Goal: Use online tool/utility: Utilize a website feature to perform a specific function

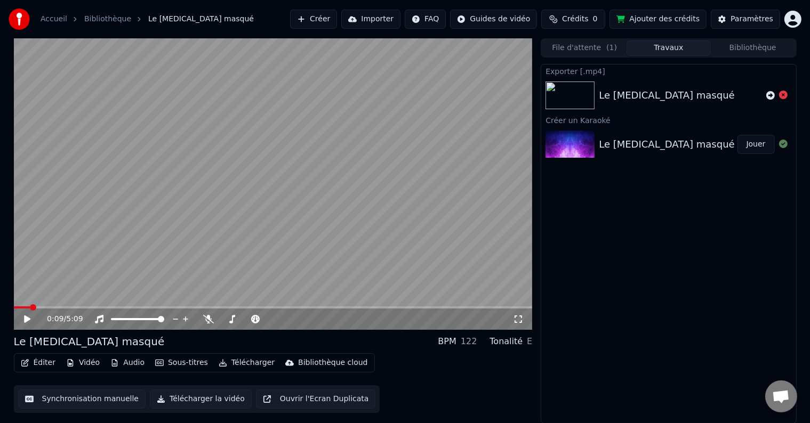
click at [90, 400] on button "Synchronisation manuelle" at bounding box center [82, 399] width 128 height 19
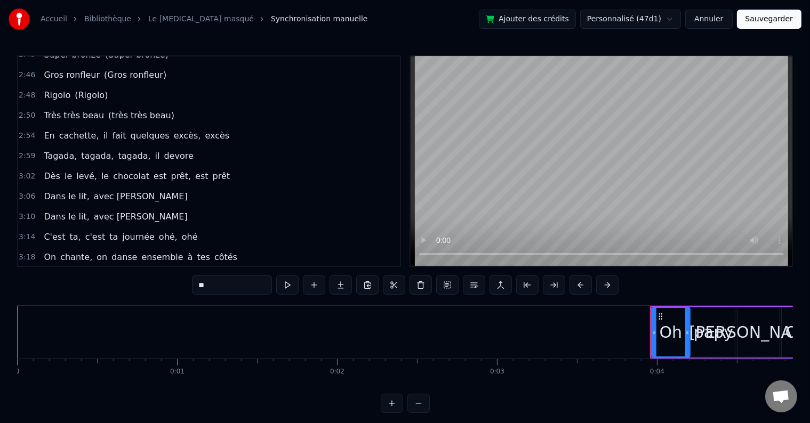
scroll to position [854, 0]
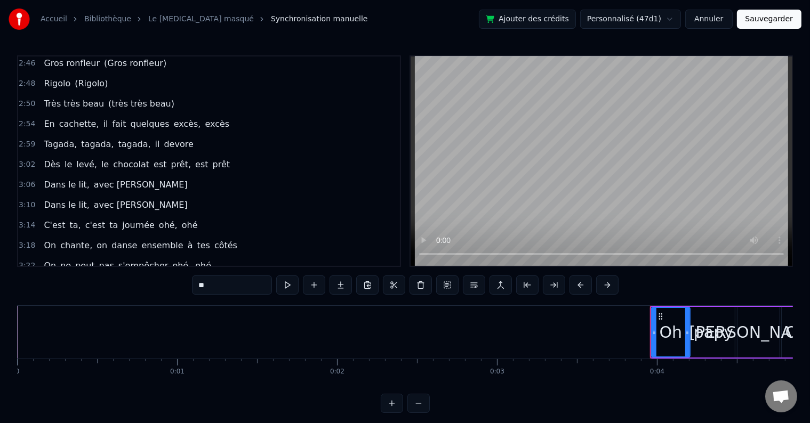
click at [267, 215] on div "3:14 C'est ta, c'est ta journée ohé, ohé" at bounding box center [209, 225] width 382 height 20
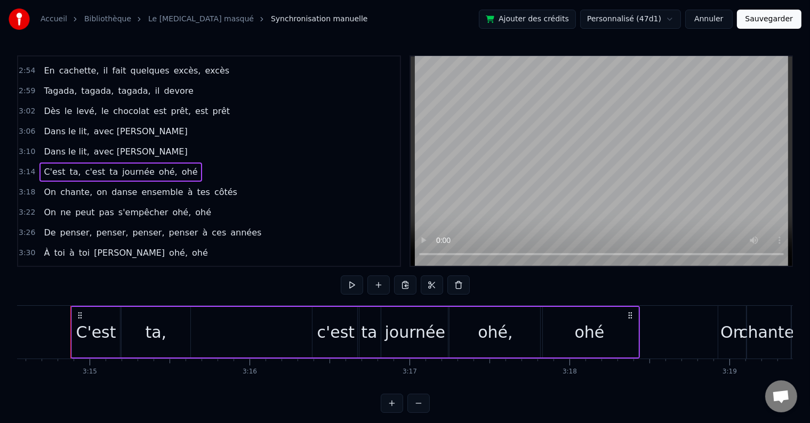
scroll to position [961, 0]
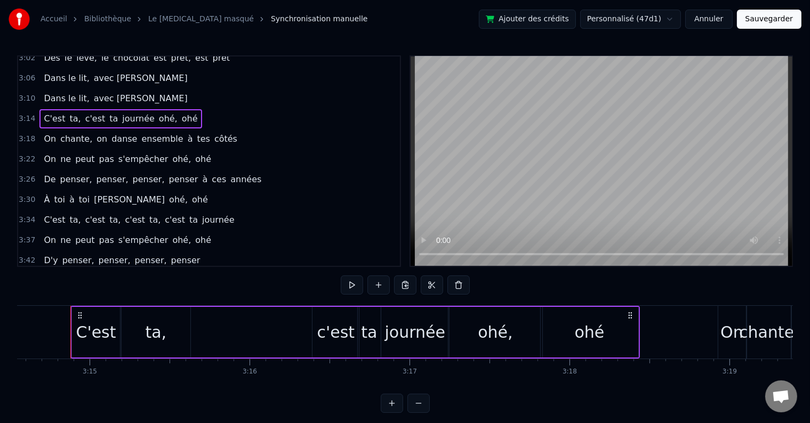
click at [240, 251] on div "3:42 D'y penser, penser, penser, penser" at bounding box center [209, 261] width 382 height 20
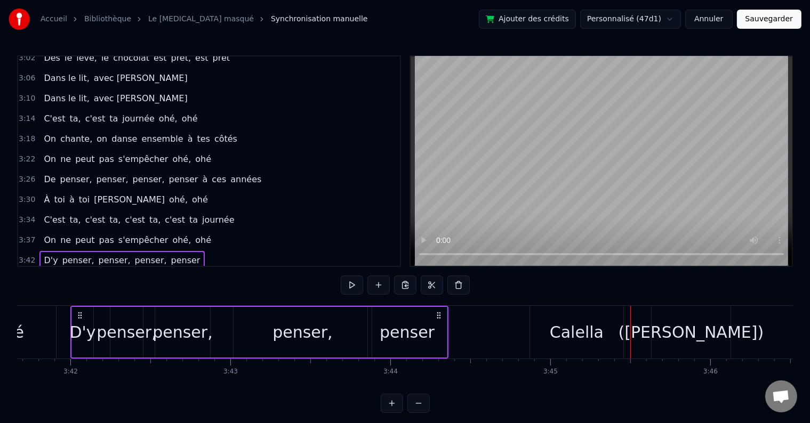
click at [281, 230] on div "3:37 On ne peut pas s'empêcher [PERSON_NAME], ohé" at bounding box center [209, 240] width 382 height 20
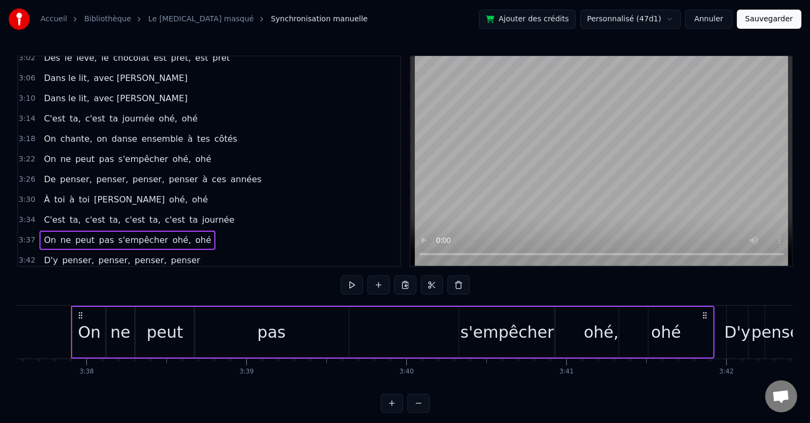
click at [278, 210] on div "3:34 C'est ta, c'est ta, c'est ta, c'est ta journée" at bounding box center [209, 220] width 382 height 20
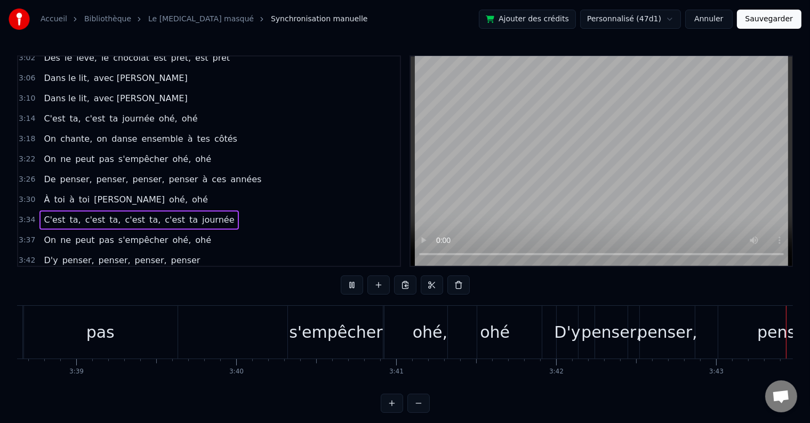
scroll to position [0, 35676]
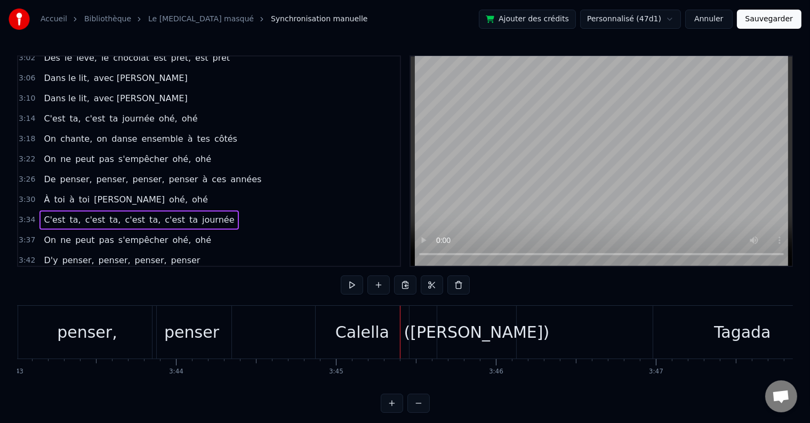
click at [48, 254] on span "D'y" at bounding box center [51, 260] width 16 height 12
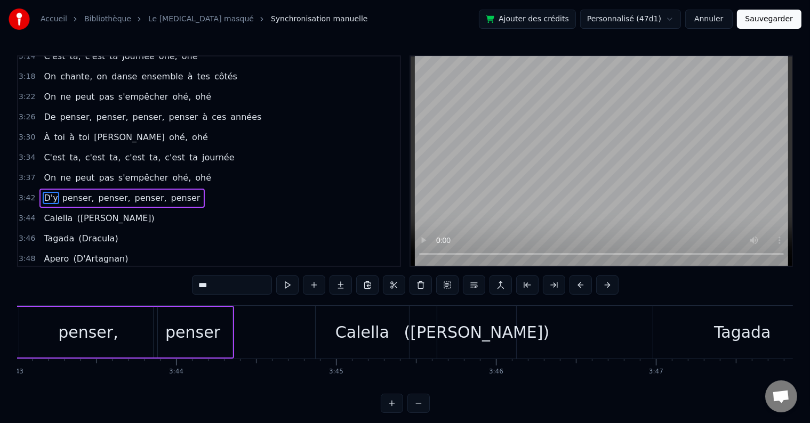
scroll to position [0, 35461]
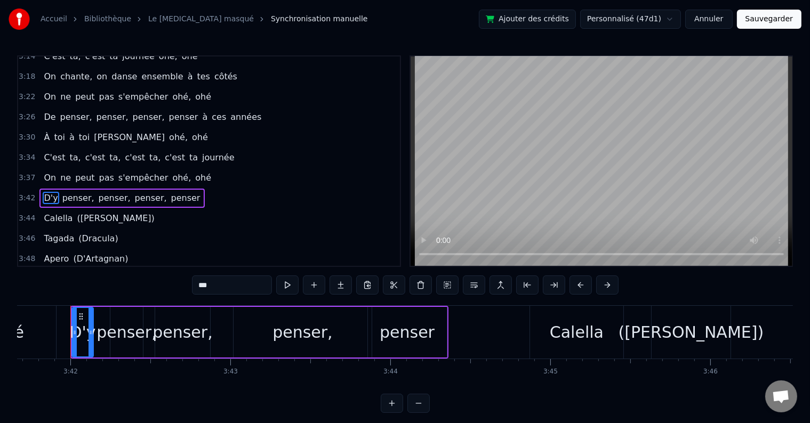
drag, startPoint x: 222, startPoint y: 285, endPoint x: 205, endPoint y: 286, distance: 16.6
click at [205, 286] on input "***" at bounding box center [232, 285] width 80 height 19
click at [121, 324] on div "penser," at bounding box center [127, 332] width 60 height 24
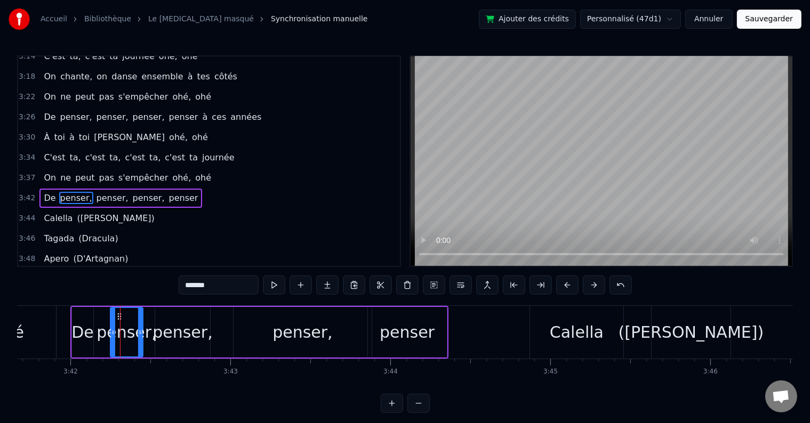
click at [201, 282] on input "*******" at bounding box center [219, 285] width 80 height 19
type input "*"
click at [184, 339] on div "penser," at bounding box center [183, 332] width 60 height 24
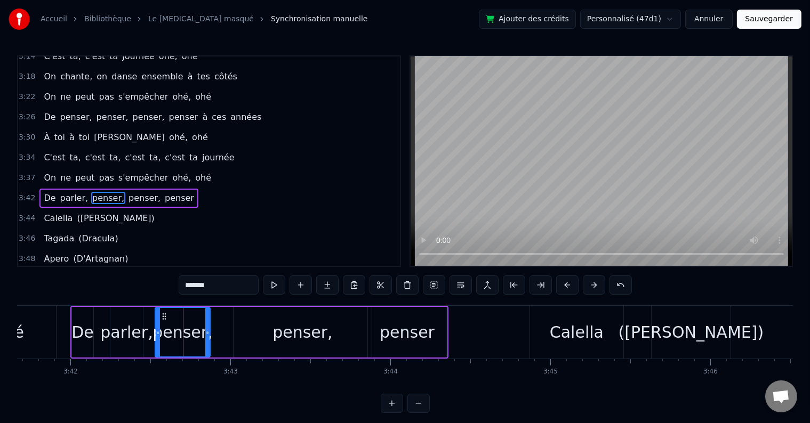
click at [205, 288] on input "*******" at bounding box center [219, 285] width 80 height 19
click at [196, 284] on input "*******" at bounding box center [219, 285] width 80 height 19
click at [131, 192] on span "penser," at bounding box center [148, 198] width 34 height 12
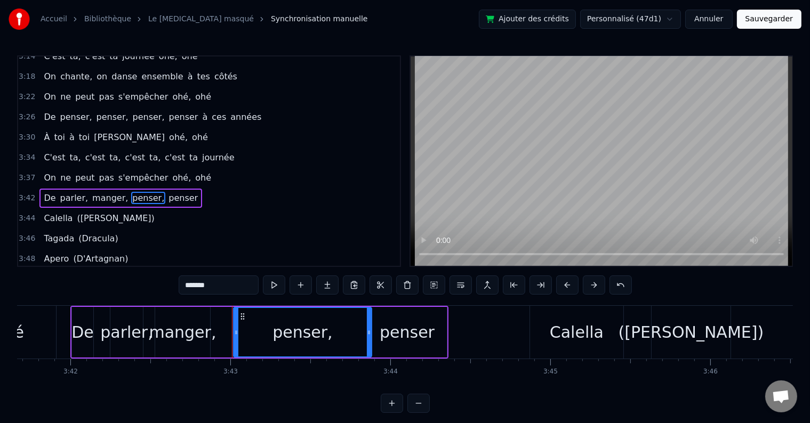
drag, startPoint x: 220, startPoint y: 283, endPoint x: 192, endPoint y: 282, distance: 28.3
click at [192, 282] on input "*******" at bounding box center [219, 285] width 80 height 19
type input "*"
click at [392, 340] on div "penser" at bounding box center [407, 332] width 55 height 24
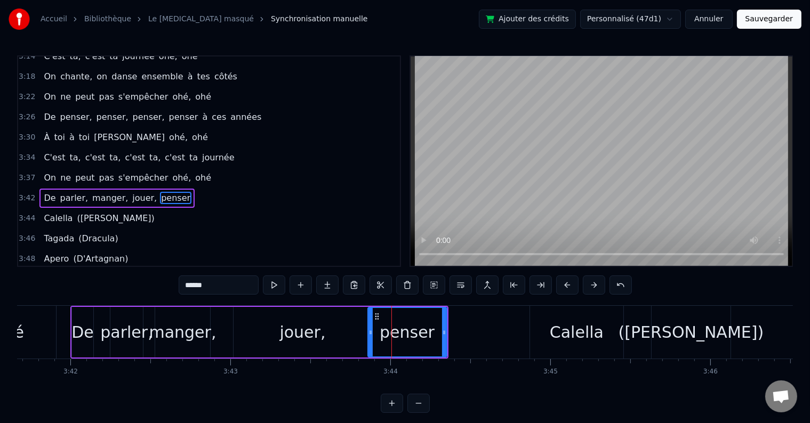
click at [193, 283] on input "******" at bounding box center [219, 285] width 80 height 19
click at [194, 284] on input "******" at bounding box center [219, 285] width 80 height 19
type input "*******"
click at [303, 283] on button at bounding box center [301, 285] width 22 height 19
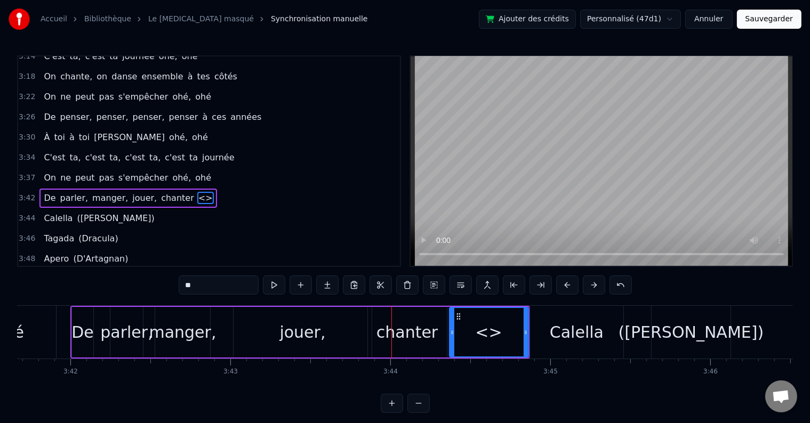
drag, startPoint x: 219, startPoint y: 283, endPoint x: 168, endPoint y: 273, distance: 52.1
click at [168, 273] on div "0:03 Oh papy [PERSON_NAME], Oh papy paco, [PERSON_NAME], ohé 0:07 Oh papy paco,…" at bounding box center [405, 234] width 776 height 358
type input "******"
click at [70, 329] on div "De parler, manger, jouer, chanter danser" at bounding box center [300, 332] width 460 height 53
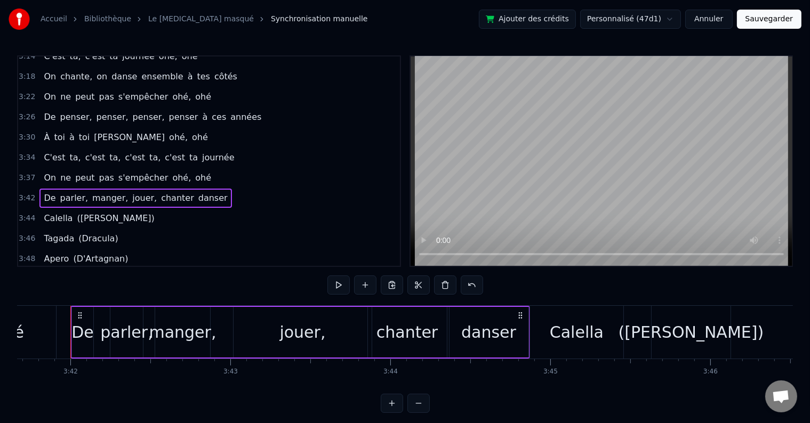
click at [217, 188] on div "3:42 De parler, manger, jouer, chanter danser" at bounding box center [209, 198] width 382 height 20
click at [340, 286] on button at bounding box center [338, 285] width 22 height 19
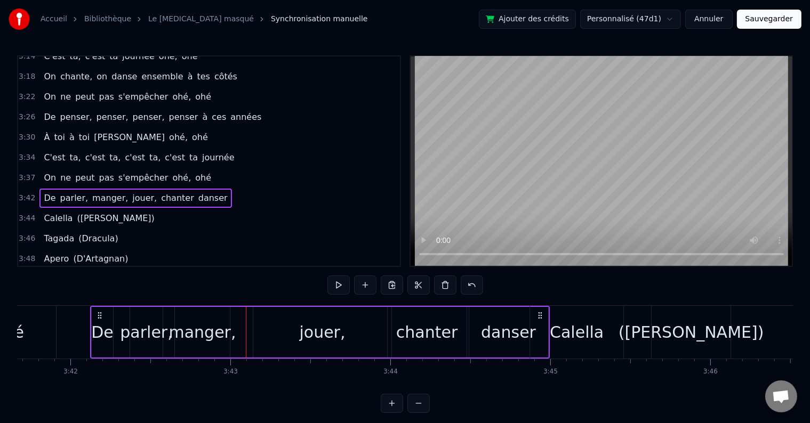
drag, startPoint x: 81, startPoint y: 312, endPoint x: 100, endPoint y: 315, distance: 20.0
click at [100, 315] on icon at bounding box center [99, 315] width 9 height 9
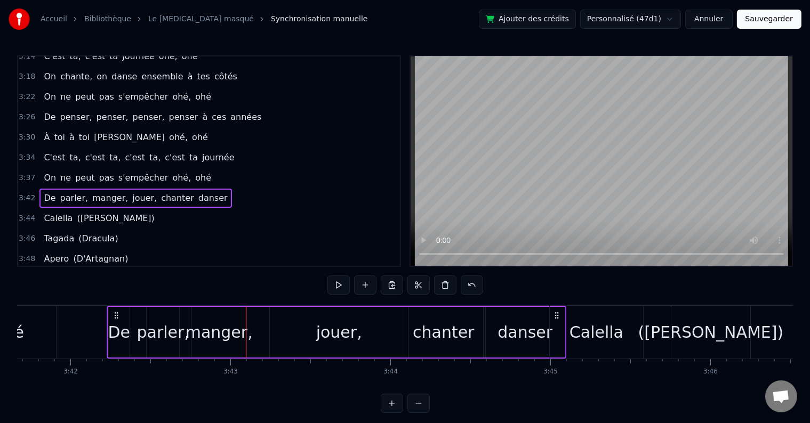
drag, startPoint x: 81, startPoint y: 313, endPoint x: 117, endPoint y: 318, distance: 36.6
click at [117, 318] on icon at bounding box center [116, 315] width 9 height 9
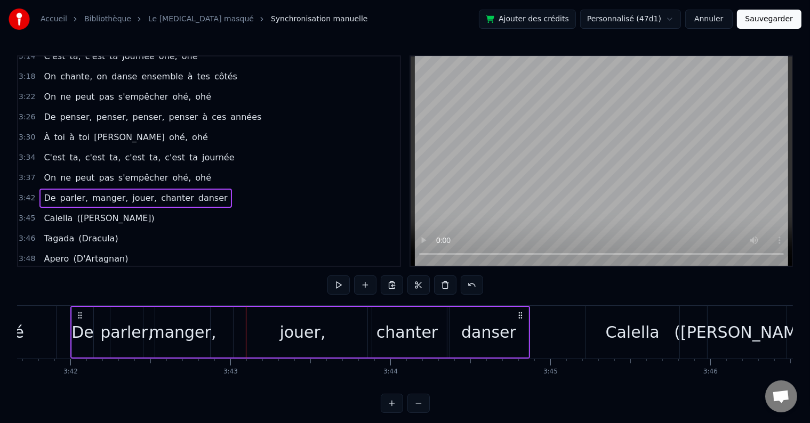
click at [89, 334] on div "De" at bounding box center [82, 332] width 22 height 24
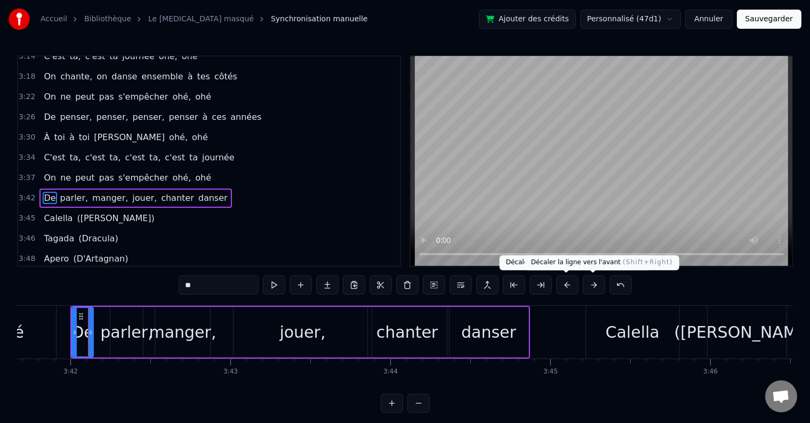
click at [594, 285] on button at bounding box center [594, 285] width 22 height 19
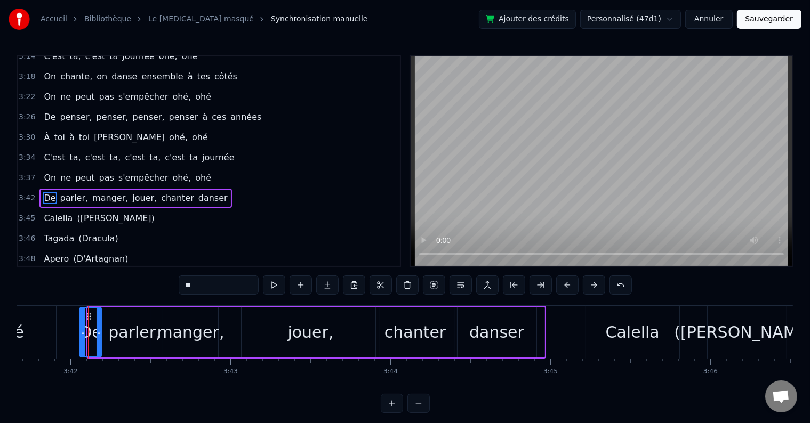
click at [594, 285] on button at bounding box center [594, 285] width 22 height 19
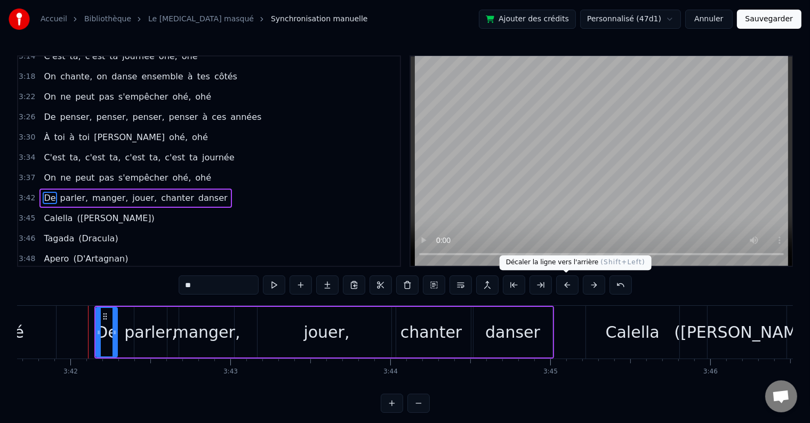
click at [563, 286] on button at bounding box center [567, 285] width 22 height 19
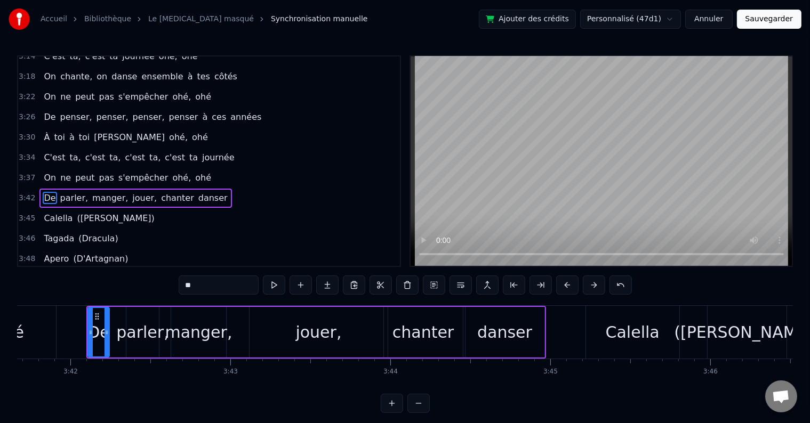
click at [220, 188] on div "3:42 De parler, manger, jouer, chanter danser" at bounding box center [209, 198] width 382 height 20
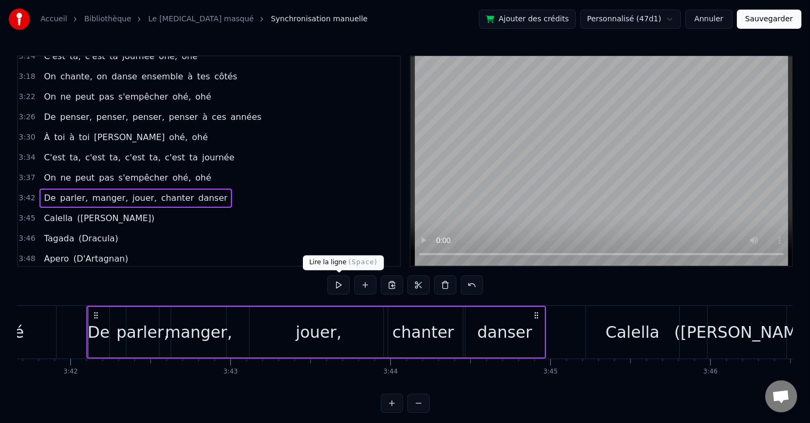
click at [343, 282] on button at bounding box center [338, 285] width 22 height 19
click at [516, 331] on div "danser" at bounding box center [504, 332] width 55 height 24
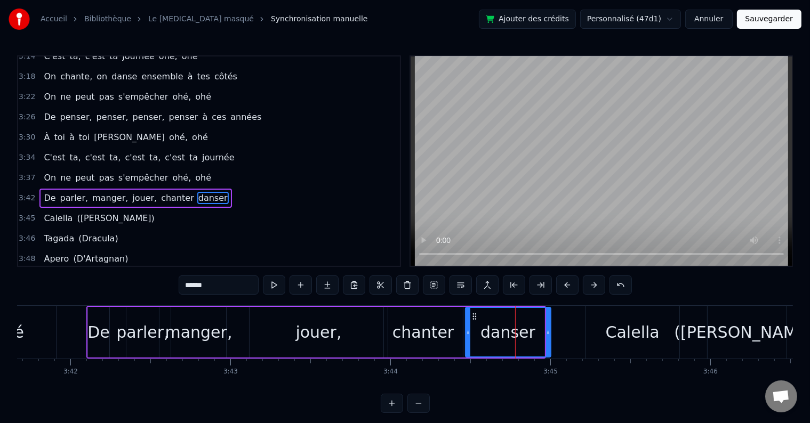
drag, startPoint x: 540, startPoint y: 333, endPoint x: 546, endPoint y: 334, distance: 6.5
click at [546, 334] on icon at bounding box center [548, 332] width 4 height 9
click at [218, 168] on div "3:37 On ne peut pas s'empêcher [PERSON_NAME], ohé" at bounding box center [209, 178] width 382 height 20
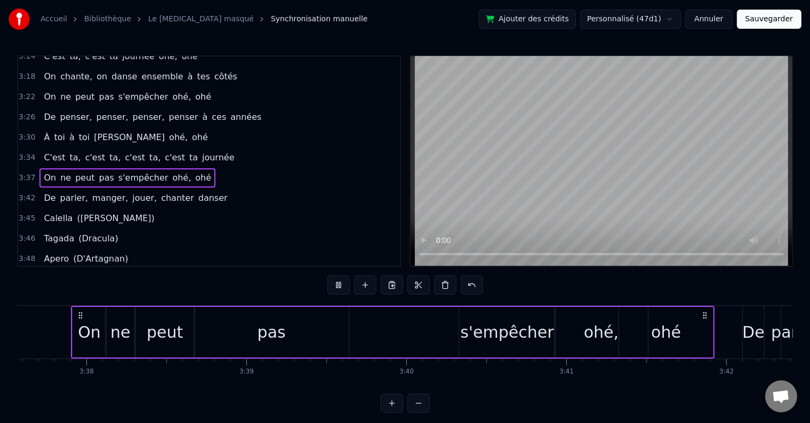
scroll to position [0, 35503]
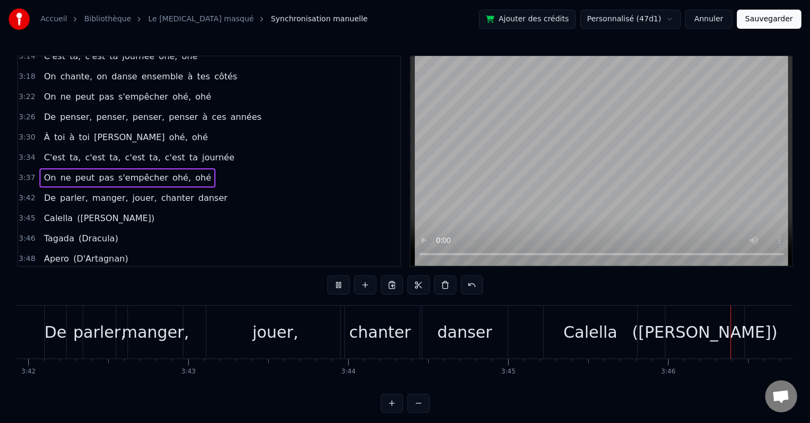
click at [227, 168] on div "3:37 On ne peut pas s'empêcher [PERSON_NAME], ohé" at bounding box center [209, 178] width 382 height 20
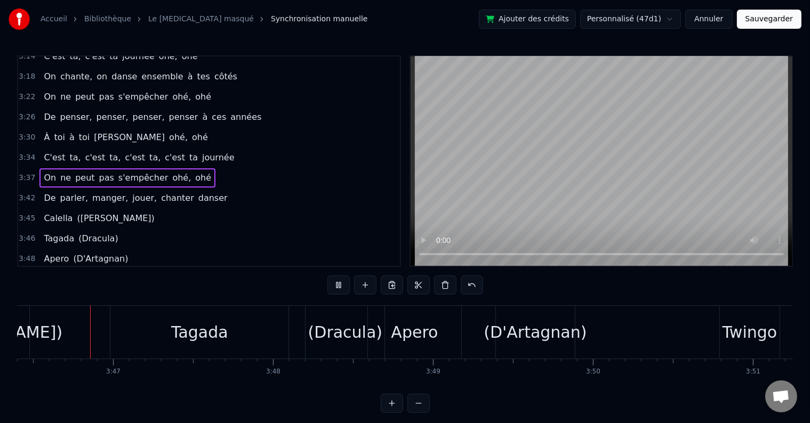
click at [206, 168] on div "3:37 On ne peut pas s'empêcher [PERSON_NAME], ohé" at bounding box center [209, 178] width 382 height 20
click at [205, 148] on div "C'est ta, c'est ta, c'est ta, c'est ta journée" at bounding box center [138, 157] width 199 height 19
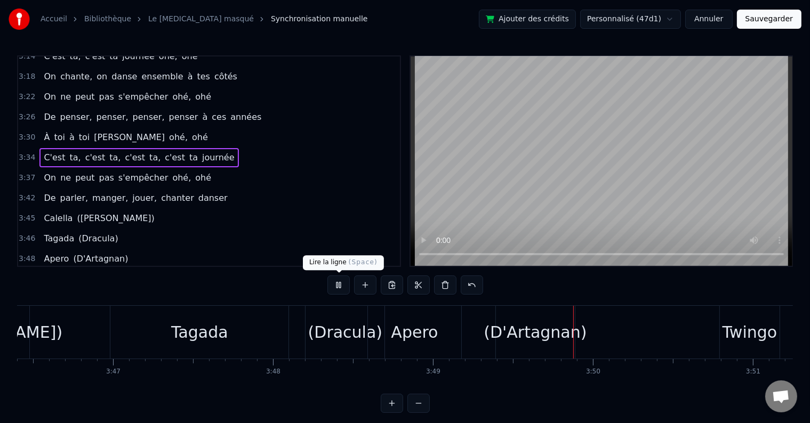
click at [342, 284] on button at bounding box center [338, 285] width 22 height 19
click at [201, 168] on div "3:37 On ne peut pas s'empêcher [PERSON_NAME], ohé" at bounding box center [209, 178] width 382 height 20
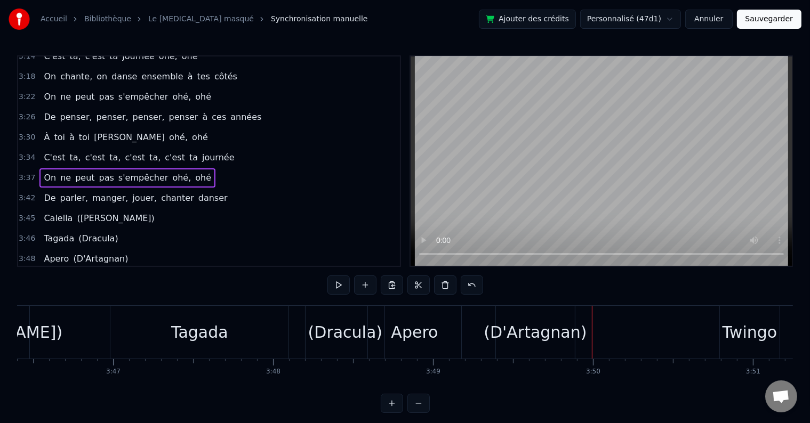
scroll to position [0, 34805]
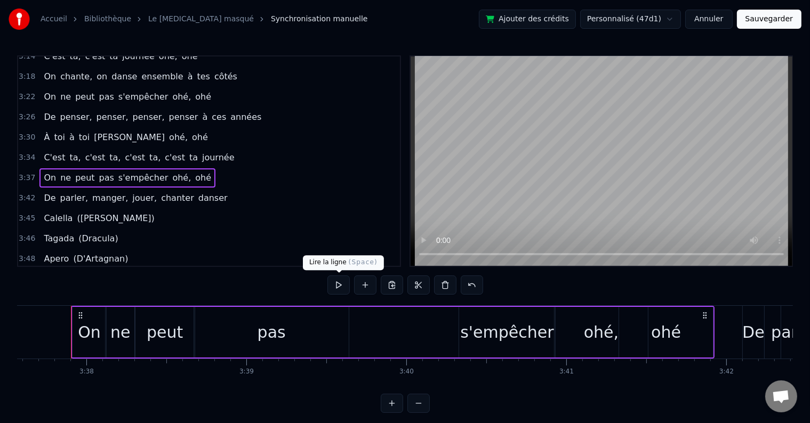
click at [340, 285] on button at bounding box center [338, 285] width 22 height 19
click at [341, 287] on button at bounding box center [338, 285] width 22 height 19
click at [227, 188] on div "3:42 De parler, manger, jouer, chanter danser" at bounding box center [209, 198] width 382 height 20
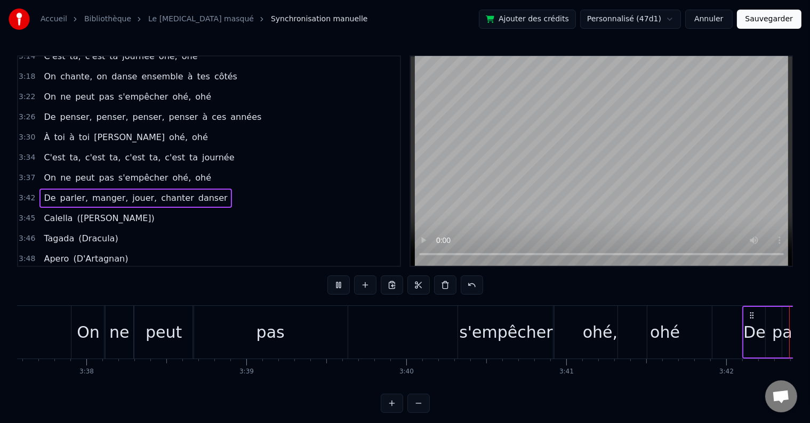
scroll to position [0, 35498]
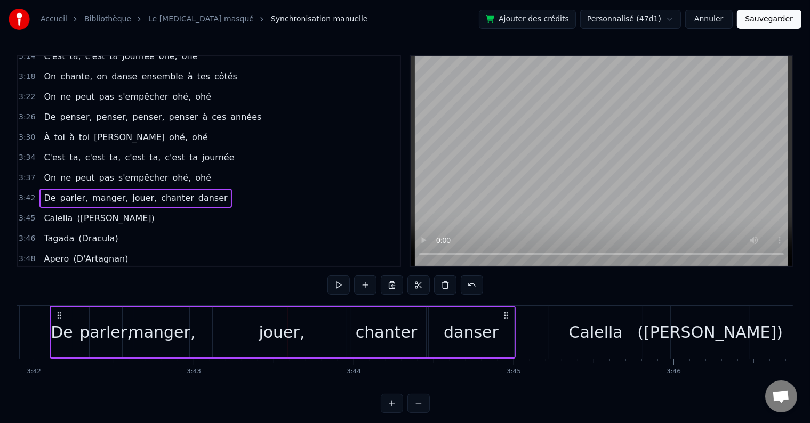
click at [205, 188] on div "3:42 De parler, manger, jouer, chanter danser" at bounding box center [209, 198] width 382 height 20
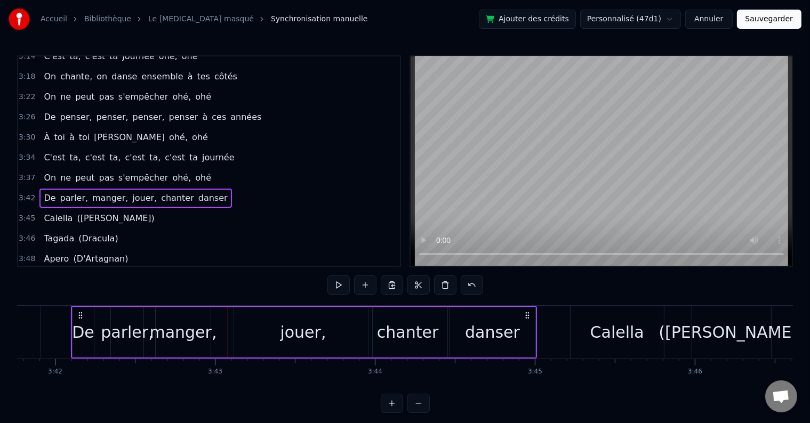
click at [108, 337] on div "parler," at bounding box center [127, 332] width 52 height 24
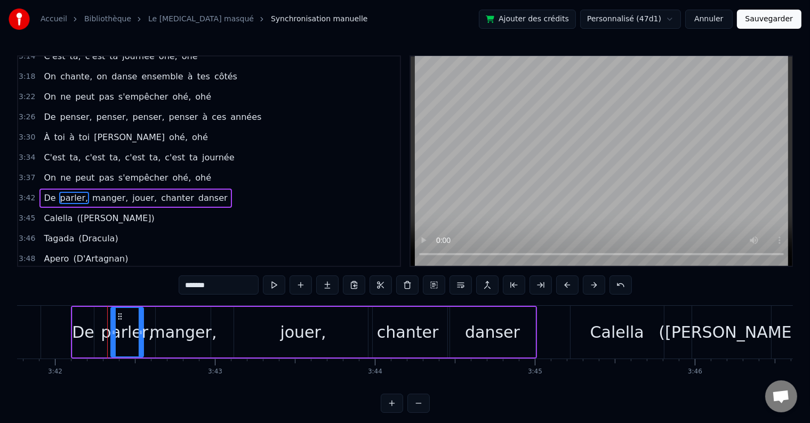
click at [94, 329] on div "De parler, manger, jouer, chanter danser" at bounding box center [304, 332] width 466 height 53
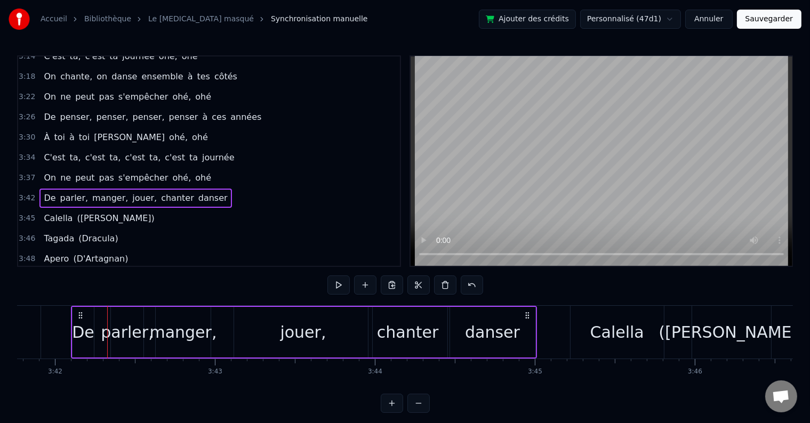
click at [80, 334] on div "De" at bounding box center [83, 332] width 22 height 24
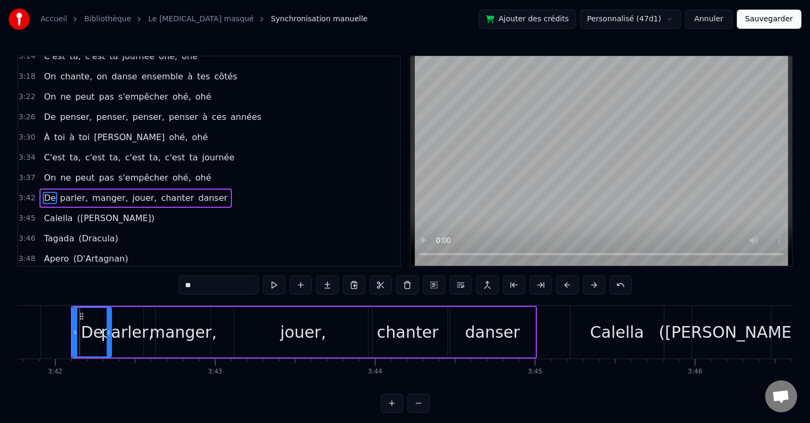
drag, startPoint x: 90, startPoint y: 331, endPoint x: 108, endPoint y: 331, distance: 17.6
click at [108, 331] on icon at bounding box center [109, 332] width 4 height 9
click at [128, 334] on div "parler," at bounding box center [127, 332] width 52 height 24
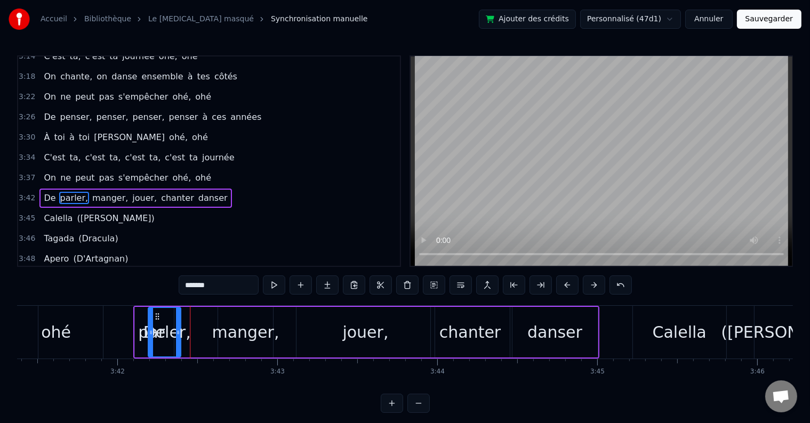
scroll to position [0, 35403]
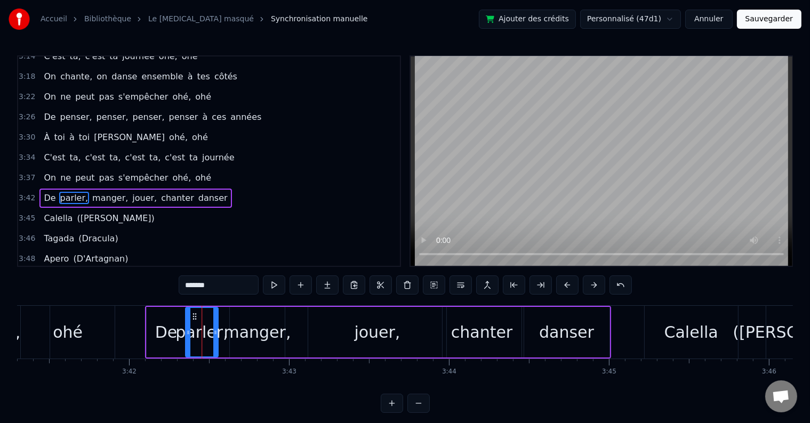
drag, startPoint x: 118, startPoint y: 316, endPoint x: 193, endPoint y: 323, distance: 74.9
click at [193, 323] on div "parler," at bounding box center [201, 332] width 31 height 49
drag, startPoint x: 215, startPoint y: 331, endPoint x: 246, endPoint y: 332, distance: 30.9
click at [246, 332] on icon at bounding box center [247, 332] width 4 height 9
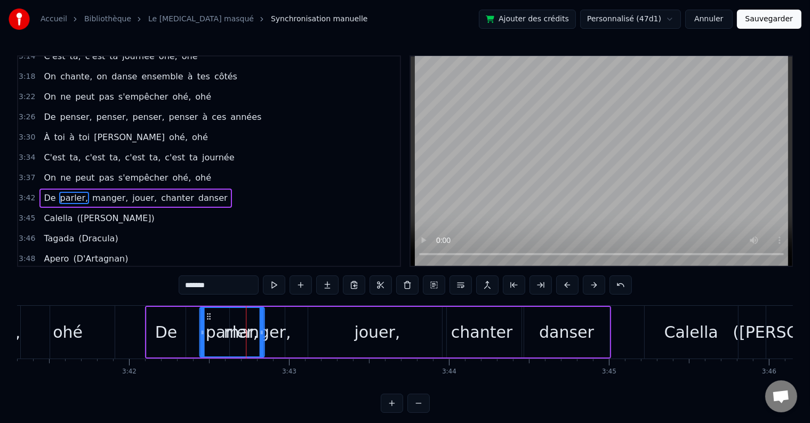
click at [207, 317] on icon at bounding box center [208, 316] width 9 height 9
click at [178, 329] on div "De" at bounding box center [166, 332] width 39 height 51
type input "**"
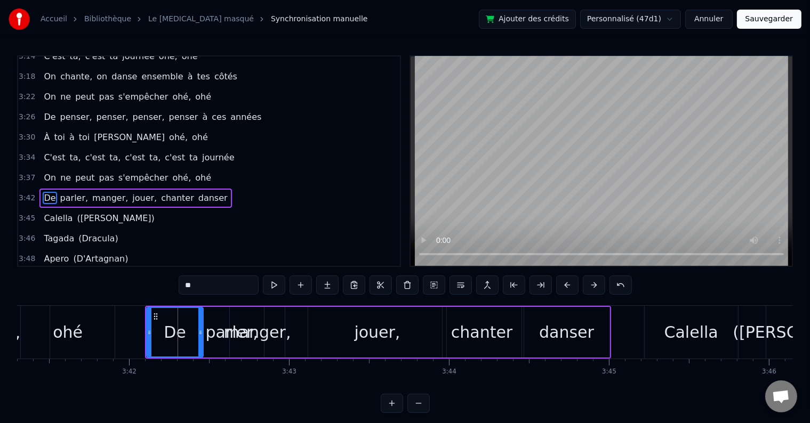
drag, startPoint x: 181, startPoint y: 330, endPoint x: 199, endPoint y: 332, distance: 17.7
click at [199, 332] on icon at bounding box center [200, 332] width 4 height 9
click at [223, 188] on div "3:42 De parler, manger, jouer, chanter danser" at bounding box center [209, 198] width 382 height 20
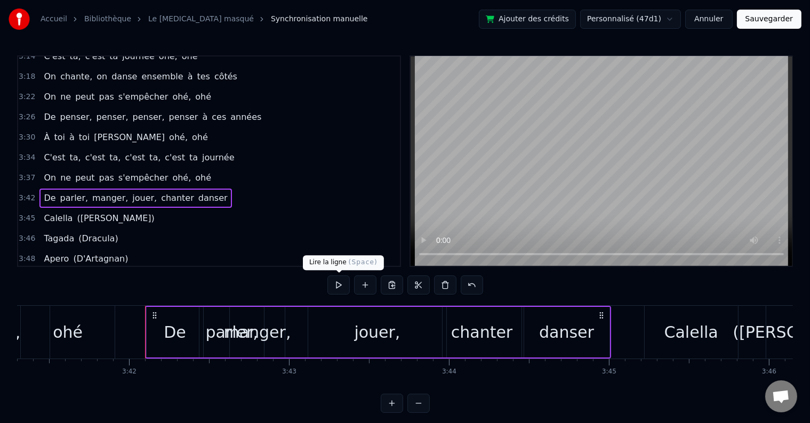
click at [335, 283] on button at bounding box center [338, 285] width 22 height 19
click at [340, 285] on button at bounding box center [338, 285] width 22 height 19
click at [266, 331] on div "manger," at bounding box center [257, 332] width 67 height 24
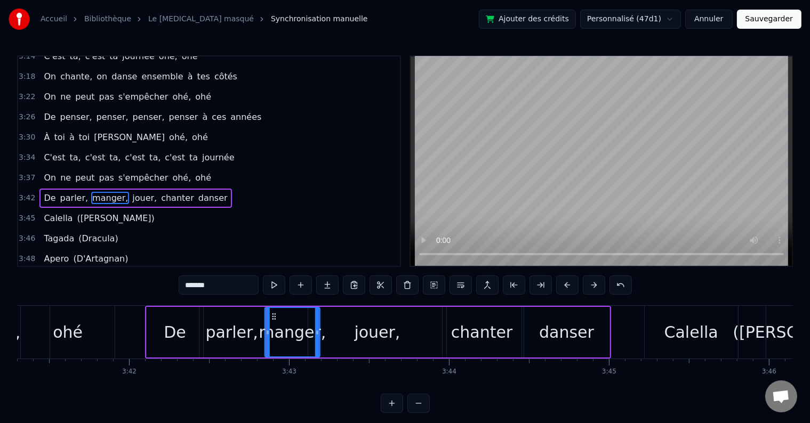
drag, startPoint x: 238, startPoint y: 312, endPoint x: 271, endPoint y: 315, distance: 33.7
click at [271, 315] on icon at bounding box center [274, 316] width 9 height 9
click at [227, 326] on div "parler," at bounding box center [231, 332] width 52 height 24
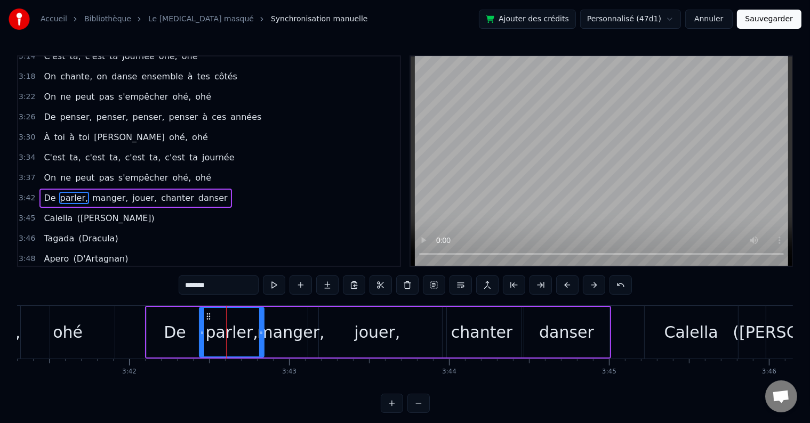
click at [286, 339] on div "manger," at bounding box center [291, 332] width 67 height 24
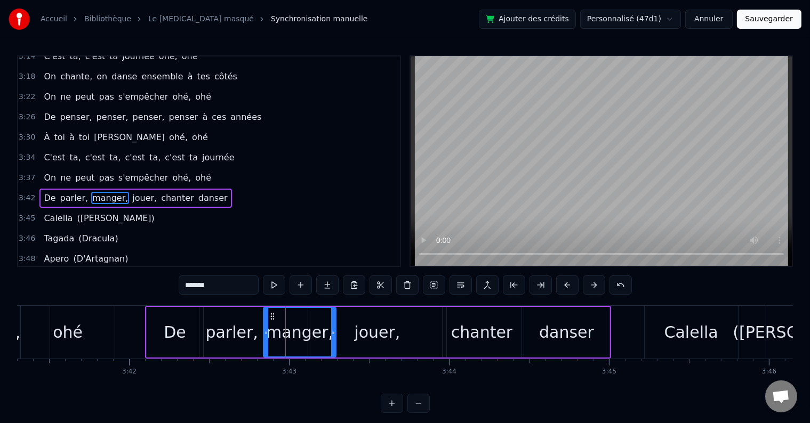
drag, startPoint x: 316, startPoint y: 333, endPoint x: 334, endPoint y: 332, distance: 17.6
click at [334, 332] on icon at bounding box center [333, 332] width 4 height 9
click at [376, 335] on div "jouer," at bounding box center [377, 332] width 46 height 24
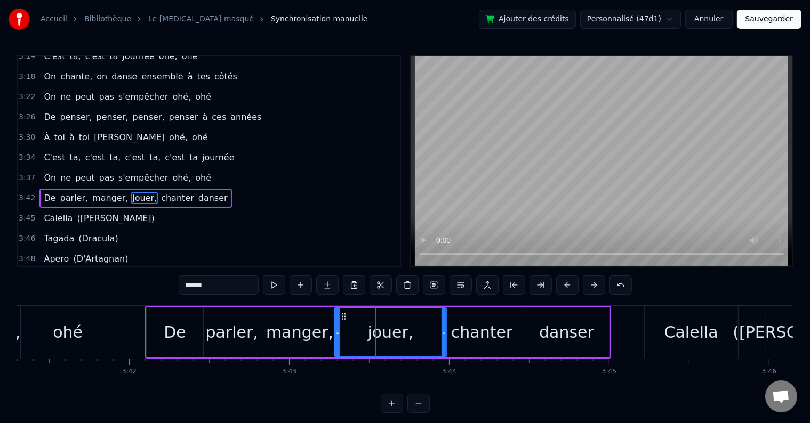
drag, startPoint x: 310, startPoint y: 327, endPoint x: 337, endPoint y: 330, distance: 26.7
click at [337, 330] on div at bounding box center [337, 332] width 4 height 49
drag, startPoint x: 444, startPoint y: 333, endPoint x: 406, endPoint y: 336, distance: 37.5
click at [406, 336] on div at bounding box center [406, 332] width 4 height 49
click at [459, 332] on div "chanter" at bounding box center [481, 332] width 61 height 24
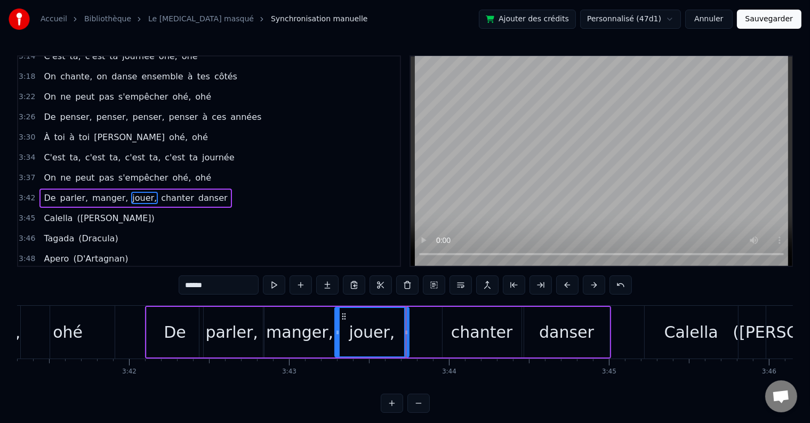
type input "*******"
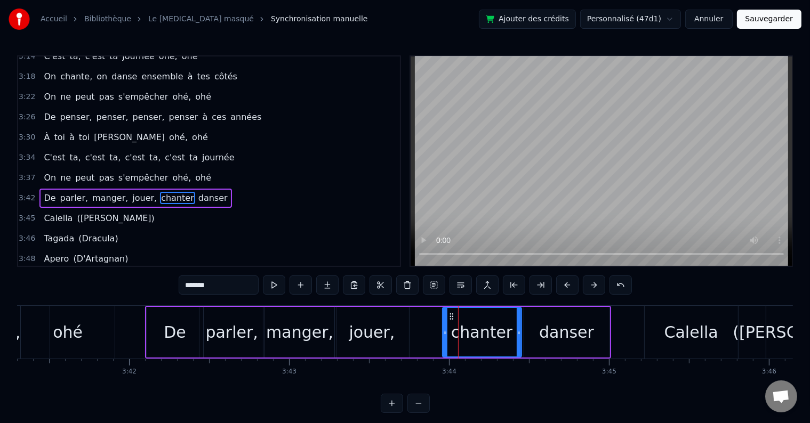
drag, startPoint x: 448, startPoint y: 311, endPoint x: 442, endPoint y: 316, distance: 8.3
click at [436, 315] on div "De parler, manger, jouer, chanter danser" at bounding box center [378, 332] width 466 height 53
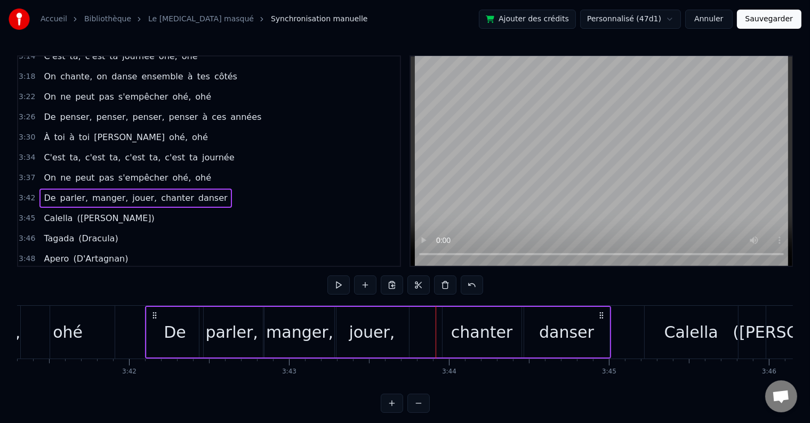
click at [446, 324] on div "chanter" at bounding box center [482, 332] width 79 height 51
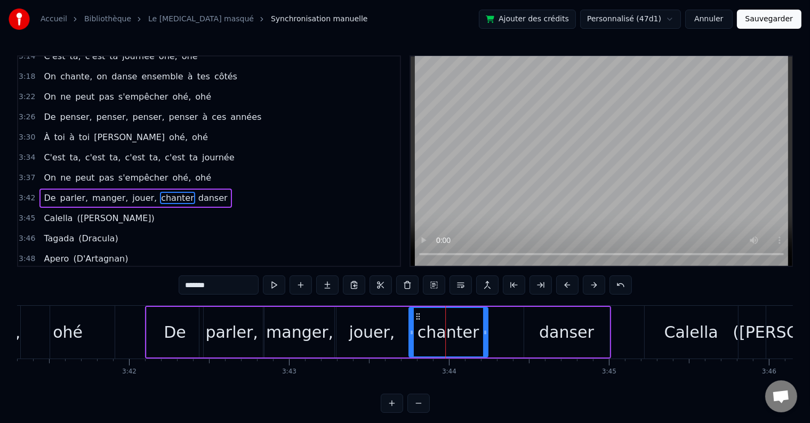
click at [417, 315] on icon at bounding box center [417, 316] width 9 height 9
click at [555, 318] on div "danser" at bounding box center [566, 332] width 85 height 51
type input "******"
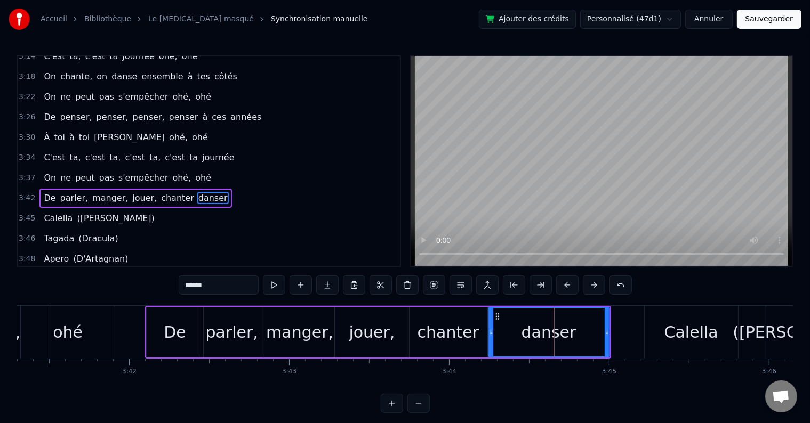
drag, startPoint x: 527, startPoint y: 332, endPoint x: 491, endPoint y: 330, distance: 35.8
click at [491, 330] on icon at bounding box center [491, 332] width 4 height 9
click at [213, 188] on div "3:42 De parler, manger, jouer, chanter danser" at bounding box center [209, 198] width 382 height 20
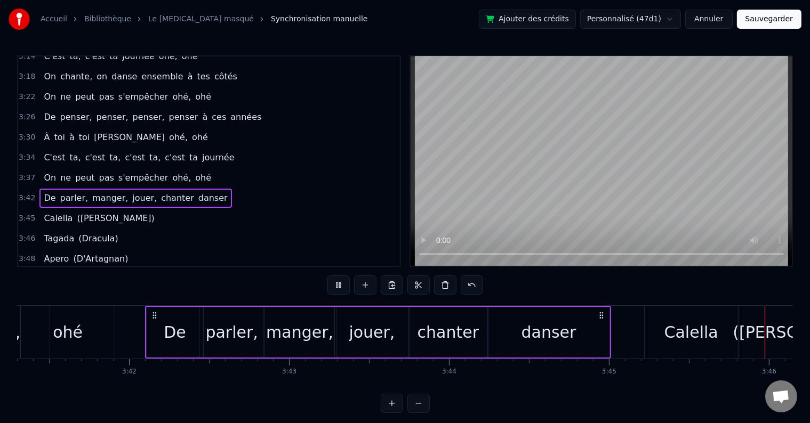
scroll to position [0, 36084]
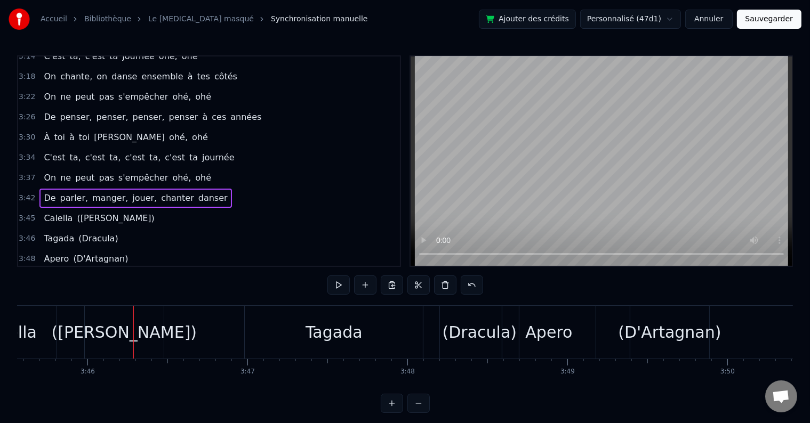
click at [169, 192] on span "chanter" at bounding box center [177, 198] width 35 height 12
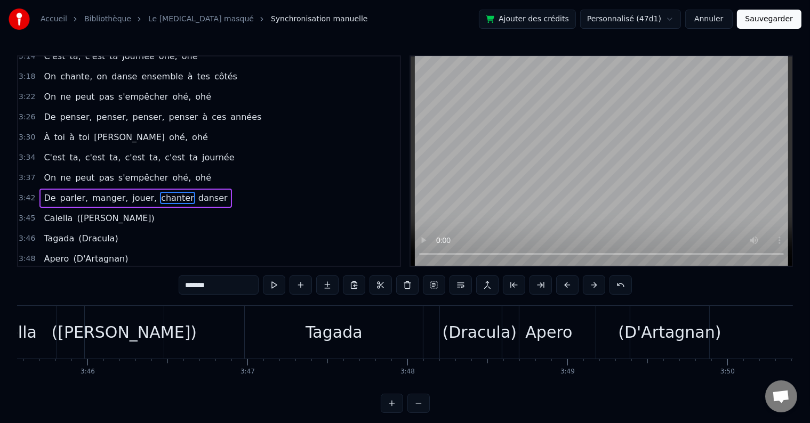
scroll to position [0, 35739]
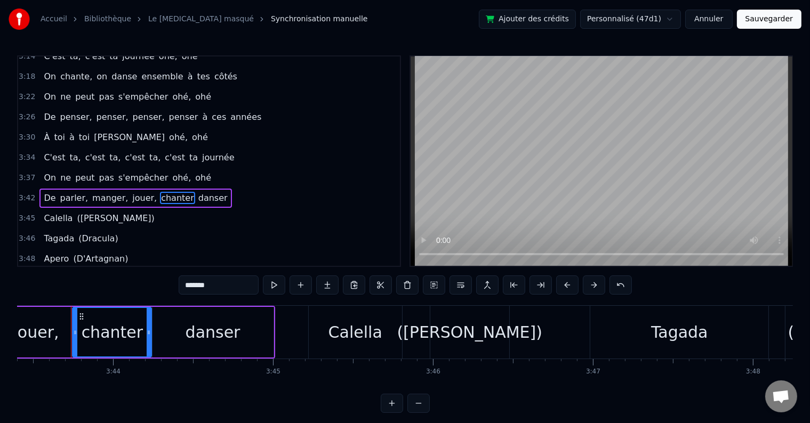
click at [234, 294] on input "*******" at bounding box center [219, 285] width 80 height 19
click at [239, 331] on div "danser" at bounding box center [213, 332] width 121 height 51
type input "******"
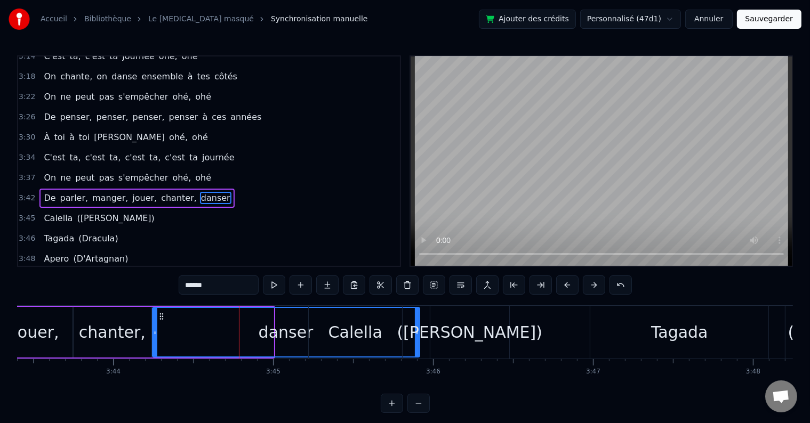
drag, startPoint x: 270, startPoint y: 333, endPoint x: 416, endPoint y: 344, distance: 146.5
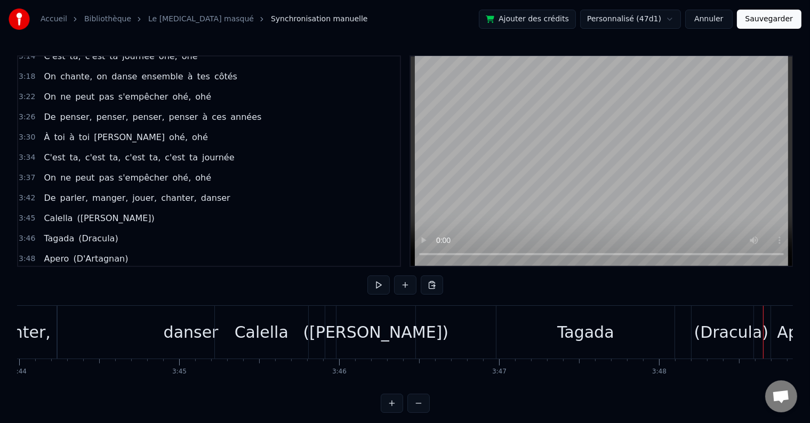
scroll to position [0, 35777]
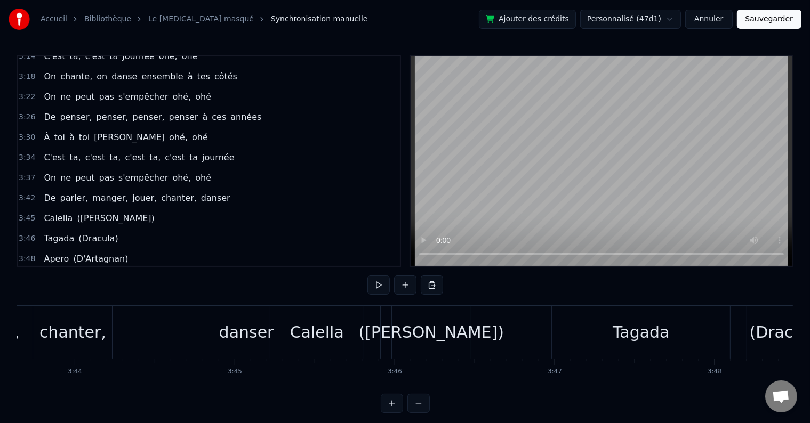
click at [259, 341] on div "danser" at bounding box center [246, 332] width 55 height 24
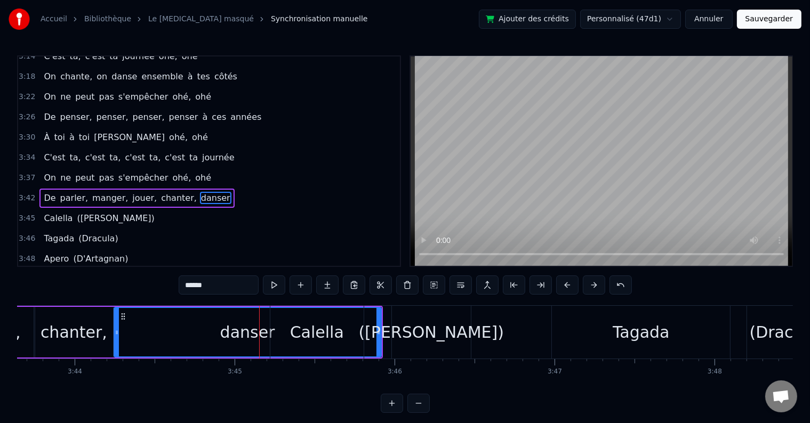
drag, startPoint x: 378, startPoint y: 333, endPoint x: 383, endPoint y: 334, distance: 5.4
click at [407, 330] on div "Calella ([PERSON_NAME])" at bounding box center [372, 332] width 204 height 53
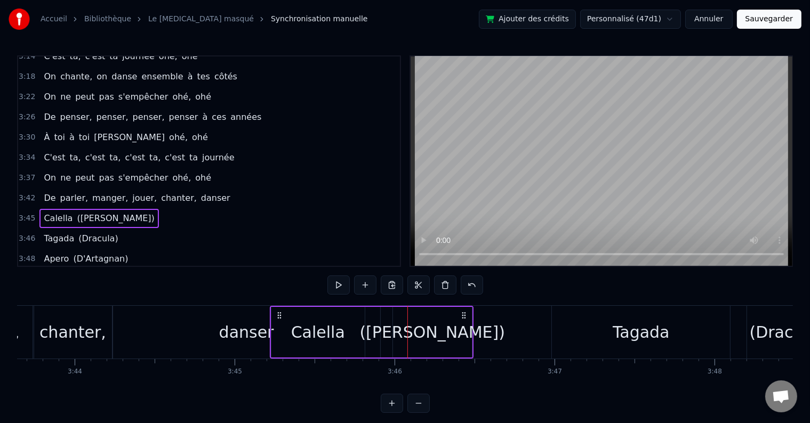
click at [236, 322] on div "danser" at bounding box center [246, 332] width 55 height 24
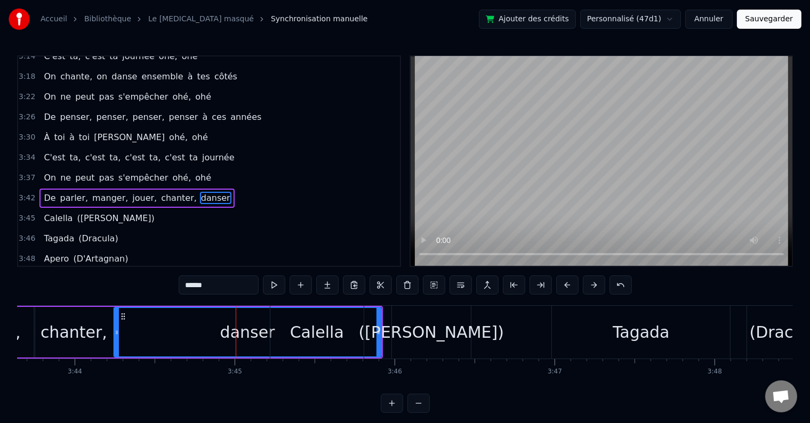
drag, startPoint x: 378, startPoint y: 332, endPoint x: 259, endPoint y: 326, distance: 119.6
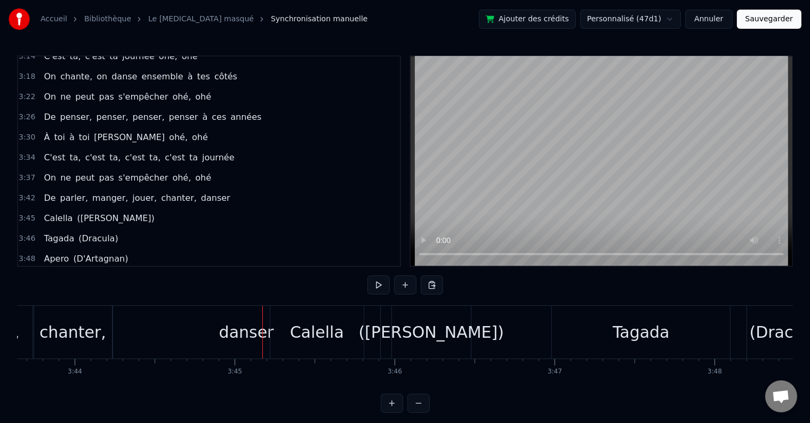
click at [167, 209] on div "3:45 Calella ([PERSON_NAME])" at bounding box center [209, 219] width 382 height 20
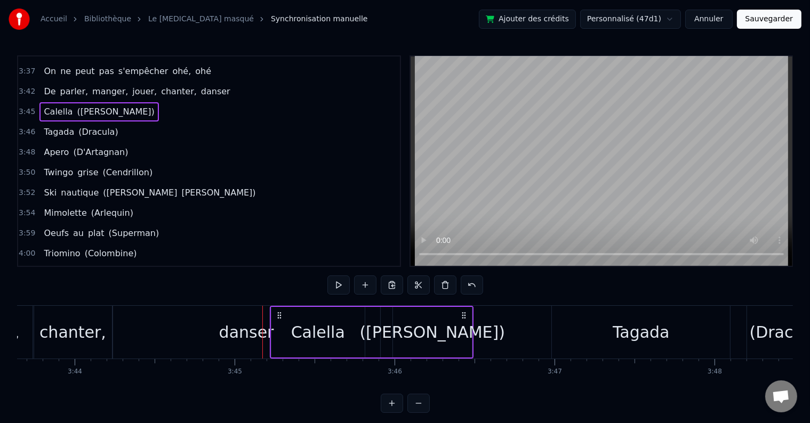
scroll to position [1077, 0]
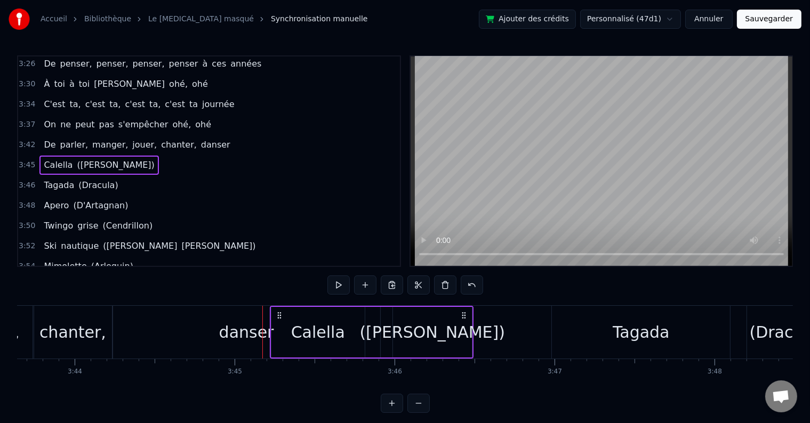
click at [48, 179] on span "Tagada" at bounding box center [59, 185] width 33 height 12
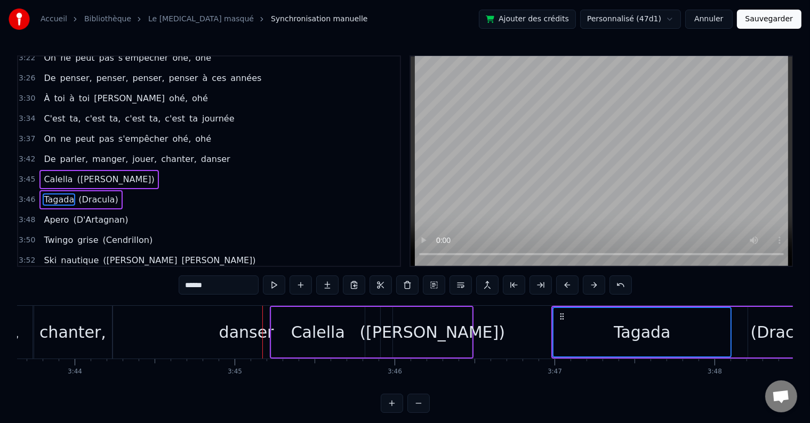
click at [53, 214] on span "Apero" at bounding box center [56, 220] width 27 height 12
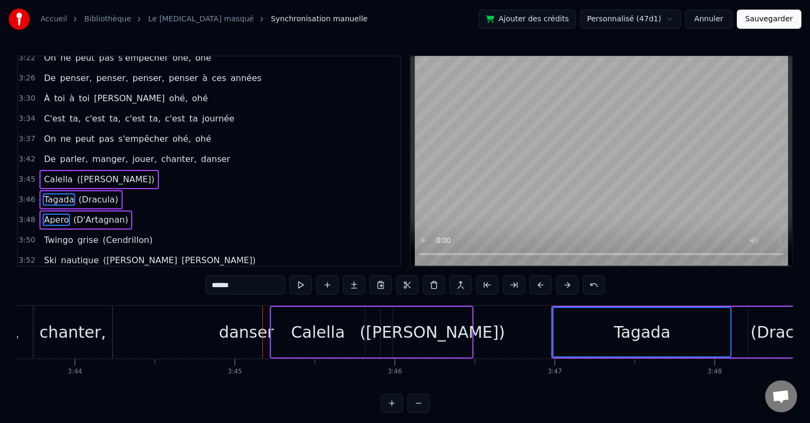
click at [46, 234] on span "Twingo" at bounding box center [58, 240] width 31 height 12
click at [51, 254] on span "Ski" at bounding box center [50, 260] width 15 height 12
click at [53, 271] on div "Mimolette (Arlequin)" at bounding box center [88, 280] width 98 height 19
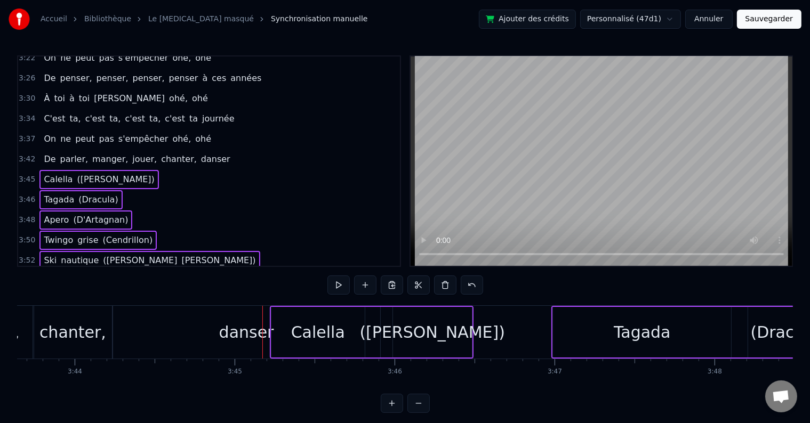
click at [57, 275] on span "Mimolette" at bounding box center [65, 281] width 45 height 12
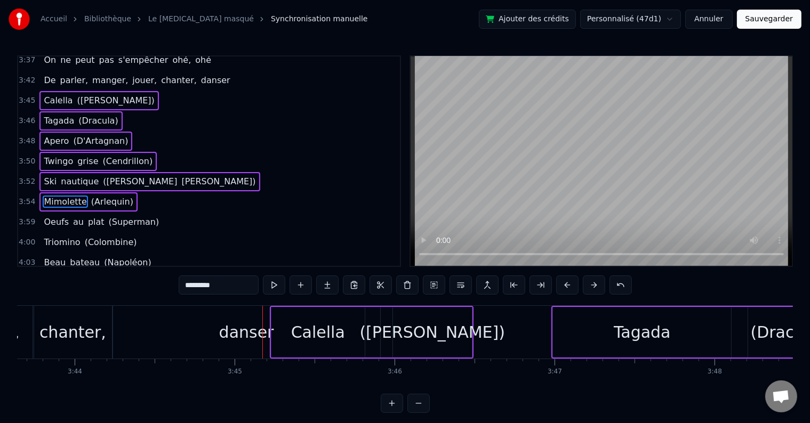
click at [45, 216] on span "Oeufs" at bounding box center [56, 222] width 27 height 12
drag, startPoint x: 44, startPoint y: 205, endPoint x: 44, endPoint y: 215, distance: 10.1
click at [44, 236] on span "Triomino" at bounding box center [62, 242] width 38 height 12
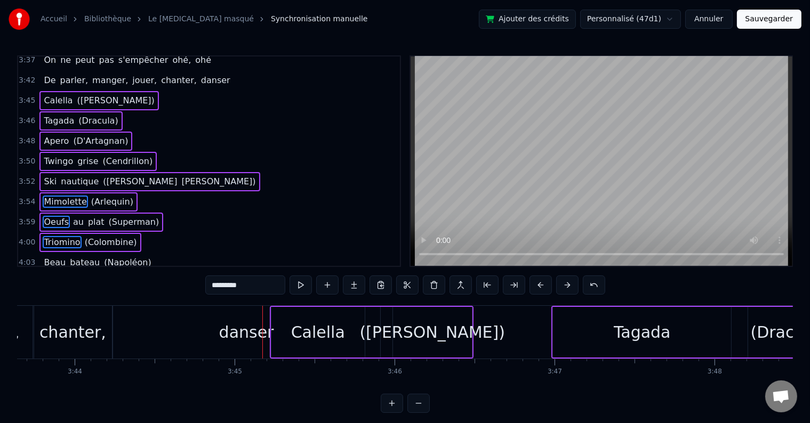
click at [47, 253] on div "Beau bateau (Napoléon)" at bounding box center [97, 262] width 116 height 19
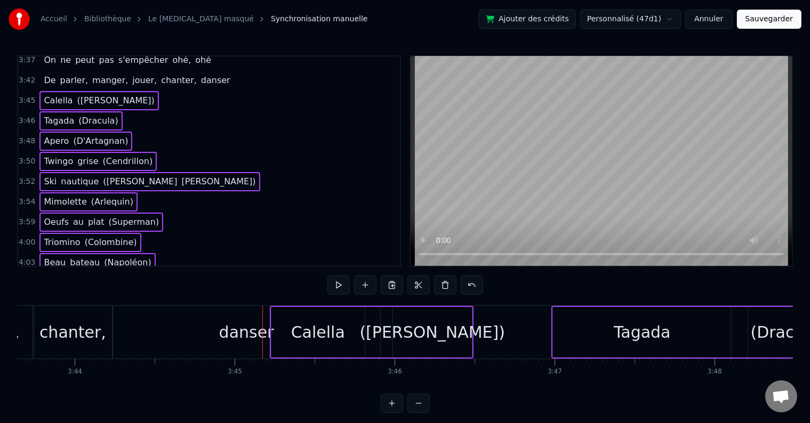
click at [48, 277] on span "Lait" at bounding box center [52, 283] width 18 height 12
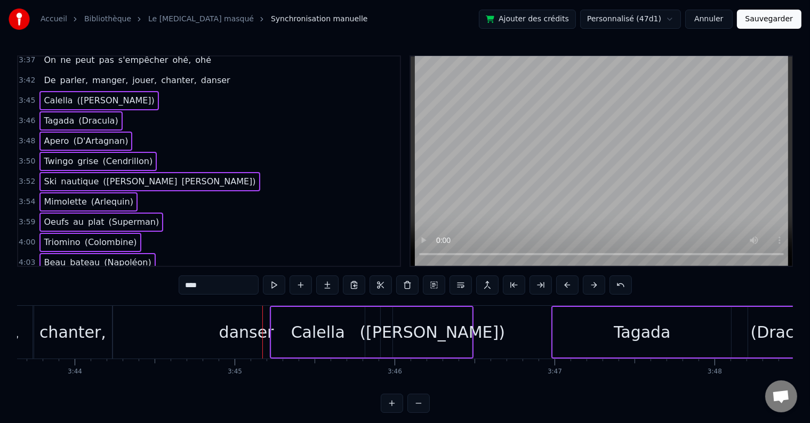
scroll to position [1220, 0]
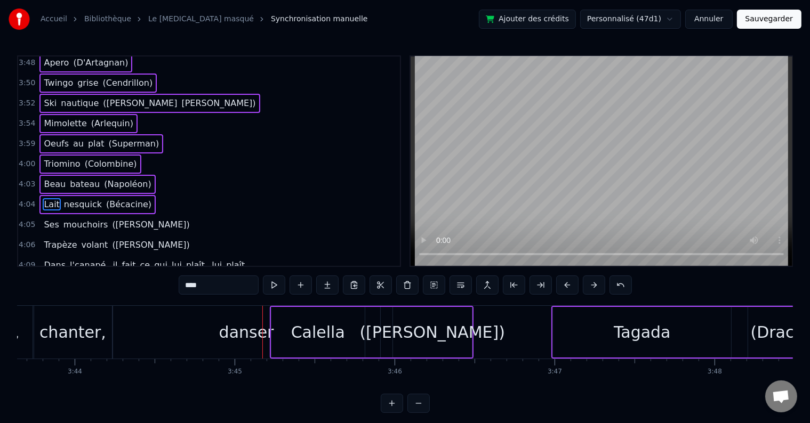
click at [48, 219] on span "Ses" at bounding box center [51, 225] width 17 height 12
click at [44, 236] on div "Trapèze volant ([PERSON_NAME])" at bounding box center [116, 245] width 154 height 19
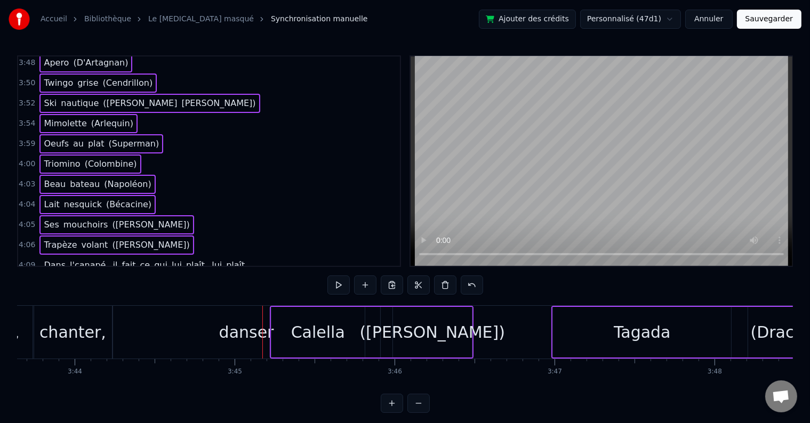
click at [44, 259] on span "Dans" at bounding box center [55, 265] width 24 height 12
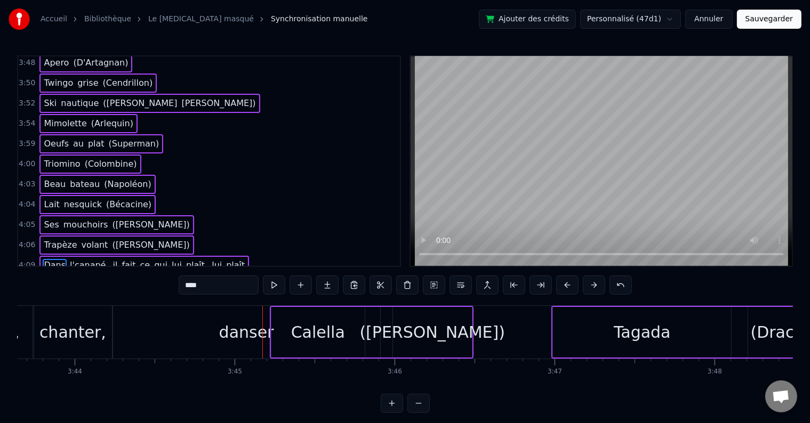
scroll to position [1278, 0]
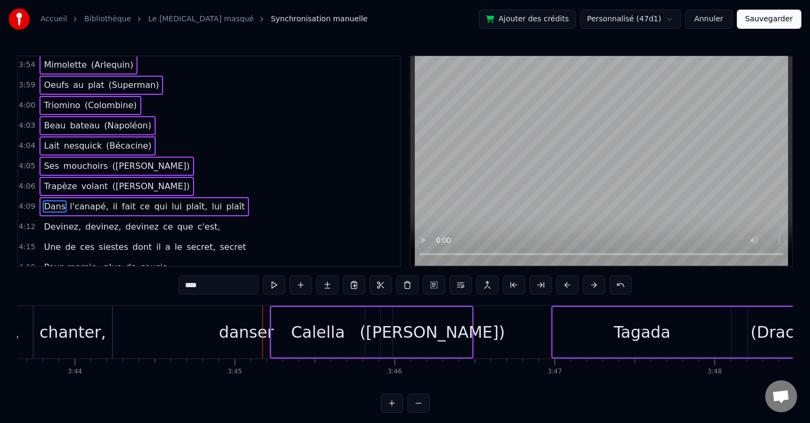
click at [51, 237] on div "4:15 Une de ces siestes dont il a le secret, secret" at bounding box center [209, 247] width 382 height 20
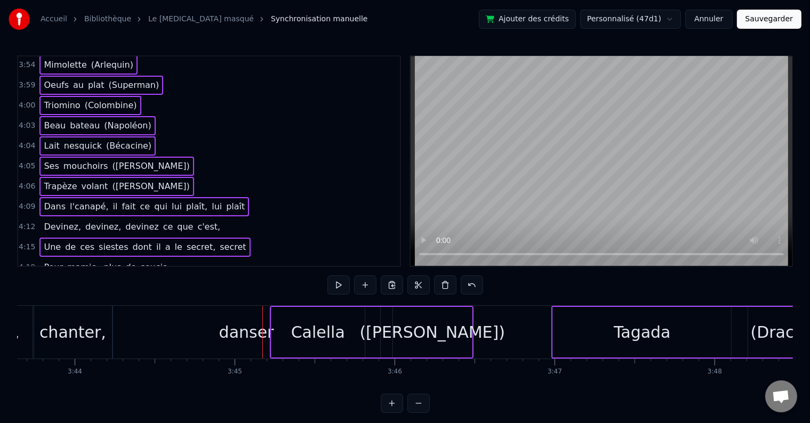
click at [51, 221] on span "Devinez," at bounding box center [62, 227] width 39 height 12
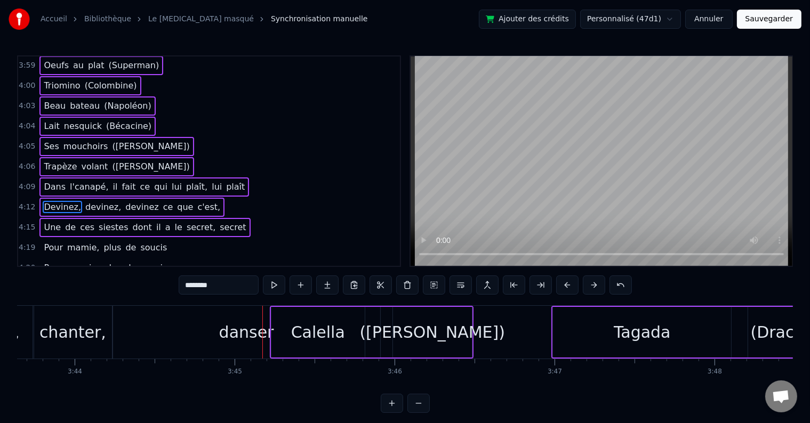
click at [48, 242] on span "Pour" at bounding box center [53, 248] width 21 height 12
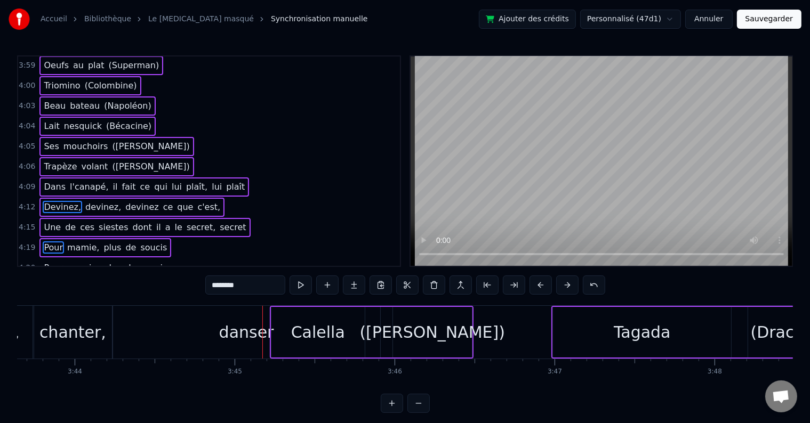
click at [48, 262] on span "Pour" at bounding box center [53, 268] width 21 height 12
click at [47, 282] on span "C'est" at bounding box center [54, 288] width 23 height 12
click at [56, 302] on span "faut," at bounding box center [63, 308] width 22 height 12
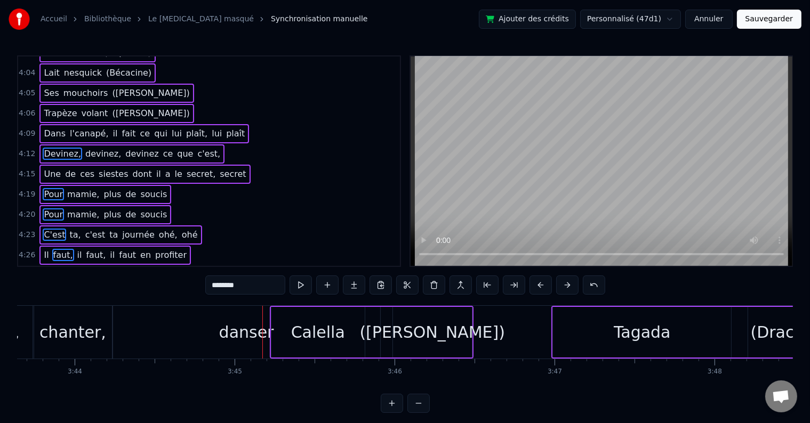
scroll to position [1405, 0]
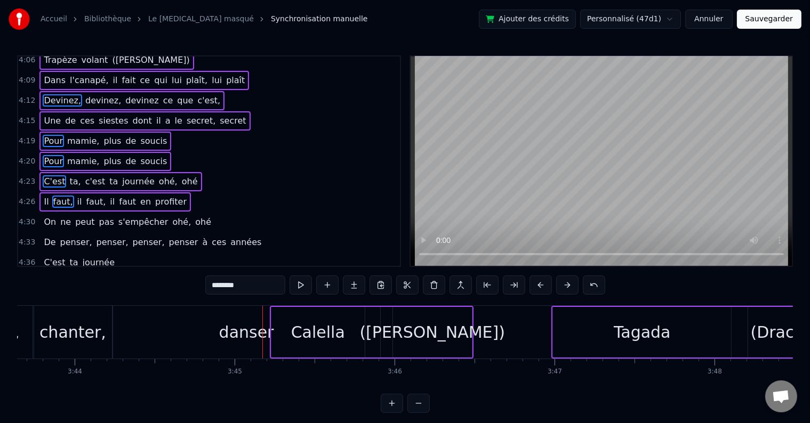
click at [39, 213] on div "On ne peut pas s'empêcher [PERSON_NAME], ohé" at bounding box center [127, 222] width 176 height 19
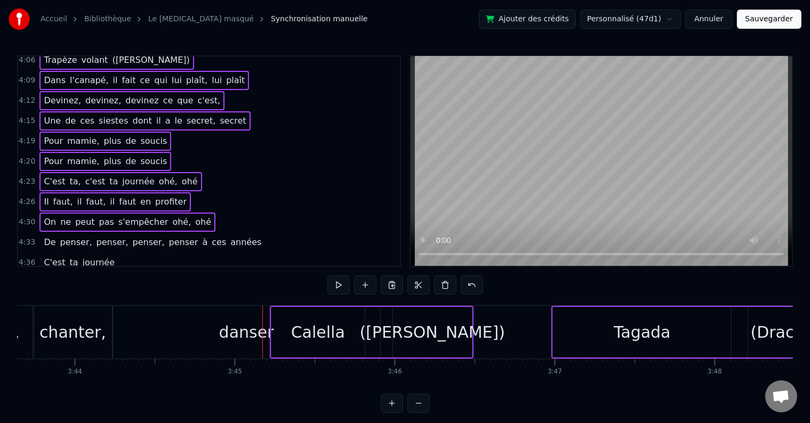
click at [39, 233] on div "De penser, penser, penser, penser à ces années" at bounding box center [152, 242] width 226 height 19
click at [41, 253] on div "C'est ta journée" at bounding box center [78, 262] width 79 height 19
click at [39, 274] on div "C'est ta, c'est ta journée ohé, ohé" at bounding box center [120, 283] width 162 height 19
click at [42, 294] on div "C'est ta, c'est ta, c'est ta, c'est ta journée" at bounding box center [138, 303] width 199 height 19
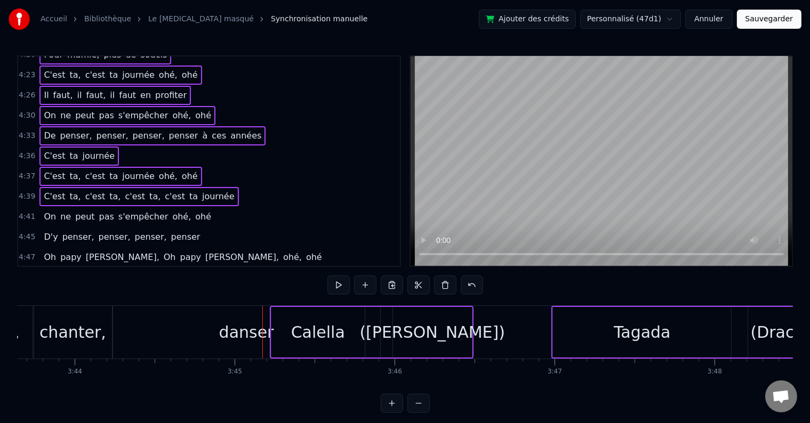
click at [41, 207] on div "On ne peut pas s'empêcher [PERSON_NAME], ohé" at bounding box center [127, 216] width 176 height 19
click at [42, 228] on div "D'y penser, penser, penser, penser" at bounding box center [121, 237] width 165 height 19
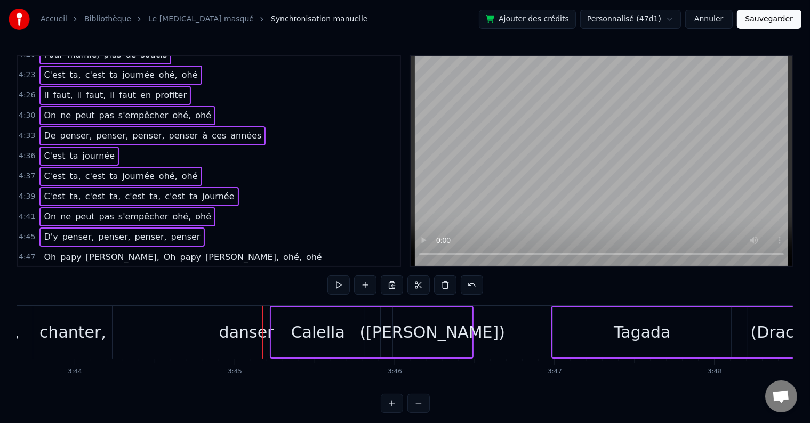
click at [39, 248] on div "Oh papy [PERSON_NAME], Oh papy [PERSON_NAME], [PERSON_NAME], ohé" at bounding box center [182, 257] width 286 height 19
click at [39, 268] on div "Oh papy [PERSON_NAME], Oh papy [PERSON_NAME], [PERSON_NAME], ohé" at bounding box center [182, 277] width 286 height 19
click at [39, 288] on div "Oh papy [PERSON_NAME], Oh papy [PERSON_NAME], [PERSON_NAME], ohé" at bounding box center [182, 297] width 286 height 19
click at [39, 309] on div "Oh papy [PERSON_NAME], Oh papy [PERSON_NAME], [PERSON_NAME], ohé" at bounding box center [182, 318] width 286 height 19
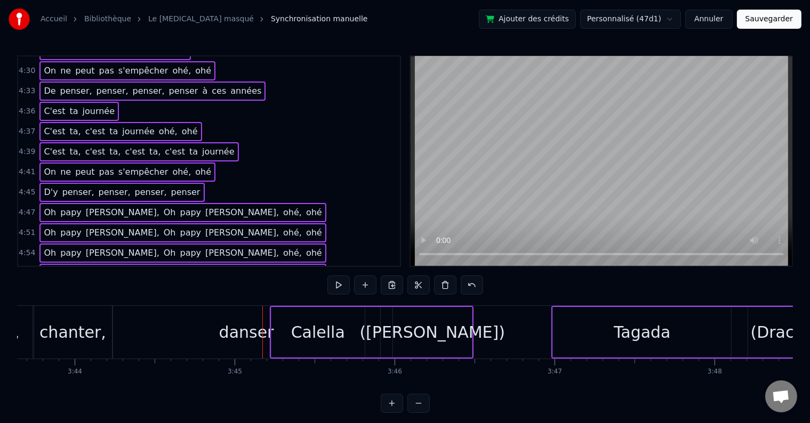
click at [39, 284] on div "Oh papy [PERSON_NAME], Oh papy [PERSON_NAME], [PERSON_NAME], ohé" at bounding box center [182, 293] width 286 height 19
click at [39, 304] on div "Oh papy [PERSON_NAME], Oh papy [PERSON_NAME], [PERSON_NAME], ohé" at bounding box center [182, 313] width 286 height 19
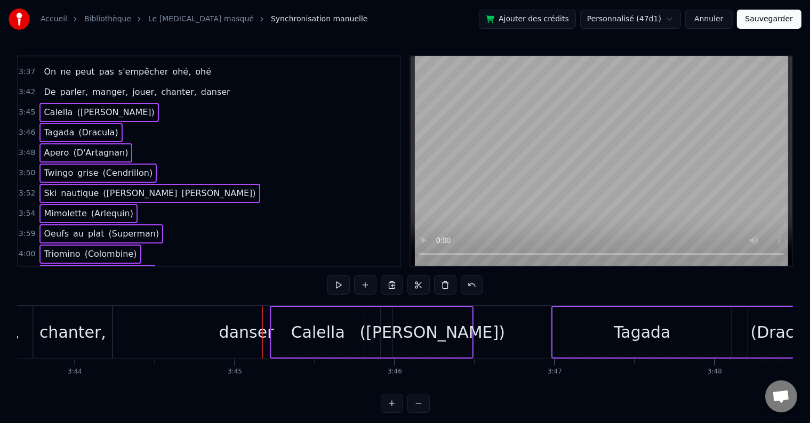
scroll to position [969, 0]
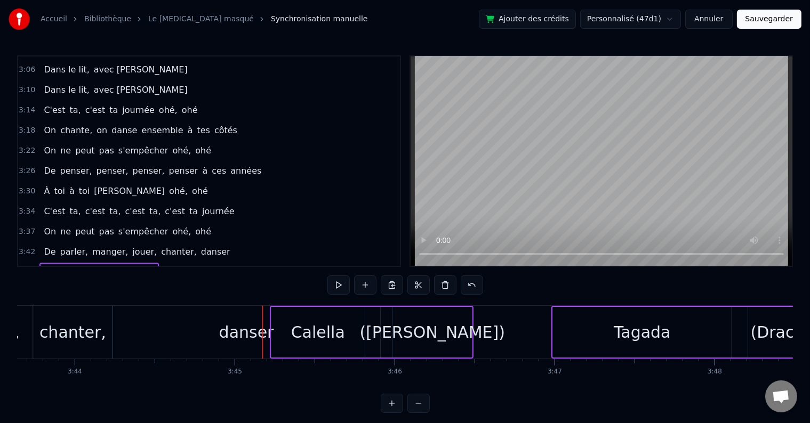
click at [43, 266] on span "Calella" at bounding box center [58, 272] width 31 height 12
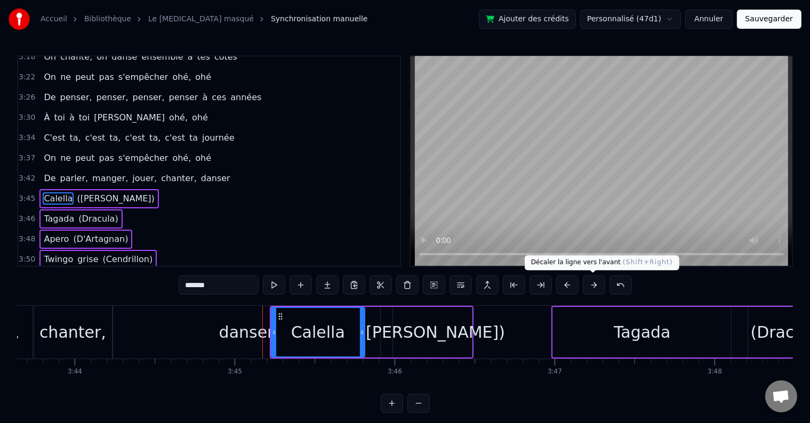
click at [589, 287] on button at bounding box center [594, 285] width 22 height 19
click at [591, 287] on button at bounding box center [594, 285] width 22 height 19
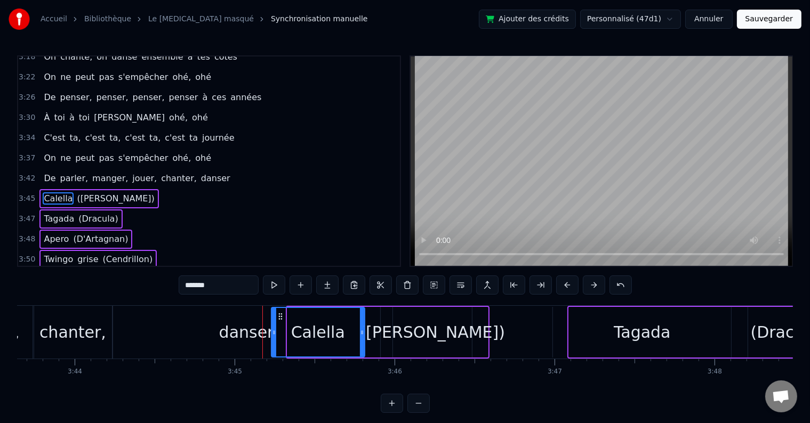
click at [591, 287] on button at bounding box center [594, 285] width 22 height 19
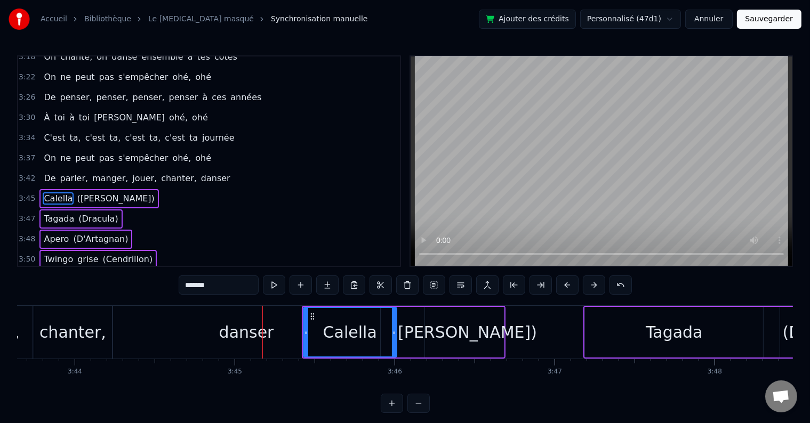
click at [591, 287] on button at bounding box center [594, 285] width 22 height 19
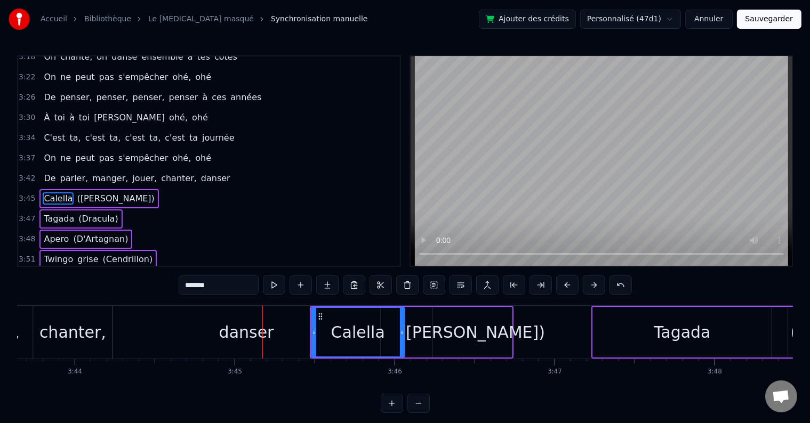
click at [591, 287] on button at bounding box center [594, 285] width 22 height 19
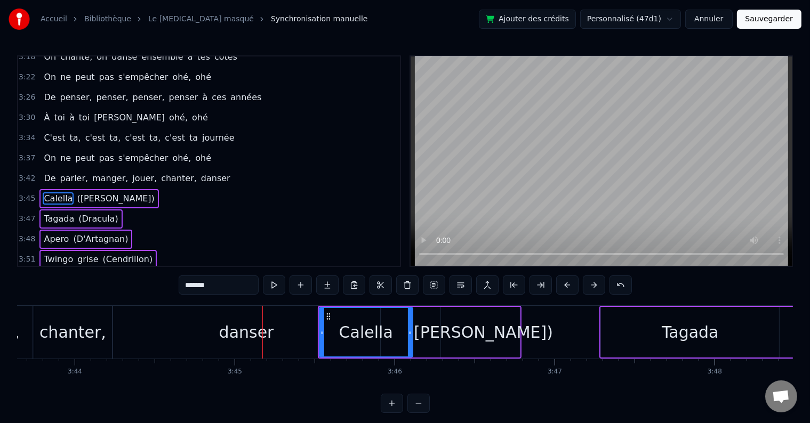
click at [591, 287] on button at bounding box center [594, 285] width 22 height 19
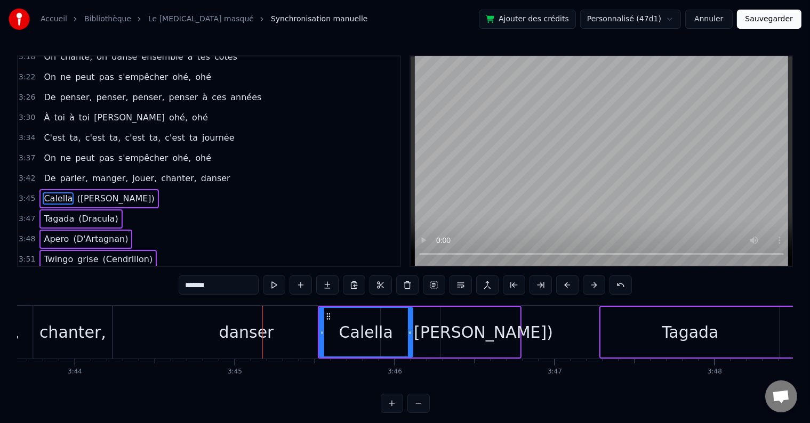
click at [591, 287] on button at bounding box center [594, 285] width 22 height 19
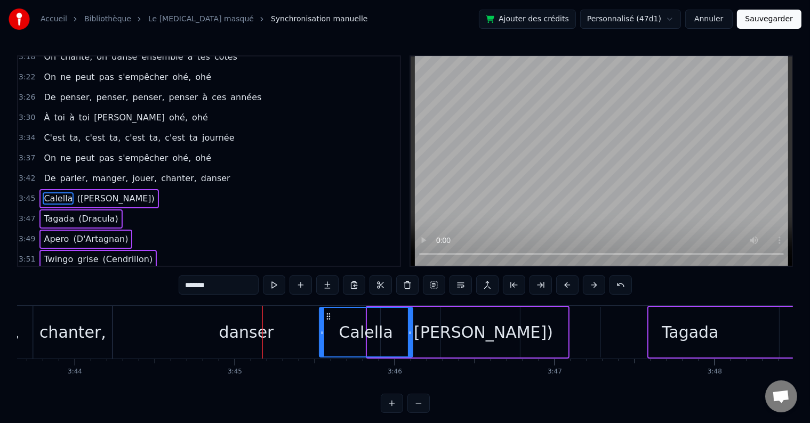
click at [591, 287] on button at bounding box center [594, 285] width 22 height 19
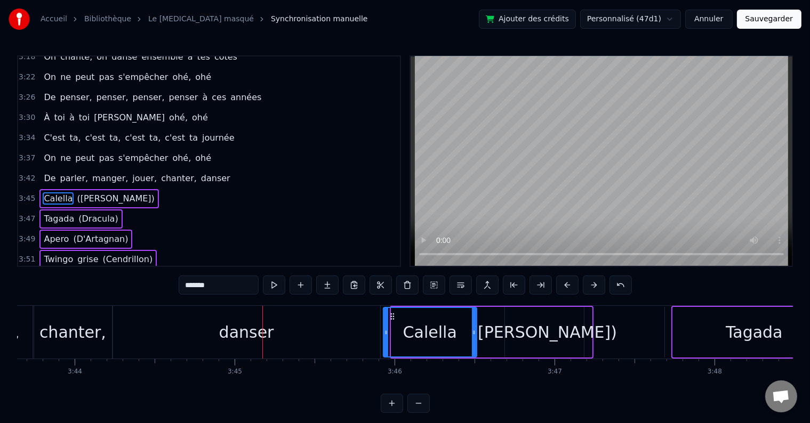
click at [591, 287] on button at bounding box center [594, 285] width 22 height 19
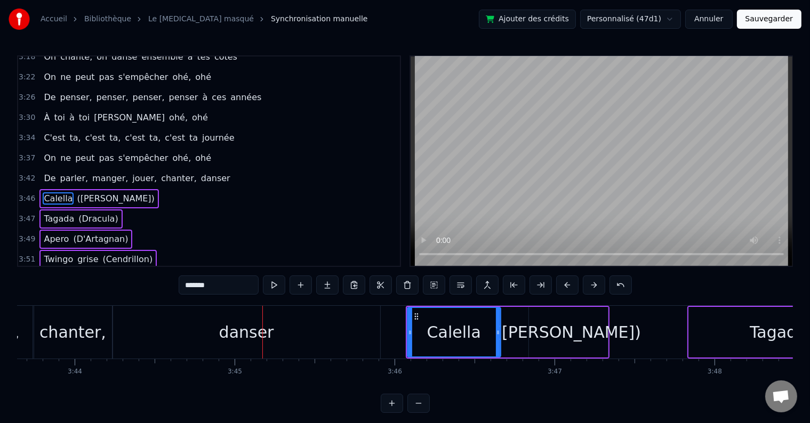
click at [591, 287] on button at bounding box center [594, 285] width 22 height 19
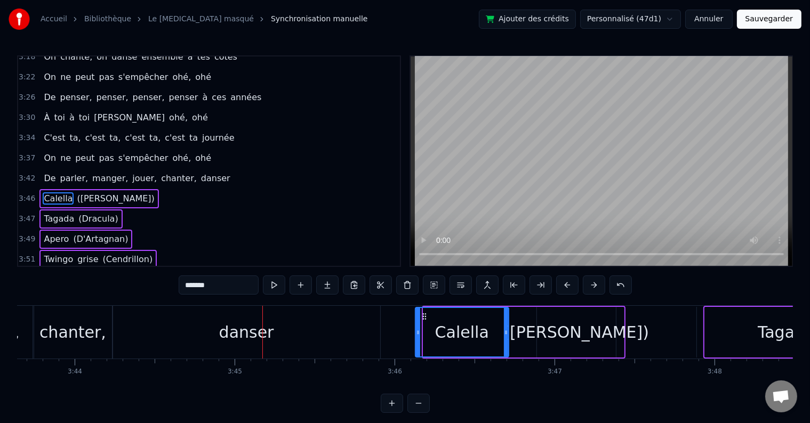
click at [591, 287] on button at bounding box center [594, 285] width 22 height 19
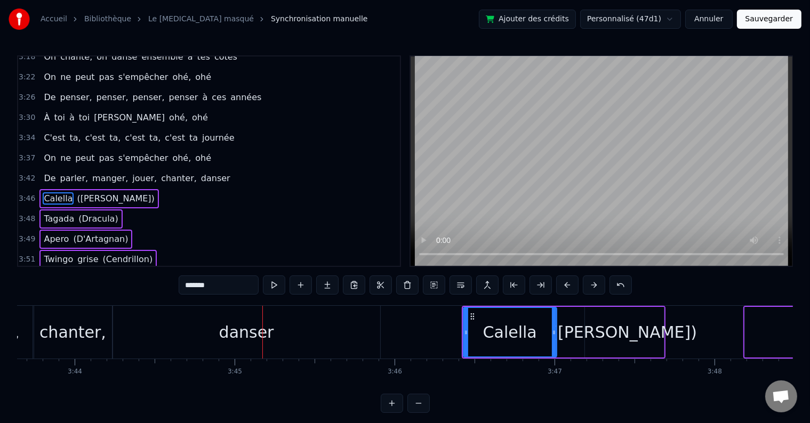
click at [591, 287] on button at bounding box center [594, 285] width 22 height 19
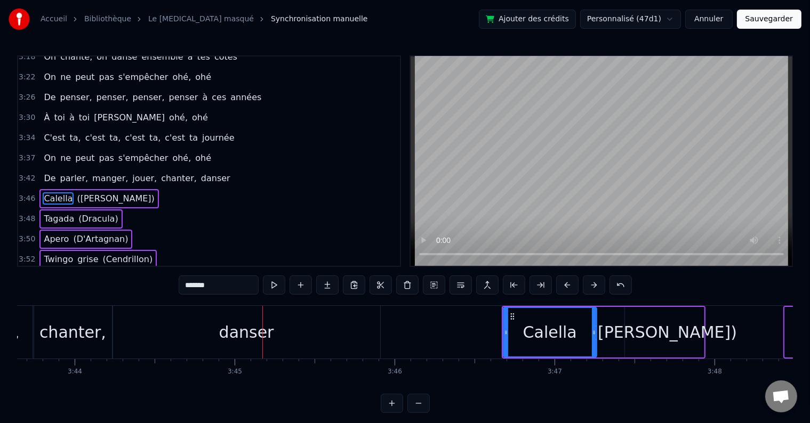
click at [213, 169] on div "3:42 De parler, manger, jouer, chanter, danser" at bounding box center [209, 179] width 382 height 20
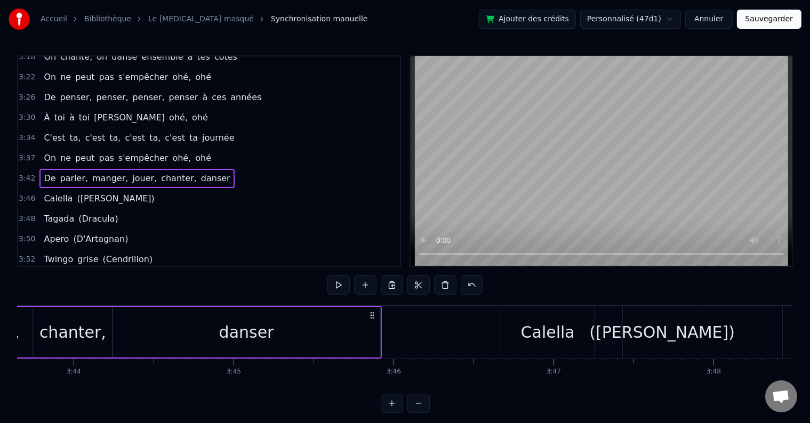
scroll to position [0, 35918]
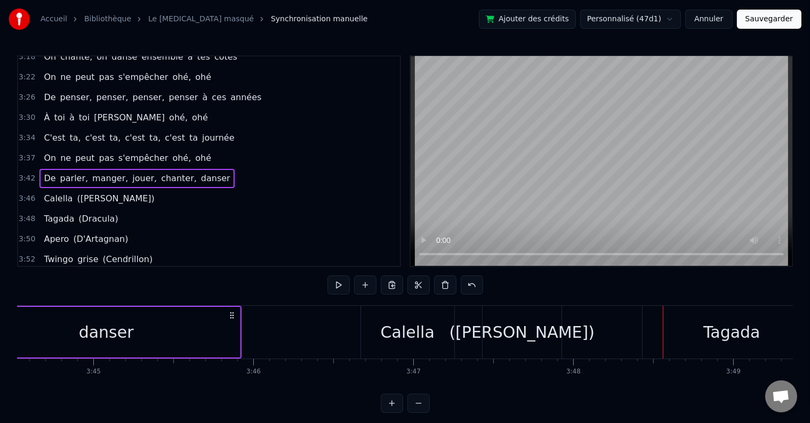
click at [226, 335] on div "danser" at bounding box center [106, 332] width 267 height 51
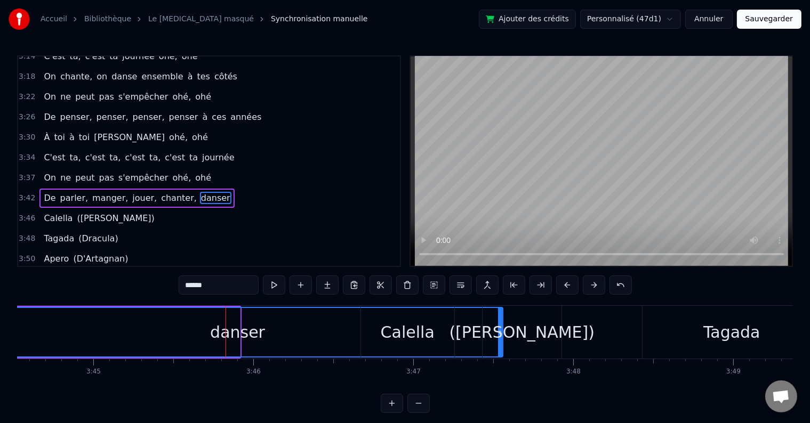
drag, startPoint x: 238, startPoint y: 331, endPoint x: 501, endPoint y: 333, distance: 262.9
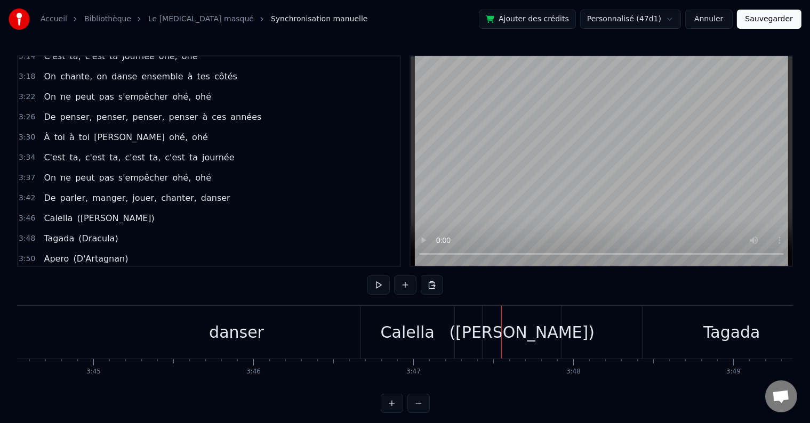
click at [408, 336] on div "Calella" at bounding box center [408, 332] width 54 height 24
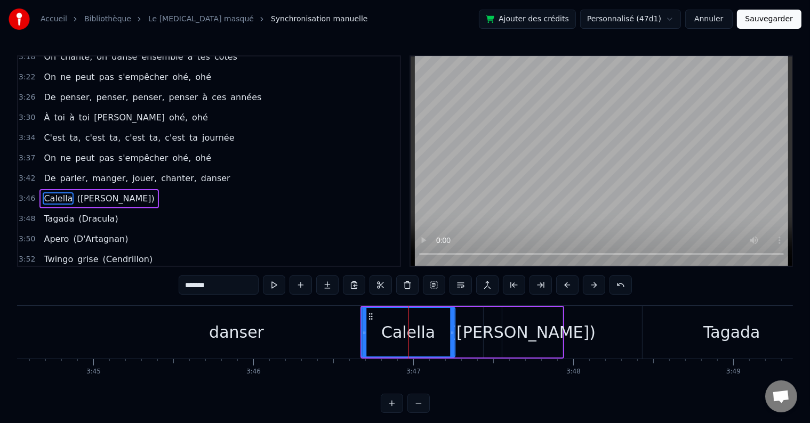
drag, startPoint x: 369, startPoint y: 315, endPoint x: 290, endPoint y: 292, distance: 82.7
click at [369, 323] on div "Calella" at bounding box center [408, 332] width 92 height 49
click at [115, 189] on div "3:46 Calella ([PERSON_NAME])" at bounding box center [209, 199] width 382 height 20
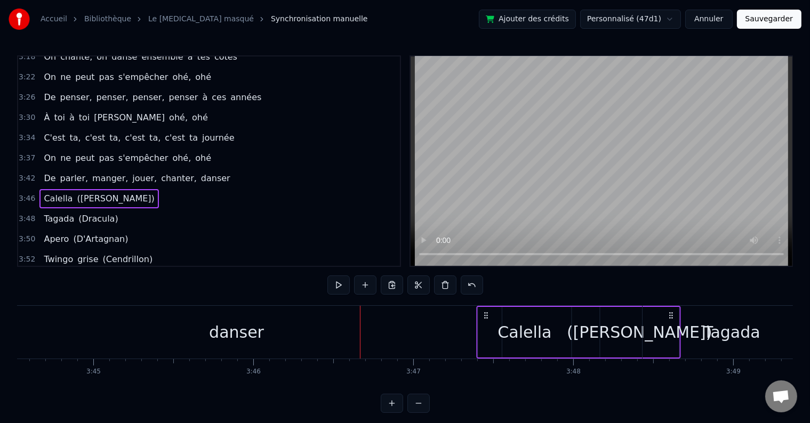
drag, startPoint x: 369, startPoint y: 314, endPoint x: 485, endPoint y: 315, distance: 116.3
click at [485, 315] on icon at bounding box center [486, 315] width 9 height 9
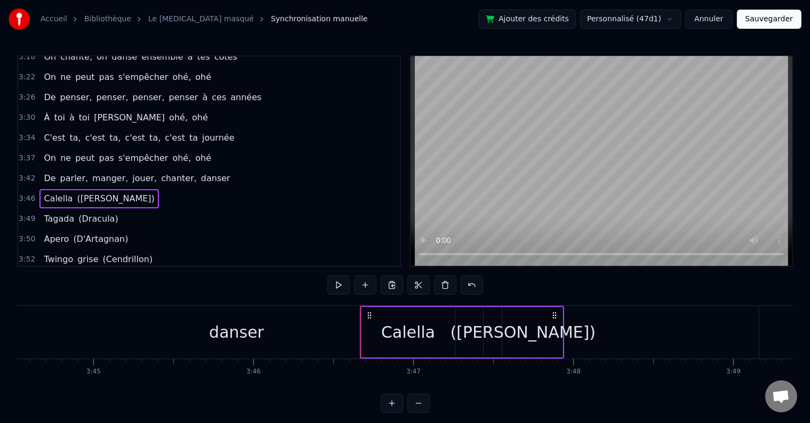
click at [230, 169] on div "3:42 De parler, manger, jouer, chanter, danser" at bounding box center [209, 179] width 382 height 20
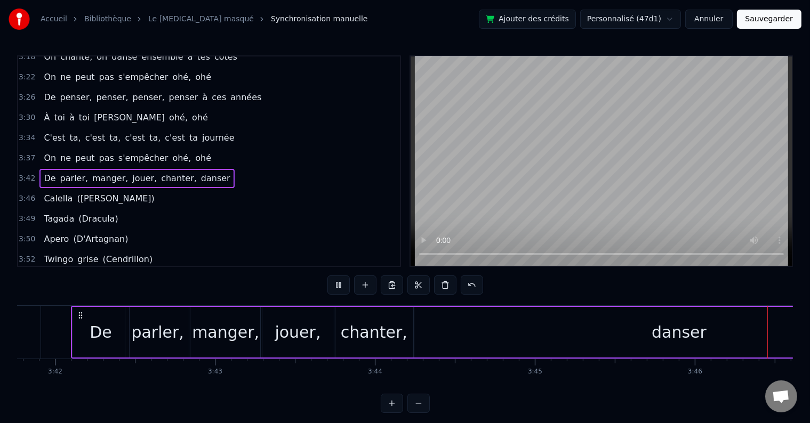
scroll to position [0, 36169]
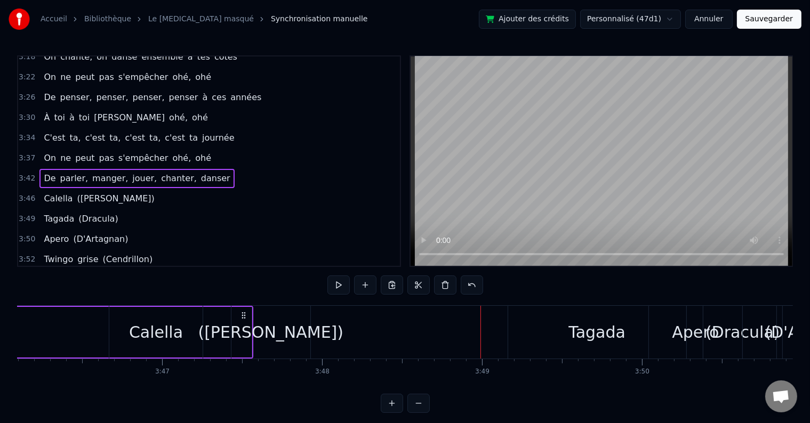
click at [309, 338] on div "([PERSON_NAME])" at bounding box center [271, 332] width 146 height 24
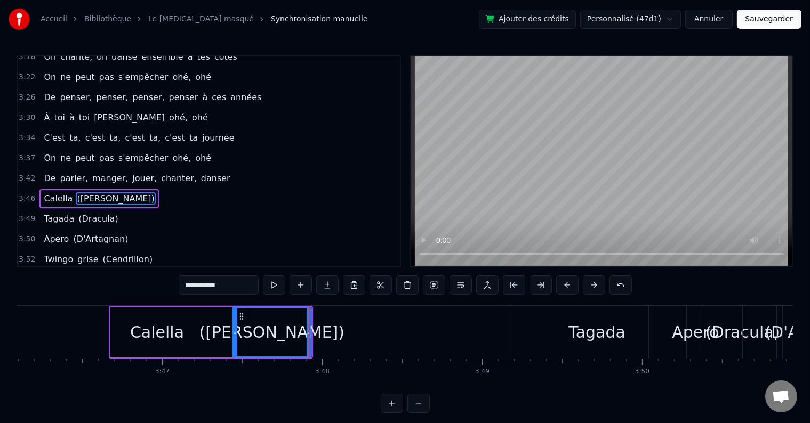
click at [118, 189] on div "3:46 Calella ([PERSON_NAME])" at bounding box center [209, 199] width 382 height 20
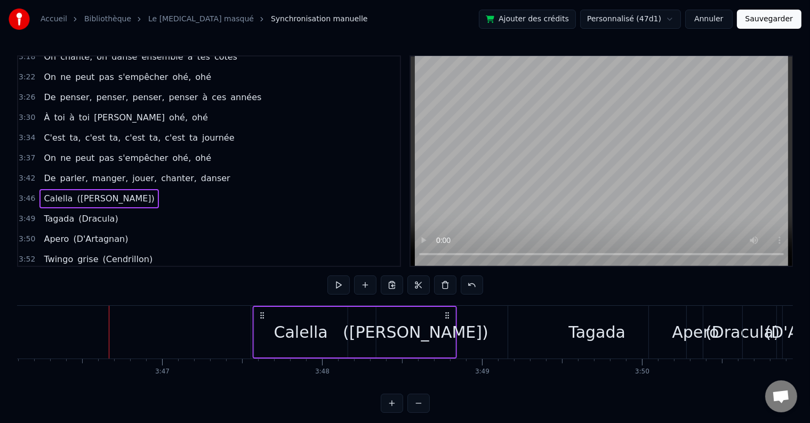
drag, startPoint x: 118, startPoint y: 316, endPoint x: 262, endPoint y: 330, distance: 144.6
click at [262, 330] on div "Calella ([PERSON_NAME])" at bounding box center [355, 332] width 204 height 53
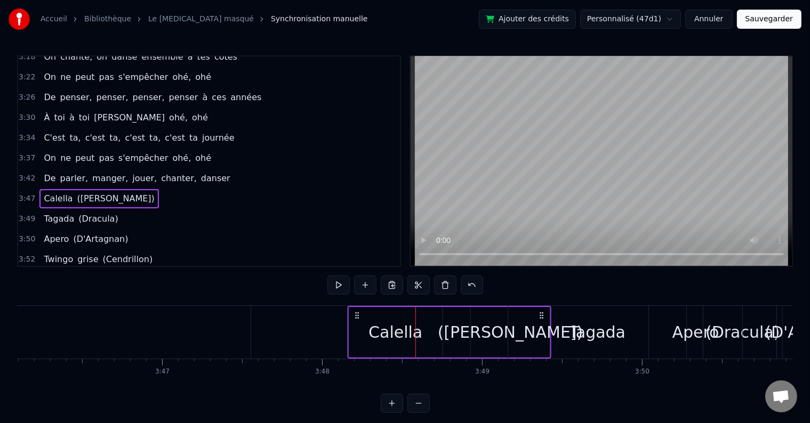
drag, startPoint x: 260, startPoint y: 317, endPoint x: 355, endPoint y: 320, distance: 94.4
click at [355, 320] on div "Calella ([PERSON_NAME])" at bounding box center [449, 332] width 204 height 53
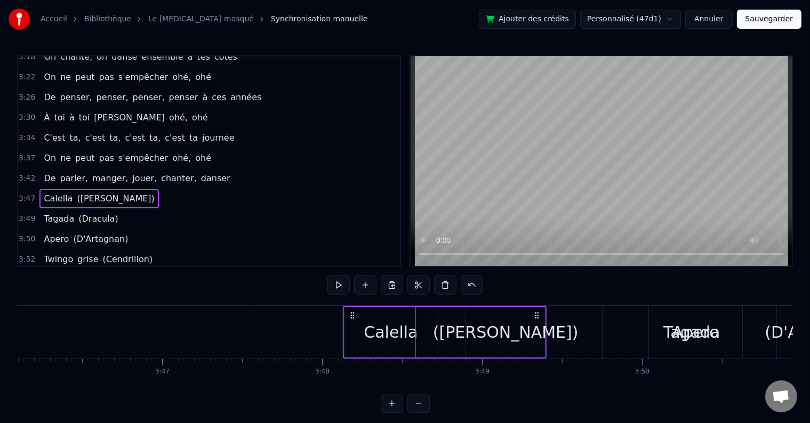
click at [350, 317] on icon at bounding box center [352, 315] width 9 height 9
click at [342, 284] on button at bounding box center [338, 285] width 22 height 19
click at [47, 193] on span "Calella" at bounding box center [58, 199] width 31 height 12
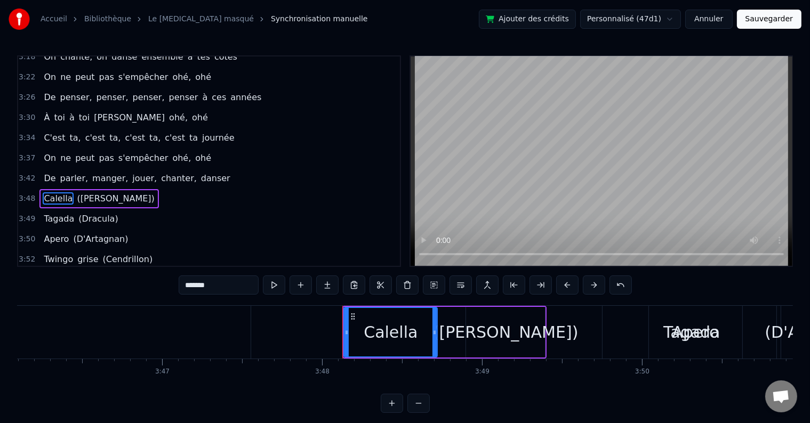
click at [47, 193] on span "Calella" at bounding box center [58, 199] width 31 height 12
click at [76, 193] on span "([PERSON_NAME])" at bounding box center [115, 199] width 79 height 12
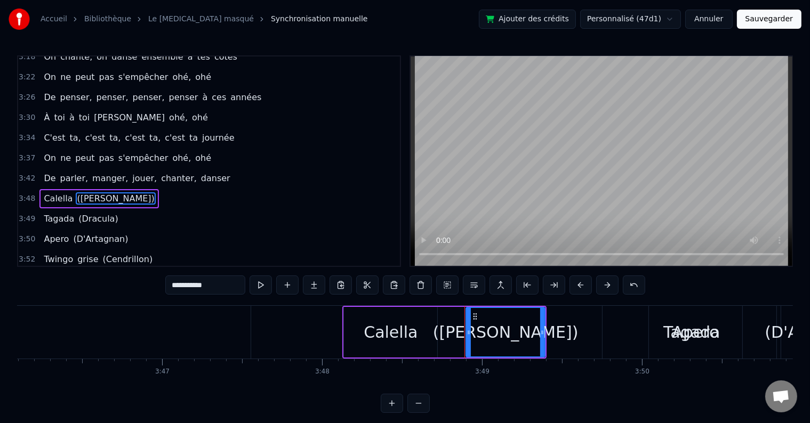
drag, startPoint x: 177, startPoint y: 286, endPoint x: 209, endPoint y: 286, distance: 32.0
click at [209, 286] on input "**********" at bounding box center [205, 285] width 80 height 19
paste input "text"
type input "*********"
click at [118, 189] on div "3:48 Calella (Calella)" at bounding box center [209, 199] width 382 height 20
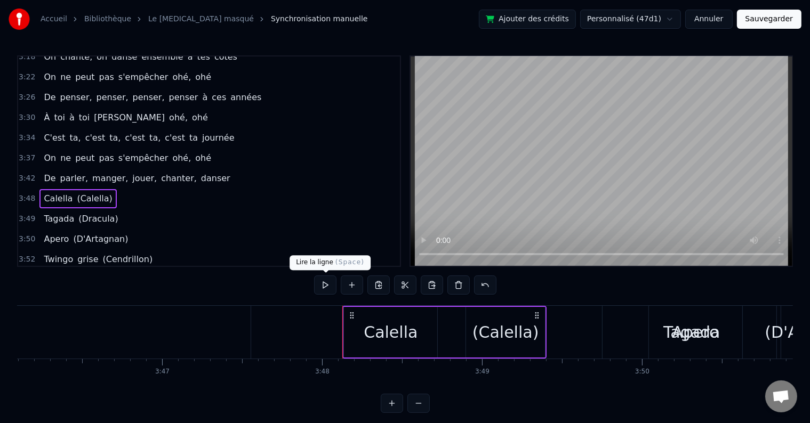
click at [324, 285] on button at bounding box center [325, 285] width 22 height 19
click at [518, 330] on div "(Calella)" at bounding box center [505, 332] width 67 height 24
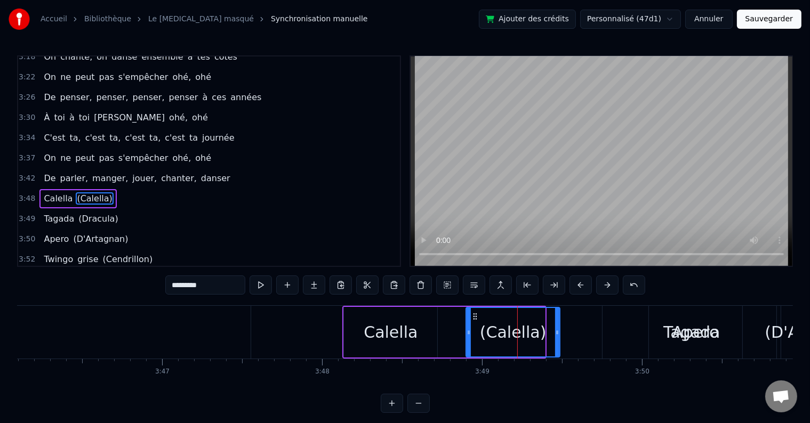
drag, startPoint x: 544, startPoint y: 334, endPoint x: 559, endPoint y: 336, distance: 15.1
click at [559, 336] on div at bounding box center [557, 332] width 4 height 49
click at [434, 327] on div "Calella" at bounding box center [390, 332] width 93 height 51
type input "*******"
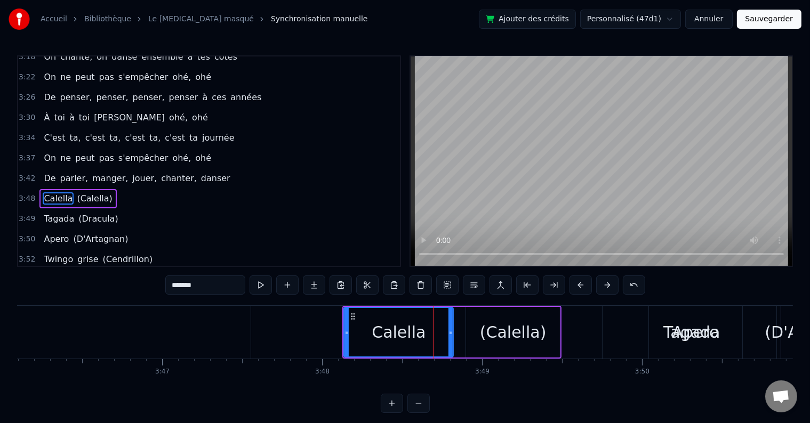
drag, startPoint x: 436, startPoint y: 327, endPoint x: 452, endPoint y: 329, distance: 16.1
click at [452, 329] on div at bounding box center [450, 332] width 4 height 49
click at [185, 189] on div "3:48 Calella (Calella)" at bounding box center [209, 199] width 382 height 20
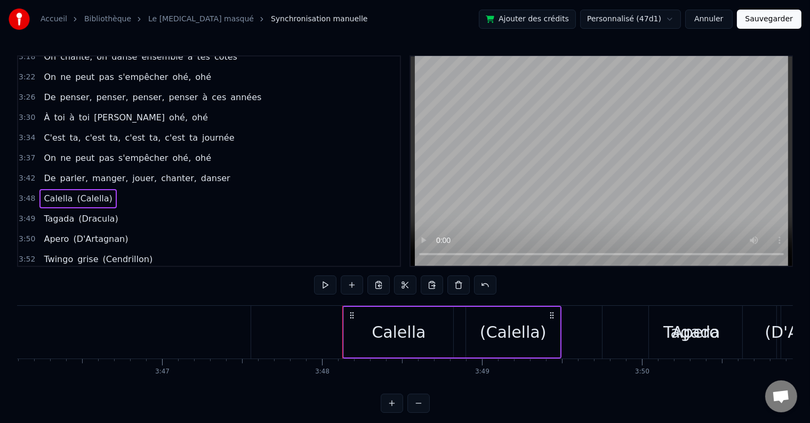
click at [327, 279] on button at bounding box center [325, 285] width 22 height 19
click at [531, 337] on div "(Calella)" at bounding box center [513, 332] width 67 height 24
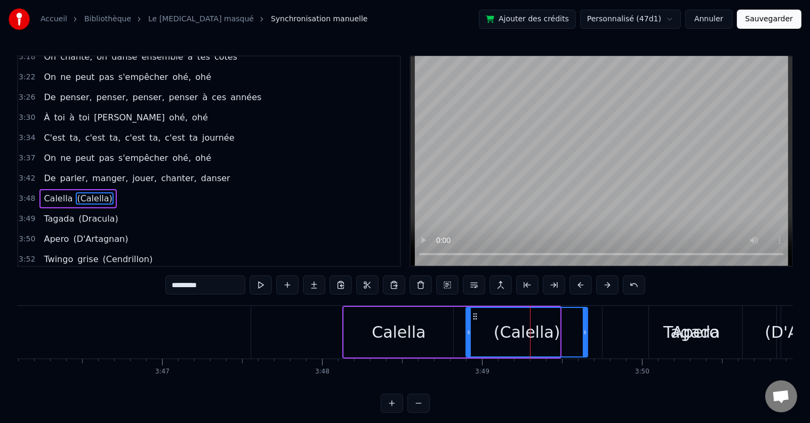
drag, startPoint x: 558, startPoint y: 333, endPoint x: 586, endPoint y: 330, distance: 27.9
click at [586, 330] on icon at bounding box center [585, 332] width 4 height 9
click at [116, 189] on div "3:48 Calella (Calella)" at bounding box center [209, 199] width 382 height 20
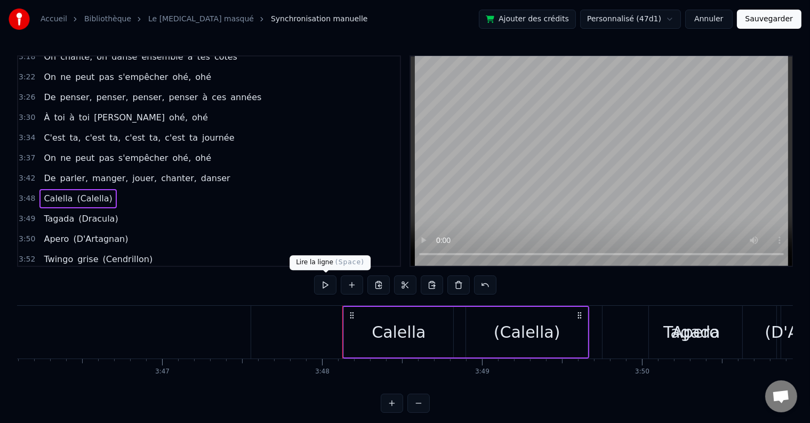
click at [329, 288] on button at bounding box center [325, 285] width 22 height 19
click at [122, 209] on div "3:49 Tagada (Dracula)" at bounding box center [209, 219] width 382 height 20
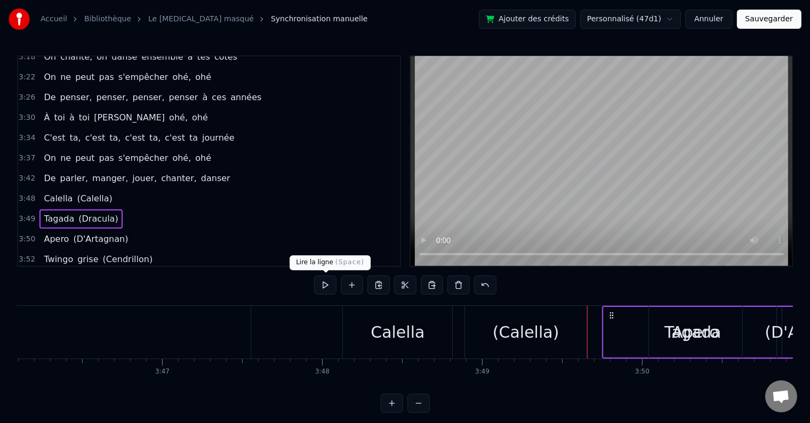
click at [324, 290] on button at bounding box center [325, 285] width 22 height 19
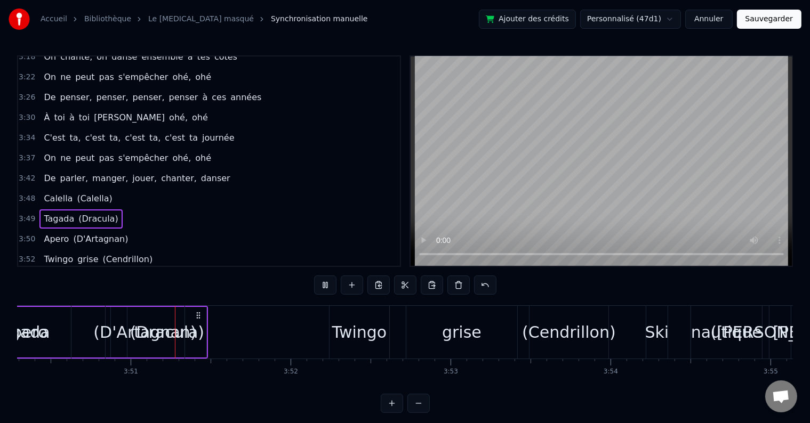
click at [324, 290] on button at bounding box center [325, 285] width 22 height 19
click at [82, 213] on span "(Dracula)" at bounding box center [98, 219] width 42 height 12
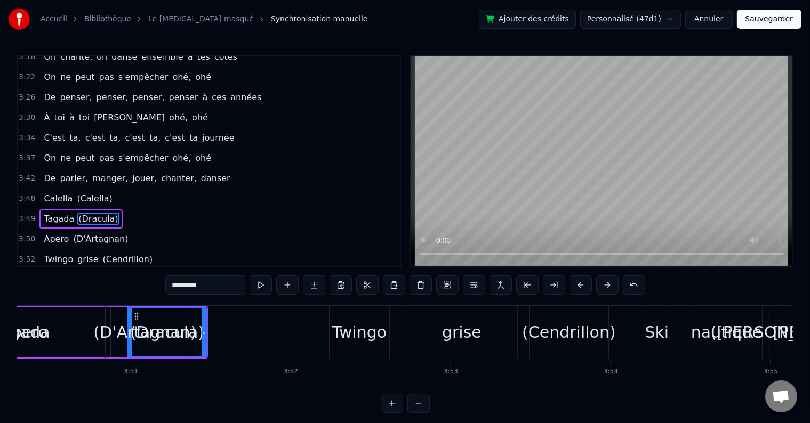
scroll to position [1062, 0]
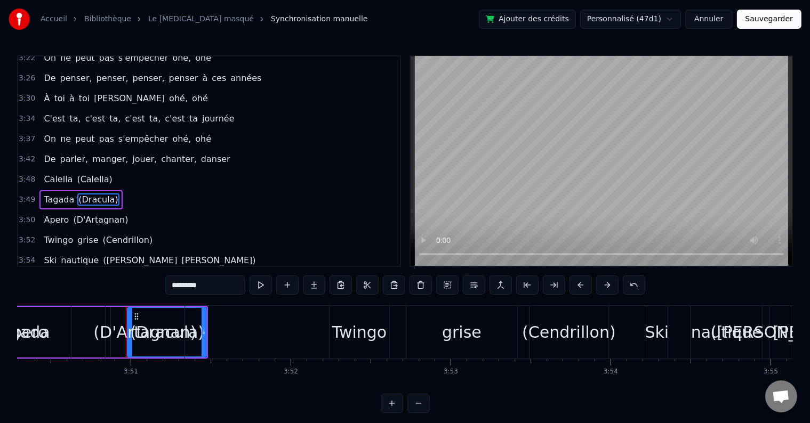
click at [188, 282] on input "*********" at bounding box center [205, 285] width 80 height 19
click at [179, 286] on input "*********" at bounding box center [205, 285] width 80 height 19
type input "********"
click at [121, 210] on div "3:50 Apero (D'Artagnan)" at bounding box center [209, 220] width 382 height 20
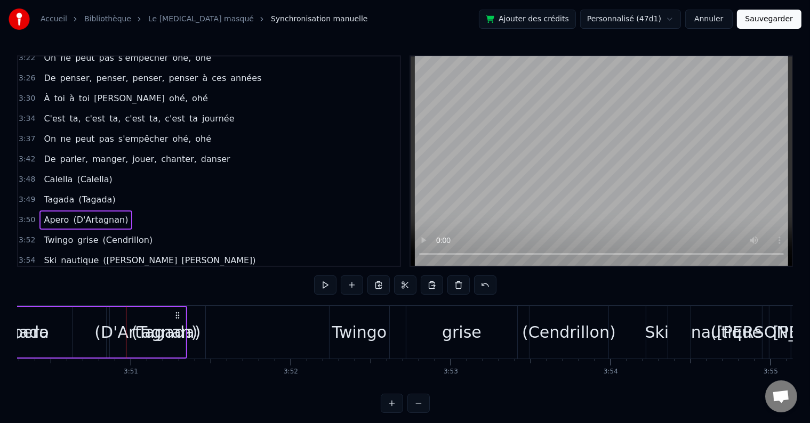
scroll to position [0, 36748]
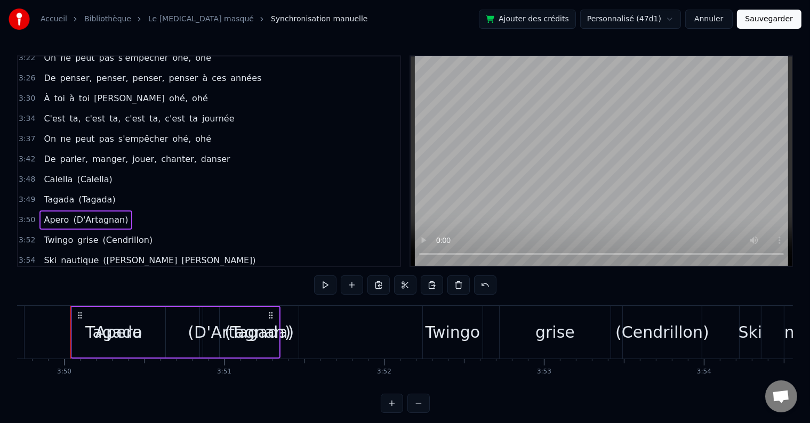
click at [60, 194] on span "Tagada" at bounding box center [59, 200] width 33 height 12
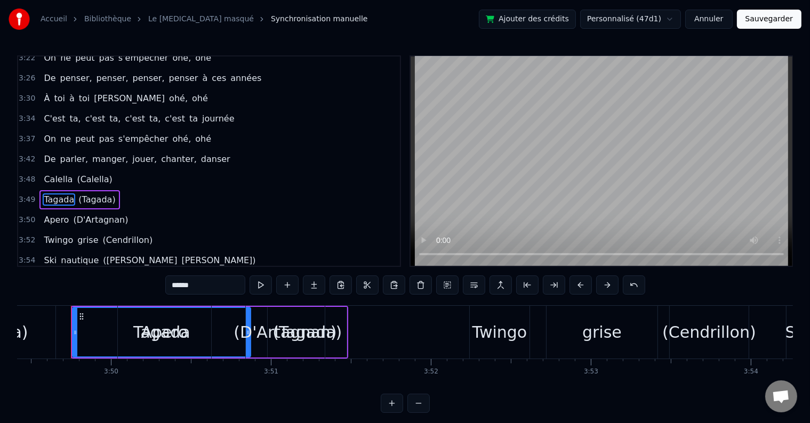
click at [189, 279] on input "******" at bounding box center [205, 285] width 80 height 19
click at [189, 278] on input "******" at bounding box center [205, 285] width 80 height 19
click at [186, 288] on input "******" at bounding box center [205, 285] width 80 height 19
click at [86, 194] on span "(Tagada)" at bounding box center [91, 200] width 39 height 12
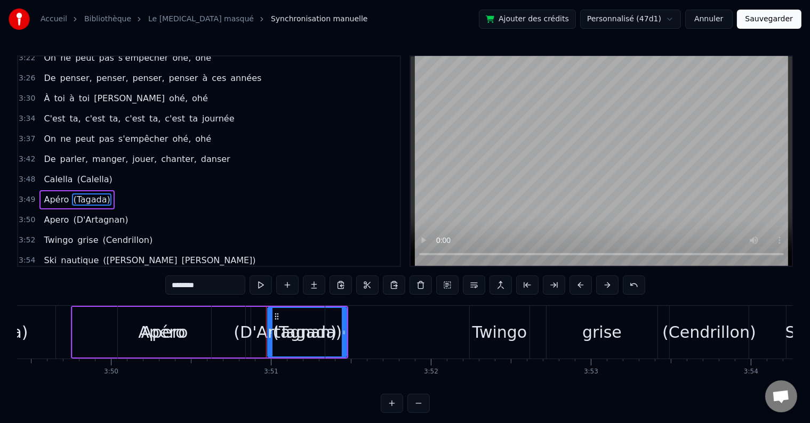
click at [188, 282] on input "********" at bounding box center [205, 285] width 80 height 19
type input "*******"
click at [122, 210] on div "3:50 Apero (D'Artagnan)" at bounding box center [209, 220] width 382 height 20
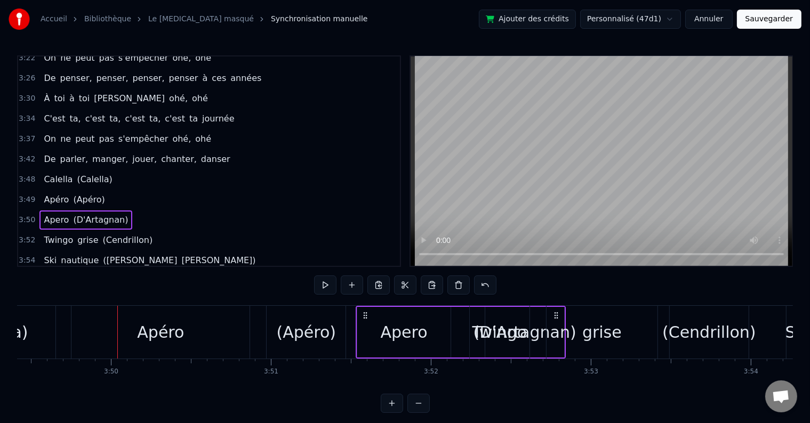
drag, startPoint x: 127, startPoint y: 314, endPoint x: 366, endPoint y: 323, distance: 238.5
click at [366, 323] on div "Apero (D'Artagnan)" at bounding box center [461, 332] width 210 height 53
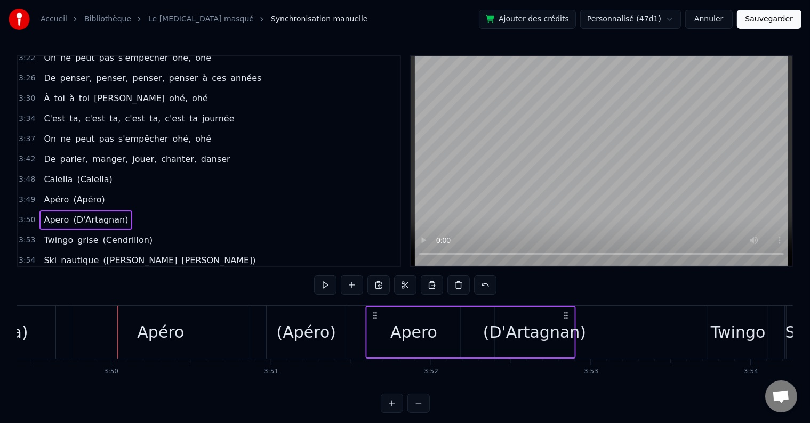
drag, startPoint x: 126, startPoint y: 316, endPoint x: 374, endPoint y: 333, distance: 249.1
click at [374, 333] on div "Apero (D'Artagnan)" at bounding box center [471, 332] width 210 height 53
click at [100, 190] on div "3:49 Apéro (Apéro)" at bounding box center [209, 200] width 382 height 20
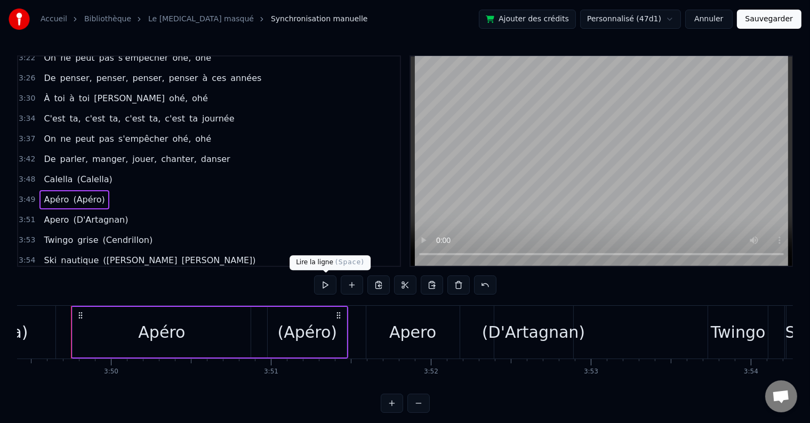
click at [323, 283] on button at bounding box center [325, 285] width 22 height 19
click at [311, 338] on div "(Apéro)" at bounding box center [307, 332] width 59 height 24
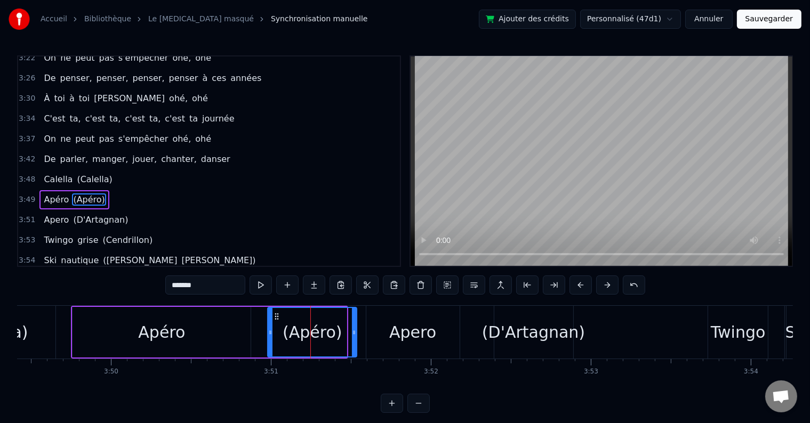
drag, startPoint x: 343, startPoint y: 334, endPoint x: 353, endPoint y: 333, distance: 10.2
click at [353, 333] on icon at bounding box center [354, 332] width 4 height 9
click at [108, 190] on div "3:49 Apéro (Apéro)" at bounding box center [209, 200] width 382 height 20
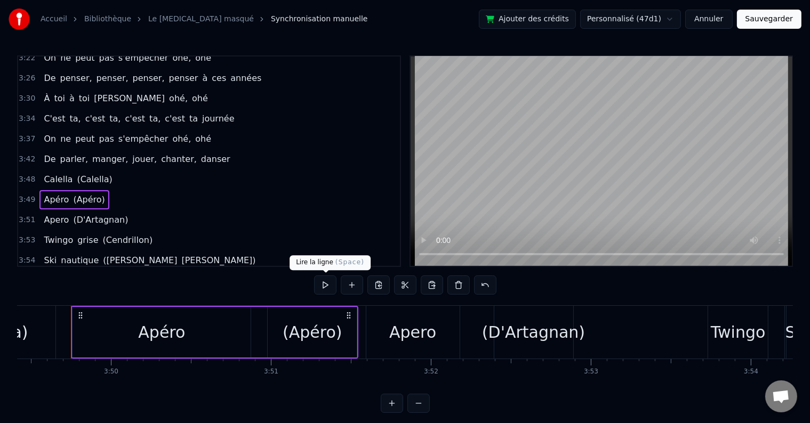
click at [325, 287] on button at bounding box center [325, 285] width 22 height 19
click at [428, 329] on div "Apero" at bounding box center [412, 332] width 47 height 24
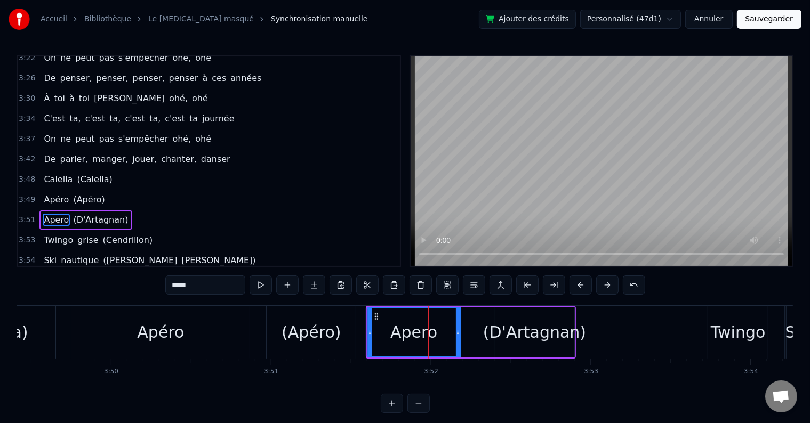
scroll to position [1082, 0]
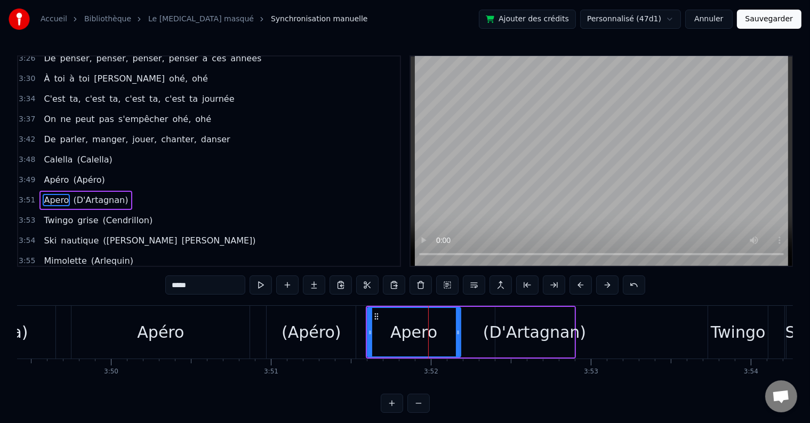
click at [58, 194] on span "Apero" at bounding box center [56, 200] width 27 height 12
click at [175, 286] on input "*****" at bounding box center [205, 285] width 80 height 19
click at [176, 286] on input "*****" at bounding box center [205, 285] width 80 height 19
click at [69, 194] on span "Chez Calau" at bounding box center [68, 200] width 50 height 12
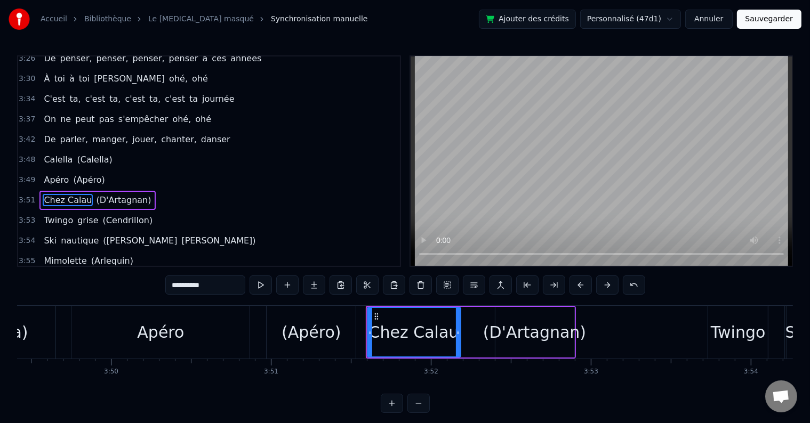
click at [69, 194] on span "Chez Calau" at bounding box center [68, 200] width 50 height 12
drag, startPoint x: 222, startPoint y: 283, endPoint x: 162, endPoint y: 273, distance: 61.0
click at [162, 273] on div "0:03 Oh papy [PERSON_NAME], Oh papy paco, [PERSON_NAME], ohé 0:07 Oh papy paco,…" at bounding box center [405, 234] width 776 height 358
click at [103, 194] on span "(D'Artagnan)" at bounding box center [123, 200] width 57 height 12
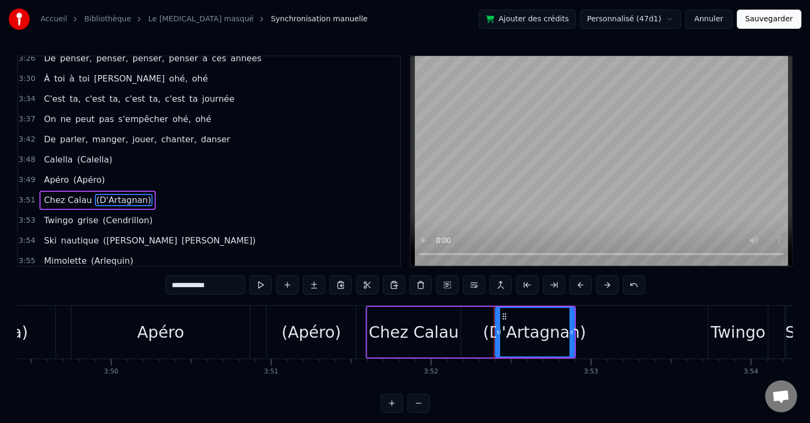
click at [198, 284] on input "**********" at bounding box center [205, 285] width 80 height 19
paste input "text"
type input "**********"
click at [165, 190] on div "3:51 Chez Calau (Chez Calau)" at bounding box center [209, 200] width 382 height 20
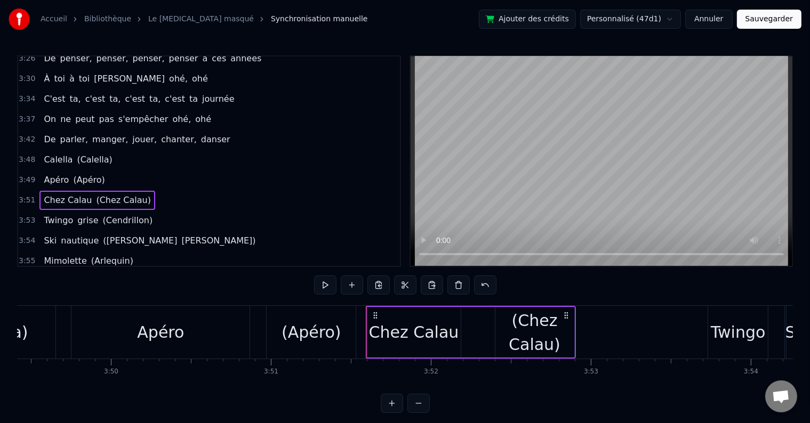
drag, startPoint x: 373, startPoint y: 310, endPoint x: 405, endPoint y: 314, distance: 32.2
click at [405, 314] on div "Chez Calau" at bounding box center [413, 332] width 93 height 51
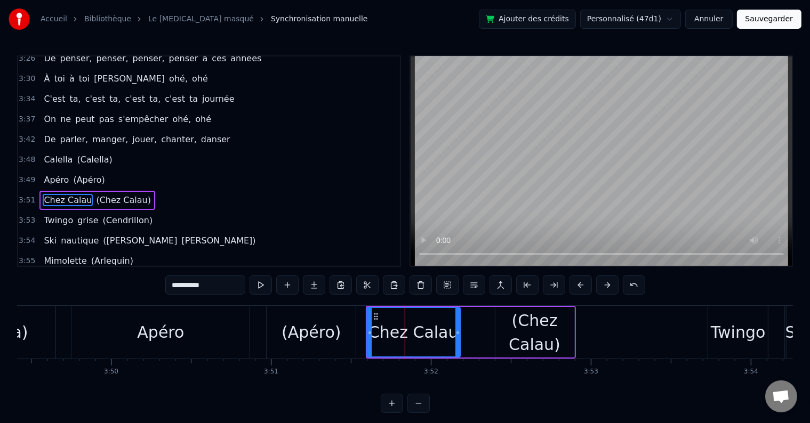
click at [374, 318] on icon at bounding box center [376, 316] width 9 height 9
click at [188, 211] on div "3:53 Twingo grise (Cendrillon)" at bounding box center [209, 221] width 382 height 20
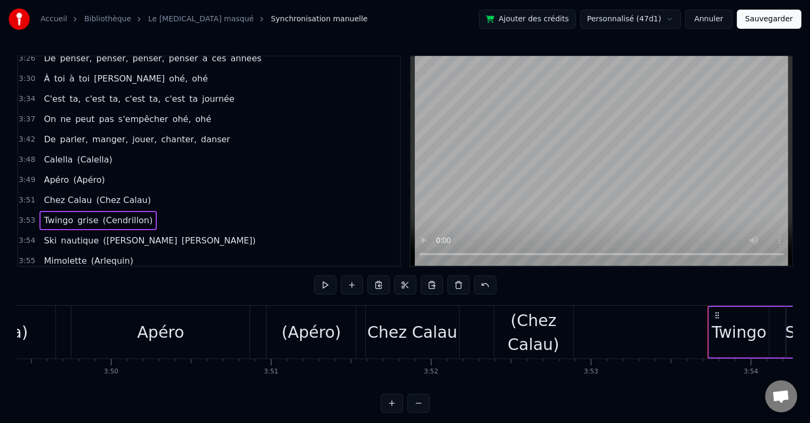
click at [137, 190] on div "3:51 Chez Calau (Chez Calau)" at bounding box center [209, 200] width 382 height 20
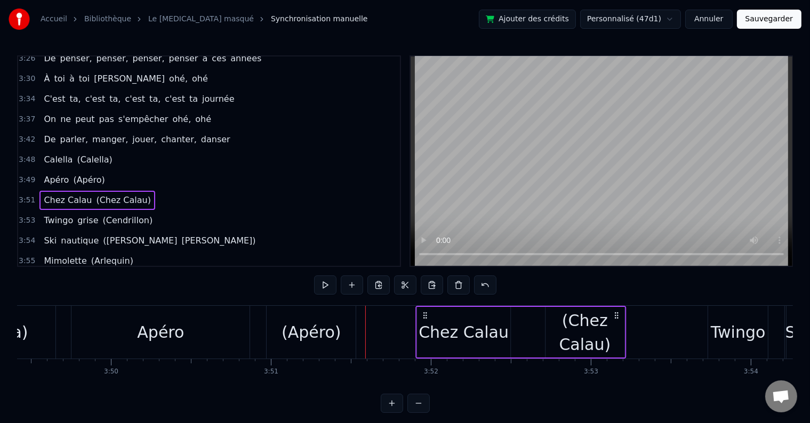
drag, startPoint x: 372, startPoint y: 311, endPoint x: 422, endPoint y: 322, distance: 51.2
click at [422, 322] on div "Chez Calau (Chez Calau)" at bounding box center [520, 332] width 211 height 53
click at [172, 170] on div "3:49 Apéro (Apéro)" at bounding box center [209, 180] width 382 height 20
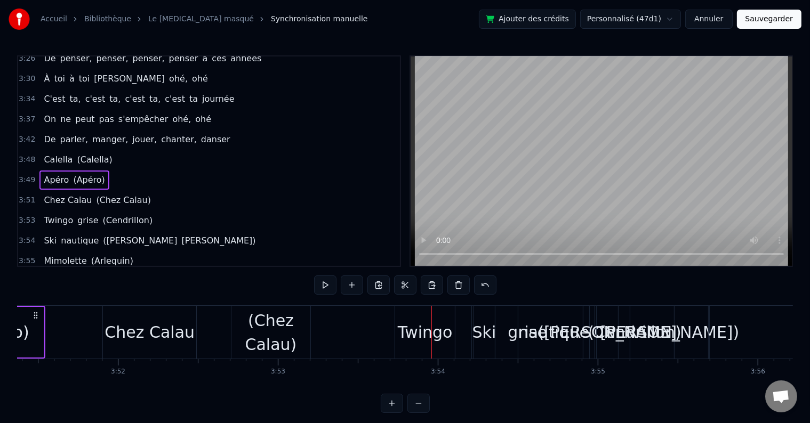
scroll to position [0, 36873]
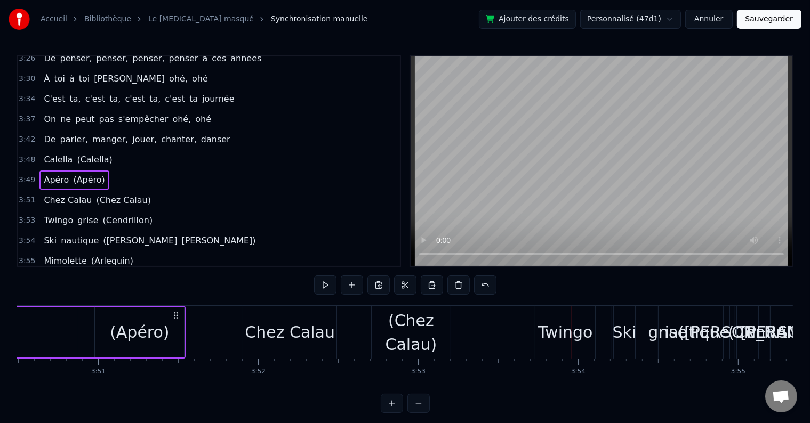
click at [325, 331] on div "Chez Calau" at bounding box center [290, 332] width 90 height 24
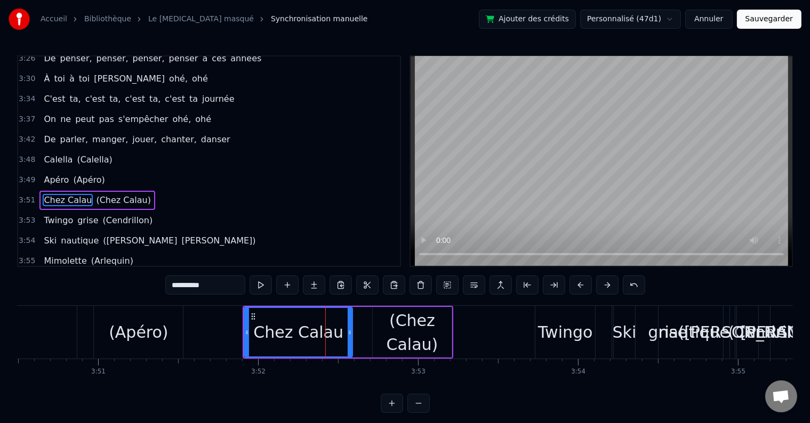
drag, startPoint x: 335, startPoint y: 331, endPoint x: 350, endPoint y: 329, distance: 15.0
click at [350, 329] on icon at bounding box center [350, 332] width 4 height 9
click at [399, 337] on div "(Chez Calau)" at bounding box center [412, 333] width 79 height 48
type input "**********"
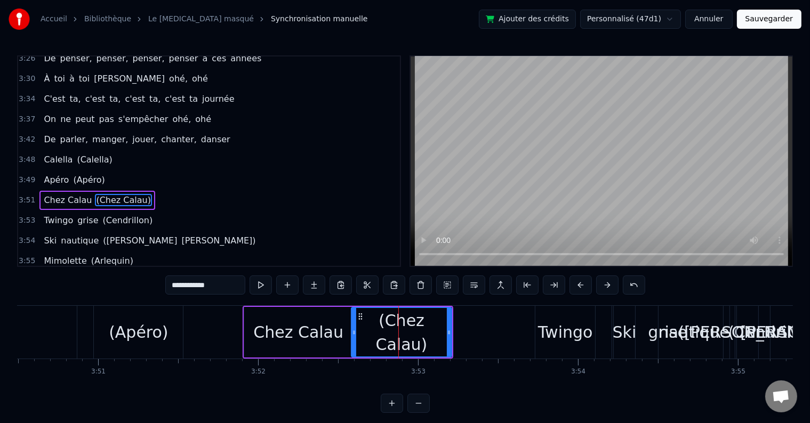
drag, startPoint x: 375, startPoint y: 333, endPoint x: 354, endPoint y: 335, distance: 21.4
click at [354, 335] on icon at bounding box center [354, 332] width 4 height 9
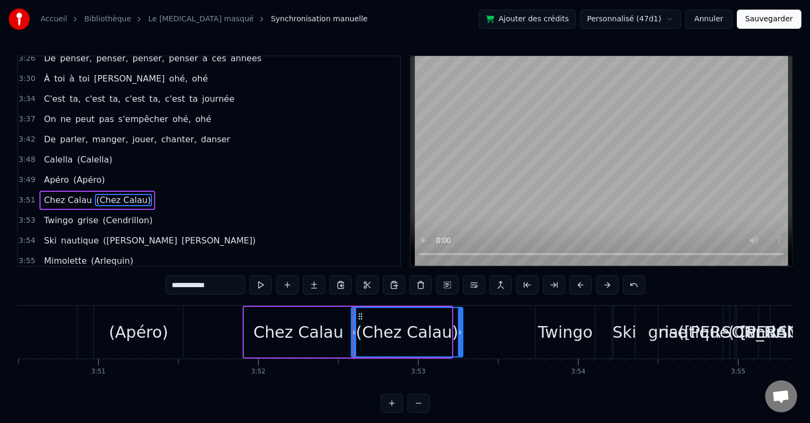
drag, startPoint x: 450, startPoint y: 331, endPoint x: 461, endPoint y: 333, distance: 11.3
click at [461, 333] on icon at bounding box center [460, 332] width 4 height 9
click at [149, 190] on div "3:51 Chez Calau (Chez Calau)" at bounding box center [209, 200] width 382 height 20
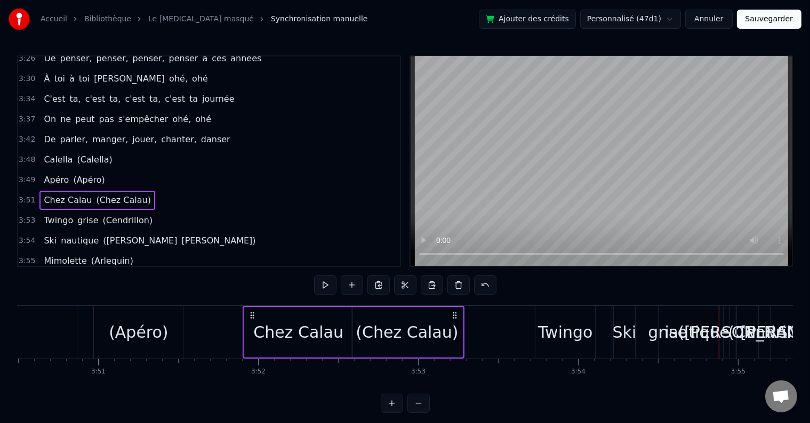
click at [462, 338] on div "(Chez Calau)" at bounding box center [406, 332] width 111 height 51
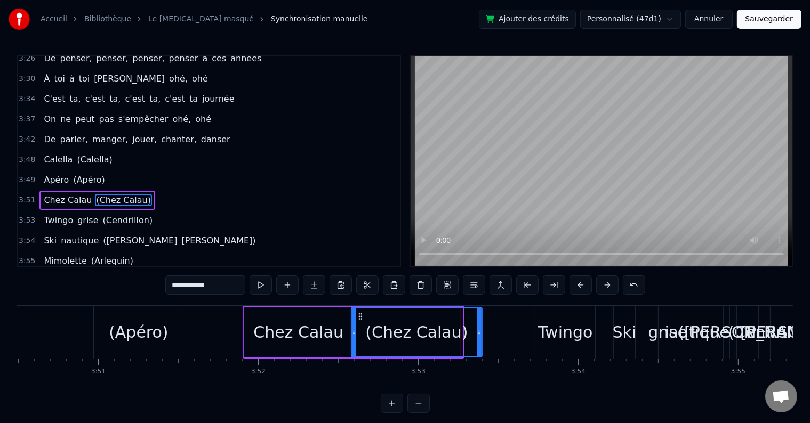
drag, startPoint x: 461, startPoint y: 335, endPoint x: 480, endPoint y: 335, distance: 19.2
click at [480, 335] on icon at bounding box center [479, 332] width 4 height 9
drag, startPoint x: 352, startPoint y: 333, endPoint x: 378, endPoint y: 333, distance: 25.1
click at [378, 333] on icon at bounding box center [379, 332] width 4 height 9
click at [354, 333] on div "Chez Calau (Chez Calau)" at bounding box center [363, 332] width 241 height 53
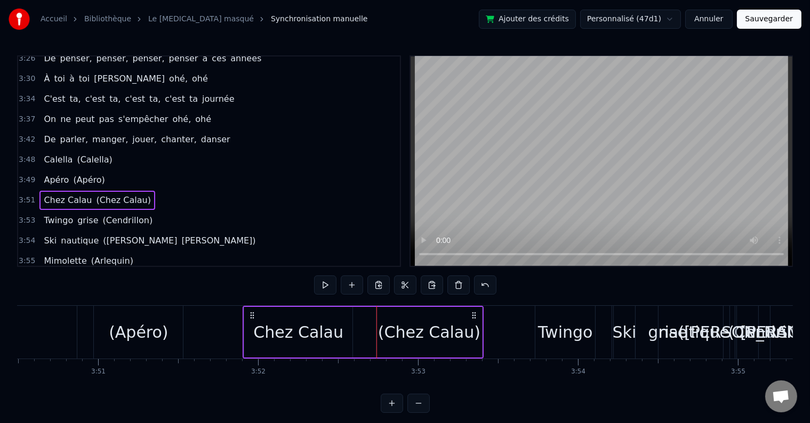
click at [351, 334] on div "Chez Calau" at bounding box center [298, 332] width 108 height 51
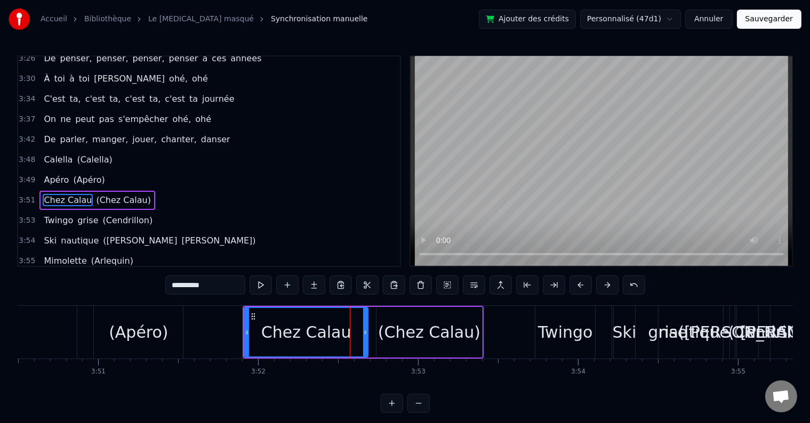
drag, startPoint x: 352, startPoint y: 334, endPoint x: 368, endPoint y: 331, distance: 16.3
click at [368, 331] on div "Chez Calau" at bounding box center [306, 332] width 125 height 51
click at [380, 332] on div "(Chez Calau)" at bounding box center [429, 332] width 106 height 51
type input "**********"
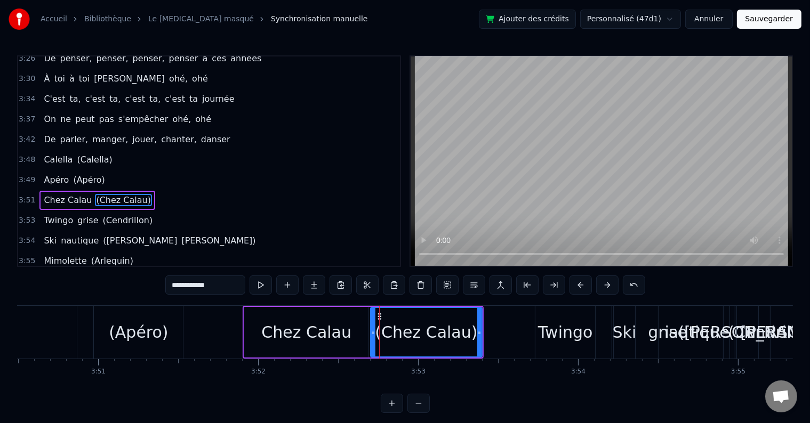
drag, startPoint x: 378, startPoint y: 334, endPoint x: 371, endPoint y: 335, distance: 7.0
click at [371, 335] on icon at bounding box center [373, 332] width 4 height 9
drag, startPoint x: 480, startPoint y: 333, endPoint x: 487, endPoint y: 334, distance: 7.0
click at [487, 334] on icon at bounding box center [486, 332] width 4 height 9
click at [171, 190] on div "3:51 Chez Calau (Chez Calau)" at bounding box center [209, 200] width 382 height 20
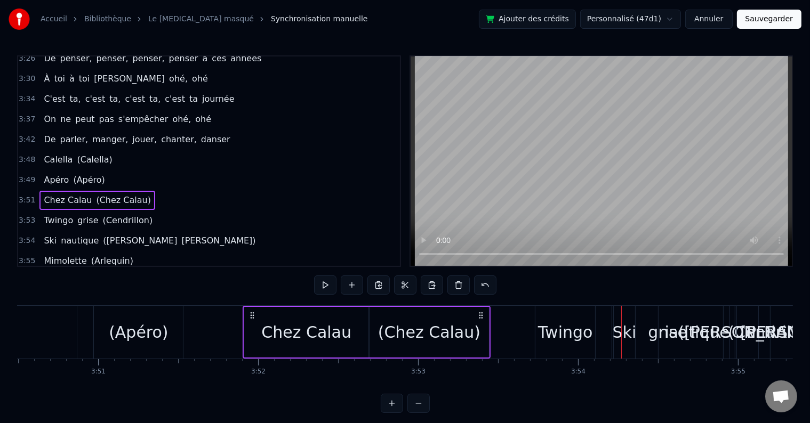
click at [482, 328] on div "(Chez Calau)" at bounding box center [429, 332] width 119 height 51
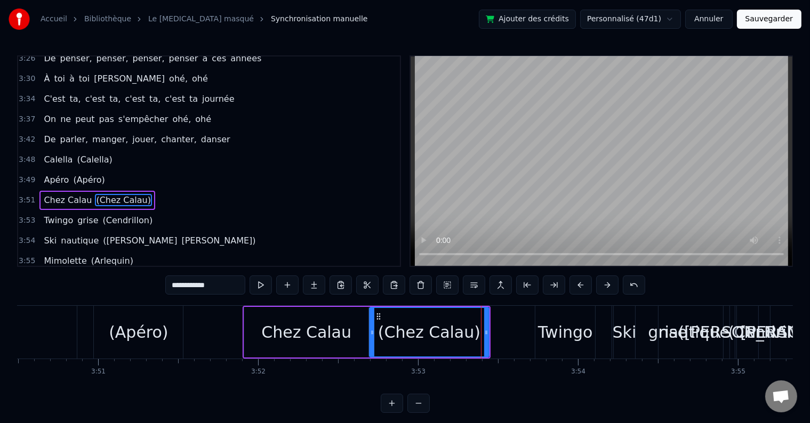
click at [140, 211] on div "Twingo grise (Cendrillon)" at bounding box center [97, 220] width 117 height 19
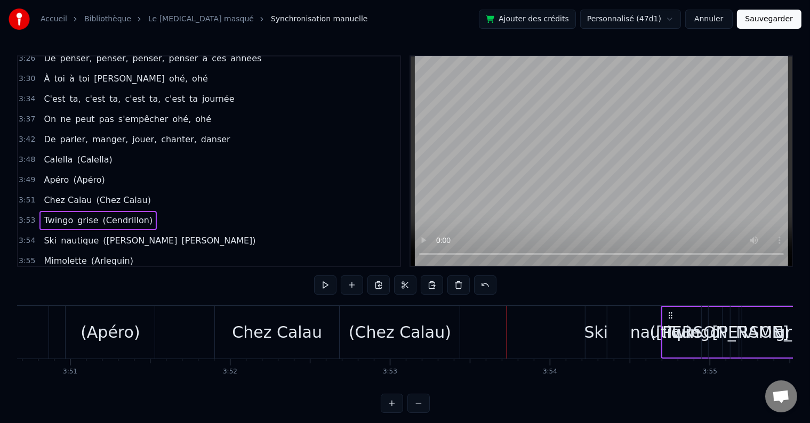
scroll to position [0, 36911]
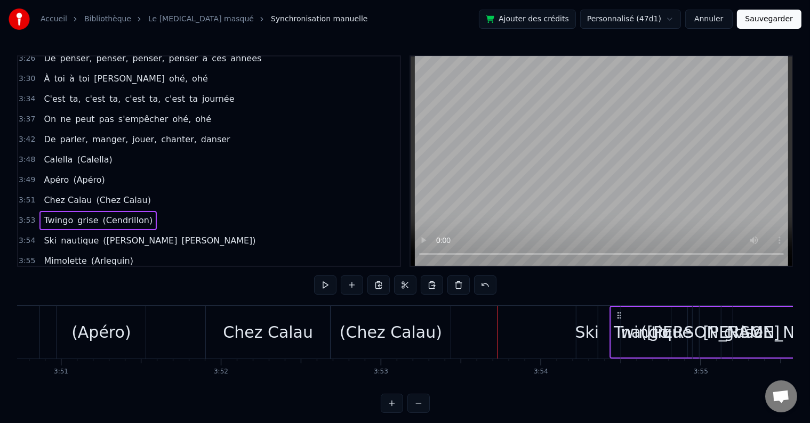
drag, startPoint x: 543, startPoint y: 314, endPoint x: 618, endPoint y: 326, distance: 75.7
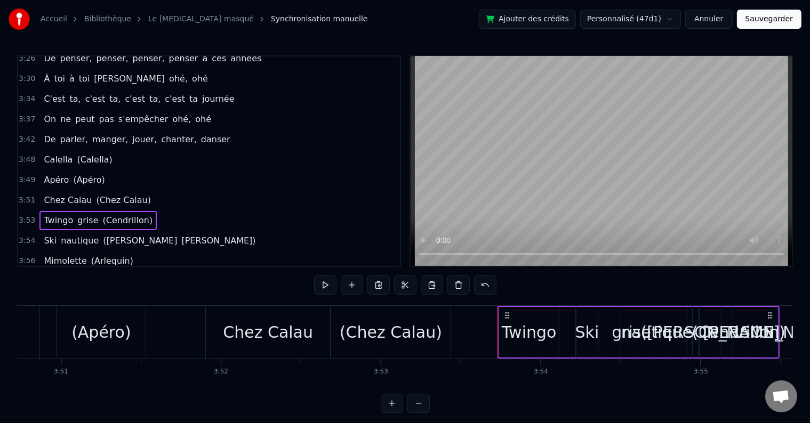
click at [584, 324] on div "Ski" at bounding box center [587, 332] width 24 height 24
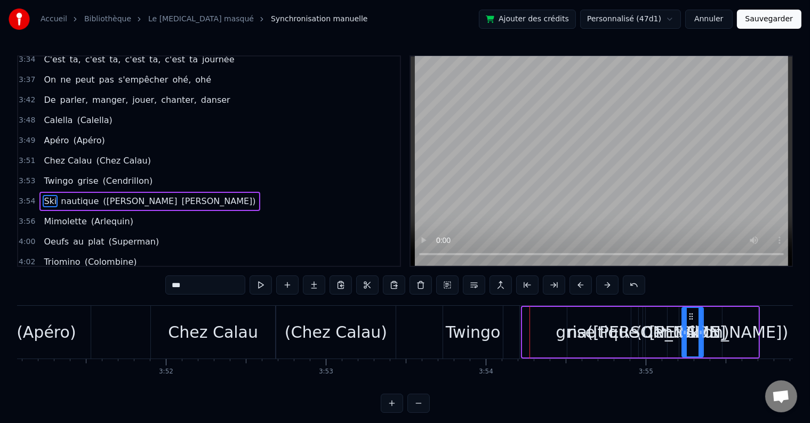
scroll to position [0, 36980]
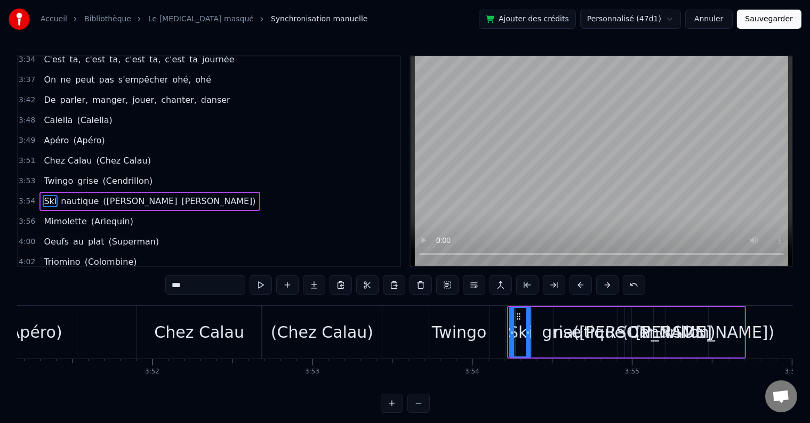
drag, startPoint x: 584, startPoint y: 318, endPoint x: 516, endPoint y: 319, distance: 67.7
click at [148, 191] on div "3:54 Ski nautique ([PERSON_NAME])" at bounding box center [209, 201] width 382 height 20
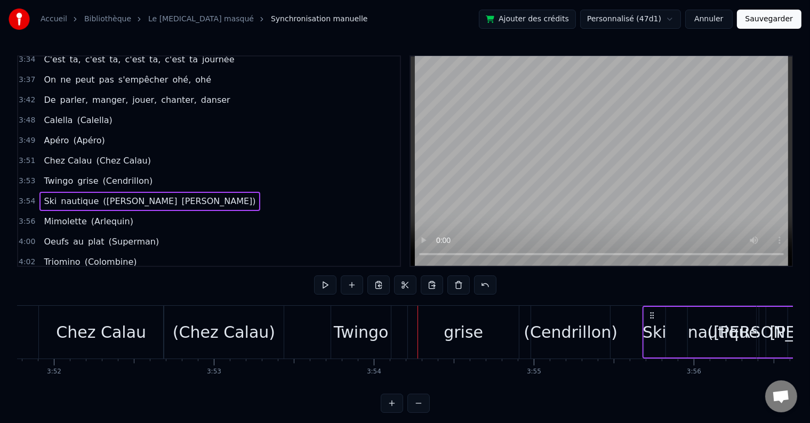
scroll to position [0, 37078]
drag, startPoint x: 518, startPoint y: 314, endPoint x: 634, endPoint y: 328, distance: 116.1
click at [634, 328] on div "Ski nautique ([PERSON_NAME])" at bounding box center [742, 332] width 238 height 53
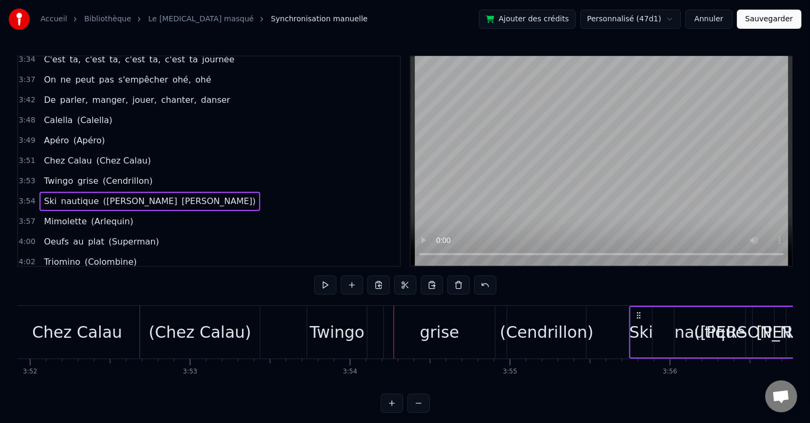
scroll to position [0, 37103]
drag, startPoint x: 619, startPoint y: 337, endPoint x: 608, endPoint y: 328, distance: 14.1
click at [608, 328] on div "Ski nautique ([PERSON_NAME])" at bounding box center [715, 332] width 238 height 53
click at [235, 315] on div "(Chez Calau)" at bounding box center [198, 332] width 119 height 53
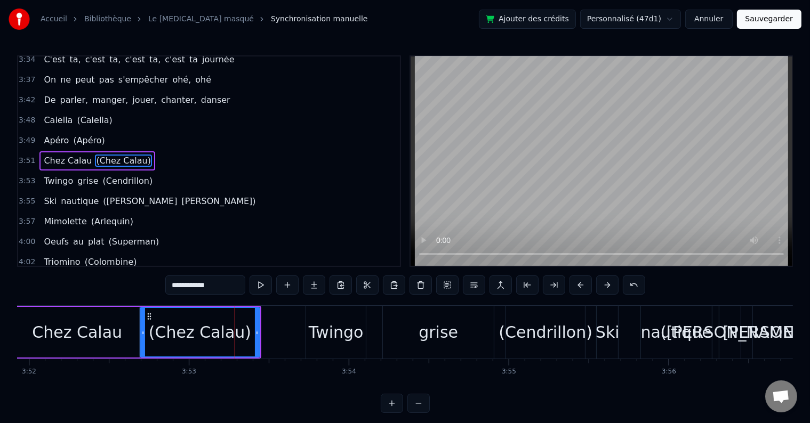
scroll to position [1082, 0]
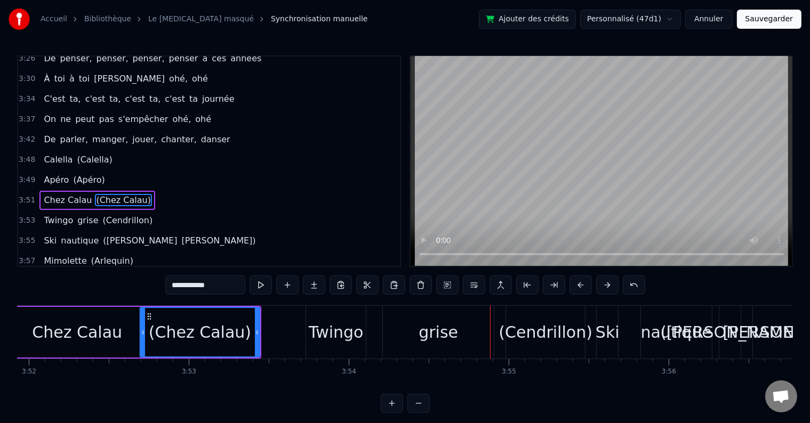
click at [373, 320] on div "Twingo grise (Cendrillon)" at bounding box center [447, 332] width 282 height 53
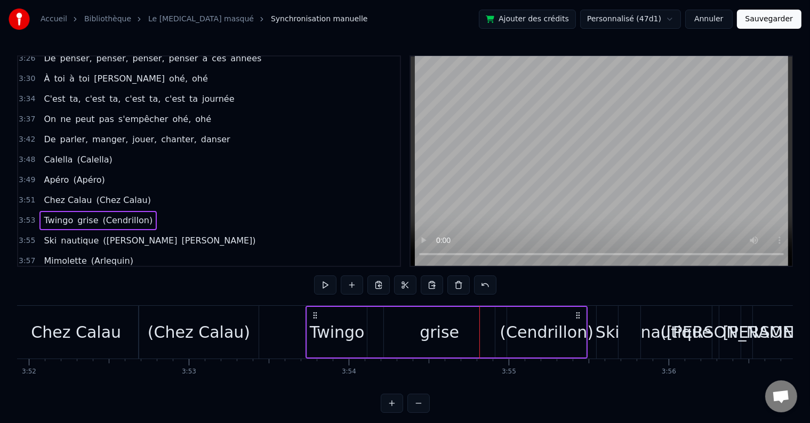
click at [256, 325] on div "(Chez Calau)" at bounding box center [198, 332] width 119 height 53
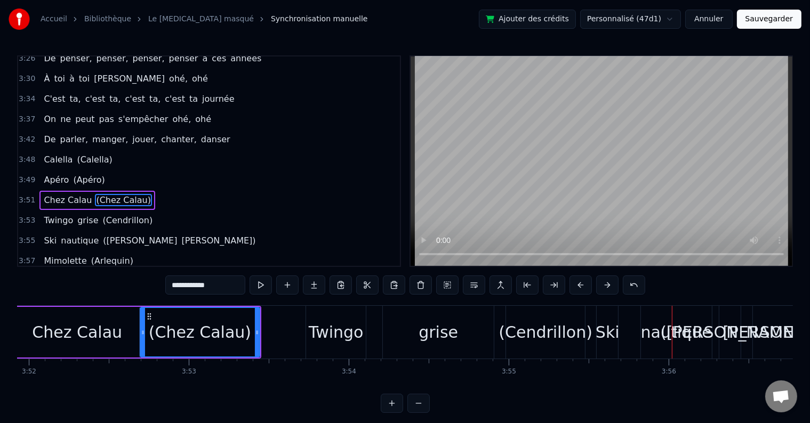
click at [343, 314] on div "Twingo" at bounding box center [336, 332] width 60 height 53
type input "******"
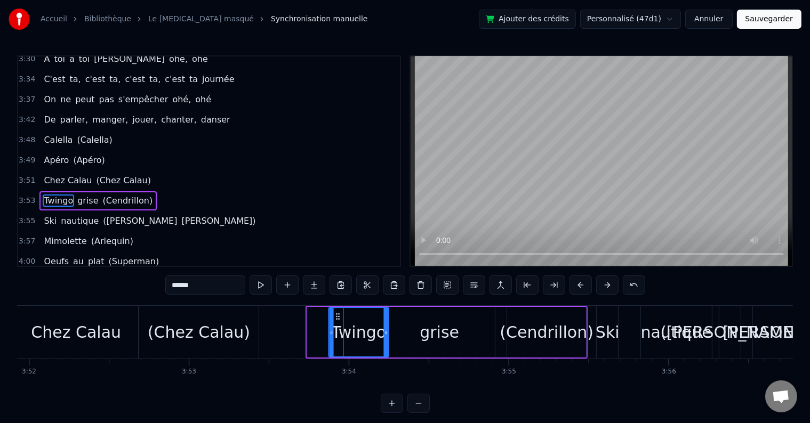
drag, startPoint x: 316, startPoint y: 314, endPoint x: 338, endPoint y: 314, distance: 22.4
click at [338, 314] on icon at bounding box center [338, 316] width 9 height 9
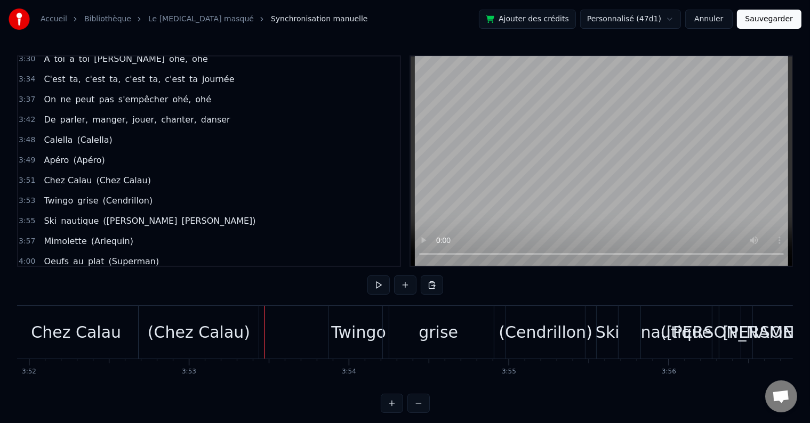
click at [255, 333] on div "(Chez Calau)" at bounding box center [198, 332] width 119 height 53
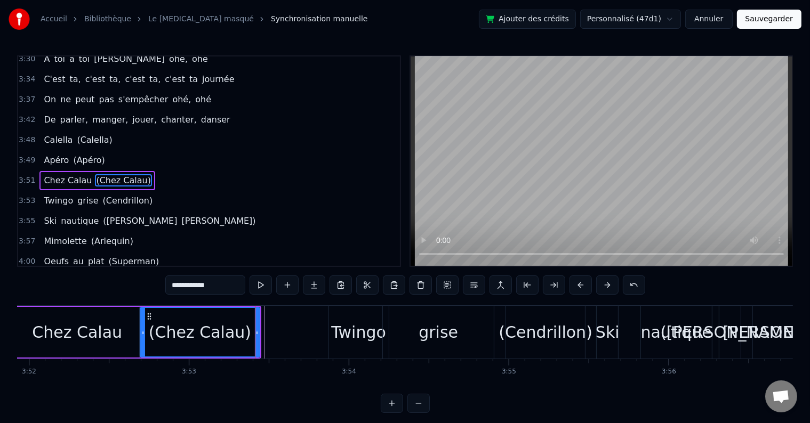
scroll to position [1082, 0]
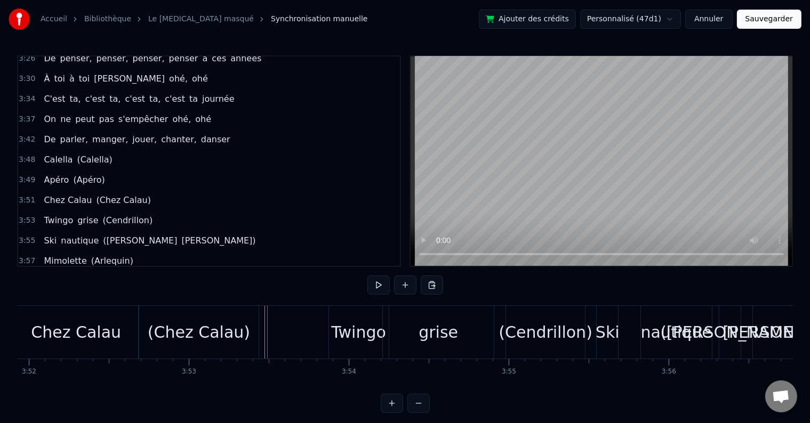
drag, startPoint x: 247, startPoint y: 331, endPoint x: 261, endPoint y: 333, distance: 13.5
click at [248, 331] on div "(Chez Calau)" at bounding box center [198, 332] width 119 height 53
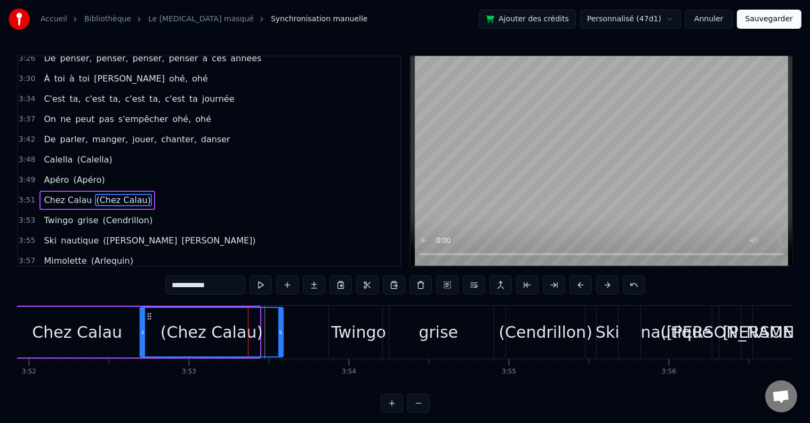
drag, startPoint x: 258, startPoint y: 331, endPoint x: 282, endPoint y: 334, distance: 23.7
click at [282, 334] on icon at bounding box center [280, 332] width 4 height 9
click at [147, 170] on div "3:49 Apéro (Apéro)" at bounding box center [209, 180] width 382 height 20
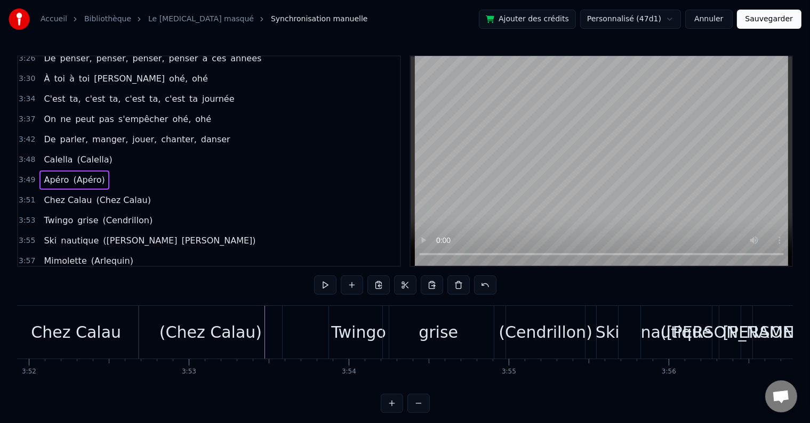
scroll to position [0, 36701]
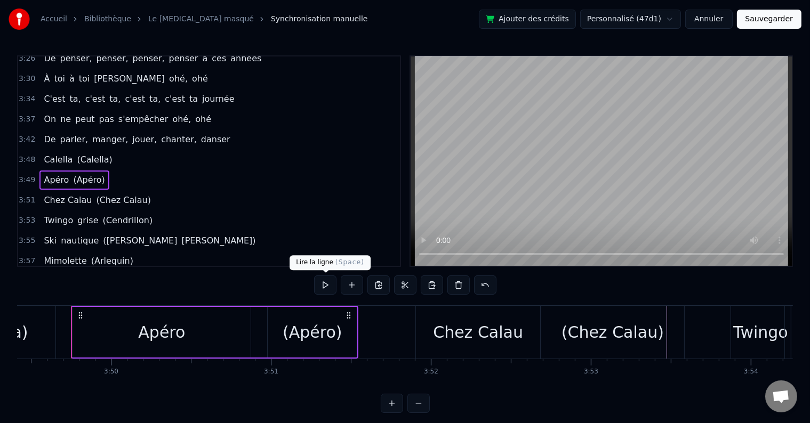
click at [319, 291] on button at bounding box center [325, 285] width 22 height 19
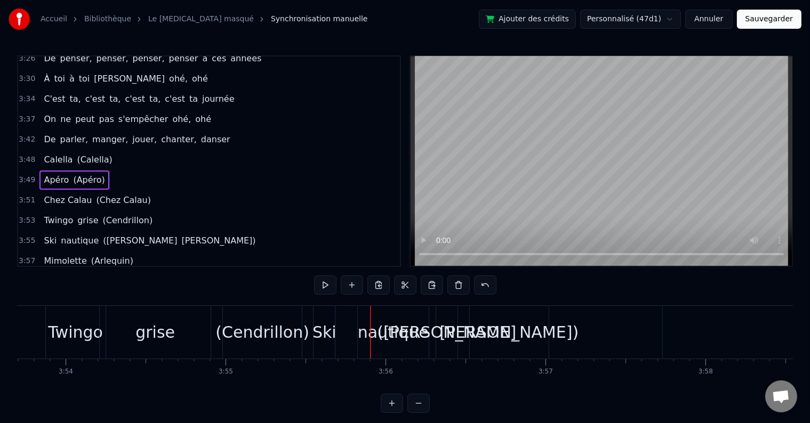
click at [108, 214] on span "(Cendrillon)" at bounding box center [128, 220] width 52 height 12
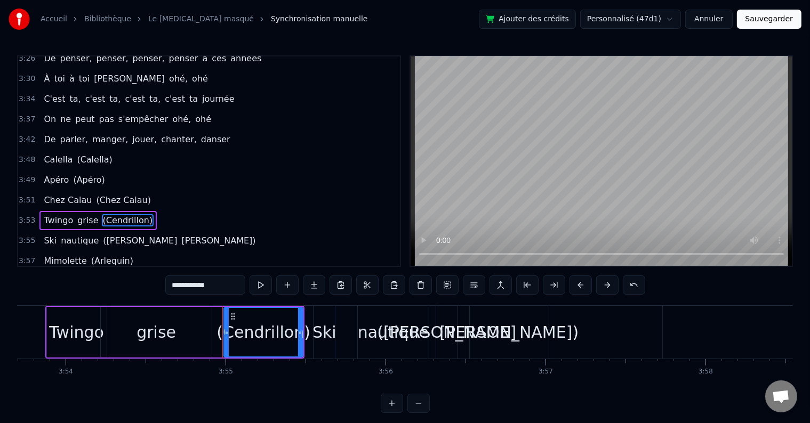
click at [109, 235] on span "([PERSON_NAME]" at bounding box center [140, 241] width 76 height 12
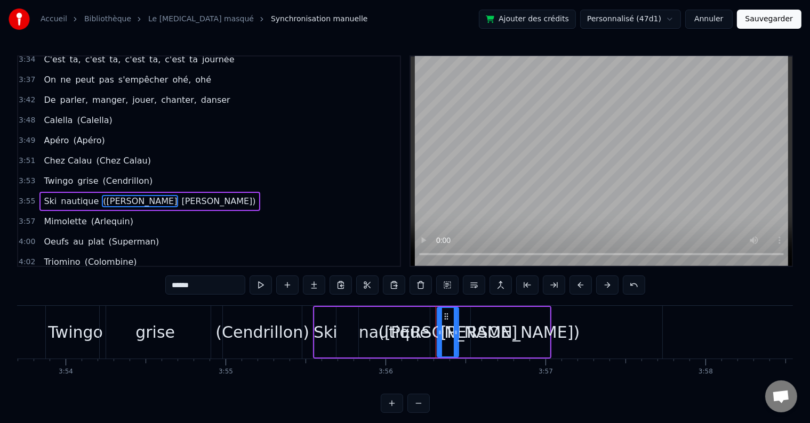
click at [109, 175] on span "(Cendrillon)" at bounding box center [128, 181] width 52 height 12
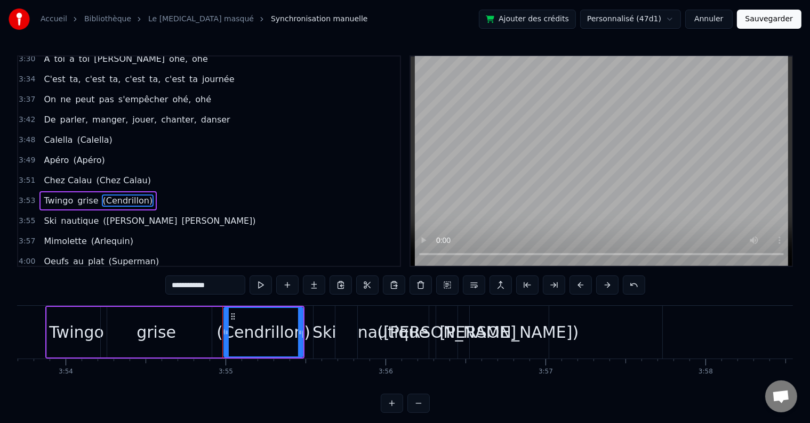
click at [109, 174] on span "(Chez Calau)" at bounding box center [123, 180] width 57 height 12
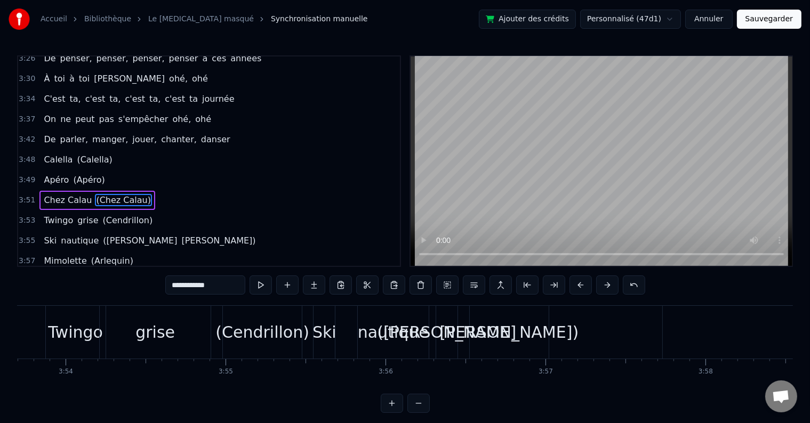
scroll to position [0, 37170]
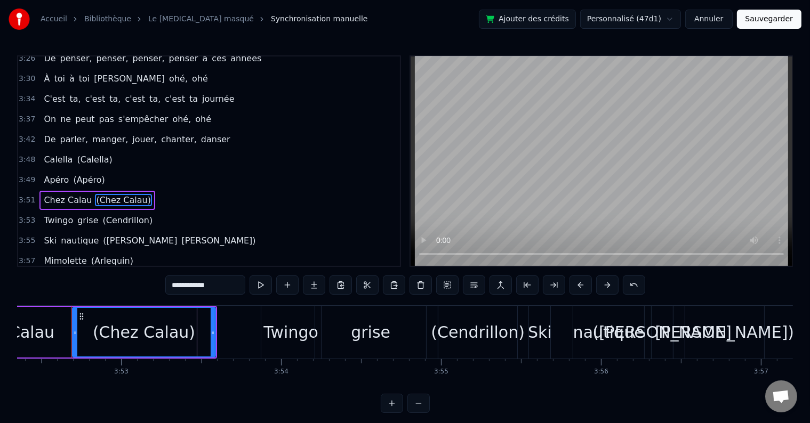
click at [111, 214] on span "(Cendrillon)" at bounding box center [128, 220] width 52 height 12
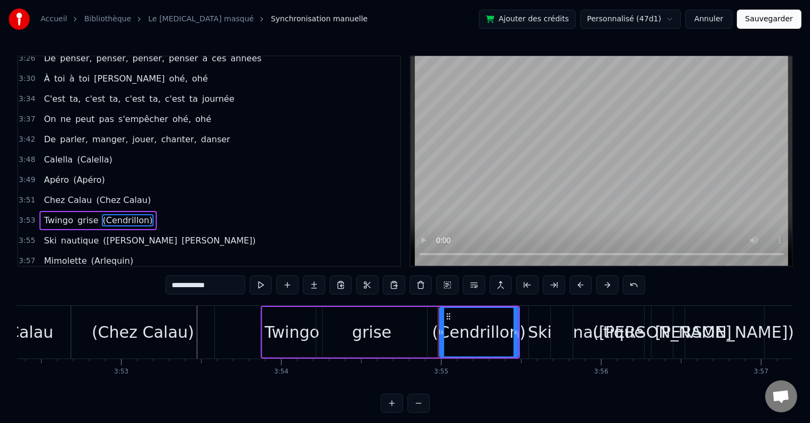
scroll to position [1102, 0]
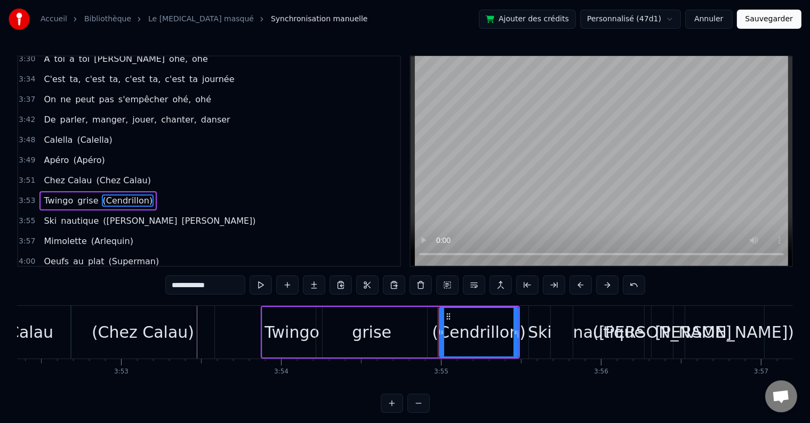
click at [195, 286] on input "**********" at bounding box center [205, 285] width 80 height 19
type input "**********"
click at [165, 191] on div "3:53 Twingo grise (Twingo grise)" at bounding box center [209, 201] width 382 height 20
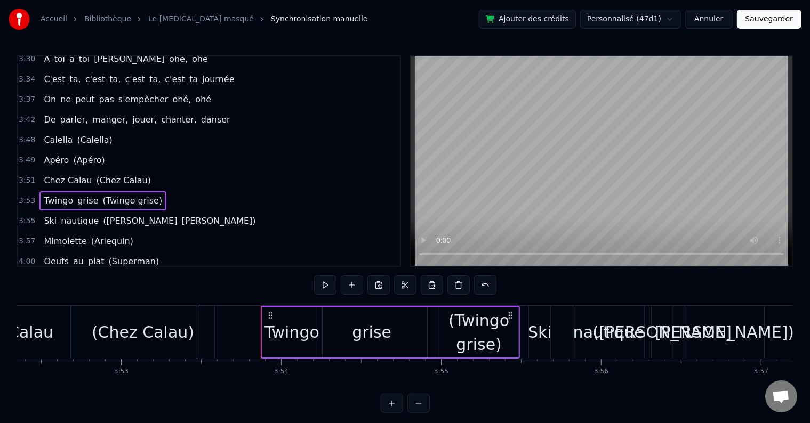
click at [289, 322] on div "Twingo" at bounding box center [291, 332] width 55 height 24
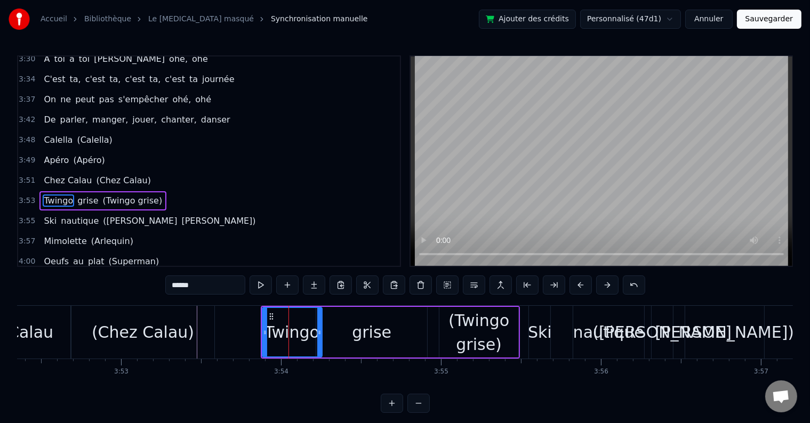
click at [363, 333] on div "grise" at bounding box center [371, 332] width 39 height 24
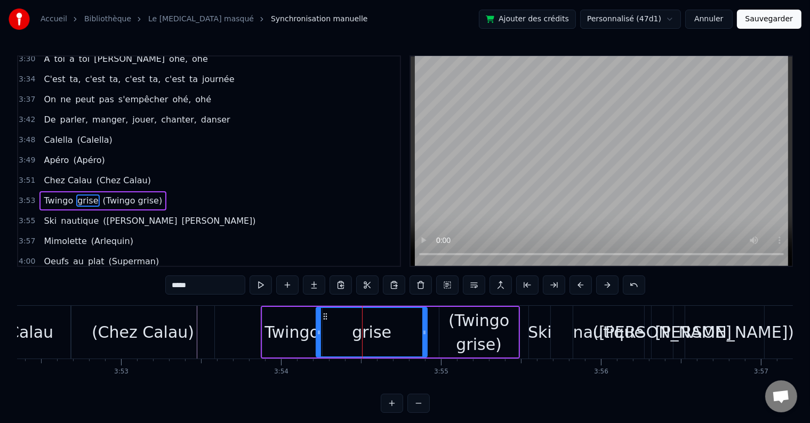
click at [480, 343] on div "(Twingo grise)" at bounding box center [478, 333] width 79 height 48
type input "**********"
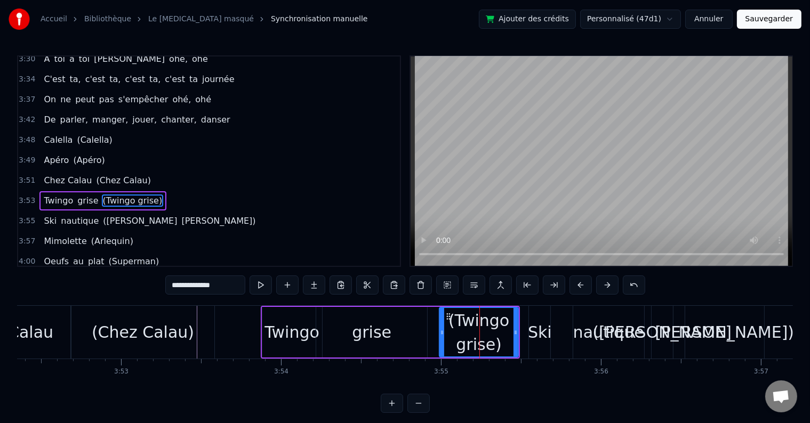
click at [149, 191] on div "3:53 Twingo grise (Twingo grise)" at bounding box center [209, 201] width 382 height 20
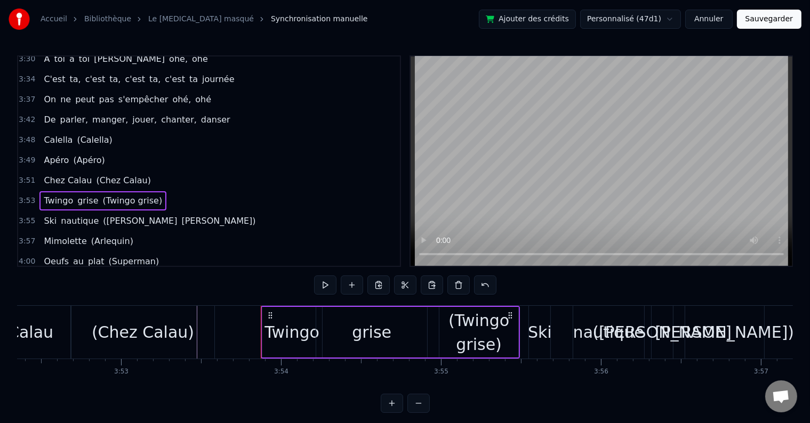
click at [517, 329] on div "(Twingo grise)" at bounding box center [478, 333] width 79 height 48
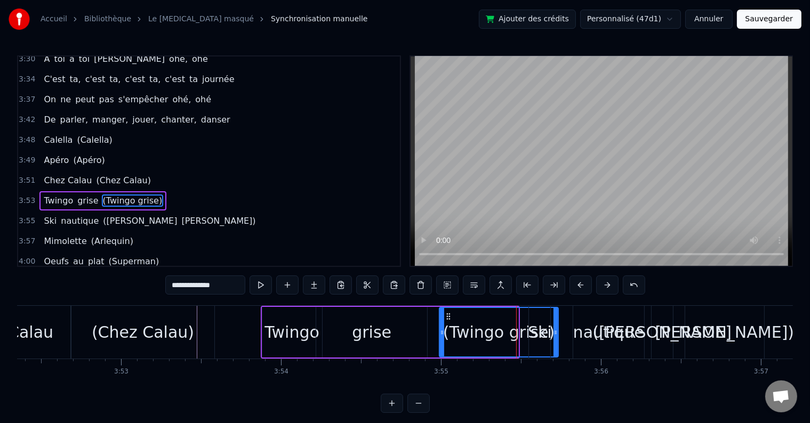
drag, startPoint x: 517, startPoint y: 335, endPoint x: 557, endPoint y: 337, distance: 40.0
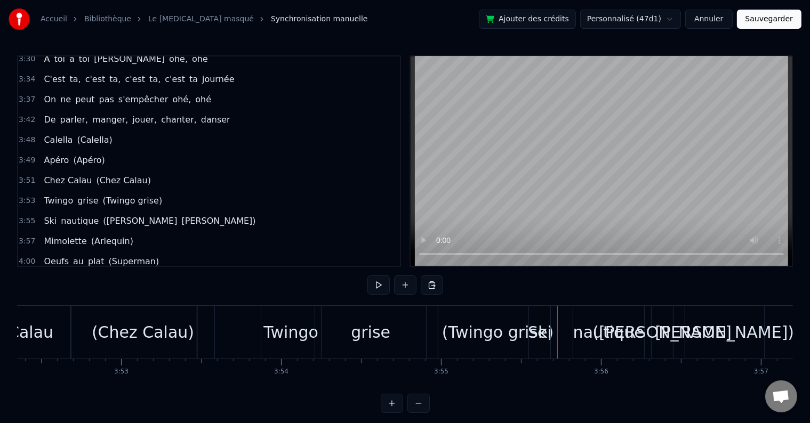
click at [159, 191] on div "3:53 Twingo grise (Twingo grise)" at bounding box center [209, 201] width 382 height 20
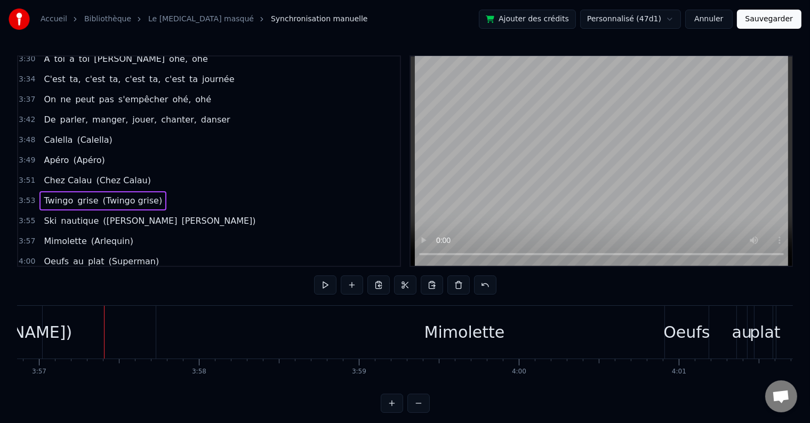
click at [150, 171] on div "3:51 Chez Calau (Chez Calau)" at bounding box center [209, 181] width 382 height 20
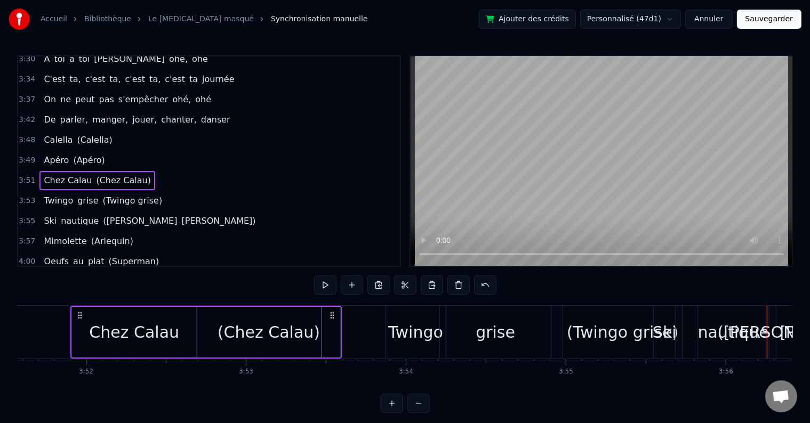
scroll to position [0, 37742]
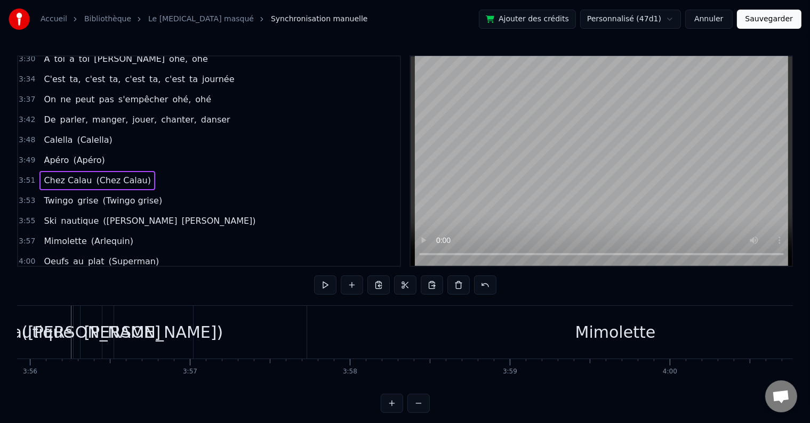
click at [139, 212] on div "Ski nautique ([PERSON_NAME])" at bounding box center [149, 221] width 220 height 19
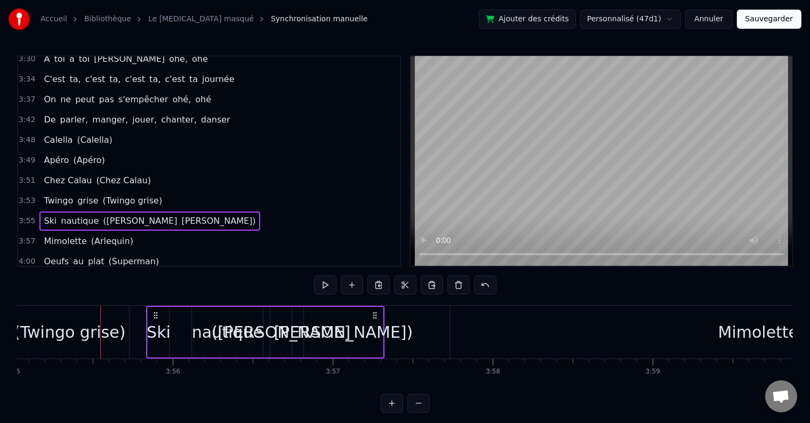
scroll to position [0, 37588]
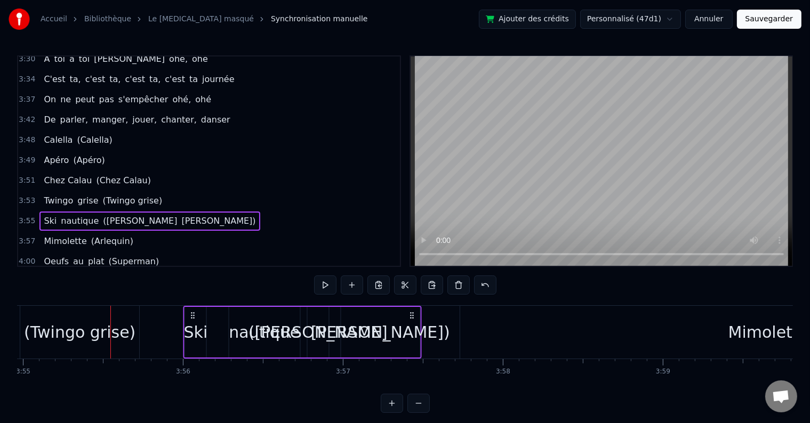
drag, startPoint x: 81, startPoint y: 314, endPoint x: 193, endPoint y: 317, distance: 112.6
click at [193, 317] on icon at bounding box center [193, 315] width 9 height 9
click at [156, 191] on div "3:53 Twingo grise (Twingo grise)" at bounding box center [209, 201] width 382 height 20
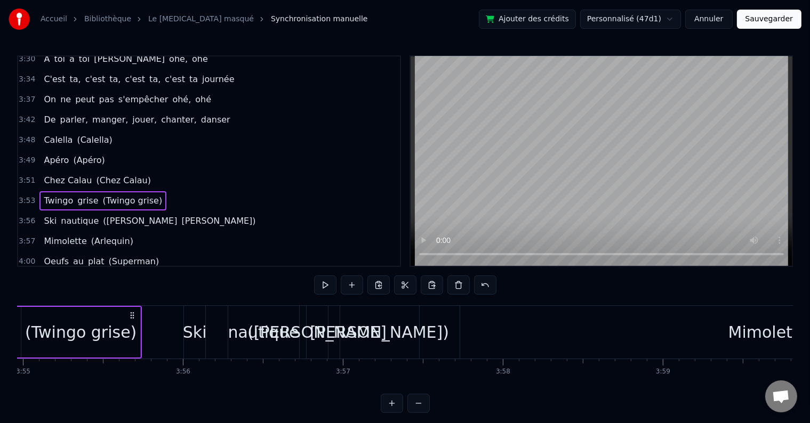
scroll to position [0, 37360]
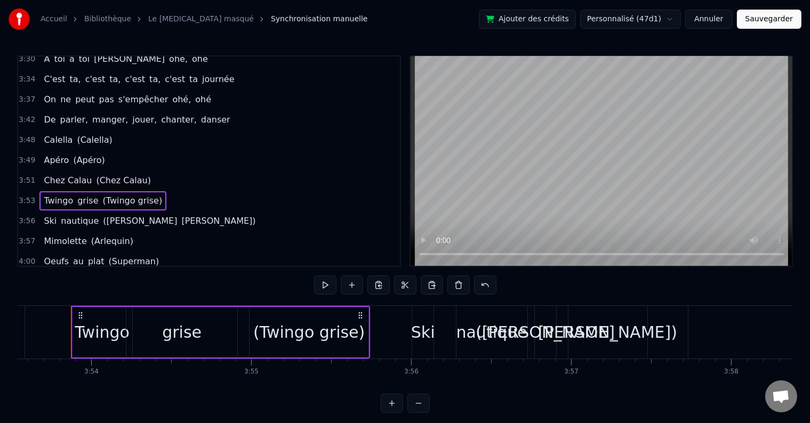
click at [151, 211] on div "3:56 Ski nautique ([PERSON_NAME])" at bounding box center [209, 221] width 382 height 20
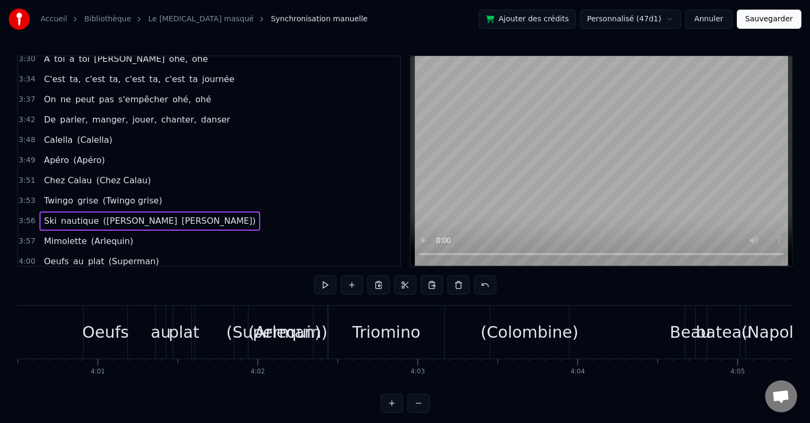
scroll to position [0, 38418]
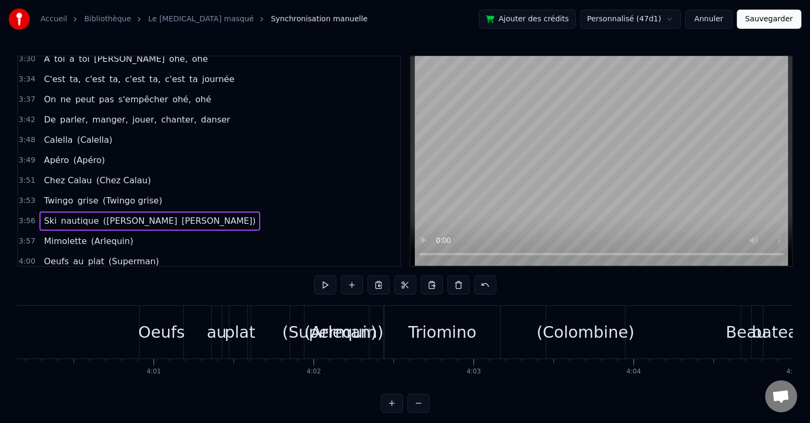
click at [141, 212] on div "Ski nautique ([PERSON_NAME])" at bounding box center [149, 221] width 220 height 19
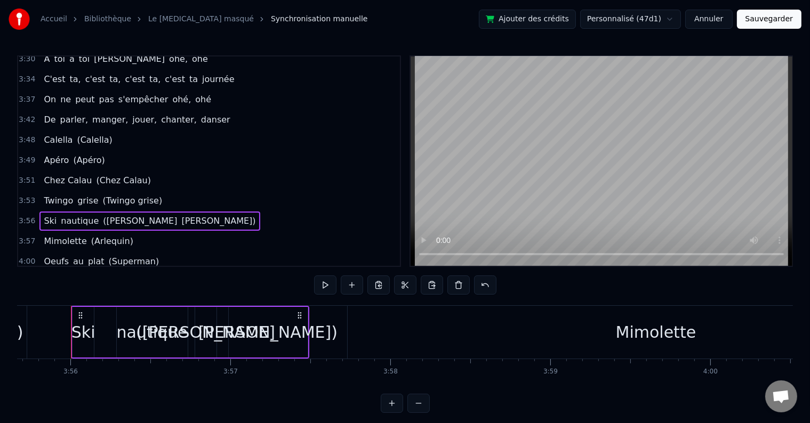
click at [45, 215] on span "Ski" at bounding box center [50, 221] width 15 height 12
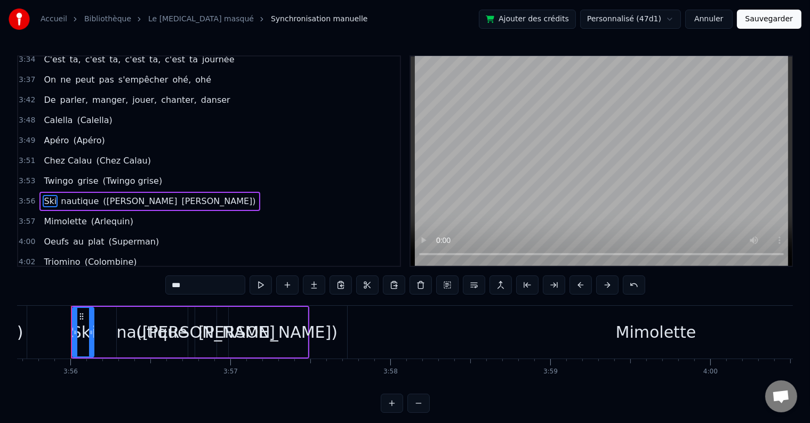
click at [45, 215] on span "Mimolette" at bounding box center [65, 221] width 45 height 12
type input "*********"
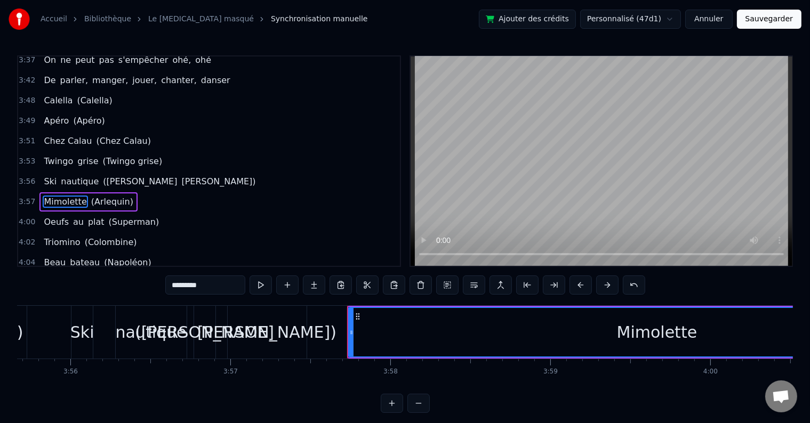
click at [52, 172] on div "Ski nautique ([PERSON_NAME])" at bounding box center [149, 181] width 220 height 19
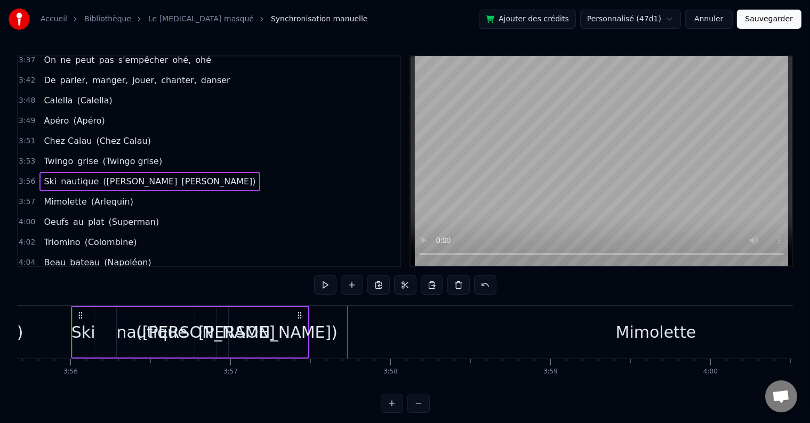
click at [52, 172] on div "Ski nautique ([PERSON_NAME])" at bounding box center [149, 181] width 220 height 19
click at [60, 175] on span "nautique" at bounding box center [80, 181] width 40 height 12
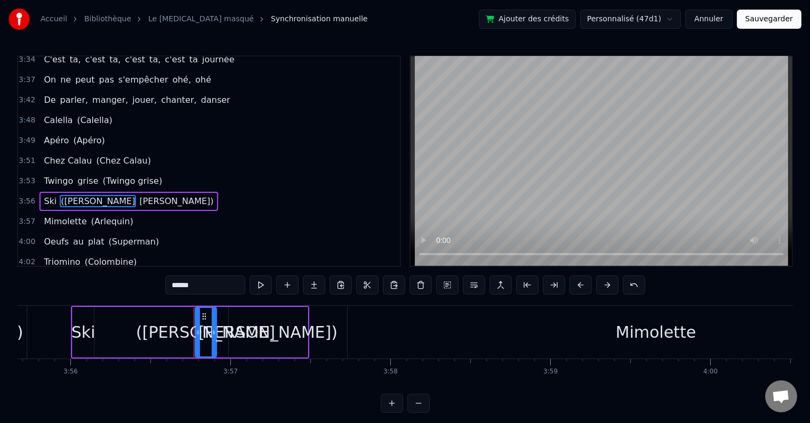
click at [50, 195] on span "Ski" at bounding box center [50, 201] width 15 height 12
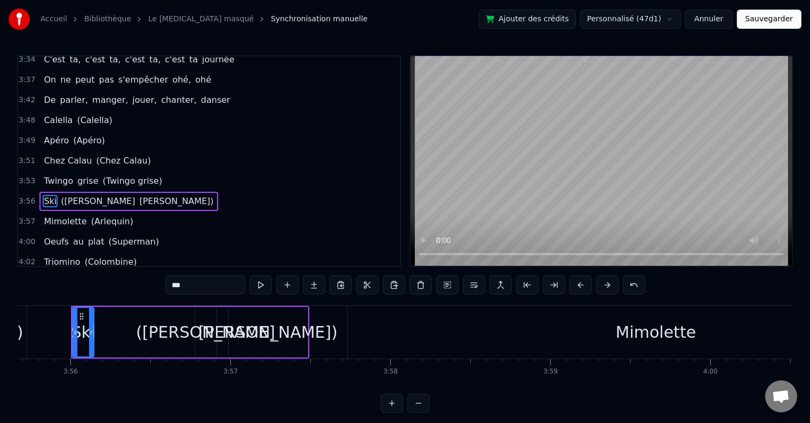
drag, startPoint x: 187, startPoint y: 278, endPoint x: 147, endPoint y: 275, distance: 40.7
click at [147, 275] on div "0:03 Oh papy [PERSON_NAME], Oh papy paco, [PERSON_NAME], ohé 0:07 Oh papy paco,…" at bounding box center [405, 234] width 776 height 358
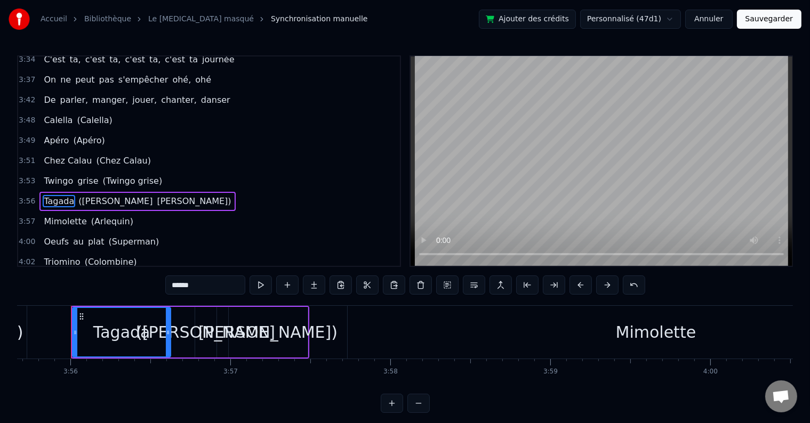
drag, startPoint x: 90, startPoint y: 332, endPoint x: 166, endPoint y: 332, distance: 76.8
click at [166, 332] on icon at bounding box center [168, 332] width 4 height 9
click at [89, 195] on span "([PERSON_NAME]" at bounding box center [115, 201] width 76 height 12
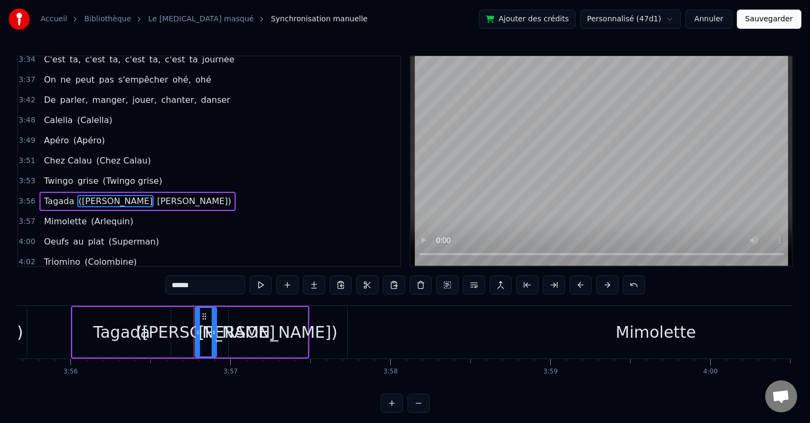
drag, startPoint x: 180, startPoint y: 287, endPoint x: 194, endPoint y: 287, distance: 14.4
click at [194, 287] on input "******" at bounding box center [205, 285] width 80 height 19
click at [264, 335] on div "[PERSON_NAME])" at bounding box center [267, 332] width 139 height 24
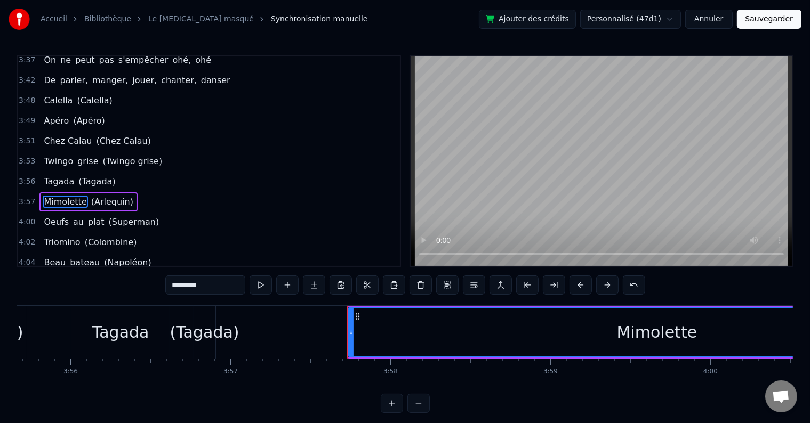
click at [211, 327] on div "(Tagada)" at bounding box center [204, 332] width 69 height 24
type input "********"
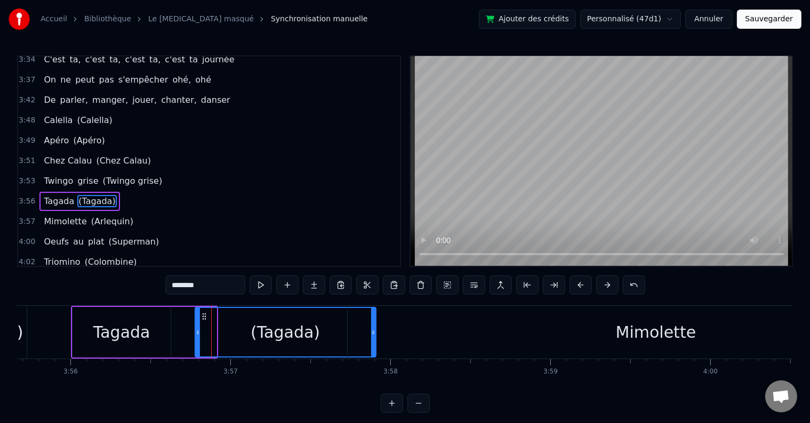
drag, startPoint x: 213, startPoint y: 329, endPoint x: 372, endPoint y: 330, distance: 159.4
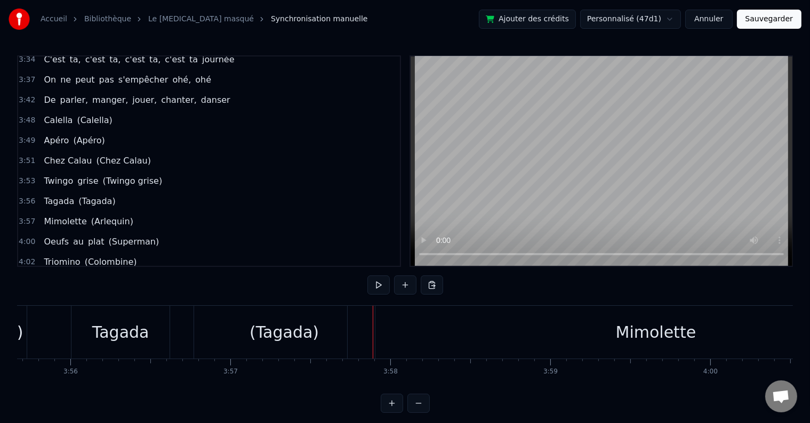
click at [140, 327] on div "Tagada" at bounding box center [120, 332] width 57 height 24
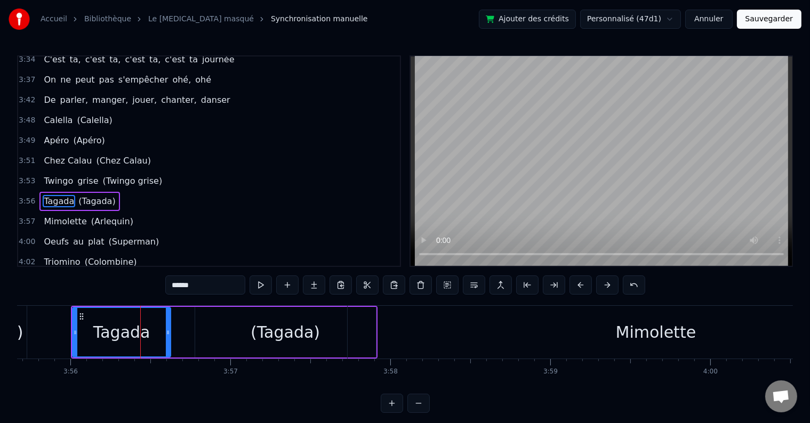
click at [154, 171] on div "3:53 Twingo grise (Twingo grise)" at bounding box center [209, 181] width 382 height 20
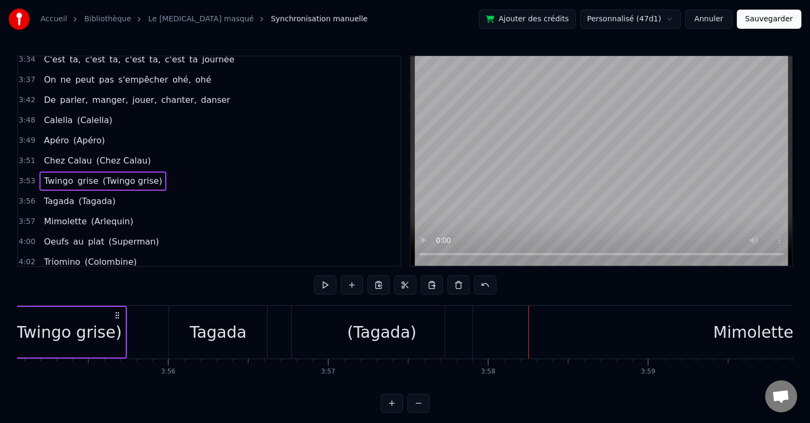
scroll to position [0, 37519]
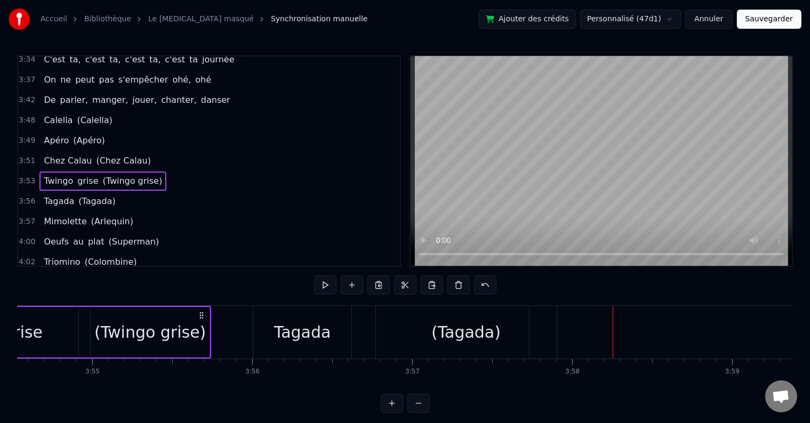
click at [327, 324] on div "Tagada" at bounding box center [302, 332] width 98 height 53
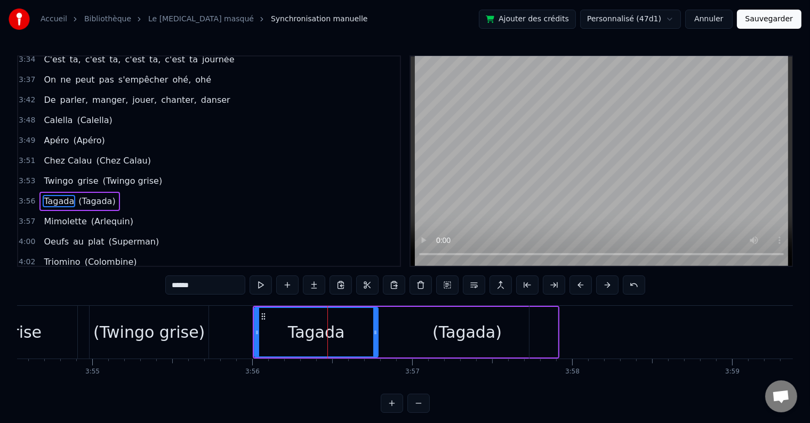
drag, startPoint x: 355, startPoint y: 325, endPoint x: 374, endPoint y: 321, distance: 19.6
click at [374, 321] on div at bounding box center [375, 332] width 4 height 49
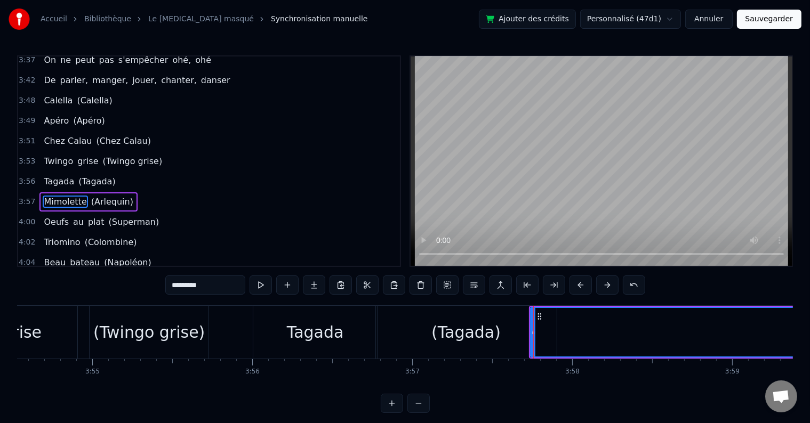
click at [509, 331] on div "(Tagada)" at bounding box center [466, 332] width 181 height 53
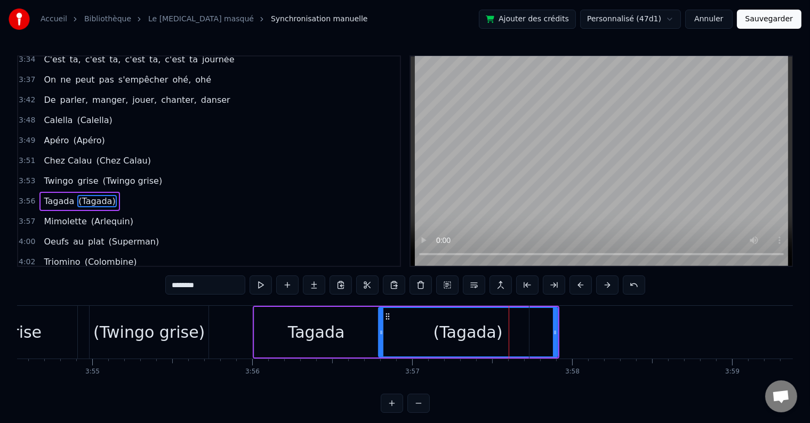
drag, startPoint x: 379, startPoint y: 331, endPoint x: 485, endPoint y: 345, distance: 107.1
click at [382, 330] on icon at bounding box center [381, 332] width 4 height 9
drag, startPoint x: 554, startPoint y: 332, endPoint x: 561, endPoint y: 331, distance: 7.5
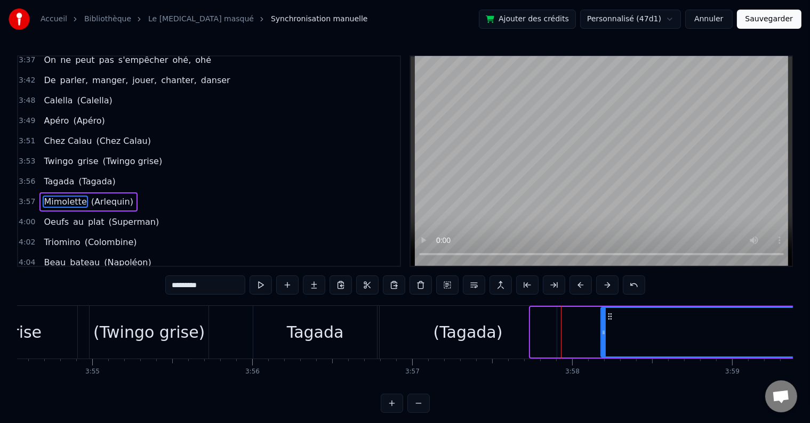
drag, startPoint x: 533, startPoint y: 331, endPoint x: 556, endPoint y: 328, distance: 23.6
click at [603, 334] on icon at bounding box center [604, 332] width 4 height 9
click at [499, 332] on div "(Tagada)" at bounding box center [468, 332] width 177 height 53
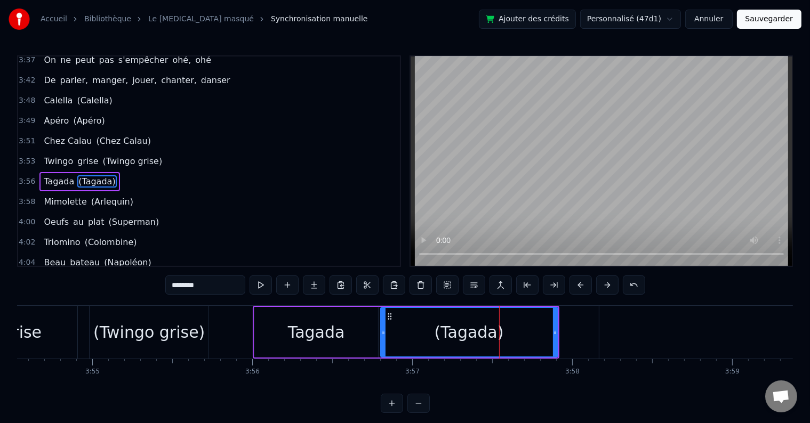
scroll to position [1121, 0]
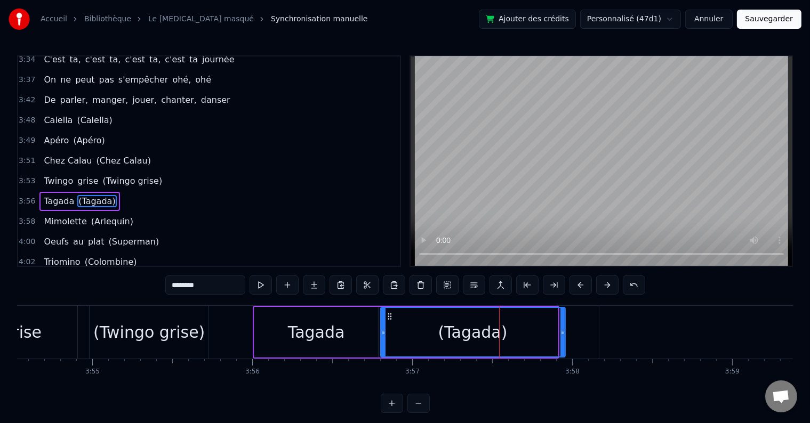
drag, startPoint x: 554, startPoint y: 332, endPoint x: 562, endPoint y: 332, distance: 7.5
click at [562, 332] on icon at bounding box center [562, 332] width 4 height 9
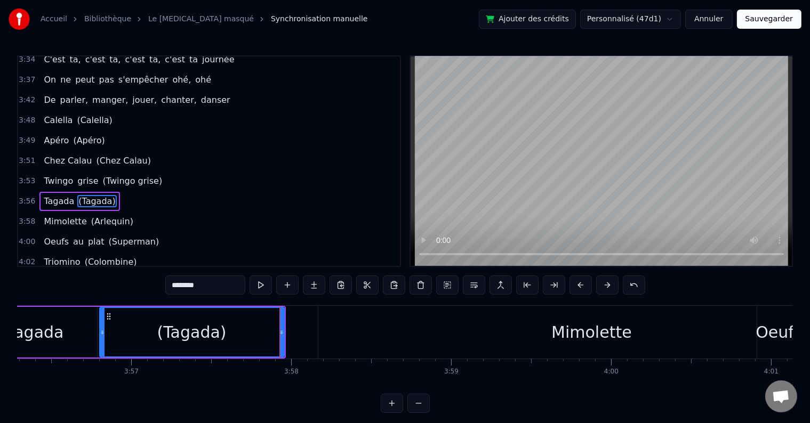
scroll to position [0, 37884]
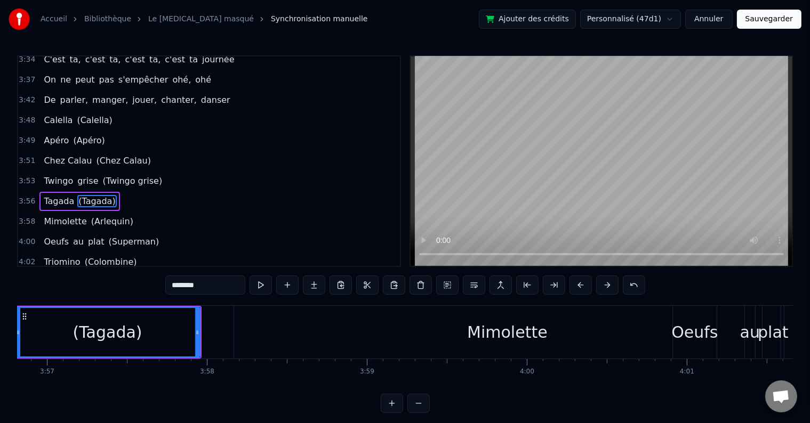
click at [428, 326] on div "Mimolette" at bounding box center [507, 332] width 547 height 53
type input "*********"
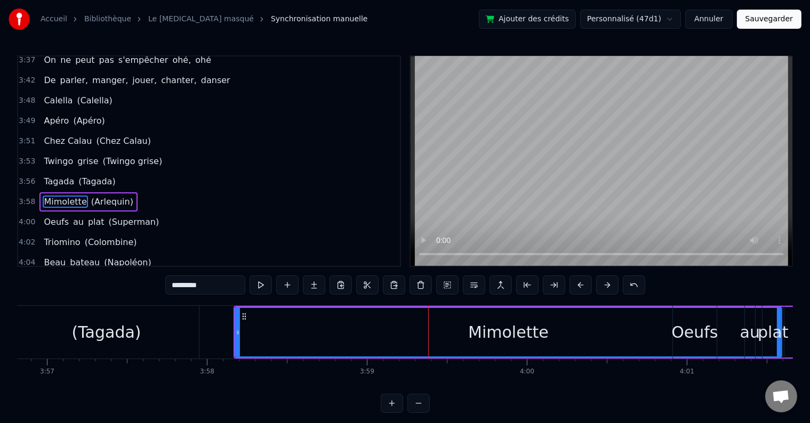
drag, startPoint x: 780, startPoint y: 320, endPoint x: 457, endPoint y: 333, distance: 322.9
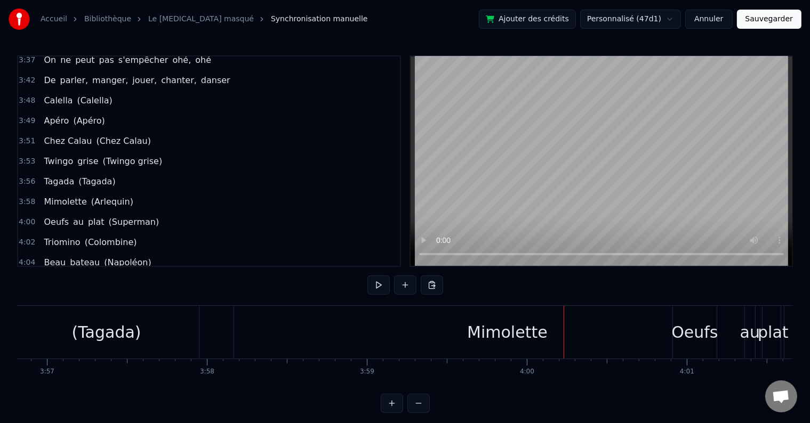
click at [295, 332] on div "Mimolette" at bounding box center [507, 332] width 547 height 53
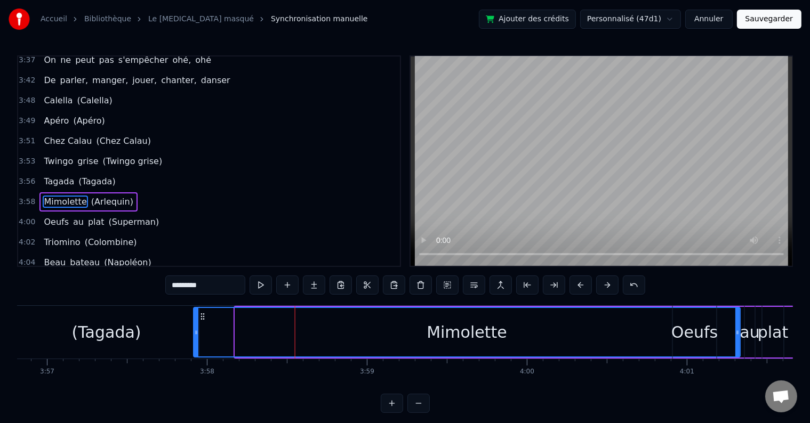
drag, startPoint x: 241, startPoint y: 317, endPoint x: 182, endPoint y: 314, distance: 58.7
click at [198, 314] on icon at bounding box center [202, 316] width 9 height 9
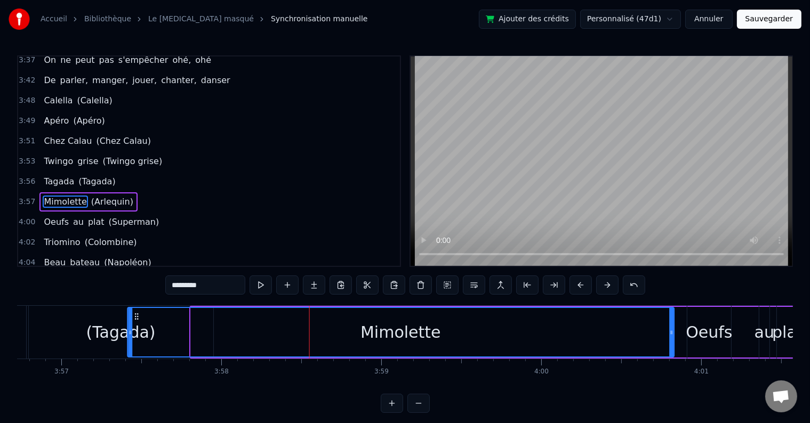
drag, startPoint x: 184, startPoint y: 312, endPoint x: 117, endPoint y: 310, distance: 66.7
click at [128, 310] on div "Mimolette" at bounding box center [401, 332] width 546 height 49
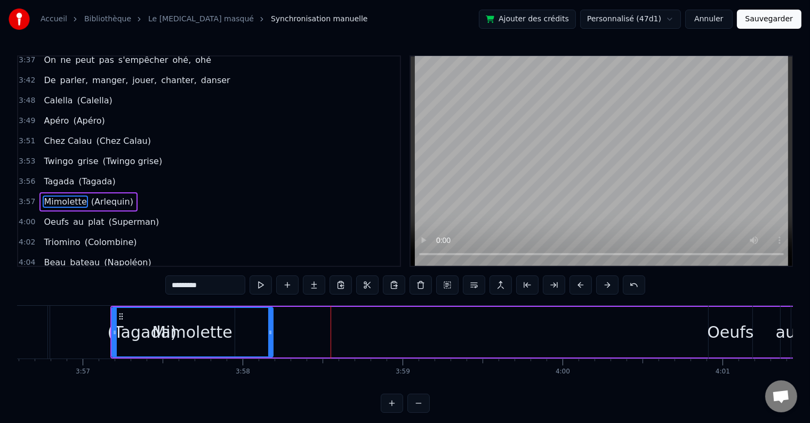
drag, startPoint x: 654, startPoint y: 331, endPoint x: 263, endPoint y: 312, distance: 391.3
click at [268, 312] on div at bounding box center [270, 332] width 4 height 49
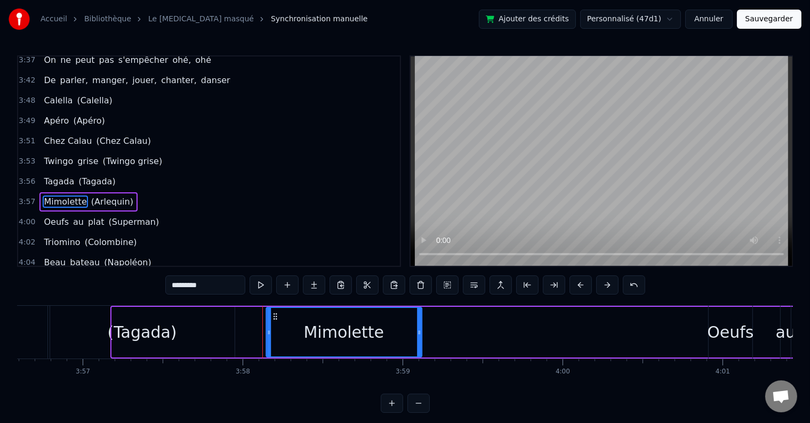
drag, startPoint x: 119, startPoint y: 312, endPoint x: 274, endPoint y: 320, distance: 154.9
click at [274, 320] on div "Mimolette" at bounding box center [344, 332] width 155 height 49
click at [129, 172] on div "3:56 Tagada (Tagada)" at bounding box center [209, 182] width 382 height 20
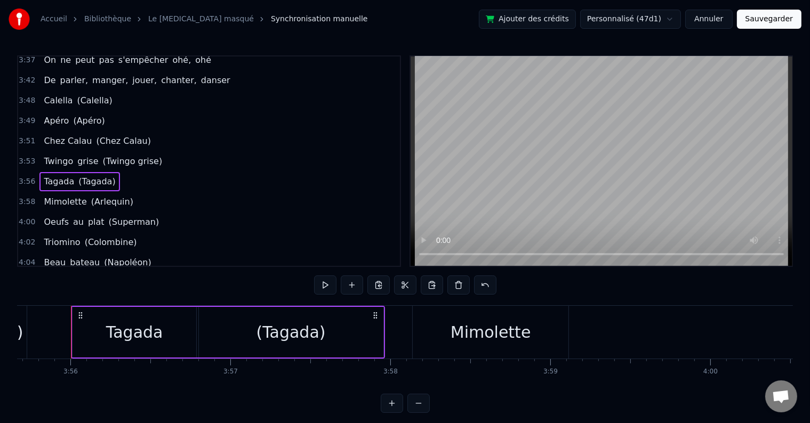
click at [69, 196] on span "Mimolette" at bounding box center [65, 202] width 45 height 12
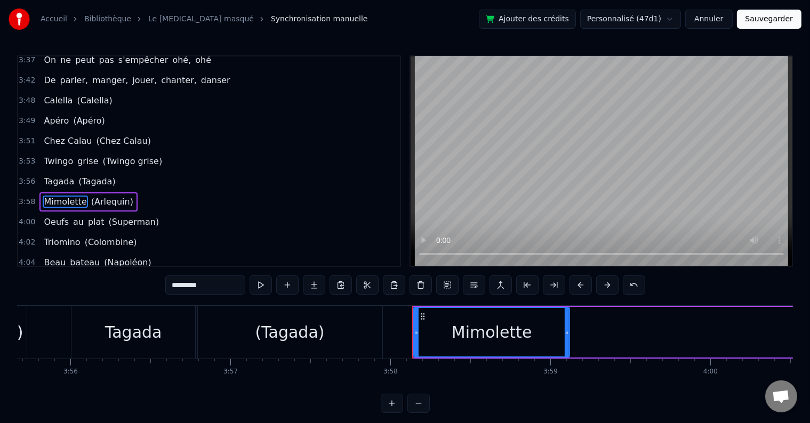
click at [191, 285] on input "*********" at bounding box center [205, 285] width 80 height 19
paste input "****"
click at [114, 196] on span "(Arlequin)" at bounding box center [127, 202] width 44 height 12
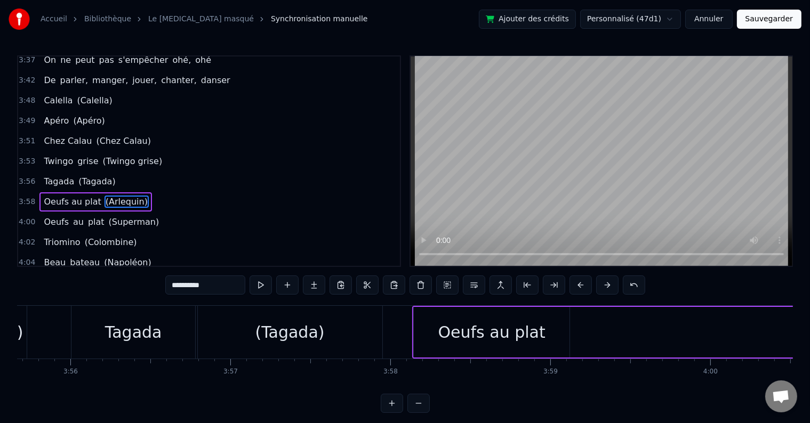
scroll to position [0, 38651]
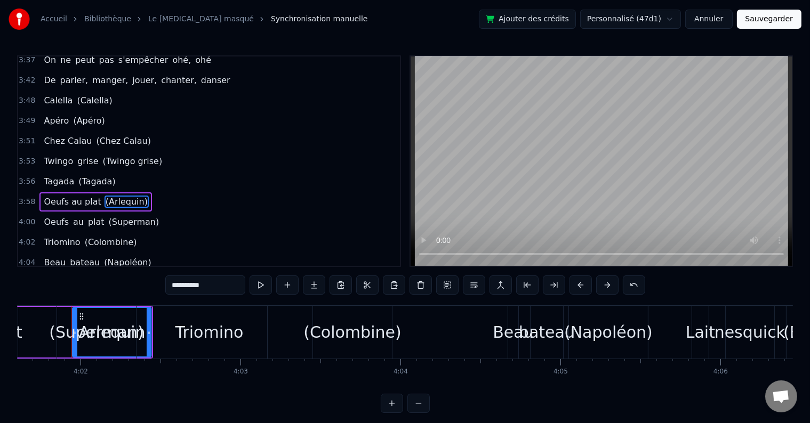
click at [194, 285] on input "**********" at bounding box center [205, 285] width 80 height 19
paste input "*****"
click at [81, 196] on span "Oeufs au plat" at bounding box center [72, 202] width 59 height 12
type input "**********"
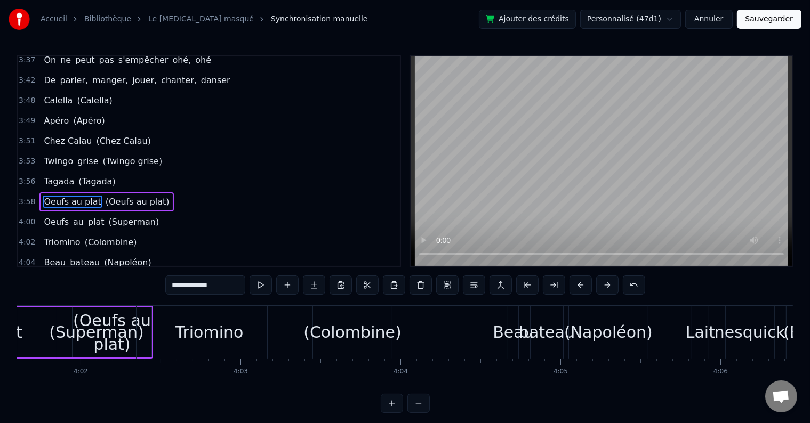
scroll to position [0, 38042]
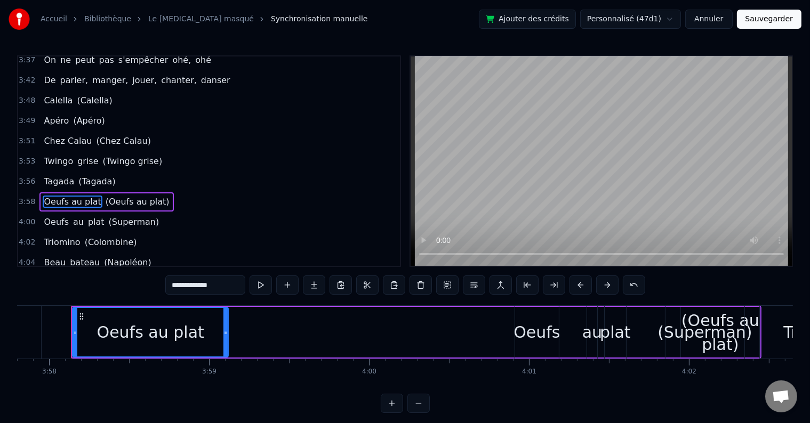
click at [167, 334] on div "Oeufs au plat" at bounding box center [150, 332] width 107 height 24
click at [299, 338] on div "Oeufs au plat (Oeufs au plat)" at bounding box center [416, 332] width 691 height 53
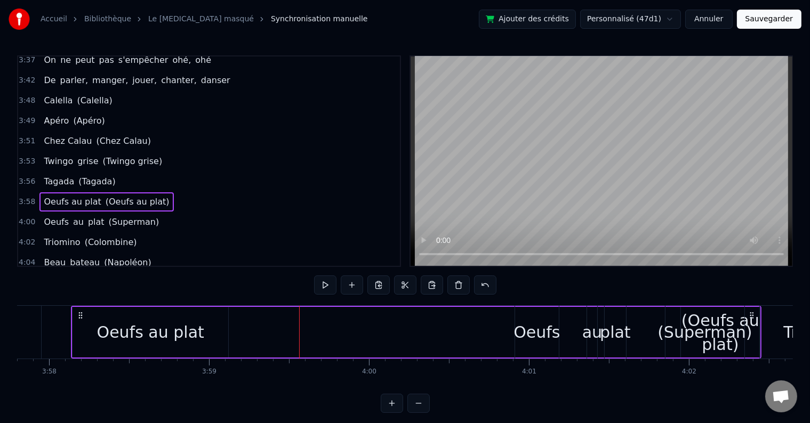
click at [127, 196] on span "(Oeufs au plat)" at bounding box center [138, 202] width 66 height 12
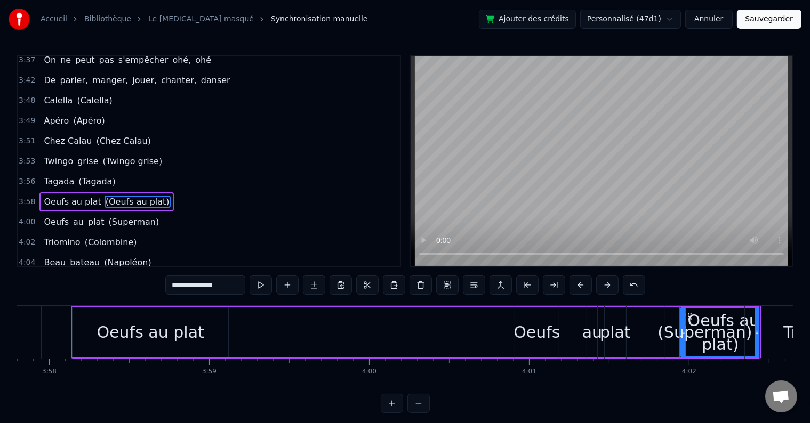
drag, startPoint x: 689, startPoint y: 315, endPoint x: 392, endPoint y: 310, distance: 297.6
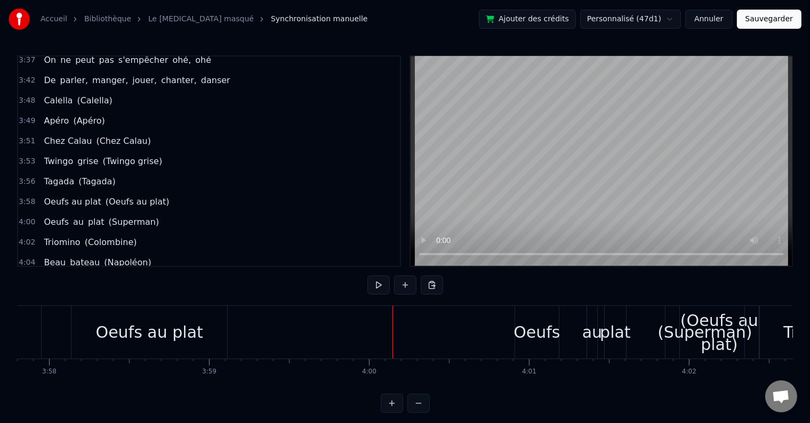
click at [209, 325] on div "Oeufs au plat" at bounding box center [149, 332] width 156 height 53
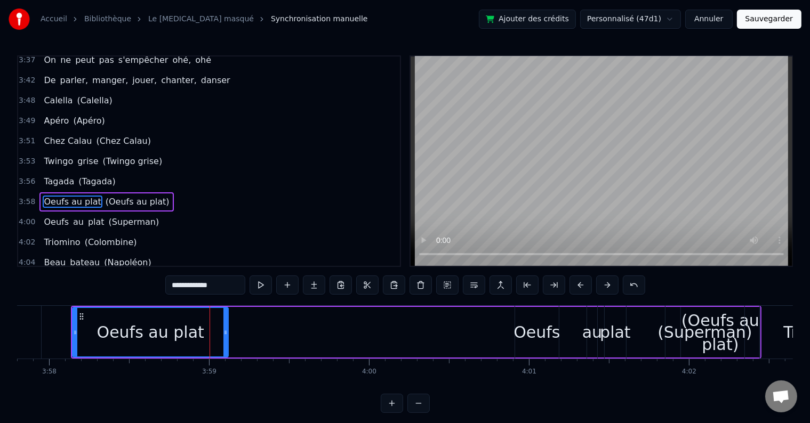
click at [703, 318] on div "(Superman)" at bounding box center [704, 332] width 79 height 53
type input "**********"
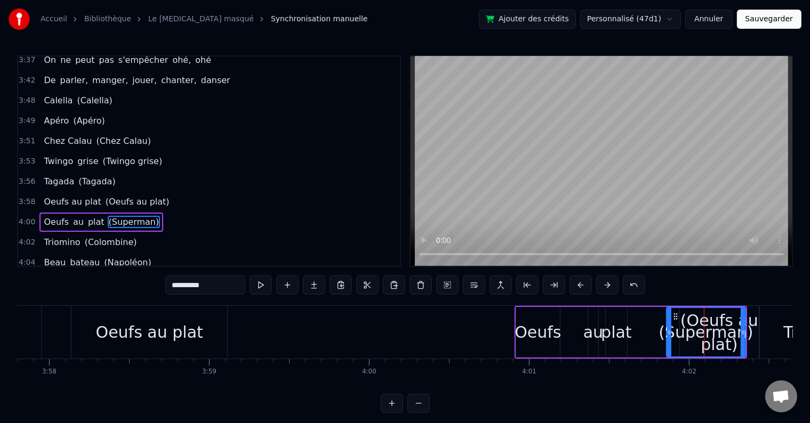
scroll to position [1160, 0]
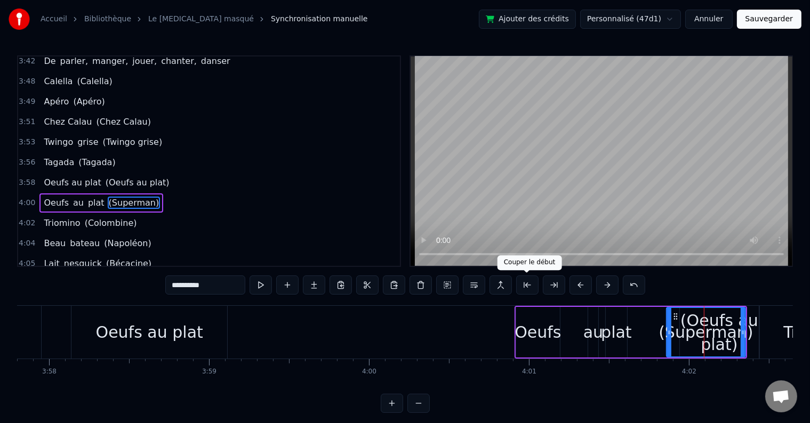
click at [524, 286] on button at bounding box center [527, 285] width 22 height 19
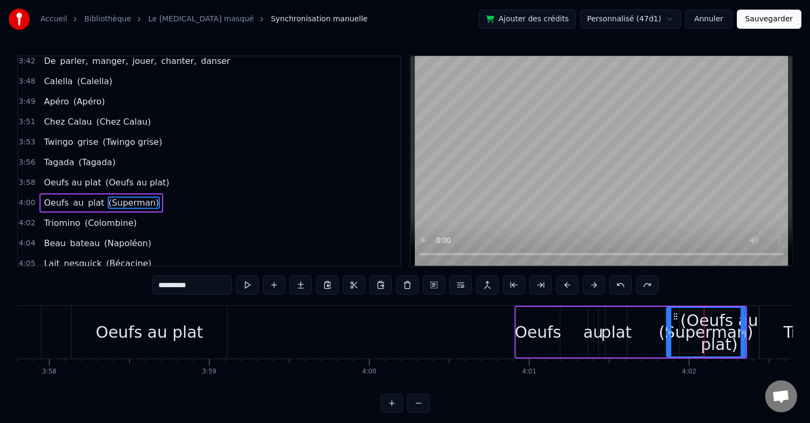
click at [109, 177] on span "(Oeufs au plat)" at bounding box center [138, 183] width 66 height 12
type input "**********"
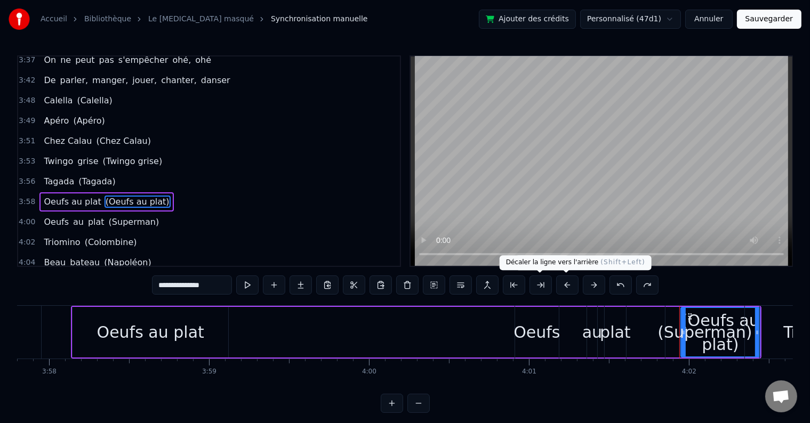
click at [567, 283] on button at bounding box center [567, 285] width 22 height 19
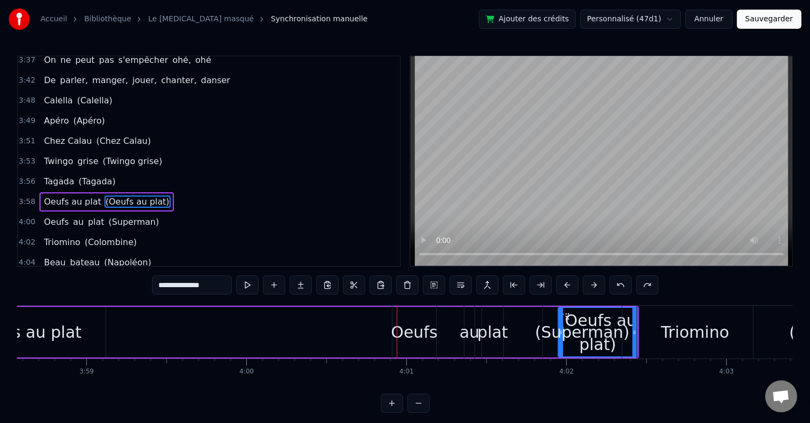
scroll to position [0, 38109]
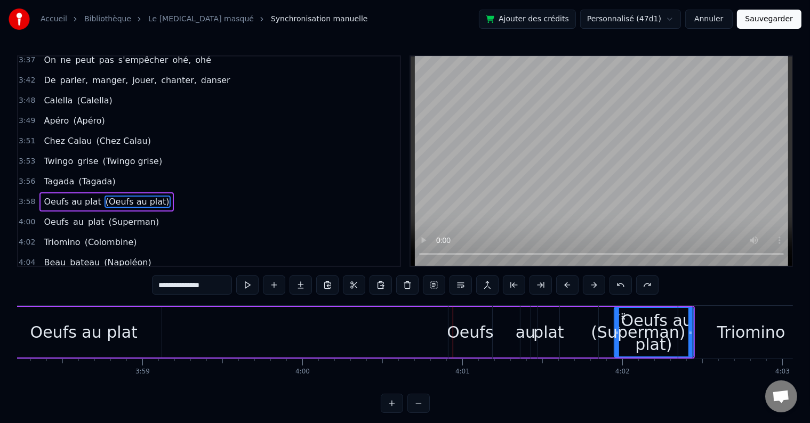
click at [135, 334] on div "Oeufs au plat" at bounding box center [84, 332] width 156 height 51
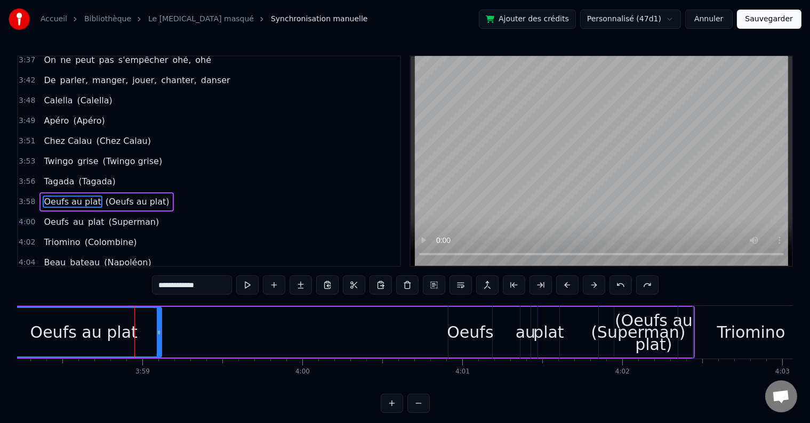
scroll to position [0, 37940]
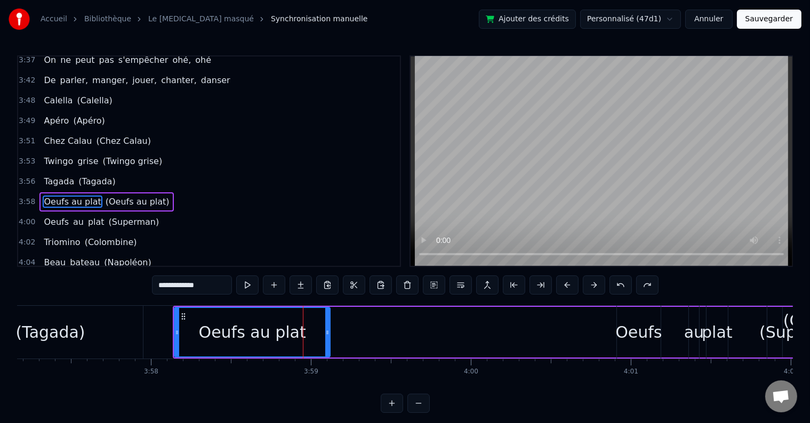
click at [112, 196] on span "(Oeufs au plat)" at bounding box center [138, 202] width 66 height 12
type input "**********"
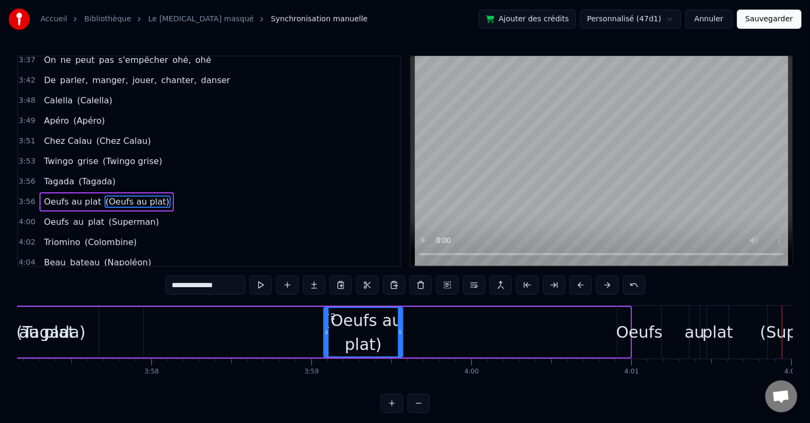
scroll to position [4, 0]
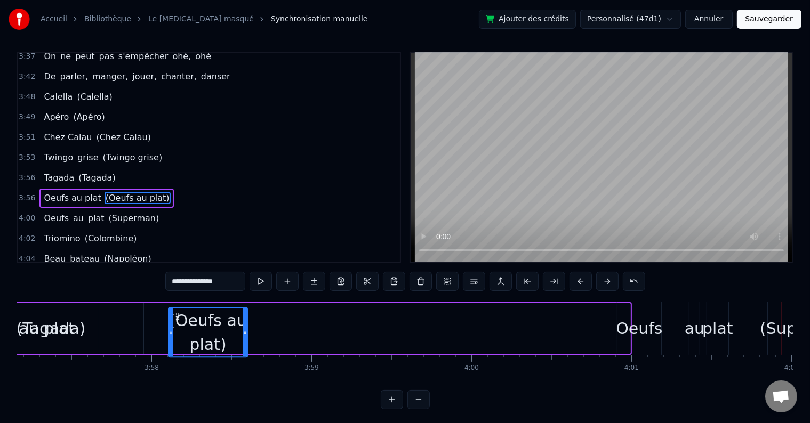
drag, startPoint x: 559, startPoint y: 313, endPoint x: 175, endPoint y: 339, distance: 384.3
click at [175, 339] on div "(Oeufs au plat)" at bounding box center [208, 332] width 78 height 49
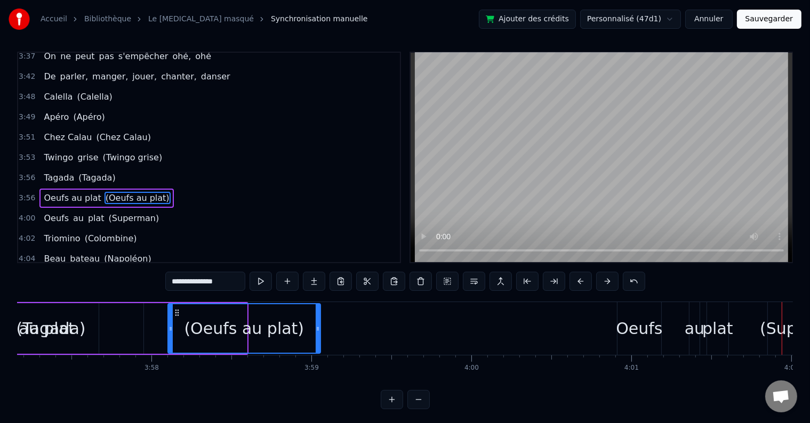
drag, startPoint x: 242, startPoint y: 327, endPoint x: 316, endPoint y: 331, distance: 73.7
click at [316, 331] on icon at bounding box center [318, 329] width 4 height 9
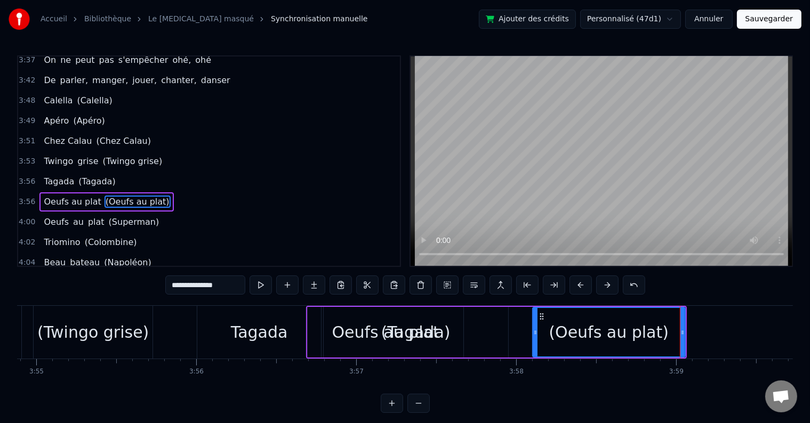
scroll to position [0, 37744]
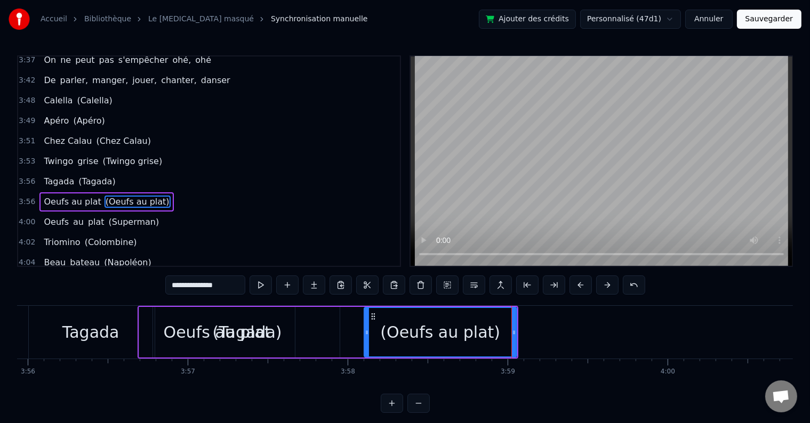
click at [334, 354] on div "Oeufs au plat (Oeufs au plat)" at bounding box center [328, 332] width 381 height 53
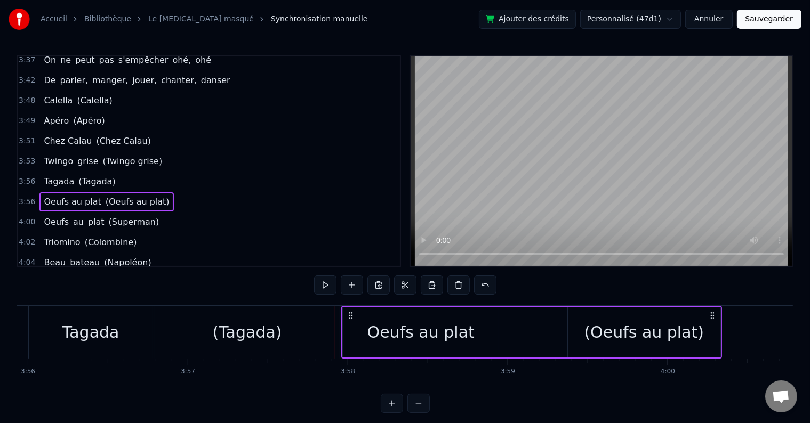
drag, startPoint x: 146, startPoint y: 312, endPoint x: 350, endPoint y: 317, distance: 204.3
click at [350, 317] on icon at bounding box center [351, 315] width 9 height 9
click at [131, 172] on div "3:56 Tagada (Tagada)" at bounding box center [209, 182] width 382 height 20
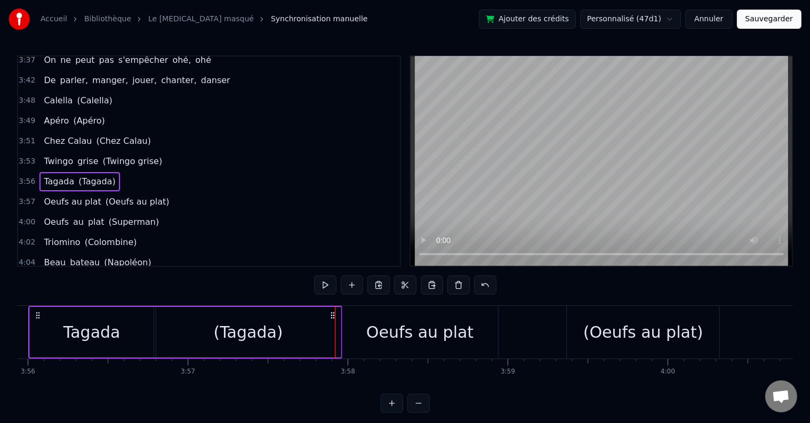
scroll to position [0, 37701]
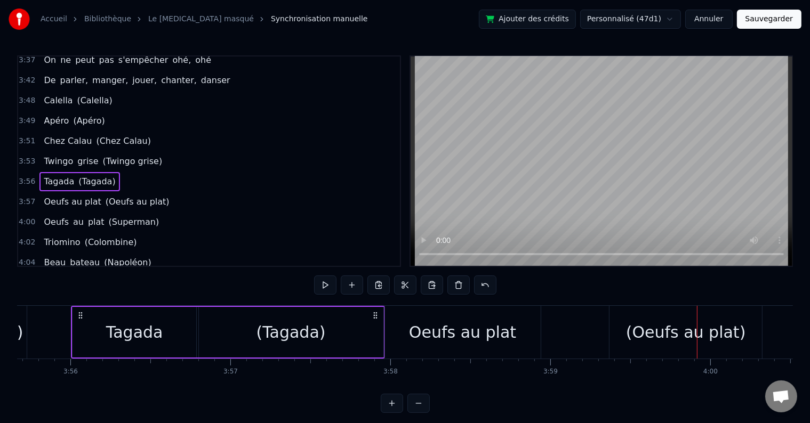
click at [470, 324] on div "Oeufs au plat" at bounding box center [462, 332] width 107 height 24
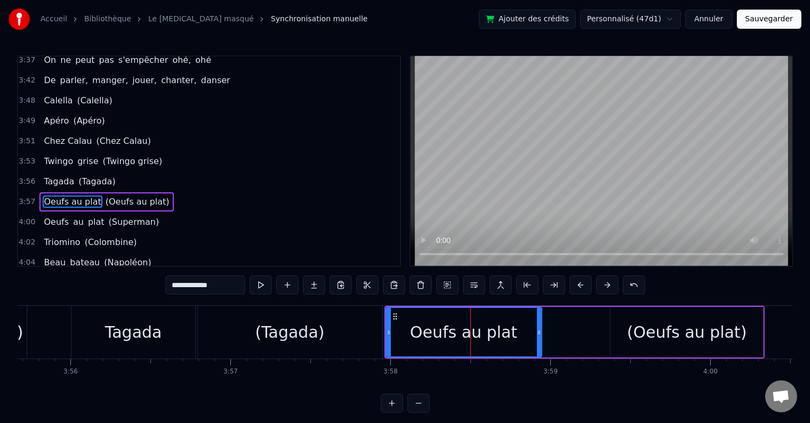
click at [619, 330] on div "(Oeufs au plat)" at bounding box center [687, 332] width 153 height 51
type input "**********"
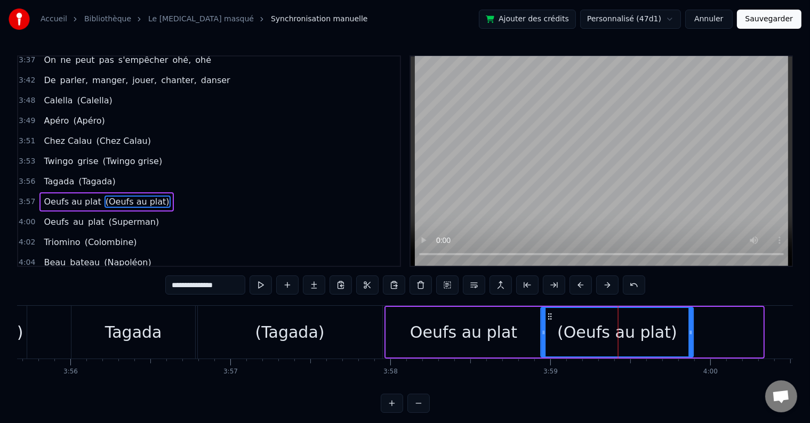
drag, startPoint x: 620, startPoint y: 313, endPoint x: 550, endPoint y: 318, distance: 69.5
click at [550, 318] on icon at bounding box center [550, 316] width 9 height 9
click at [154, 172] on div "3:56 Tagada (Tagada)" at bounding box center [209, 182] width 382 height 20
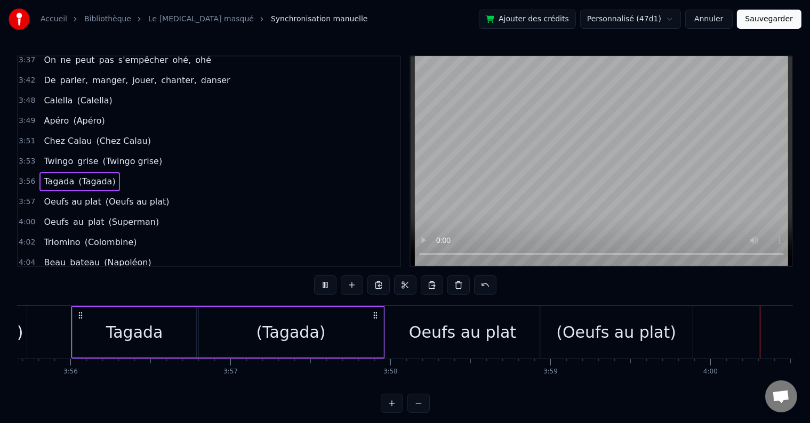
scroll to position [0, 38390]
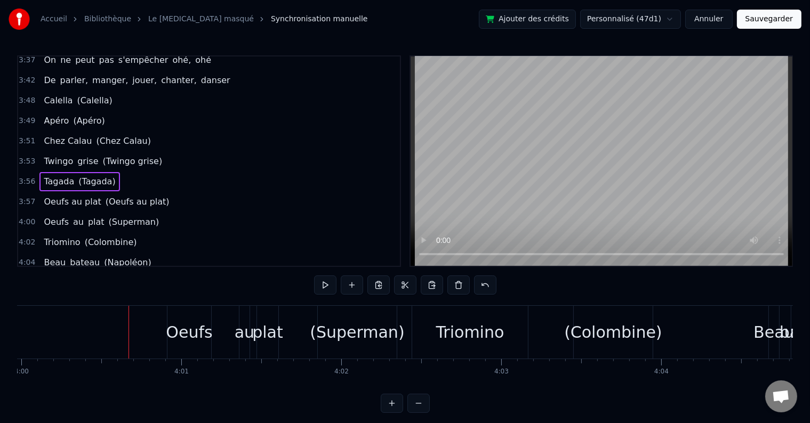
click at [148, 172] on div "3:56 Tagada (Tagada)" at bounding box center [209, 182] width 382 height 20
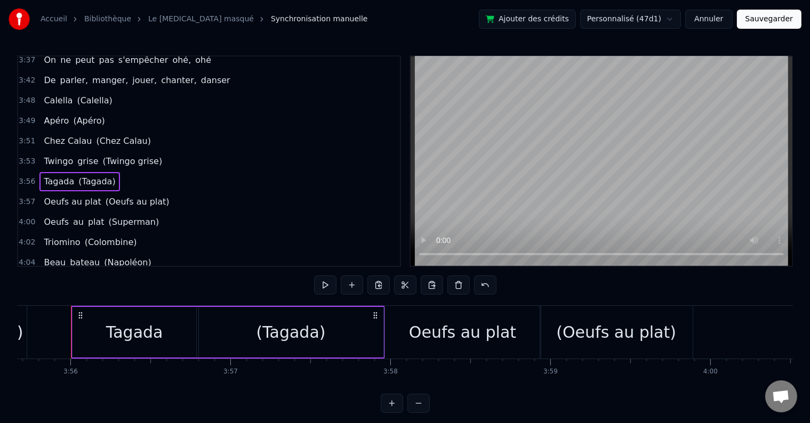
click at [116, 172] on div "3:56 Tagada (Tagada)" at bounding box center [209, 182] width 382 height 20
click at [463, 332] on div "Oeufs au plat" at bounding box center [462, 332] width 107 height 24
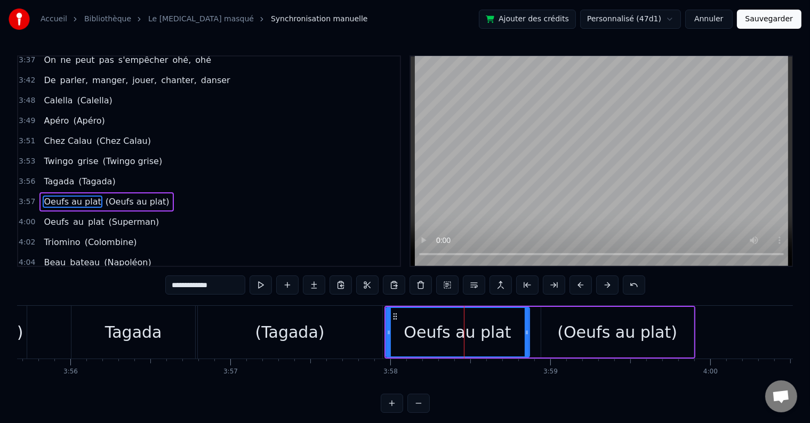
drag, startPoint x: 536, startPoint y: 333, endPoint x: 524, endPoint y: 333, distance: 12.3
click at [525, 333] on icon at bounding box center [527, 332] width 4 height 9
click at [552, 327] on div "(Oeufs au plat)" at bounding box center [617, 332] width 153 height 51
type input "**********"
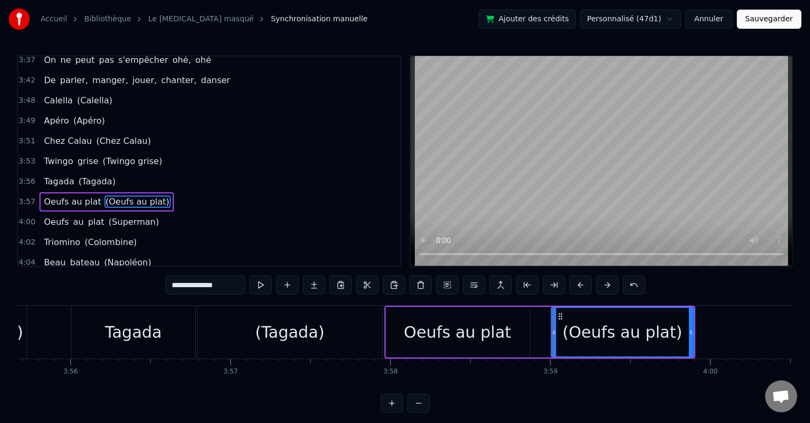
drag, startPoint x: 543, startPoint y: 331, endPoint x: 554, endPoint y: 330, distance: 10.1
click at [554, 330] on icon at bounding box center [554, 332] width 4 height 9
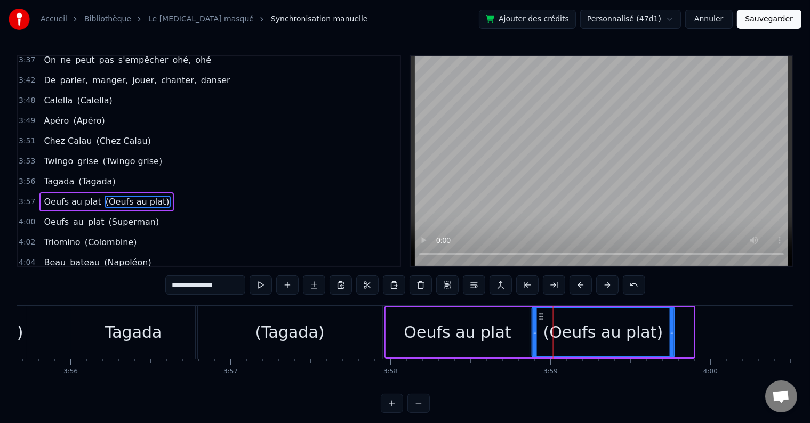
drag, startPoint x: 557, startPoint y: 314, endPoint x: 538, endPoint y: 318, distance: 19.8
click at [538, 318] on icon at bounding box center [541, 316] width 9 height 9
click at [145, 172] on div "3:56 Tagada (Tagada)" at bounding box center [209, 182] width 382 height 20
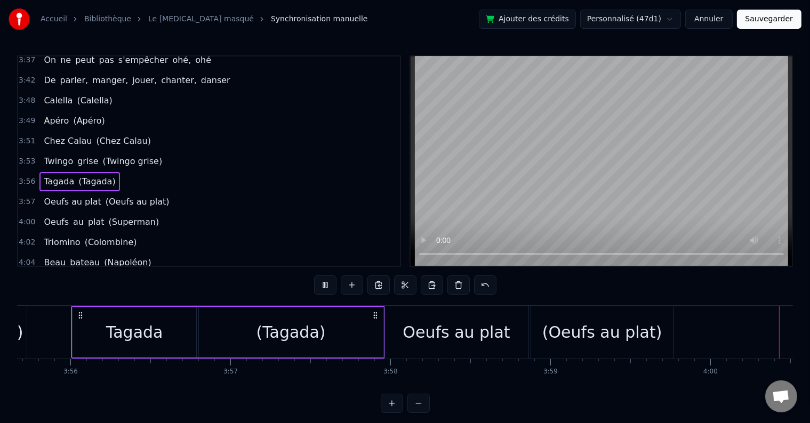
scroll to position [0, 38409]
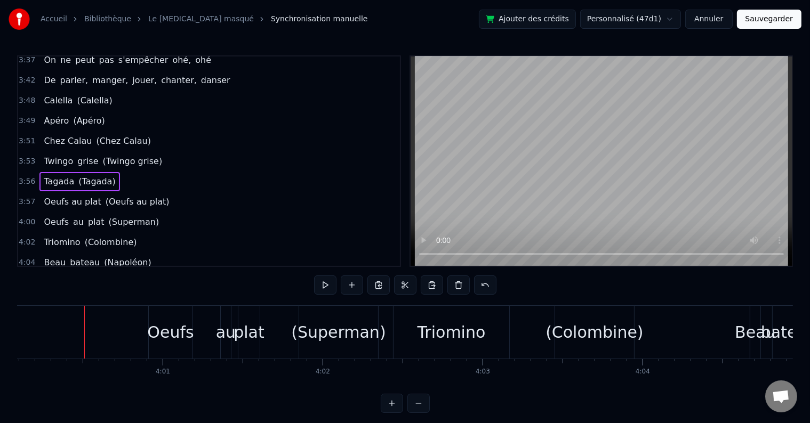
click at [615, 397] on div "0:03 Oh papy [PERSON_NAME], Oh papy paco, [PERSON_NAME], ohé 0:07 Oh papy paco,…" at bounding box center [405, 234] width 776 height 358
click at [86, 196] on span "Oeufs au plat" at bounding box center [72, 202] width 59 height 12
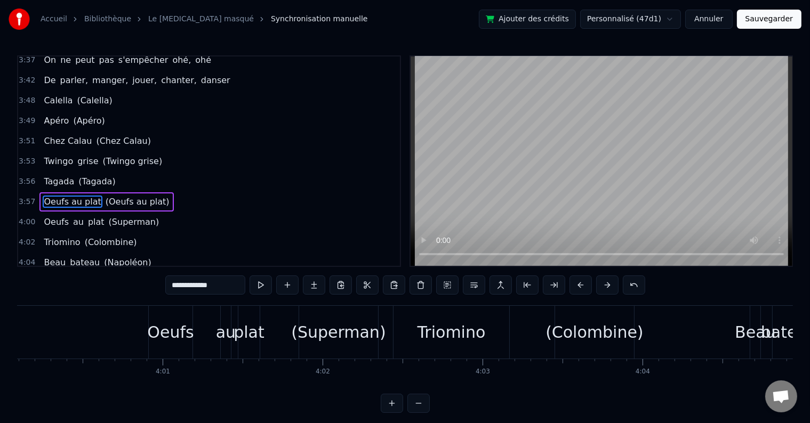
scroll to position [0, 38015]
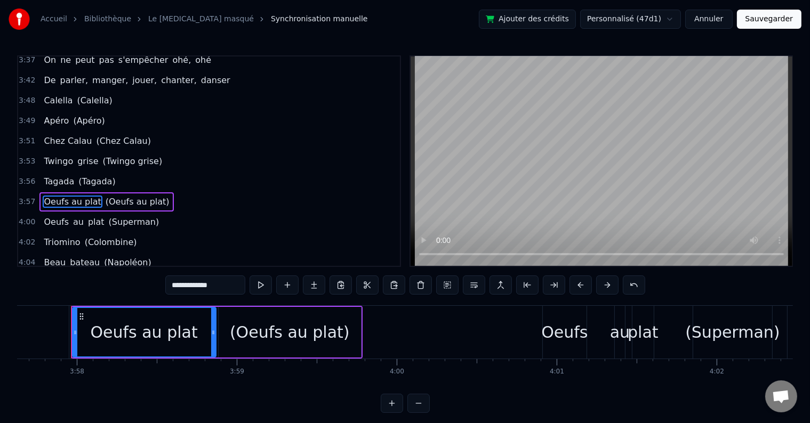
click at [214, 291] on input "**********" at bounding box center [205, 285] width 80 height 19
drag, startPoint x: 221, startPoint y: 282, endPoint x: 163, endPoint y: 280, distance: 57.6
click at [163, 280] on div "0:03 Oh papy [PERSON_NAME], Oh papy paco, [PERSON_NAME], ohé 0:07 Oh papy paco,…" at bounding box center [405, 234] width 776 height 358
type input "********"
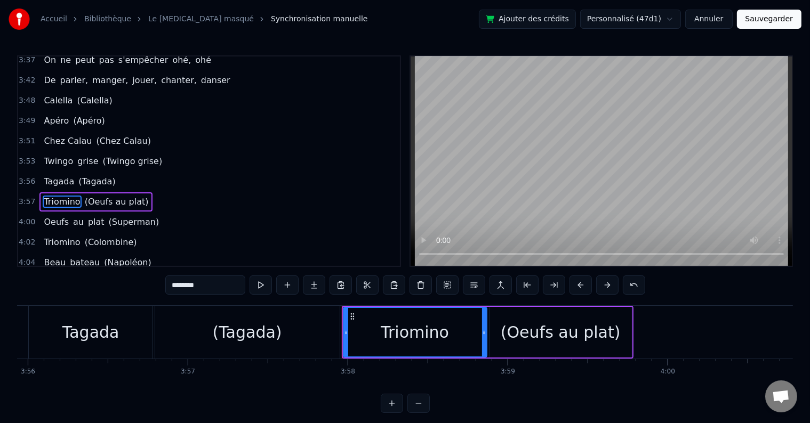
scroll to position [0, 37744]
drag, startPoint x: 209, startPoint y: 286, endPoint x: 147, endPoint y: 280, distance: 62.1
click at [147, 280] on div "0:03 Oh papy [PERSON_NAME], Oh papy paco, [PERSON_NAME], ohé 0:07 Oh papy paco,…" at bounding box center [405, 234] width 776 height 358
click at [51, 216] on span "Oeufs" at bounding box center [56, 222] width 27 height 12
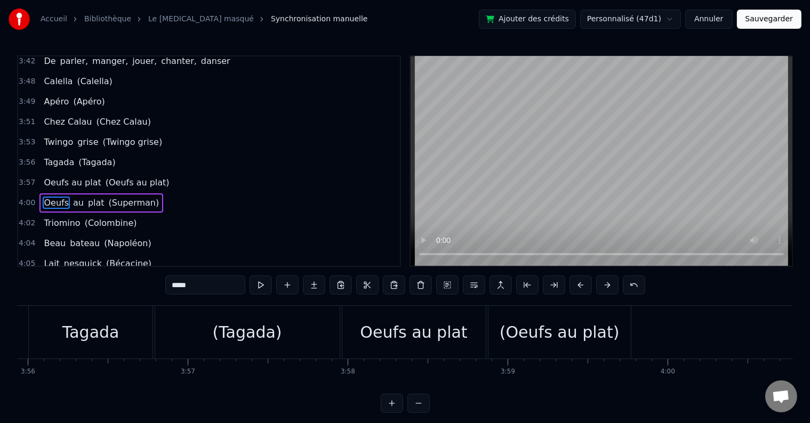
scroll to position [0, 38486]
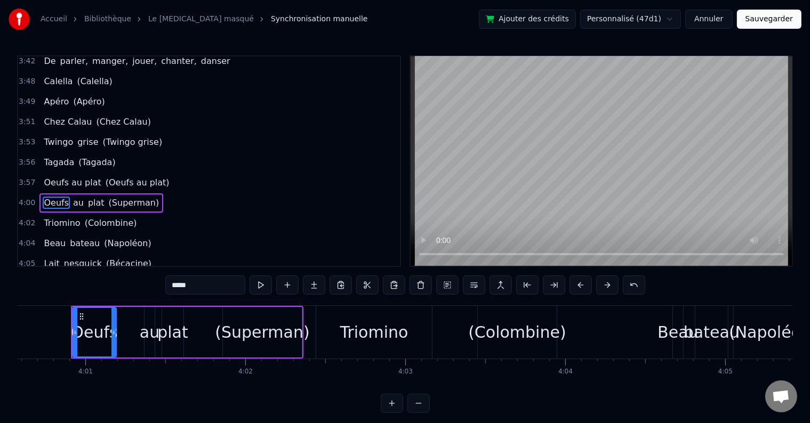
click at [180, 282] on input "*****" at bounding box center [205, 285] width 80 height 19
paste input "***"
click at [84, 197] on span "au" at bounding box center [90, 203] width 13 height 12
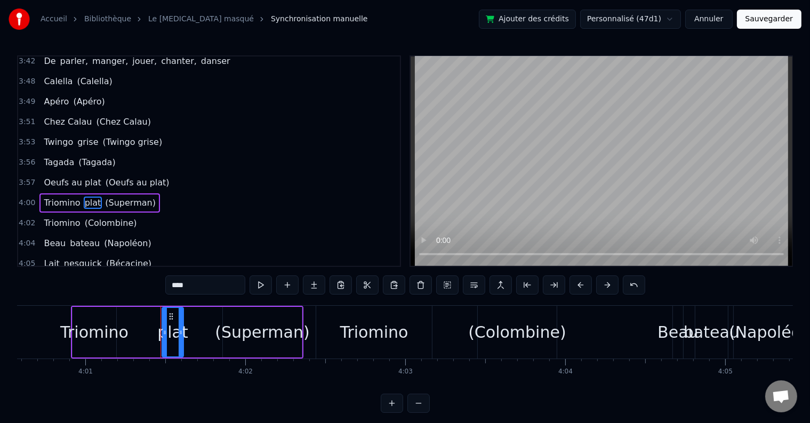
click at [85, 197] on span "plat" at bounding box center [93, 203] width 19 height 12
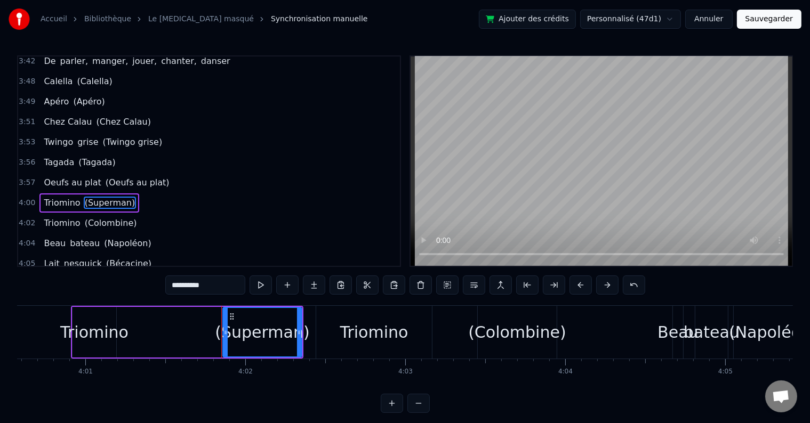
click at [85, 197] on span "(Superman)" at bounding box center [110, 203] width 53 height 12
click at [199, 287] on input "**********" at bounding box center [205, 285] width 80 height 19
paste input "text"
type input "**********"
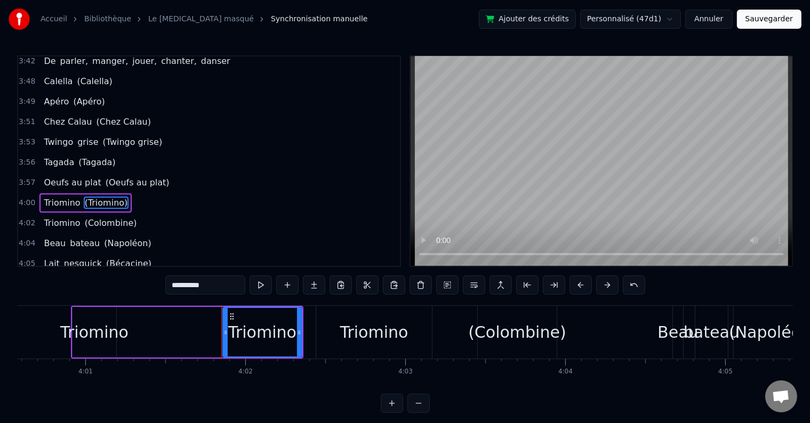
click at [198, 274] on div "4:06 Ses mouchoirs ([PERSON_NAME])" at bounding box center [209, 284] width 382 height 20
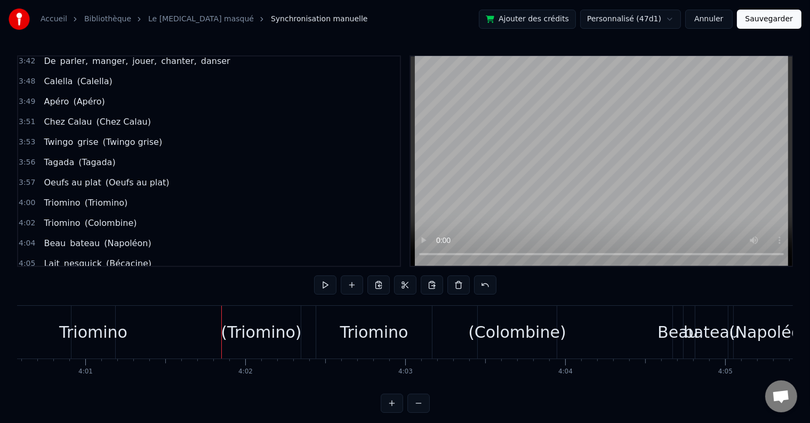
scroll to position [0, 39429]
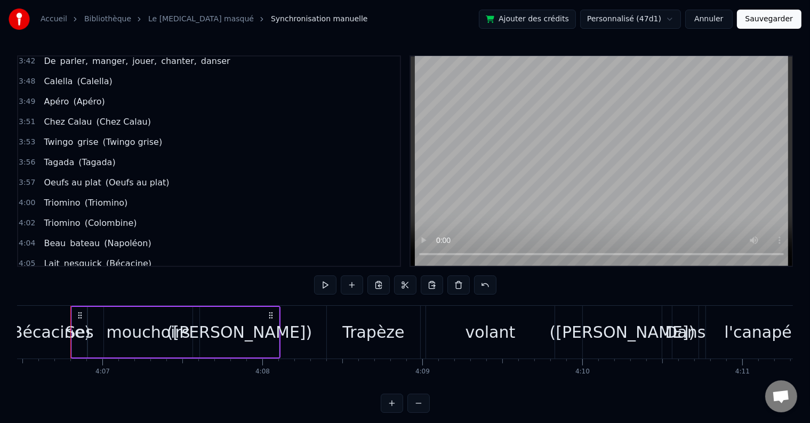
click at [167, 173] on div "3:57 Oeufs au plat (Oeufs au plat)" at bounding box center [209, 183] width 382 height 20
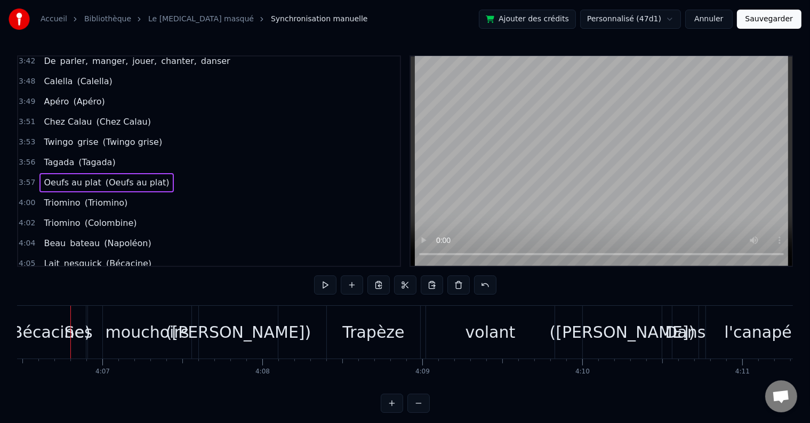
scroll to position [0, 38015]
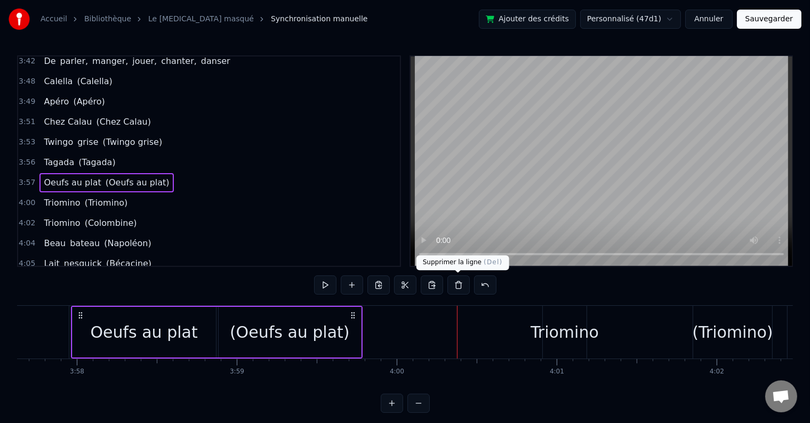
click at [551, 334] on div "Triomino" at bounding box center [565, 332] width 68 height 24
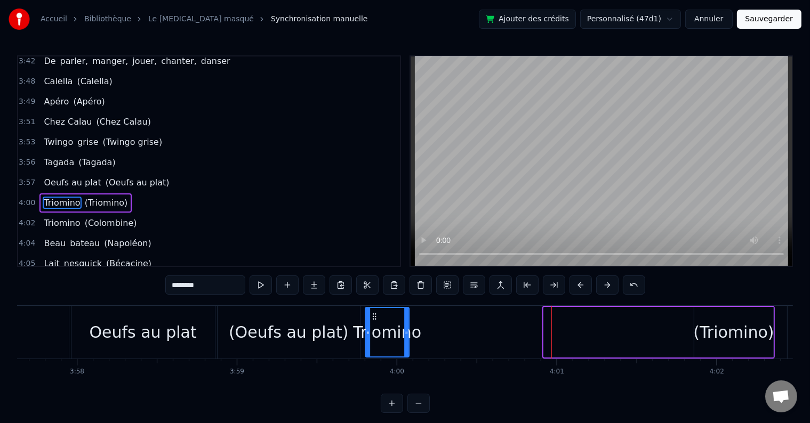
drag, startPoint x: 550, startPoint y: 314, endPoint x: 371, endPoint y: 326, distance: 179.1
click at [371, 326] on div "Triomino" at bounding box center [387, 332] width 43 height 49
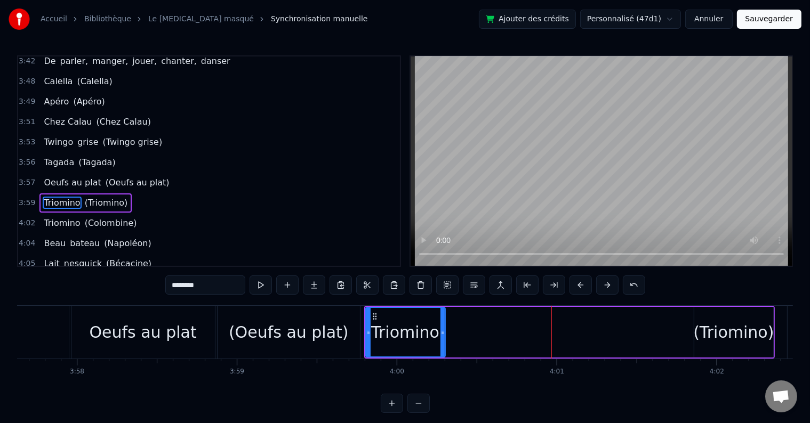
drag, startPoint x: 407, startPoint y: 328, endPoint x: 443, endPoint y: 329, distance: 35.7
click at [443, 329] on icon at bounding box center [442, 332] width 4 height 9
click at [374, 316] on icon at bounding box center [375, 316] width 9 height 9
click at [373, 316] on icon at bounding box center [374, 316] width 9 height 9
click at [171, 173] on div "3:57 Oeufs au plat (Oeufs au plat)" at bounding box center [209, 183] width 382 height 20
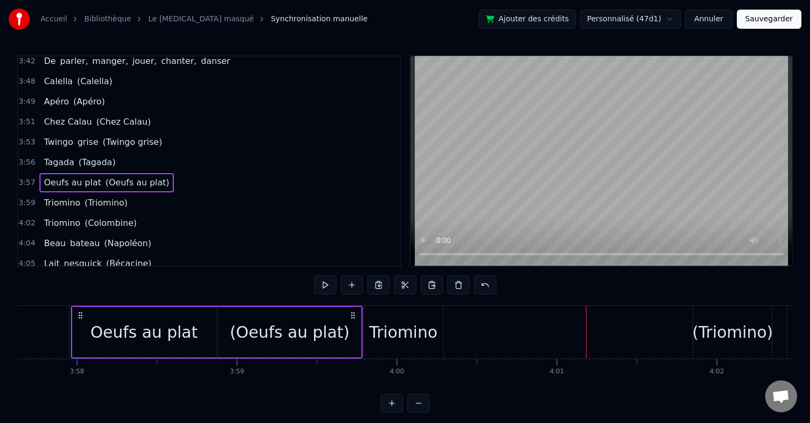
click at [719, 316] on div "(Triomino)" at bounding box center [732, 332] width 79 height 53
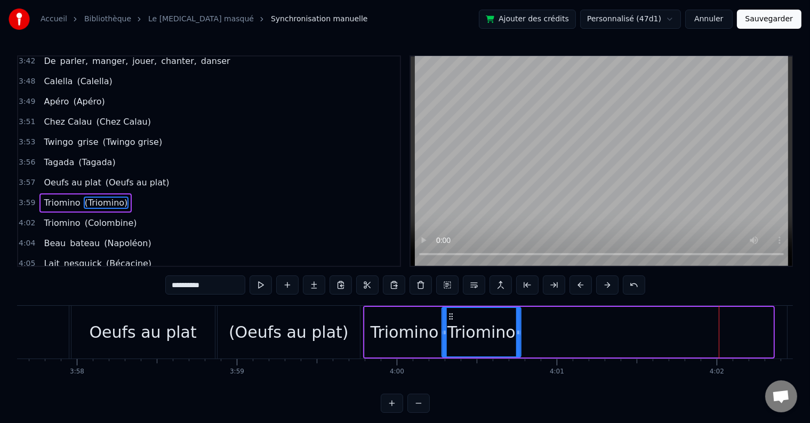
drag, startPoint x: 624, startPoint y: 303, endPoint x: 448, endPoint y: 313, distance: 176.3
click at [448, 313] on icon at bounding box center [451, 316] width 9 height 9
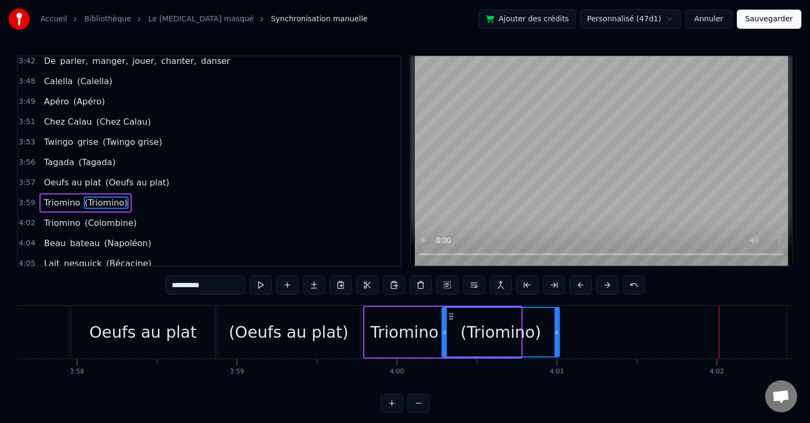
drag, startPoint x: 519, startPoint y: 328, endPoint x: 557, endPoint y: 330, distance: 38.4
click at [557, 330] on icon at bounding box center [557, 332] width 4 height 9
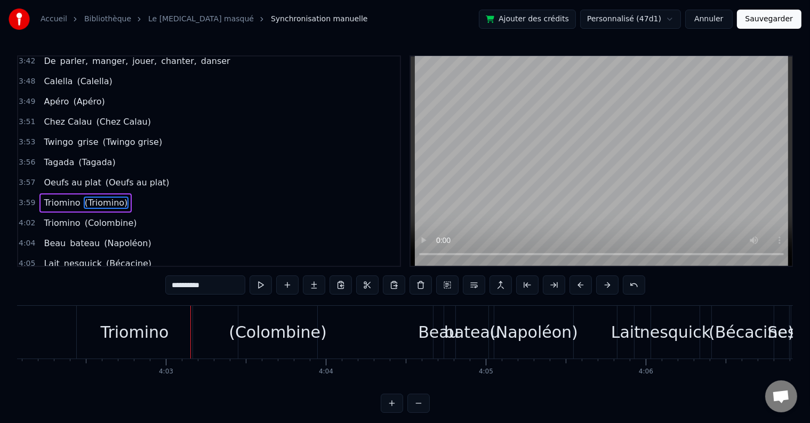
click at [158, 173] on div "3:57 Oeufs au plat (Oeufs au plat)" at bounding box center [209, 183] width 382 height 20
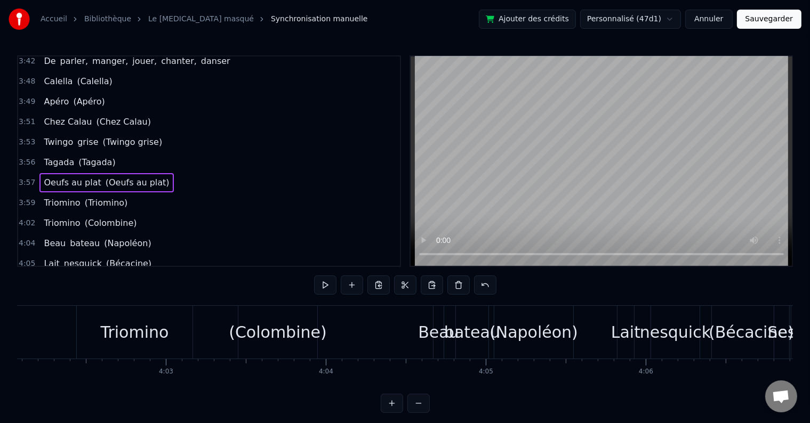
scroll to position [0, 38015]
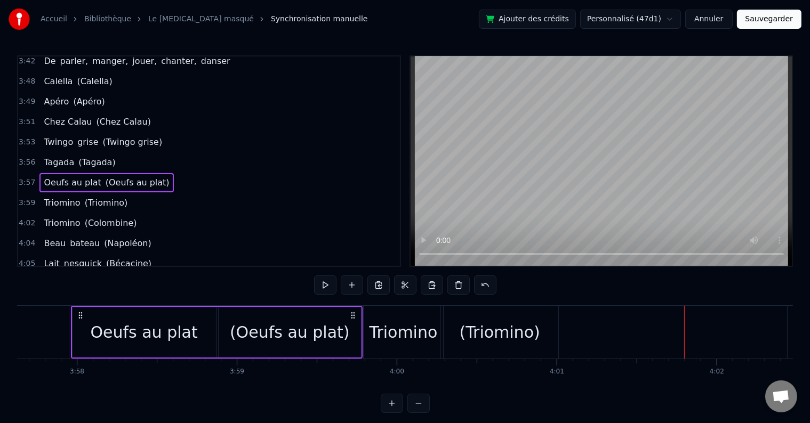
click at [462, 333] on div "(Triomino)" at bounding box center [499, 332] width 117 height 53
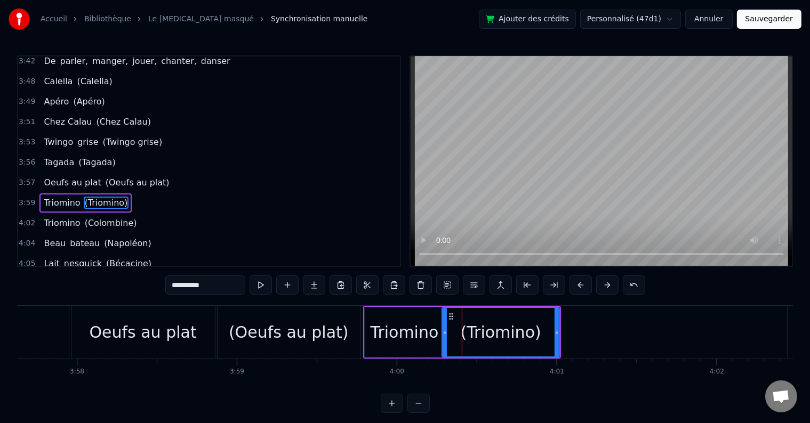
drag, startPoint x: 416, startPoint y: 324, endPoint x: 437, endPoint y: 332, distance: 22.6
click at [416, 325] on div "Triomino" at bounding box center [405, 332] width 68 height 24
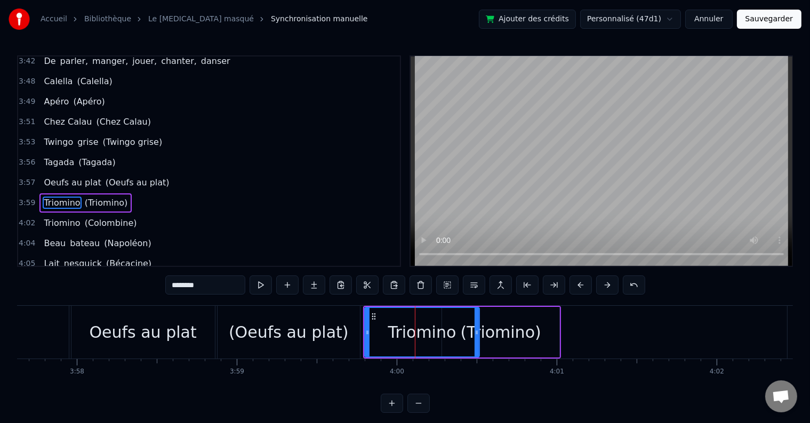
drag, startPoint x: 443, startPoint y: 333, endPoint x: 478, endPoint y: 335, distance: 35.3
click at [478, 335] on icon at bounding box center [477, 332] width 4 height 9
click at [523, 334] on div "(Triomino)" at bounding box center [501, 332] width 81 height 24
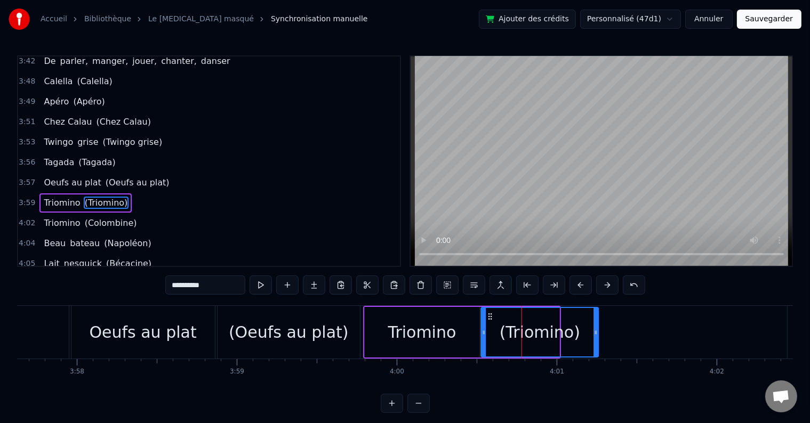
drag, startPoint x: 463, startPoint y: 318, endPoint x: 490, endPoint y: 318, distance: 27.2
click at [490, 318] on icon at bounding box center [490, 316] width 9 height 9
click at [611, 332] on icon at bounding box center [609, 332] width 4 height 9
click at [147, 177] on span "(Oeufs au plat)" at bounding box center [138, 183] width 66 height 12
type input "**********"
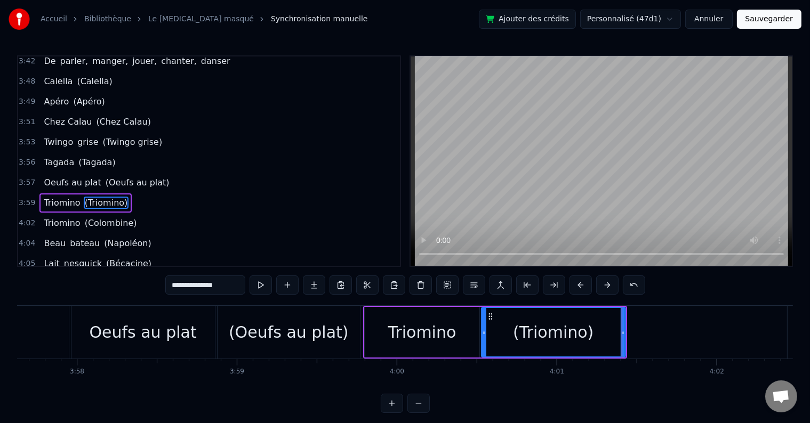
scroll to position [1141, 0]
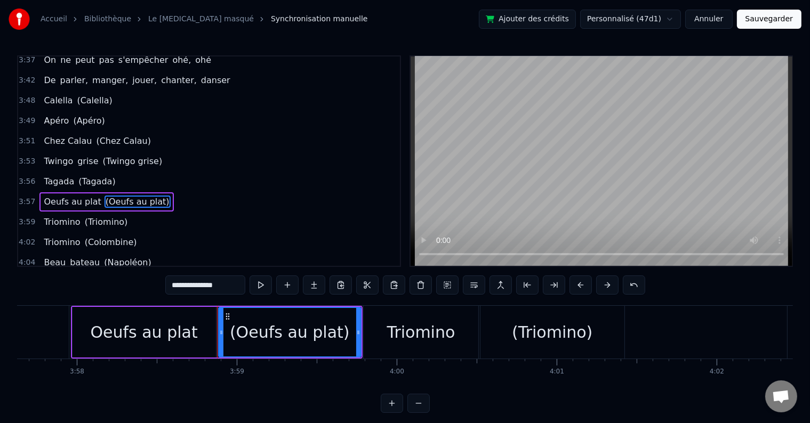
click at [177, 192] on div "3:57 Oeufs au plat (Oeufs au plat)" at bounding box center [209, 202] width 382 height 20
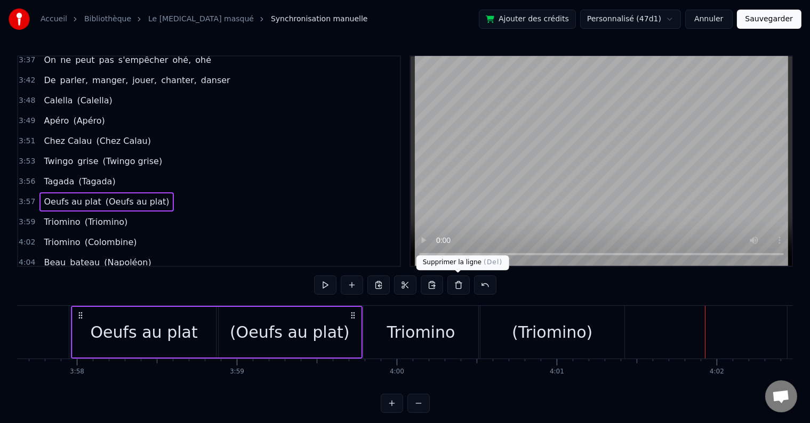
click at [619, 325] on div "(Triomino)" at bounding box center [552, 332] width 144 height 53
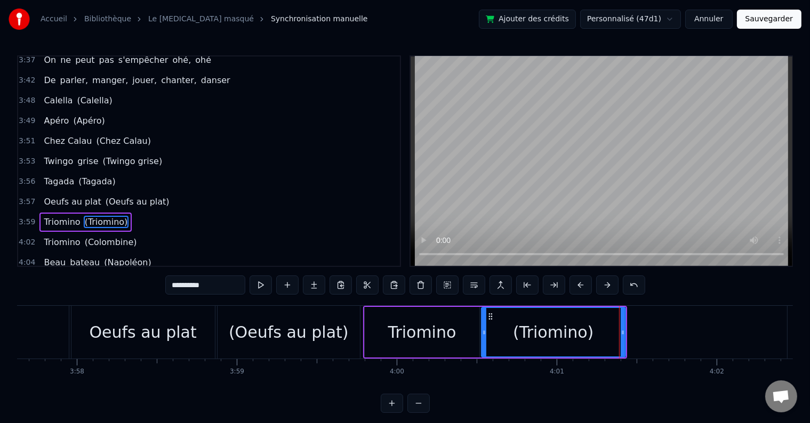
scroll to position [1160, 0]
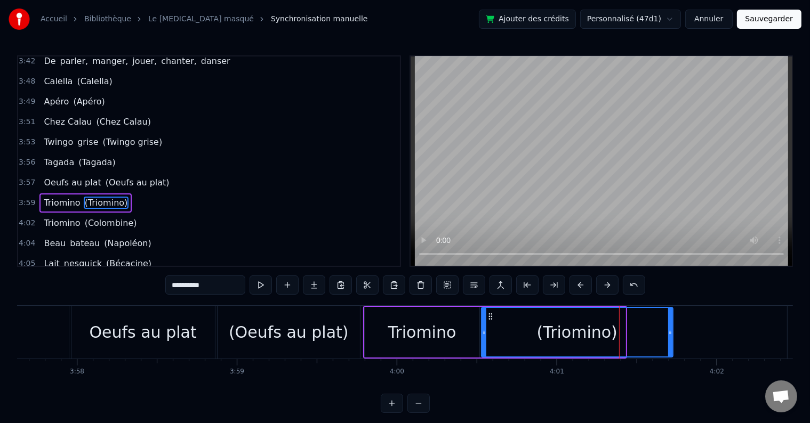
drag, startPoint x: 623, startPoint y: 327, endPoint x: 671, endPoint y: 332, distance: 47.7
click at [671, 332] on div at bounding box center [670, 332] width 4 height 49
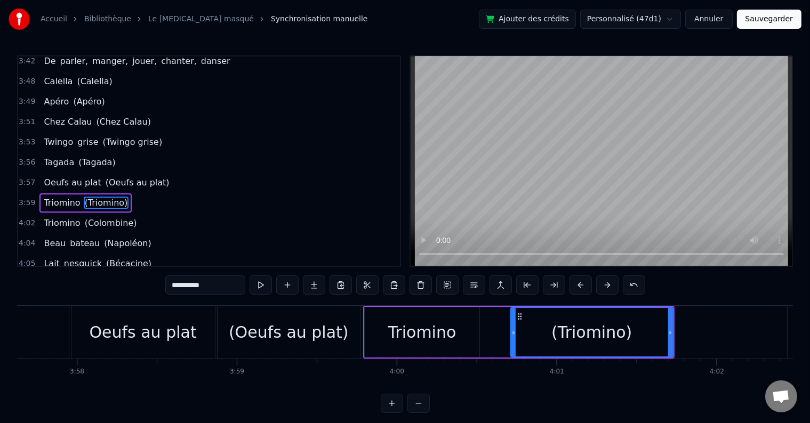
drag, startPoint x: 485, startPoint y: 329, endPoint x: 515, endPoint y: 331, distance: 29.4
click at [515, 331] on icon at bounding box center [513, 332] width 4 height 9
click at [462, 331] on div "Triomino" at bounding box center [422, 332] width 115 height 51
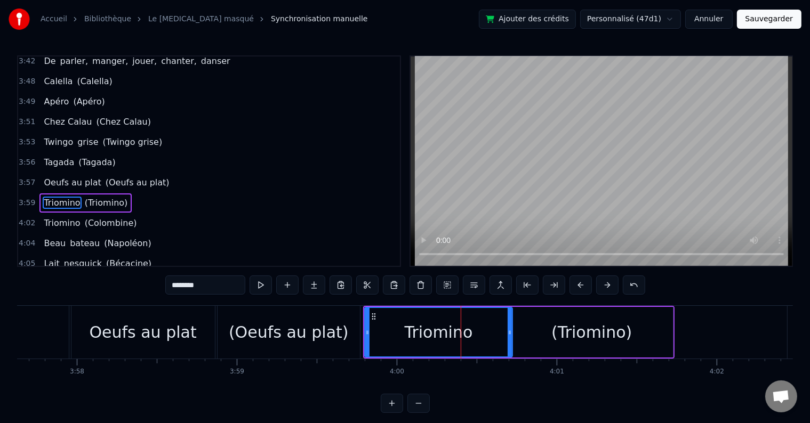
drag, startPoint x: 478, startPoint y: 332, endPoint x: 511, endPoint y: 332, distance: 33.1
click at [511, 332] on icon at bounding box center [510, 332] width 4 height 9
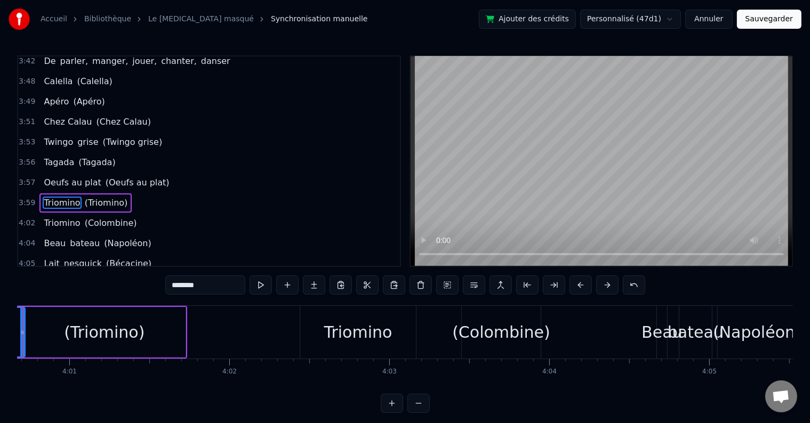
scroll to position [0, 38446]
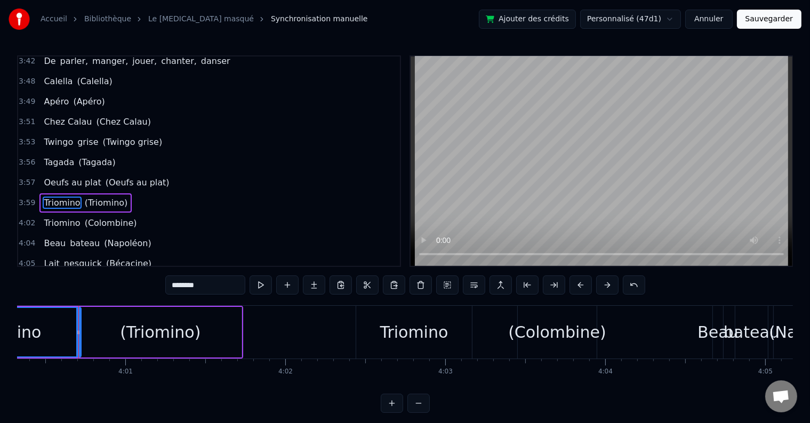
click at [414, 318] on div "Triomino" at bounding box center [414, 332] width 116 height 53
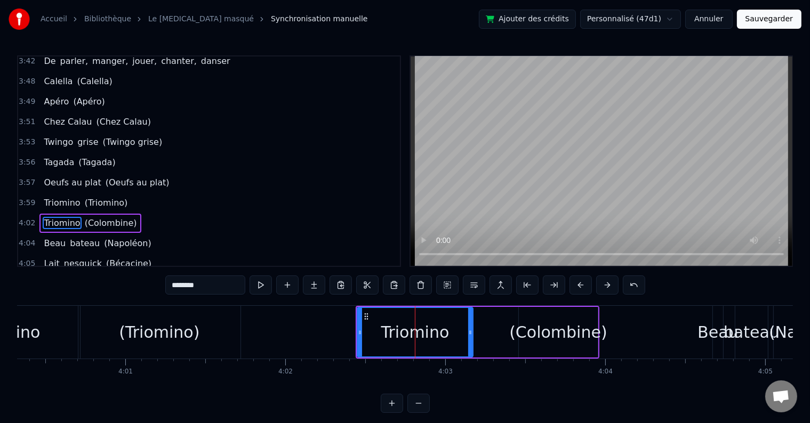
scroll to position [1180, 0]
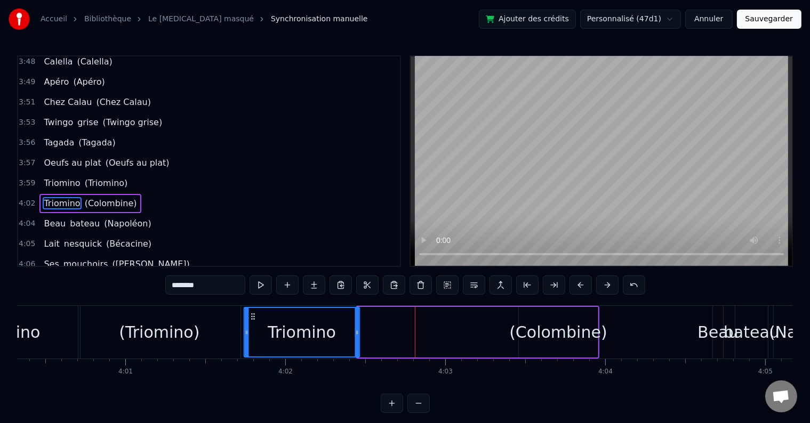
drag, startPoint x: 366, startPoint y: 315, endPoint x: 253, endPoint y: 315, distance: 113.1
click at [253, 315] on icon at bounding box center [253, 316] width 9 height 9
click at [534, 320] on div "(Colombine)" at bounding box center [558, 332] width 98 height 24
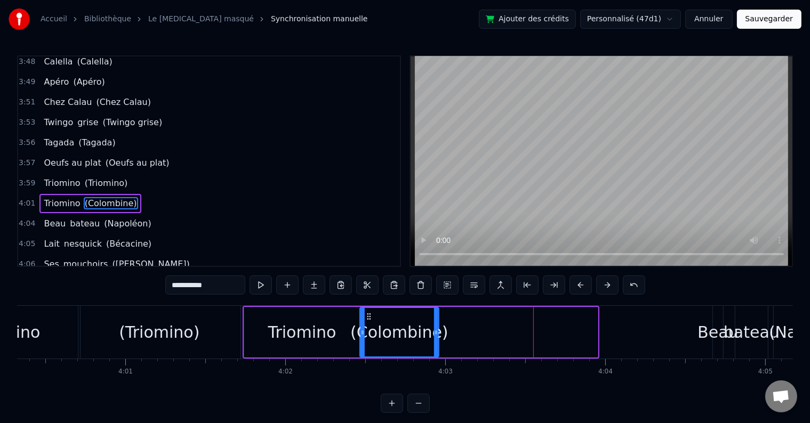
drag, startPoint x: 528, startPoint y: 317, endPoint x: 370, endPoint y: 321, distance: 159.0
click at [370, 321] on div "(Colombine)" at bounding box center [399, 332] width 78 height 49
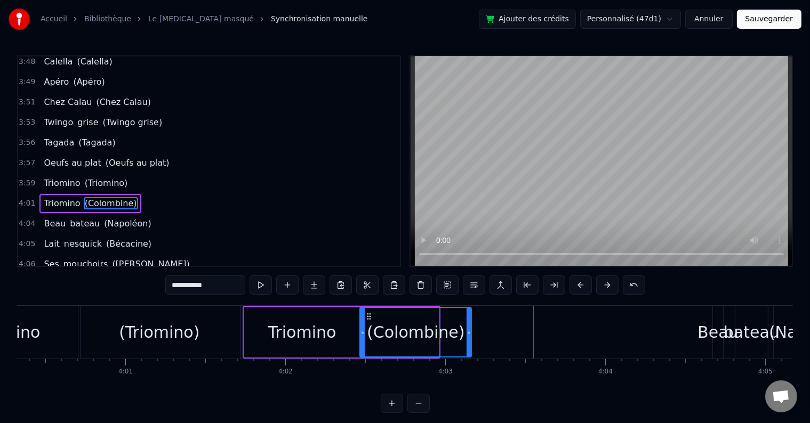
drag, startPoint x: 435, startPoint y: 332, endPoint x: 468, endPoint y: 331, distance: 32.5
click at [468, 331] on icon at bounding box center [469, 332] width 4 height 9
click at [291, 336] on div "Triomino" at bounding box center [302, 332] width 68 height 24
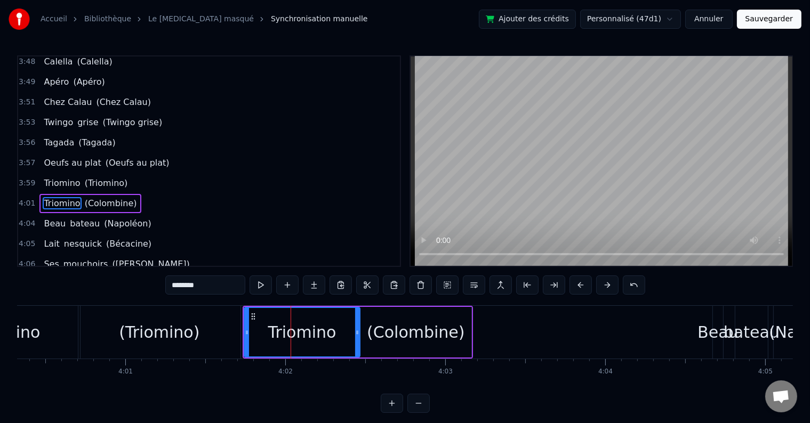
click at [52, 197] on span "Triomino" at bounding box center [62, 203] width 38 height 12
click at [187, 284] on input "********" at bounding box center [205, 285] width 80 height 19
click at [187, 285] on input "********" at bounding box center [205, 285] width 80 height 19
drag, startPoint x: 228, startPoint y: 290, endPoint x: 171, endPoint y: 284, distance: 57.9
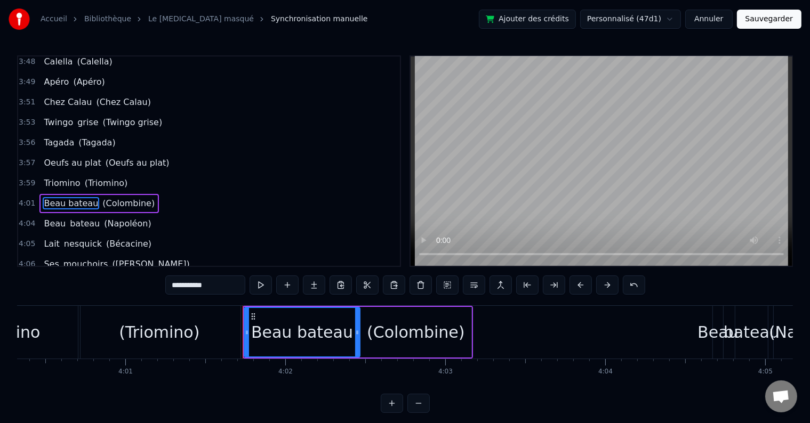
click at [171, 284] on input "**********" at bounding box center [205, 285] width 80 height 19
click at [123, 197] on span "(Colombine)" at bounding box center [128, 203] width 54 height 12
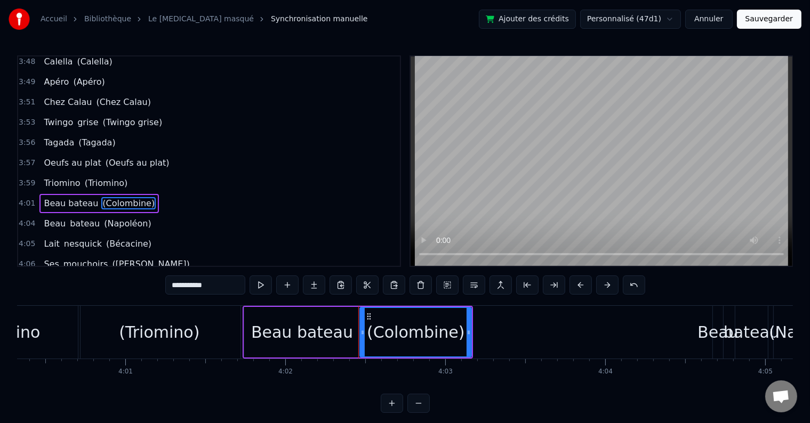
drag, startPoint x: 210, startPoint y: 284, endPoint x: 178, endPoint y: 290, distance: 32.6
click at [178, 290] on input "**********" at bounding box center [205, 285] width 80 height 19
paste input "**"
type input "**********"
click at [157, 194] on div "4:01 Beau bateau (Beau bateau)" at bounding box center [209, 204] width 382 height 20
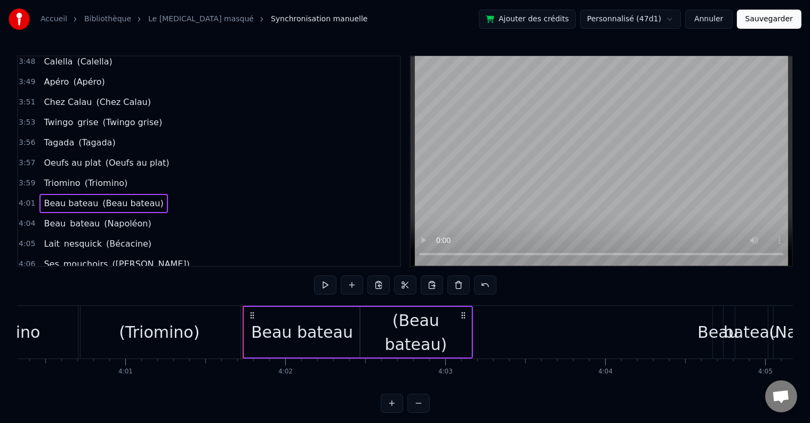
click at [157, 173] on div "3:59 Triomino (Triomino)" at bounding box center [209, 183] width 382 height 20
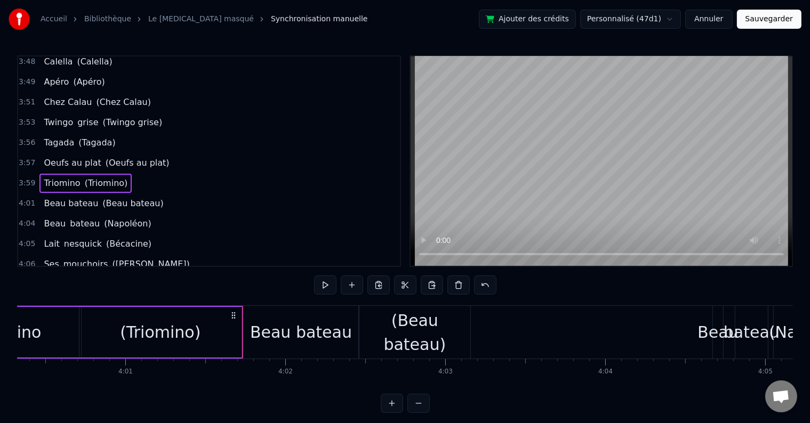
scroll to position [0, 38307]
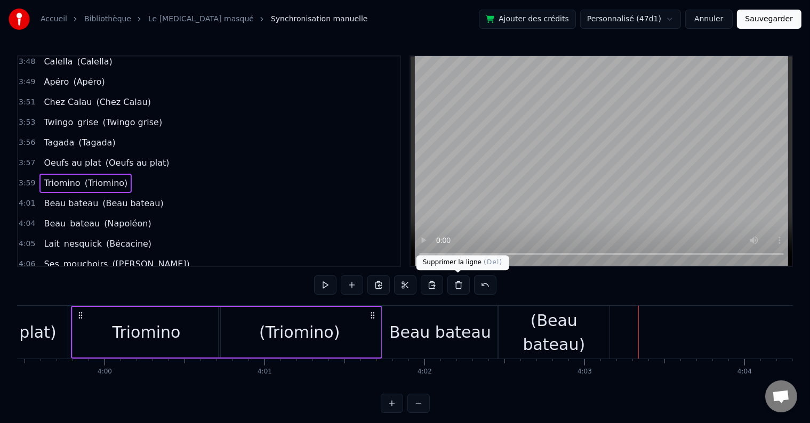
click at [476, 346] on div "Beau bateau" at bounding box center [440, 332] width 116 height 53
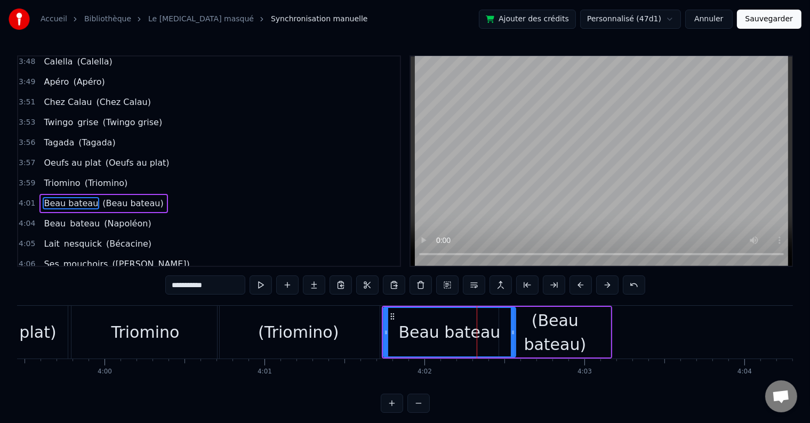
drag, startPoint x: 498, startPoint y: 330, endPoint x: 514, endPoint y: 333, distance: 16.8
click at [514, 333] on icon at bounding box center [513, 332] width 4 height 9
click at [551, 335] on div "(Beau bateau)" at bounding box center [554, 333] width 111 height 48
type input "**********"
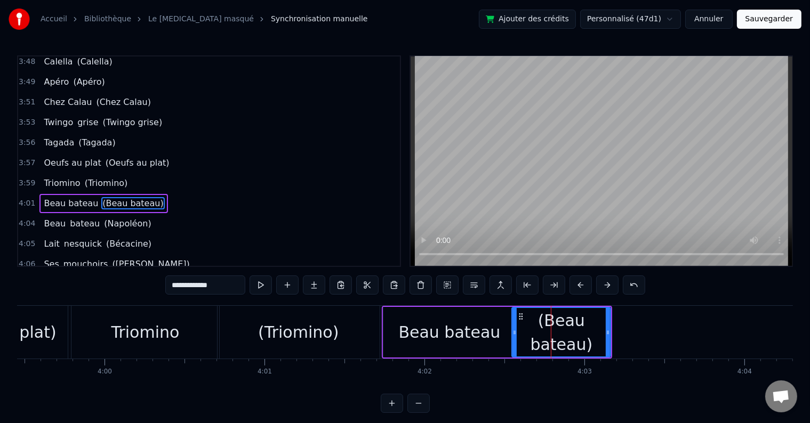
drag, startPoint x: 501, startPoint y: 334, endPoint x: 514, endPoint y: 332, distance: 12.9
click at [514, 332] on icon at bounding box center [514, 332] width 4 height 9
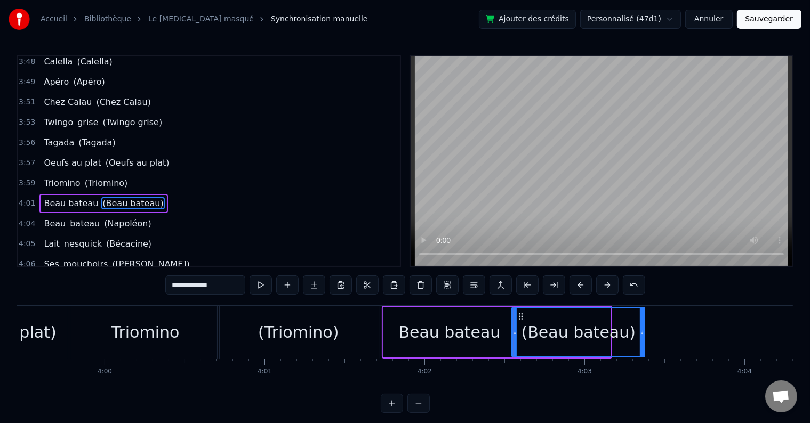
drag, startPoint x: 608, startPoint y: 333, endPoint x: 643, endPoint y: 335, distance: 34.2
click at [643, 335] on icon at bounding box center [642, 332] width 4 height 9
click at [166, 194] on div "4:01 Beau bateau (Beau bateau)" at bounding box center [209, 204] width 382 height 20
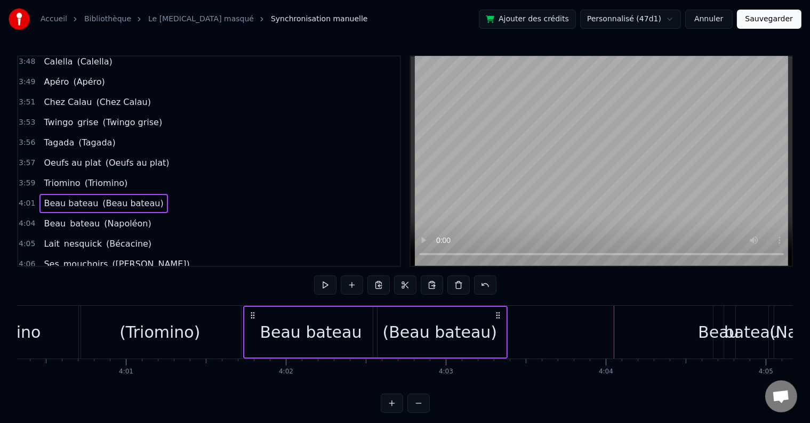
scroll to position [0, 38306]
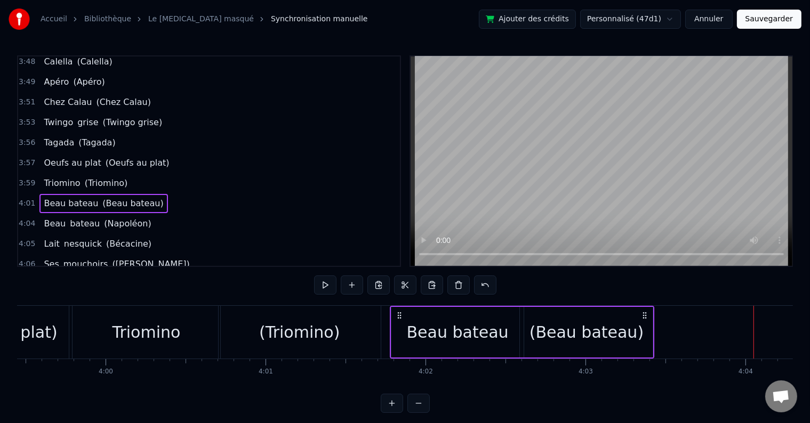
drag, startPoint x: 394, startPoint y: 315, endPoint x: 401, endPoint y: 314, distance: 7.6
click at [401, 314] on icon at bounding box center [400, 315] width 9 height 9
click at [501, 333] on div "Beau bateau" at bounding box center [458, 332] width 132 height 51
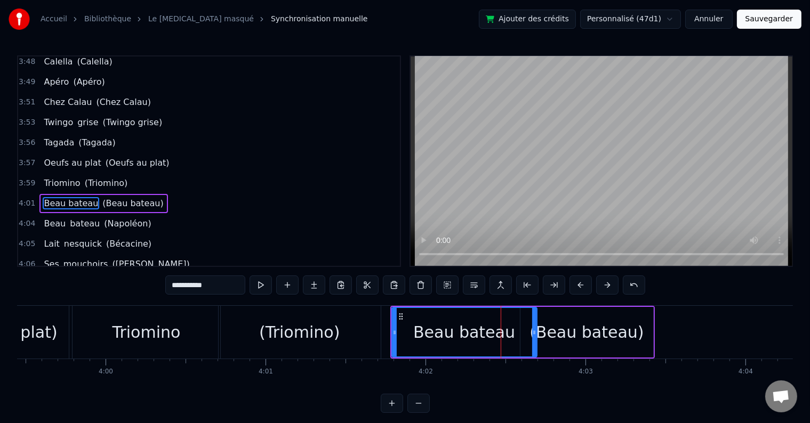
drag, startPoint x: 521, startPoint y: 331, endPoint x: 534, endPoint y: 333, distance: 12.9
click at [534, 333] on icon at bounding box center [534, 332] width 4 height 9
click at [566, 334] on div "(Beau bateau)" at bounding box center [587, 332] width 114 height 24
type input "**********"
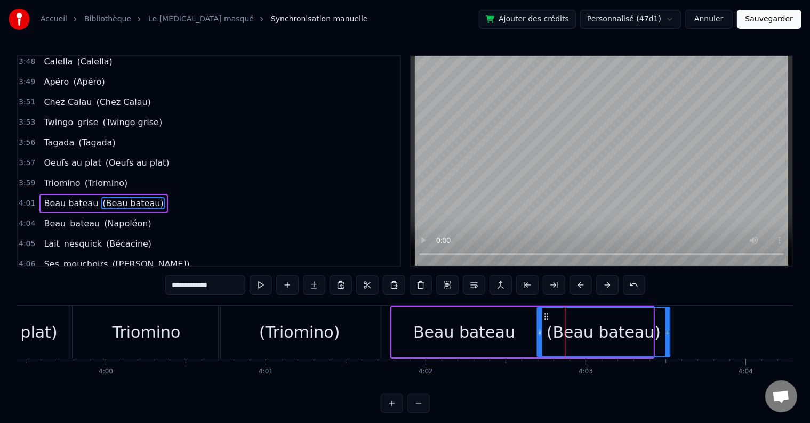
drag, startPoint x: 530, startPoint y: 315, endPoint x: 547, endPoint y: 316, distance: 17.1
click at [547, 316] on icon at bounding box center [546, 316] width 9 height 9
drag, startPoint x: 668, startPoint y: 335, endPoint x: 639, endPoint y: 333, distance: 28.9
click at [694, 339] on div at bounding box center [695, 332] width 4 height 49
click at [197, 173] on div "3:59 Triomino (Triomino)" at bounding box center [209, 183] width 382 height 20
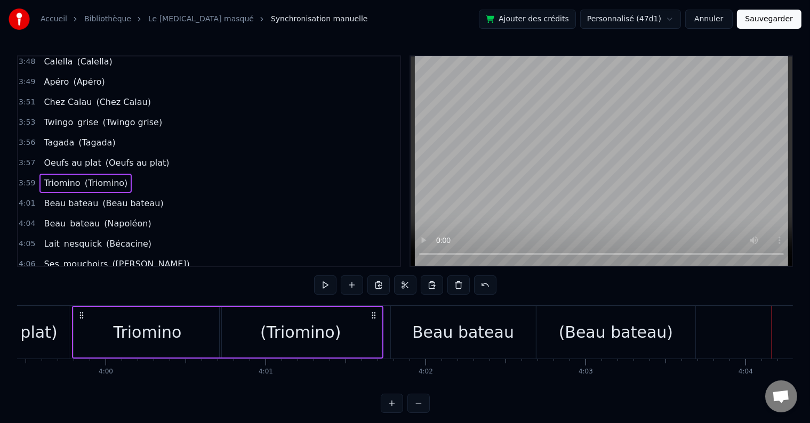
scroll to position [0, 39006]
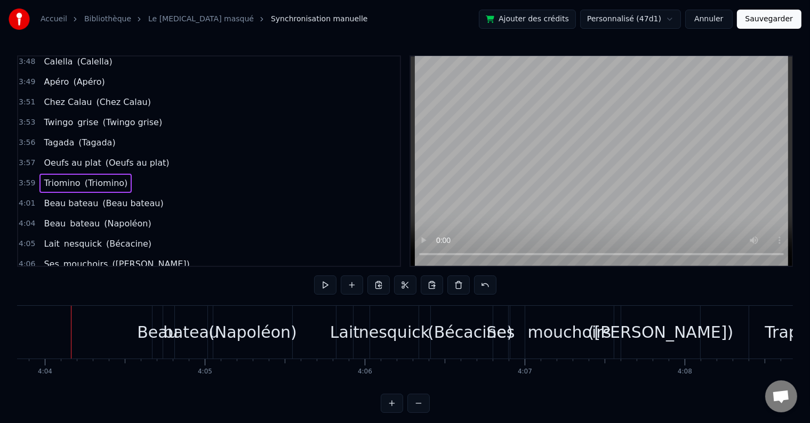
click at [145, 333] on div "Beau" at bounding box center [157, 332] width 41 height 24
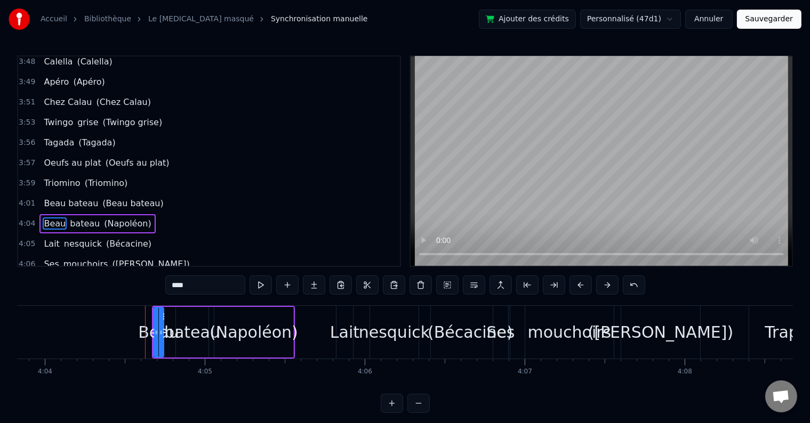
scroll to position [1200, 0]
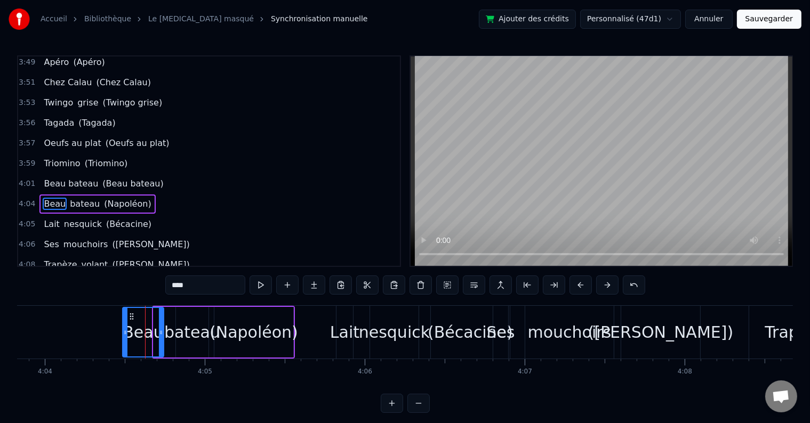
drag, startPoint x: 154, startPoint y: 316, endPoint x: 123, endPoint y: 317, distance: 30.9
click at [123, 317] on div at bounding box center [125, 332] width 4 height 49
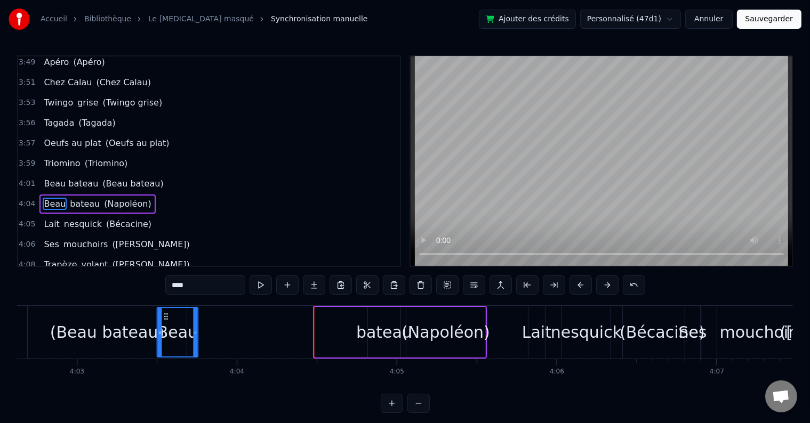
scroll to position [0, 38810]
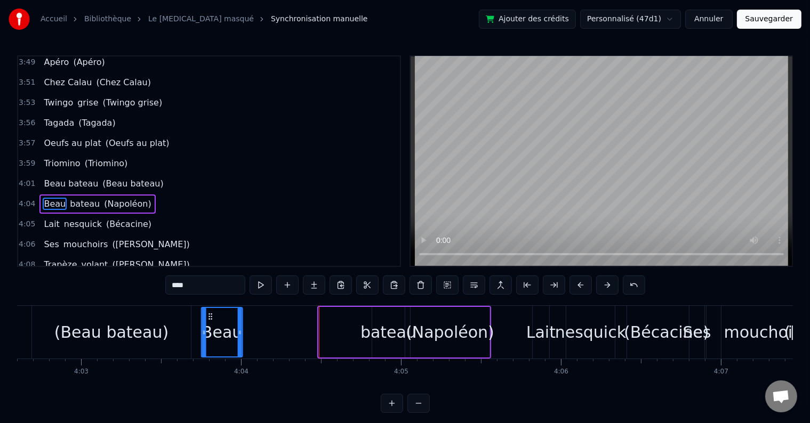
drag, startPoint x: 131, startPoint y: 317, endPoint x: 209, endPoint y: 327, distance: 78.6
click at [209, 327] on div "Beau" at bounding box center [222, 332] width 40 height 49
drag, startPoint x: 239, startPoint y: 335, endPoint x: 256, endPoint y: 335, distance: 17.1
click at [247, 335] on icon at bounding box center [245, 332] width 4 height 9
click at [49, 198] on span "Beau" at bounding box center [55, 204] width 24 height 12
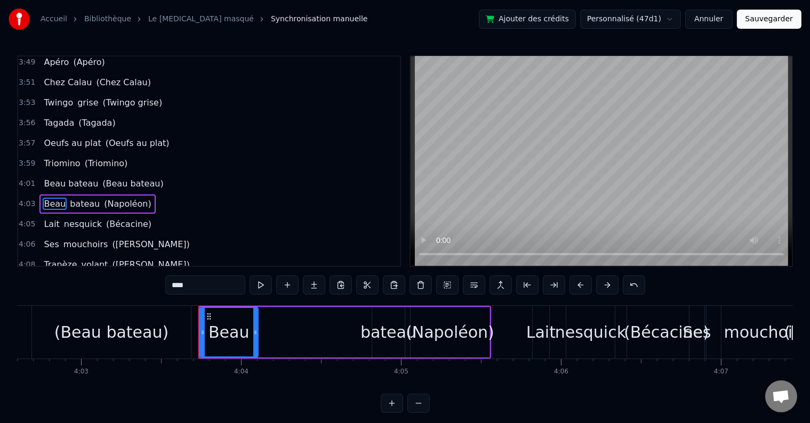
click at [49, 198] on span "Beau" at bounding box center [55, 204] width 24 height 12
click at [187, 285] on input "****" at bounding box center [205, 285] width 80 height 19
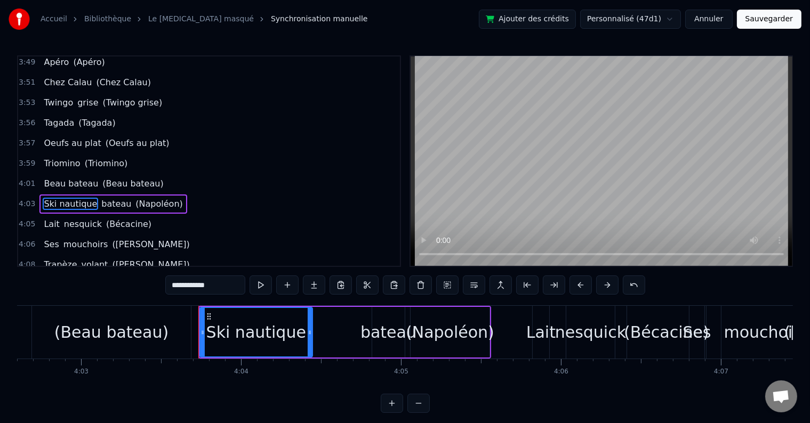
drag, startPoint x: 256, startPoint y: 333, endPoint x: 310, endPoint y: 331, distance: 54.5
click at [310, 331] on icon at bounding box center [310, 332] width 4 height 9
click at [413, 342] on div "(Napoléon)" at bounding box center [450, 332] width 89 height 24
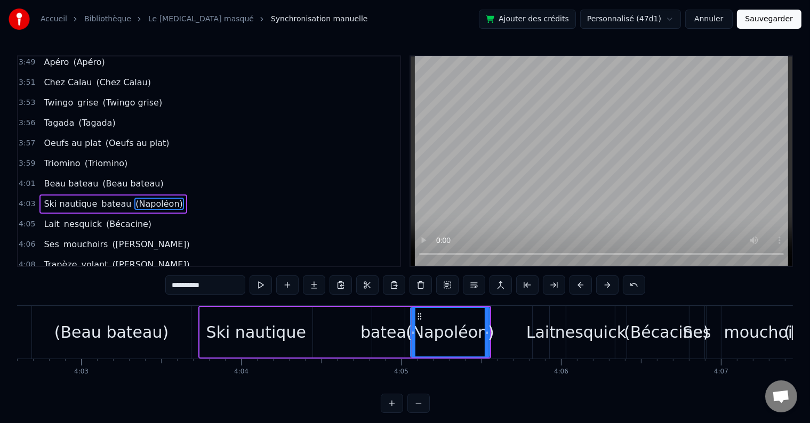
click at [387, 338] on div "bateau" at bounding box center [388, 332] width 56 height 24
click at [246, 341] on div "Ski nautique" at bounding box center [256, 332] width 100 height 24
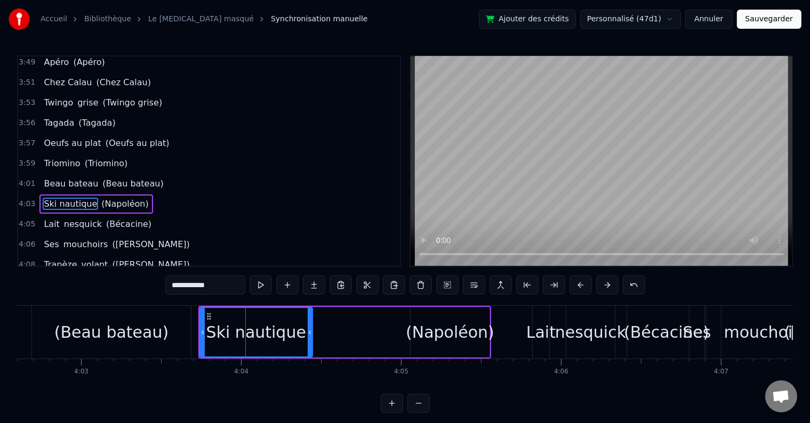
drag, startPoint x: 230, startPoint y: 291, endPoint x: 168, endPoint y: 286, distance: 62.5
click at [168, 286] on input "**********" at bounding box center [205, 285] width 80 height 19
click at [119, 198] on span "(Napoléon)" at bounding box center [124, 204] width 49 height 12
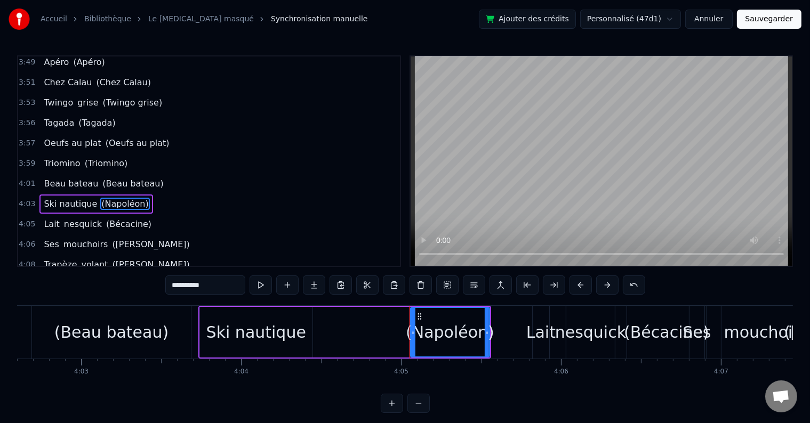
click at [446, 333] on div "(Napoléon)" at bounding box center [450, 332] width 89 height 24
drag, startPoint x: 207, startPoint y: 286, endPoint x: 177, endPoint y: 294, distance: 31.1
click at [177, 294] on input "**********" at bounding box center [205, 285] width 80 height 19
paste input "****"
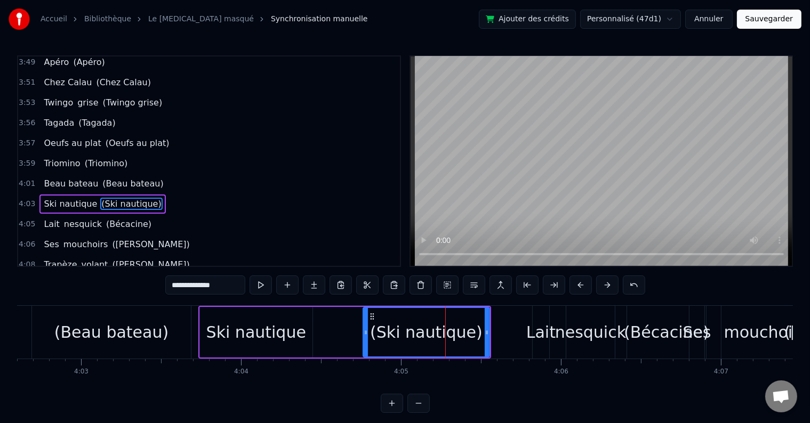
drag, startPoint x: 412, startPoint y: 329, endPoint x: 364, endPoint y: 336, distance: 48.0
click at [364, 336] on icon at bounding box center [366, 332] width 4 height 9
click at [247, 331] on div "Ski nautique" at bounding box center [256, 332] width 100 height 24
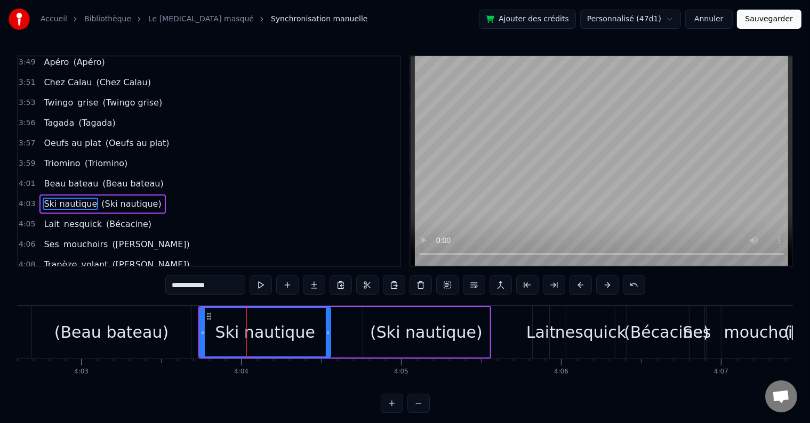
drag, startPoint x: 309, startPoint y: 332, endPoint x: 327, endPoint y: 332, distance: 18.1
click at [327, 332] on icon at bounding box center [328, 332] width 4 height 9
click at [384, 333] on div "(Ski nautique)" at bounding box center [426, 332] width 113 height 24
type input "**********"
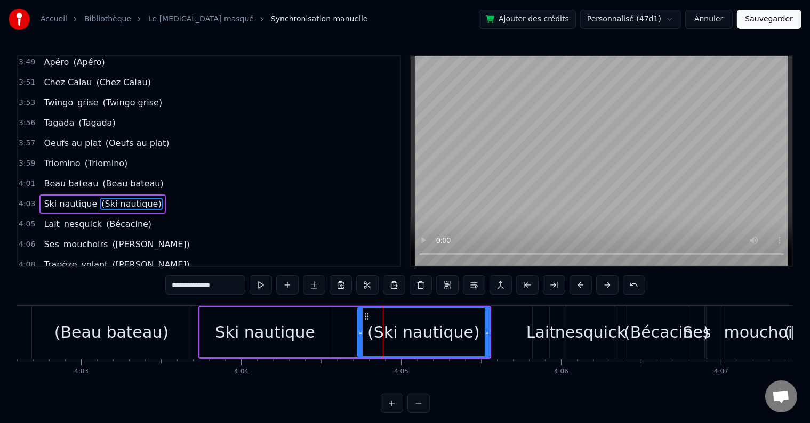
drag, startPoint x: 365, startPoint y: 331, endPoint x: 360, endPoint y: 334, distance: 6.0
click at [360, 334] on icon at bounding box center [360, 332] width 4 height 9
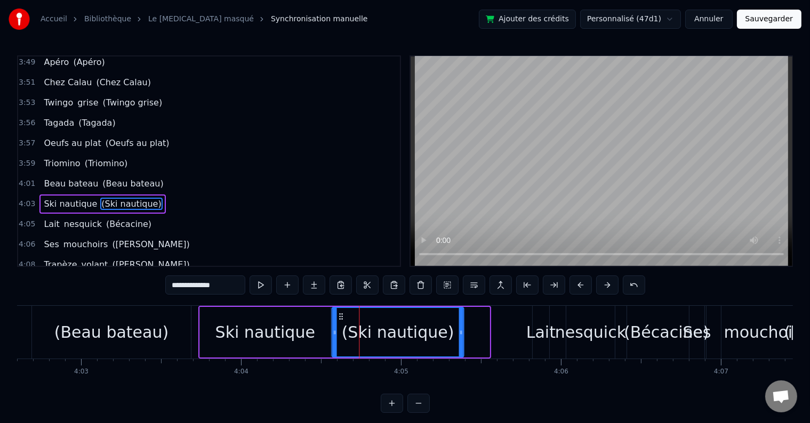
drag, startPoint x: 352, startPoint y: 318, endPoint x: 339, endPoint y: 322, distance: 14.4
click at [339, 322] on div "(Ski nautique)" at bounding box center [397, 332] width 131 height 49
click at [190, 194] on div "4:03 Ski nautique (Ski nautique)" at bounding box center [209, 204] width 382 height 20
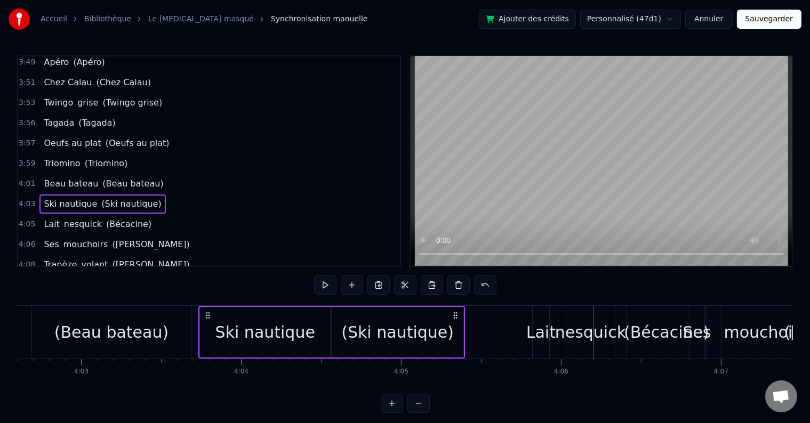
click at [540, 331] on div "Lait" at bounding box center [540, 332] width 29 height 24
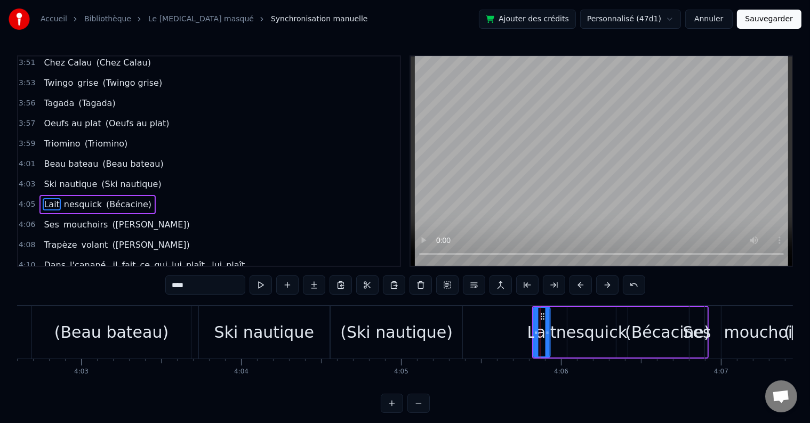
click at [542, 314] on icon at bounding box center [542, 316] width 9 height 9
drag, startPoint x: 539, startPoint y: 316, endPoint x: 484, endPoint y: 318, distance: 54.4
click at [484, 318] on icon at bounding box center [488, 316] width 9 height 9
drag, startPoint x: 492, startPoint y: 331, endPoint x: 526, endPoint y: 333, distance: 33.6
click at [526, 333] on icon at bounding box center [526, 332] width 4 height 9
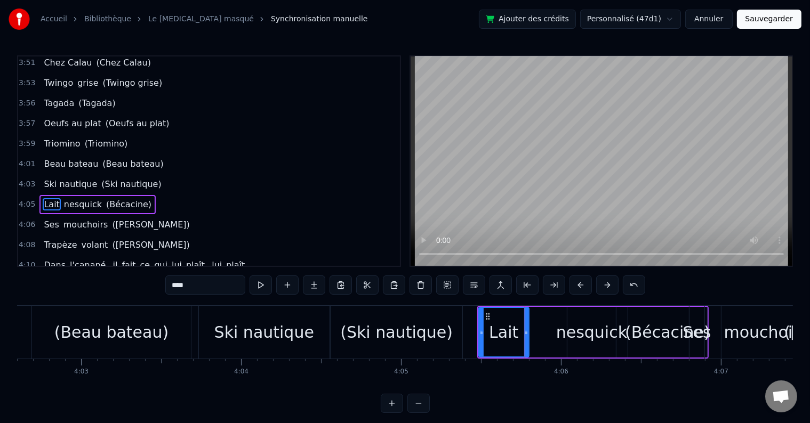
click at [150, 174] on div "4:03 Ski nautique (Ski nautique)" at bounding box center [209, 184] width 382 height 20
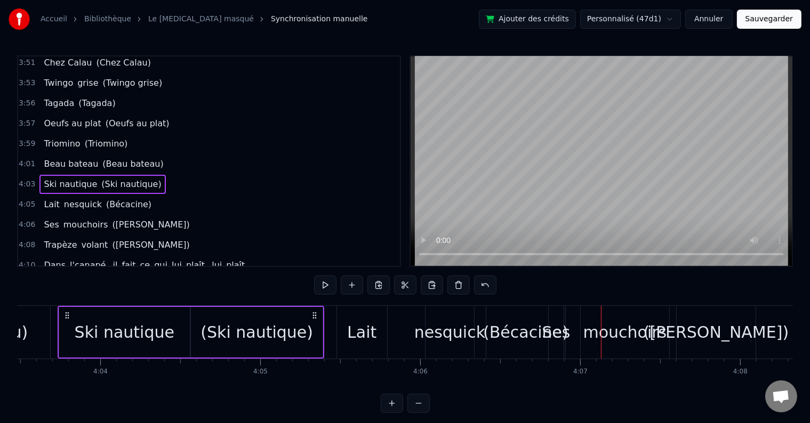
scroll to position [0, 38895]
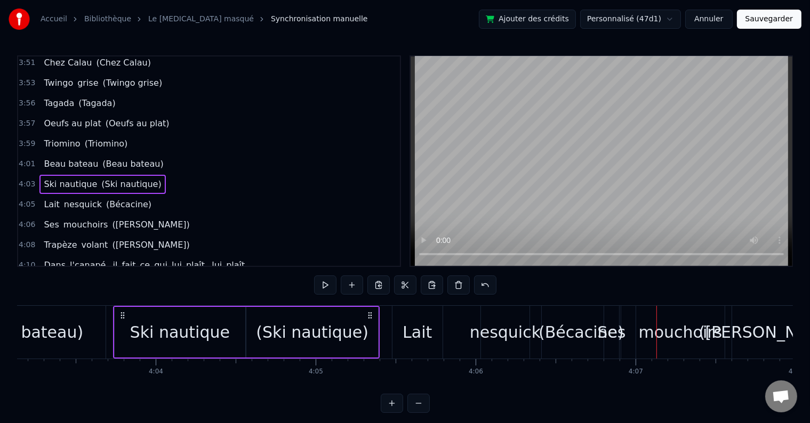
click at [427, 335] on div "Lait" at bounding box center [417, 332] width 29 height 24
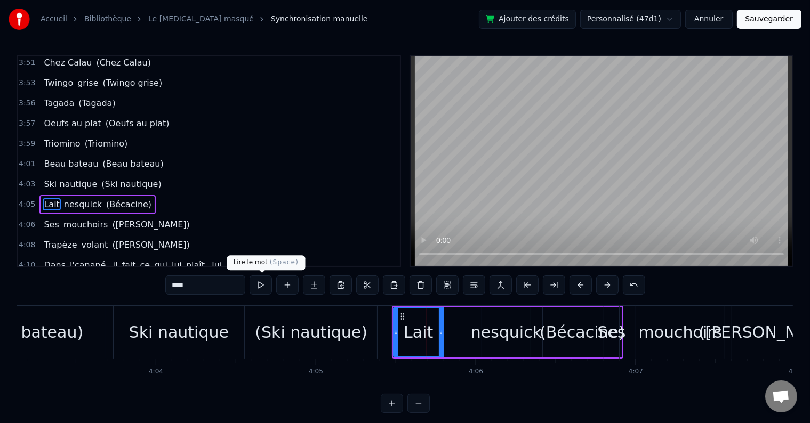
click at [266, 287] on button at bounding box center [261, 285] width 22 height 19
click at [335, 348] on div "(Ski nautique)" at bounding box center [311, 332] width 132 height 53
type input "**********"
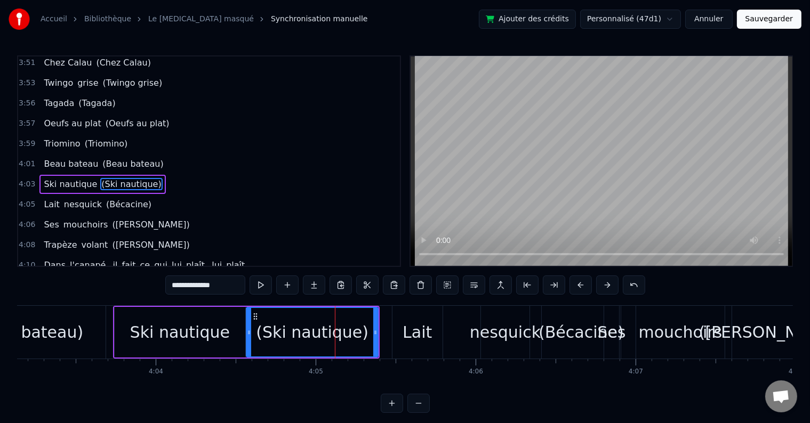
scroll to position [1200, 0]
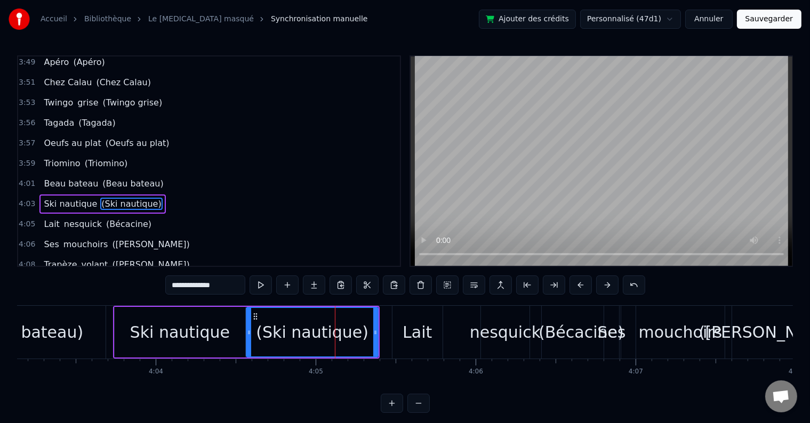
drag, startPoint x: 378, startPoint y: 337, endPoint x: 395, endPoint y: 336, distance: 17.6
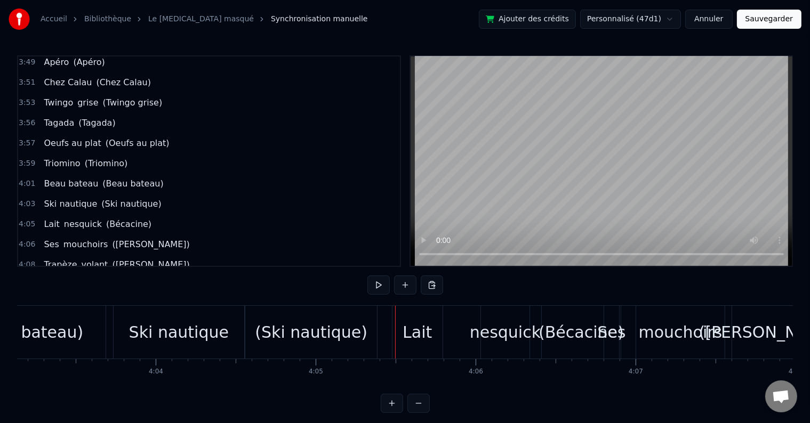
click at [416, 316] on div "Lait" at bounding box center [417, 332] width 50 height 53
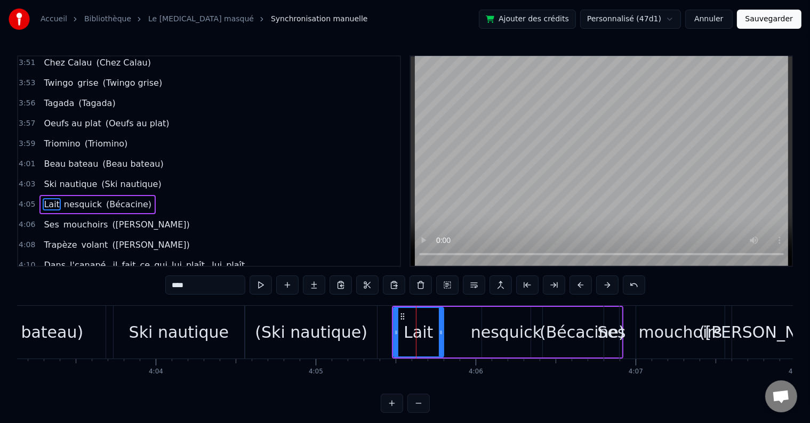
click at [290, 331] on div "(Ski nautique)" at bounding box center [311, 332] width 113 height 24
type input "**********"
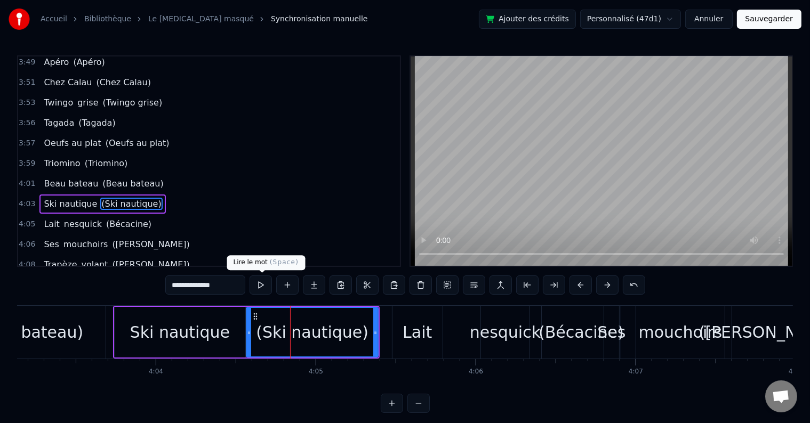
click at [268, 286] on button at bounding box center [261, 285] width 22 height 19
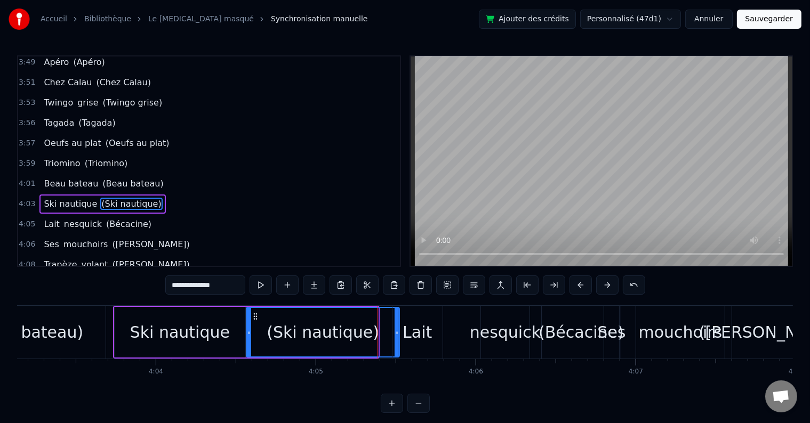
drag, startPoint x: 375, startPoint y: 333, endPoint x: 397, endPoint y: 333, distance: 21.3
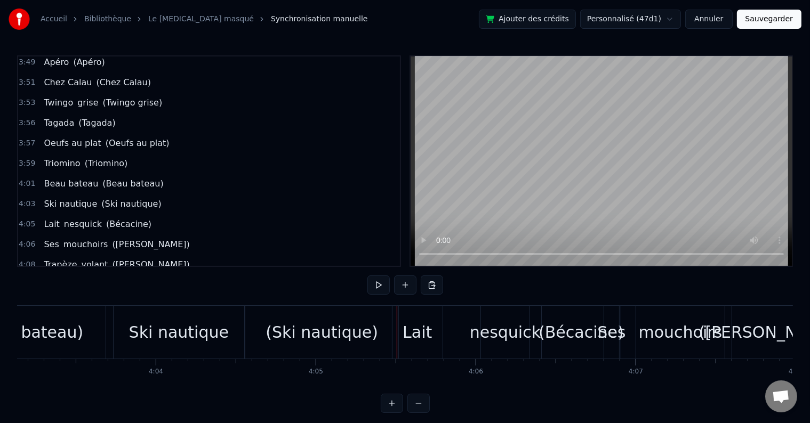
click at [421, 317] on div "Lait" at bounding box center [417, 332] width 50 height 53
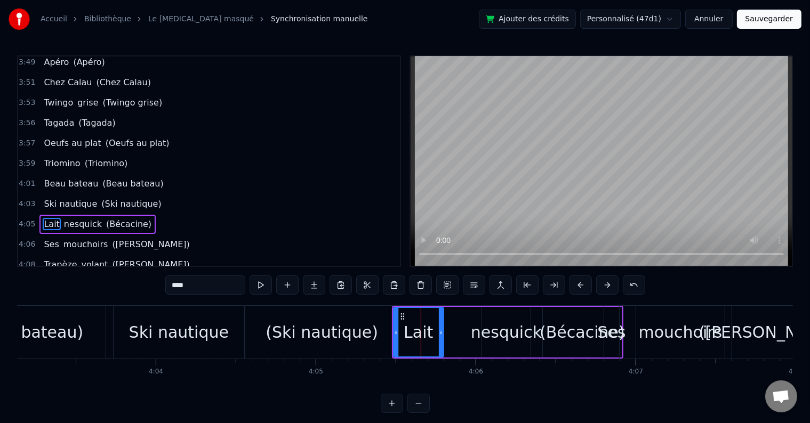
scroll to position [1220, 0]
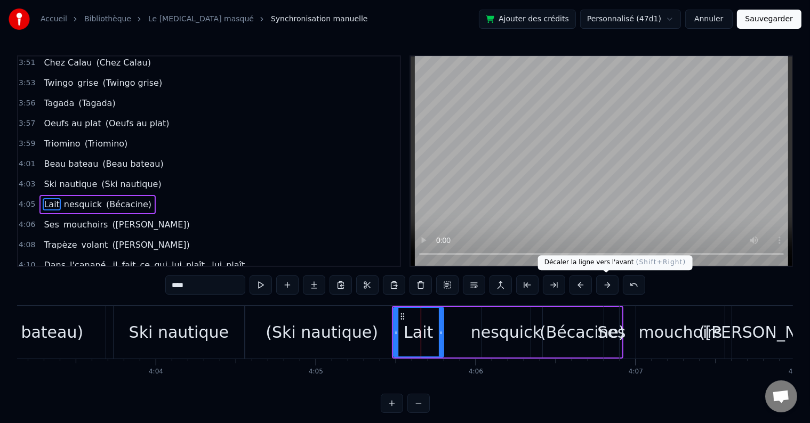
click at [600, 288] on button at bounding box center [607, 285] width 22 height 19
click at [602, 288] on button at bounding box center [607, 285] width 22 height 19
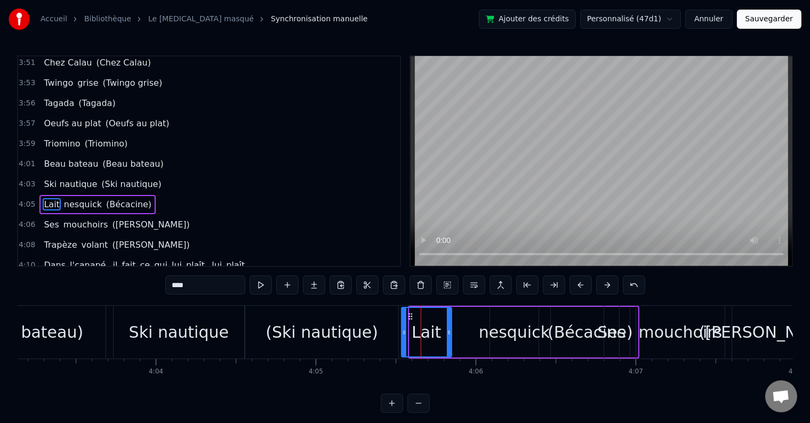
click at [602, 288] on button at bounding box center [607, 285] width 22 height 19
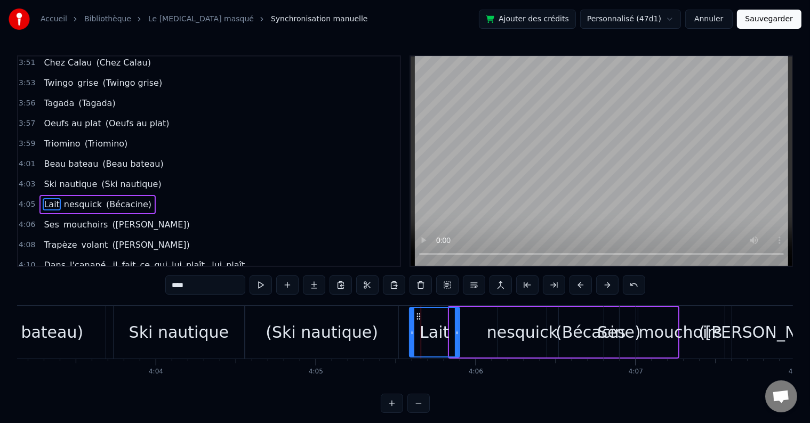
click at [602, 288] on button at bounding box center [607, 285] width 22 height 19
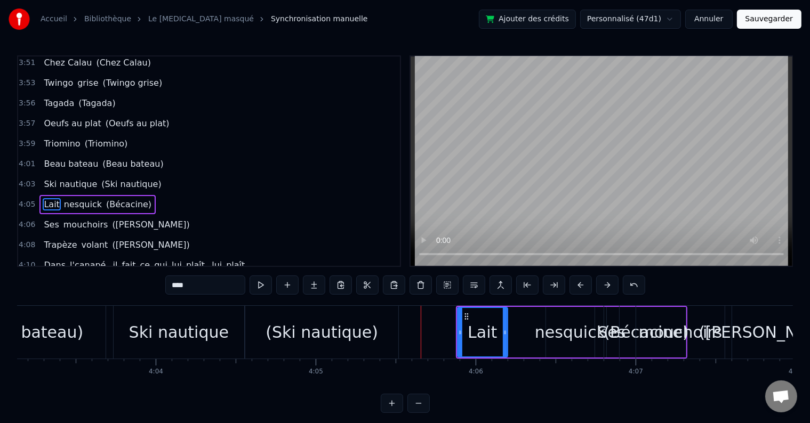
click at [384, 311] on div "(Ski nautique)" at bounding box center [321, 332] width 153 height 53
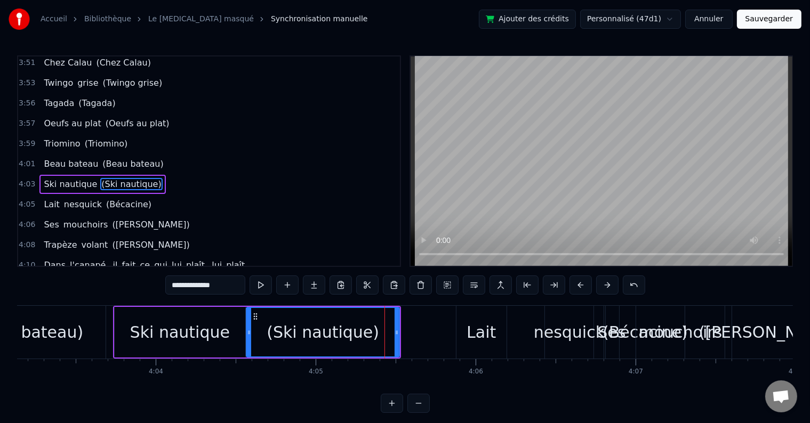
scroll to position [1200, 0]
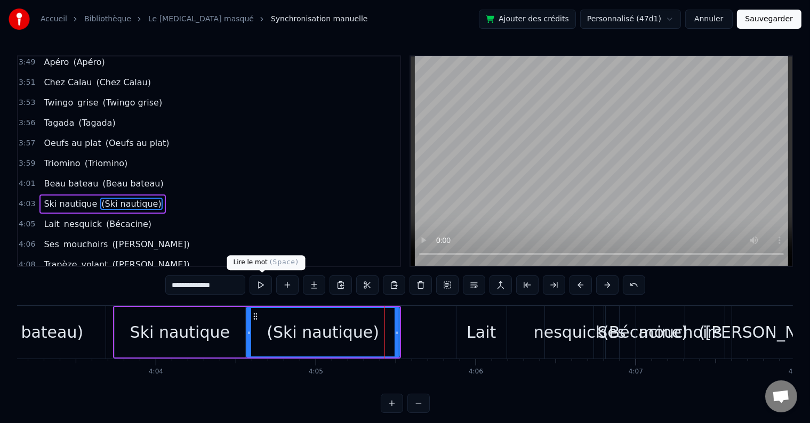
click at [266, 286] on button at bounding box center [261, 285] width 22 height 19
click at [498, 324] on div "Lait" at bounding box center [481, 332] width 50 height 53
type input "****"
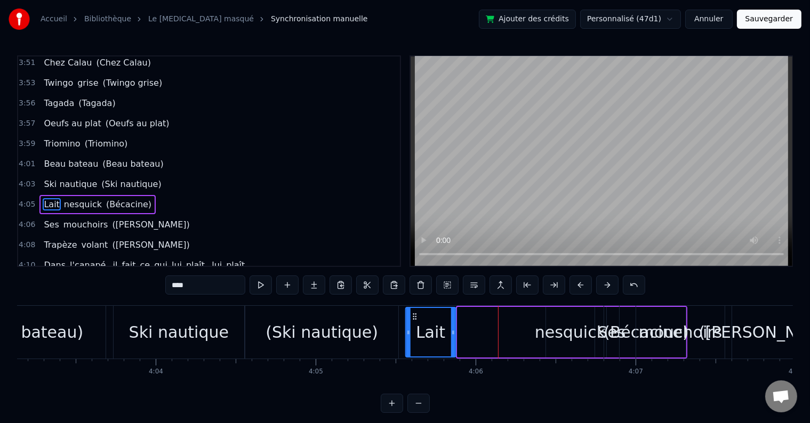
drag, startPoint x: 457, startPoint y: 316, endPoint x: 414, endPoint y: 317, distance: 42.7
click at [414, 317] on icon at bounding box center [414, 316] width 9 height 9
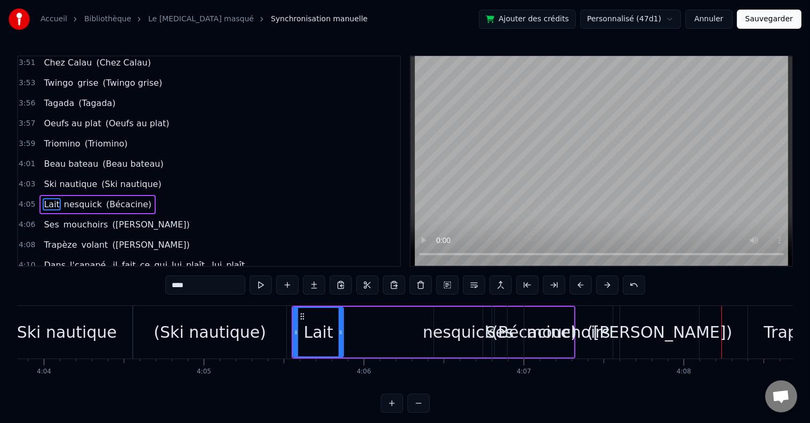
scroll to position [0, 38895]
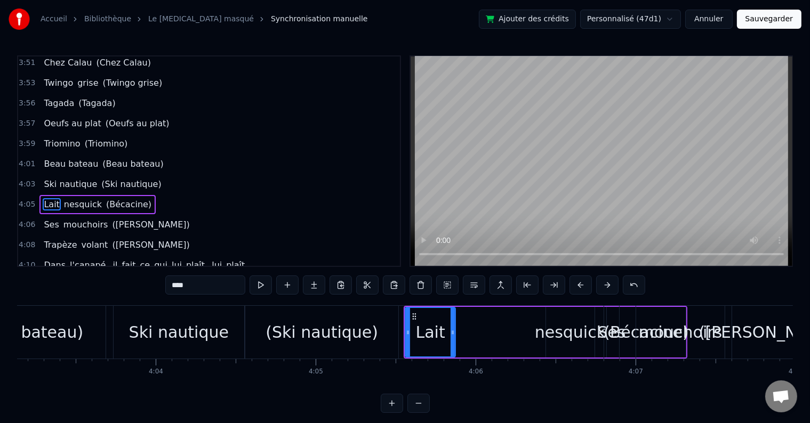
click at [133, 195] on div "Lait nesquick (Bécacine)" at bounding box center [97, 204] width 116 height 19
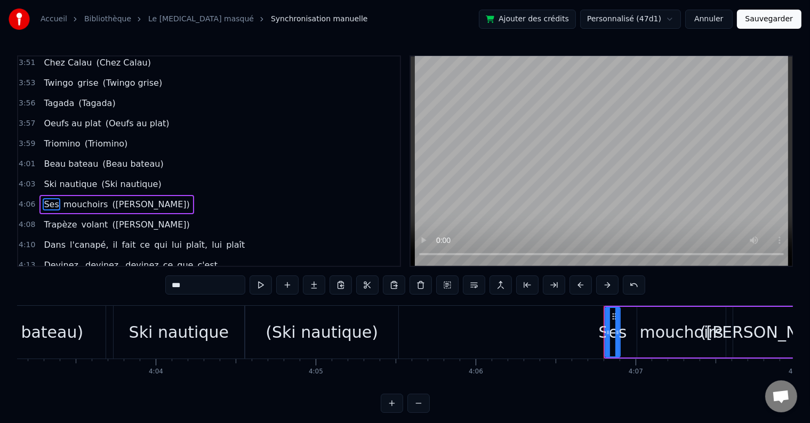
click at [145, 195] on div "4:06 Ses mouchoirs ([PERSON_NAME])" at bounding box center [209, 205] width 382 height 20
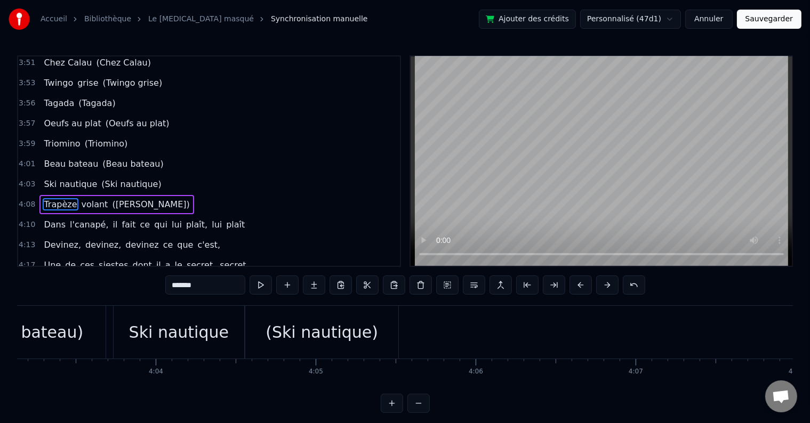
scroll to position [0, 39685]
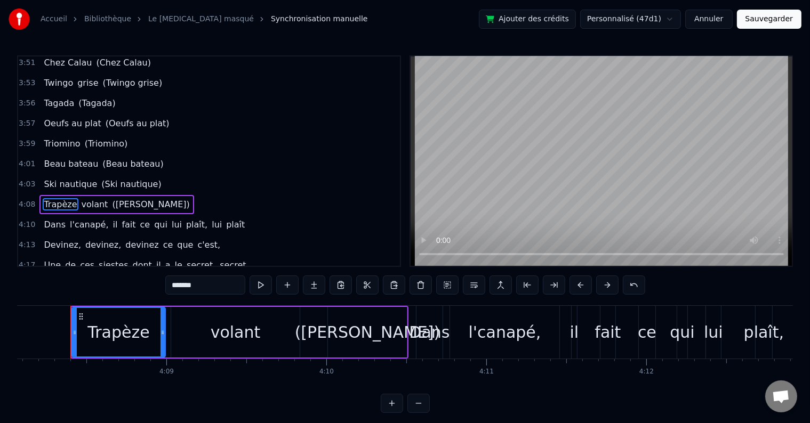
click at [150, 174] on div "4:03 Ski nautique (Ski nautique)" at bounding box center [209, 184] width 382 height 20
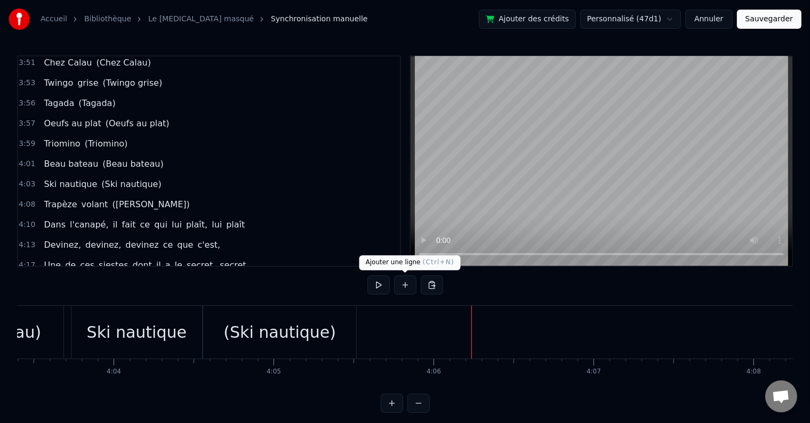
click at [407, 288] on button at bounding box center [405, 285] width 22 height 19
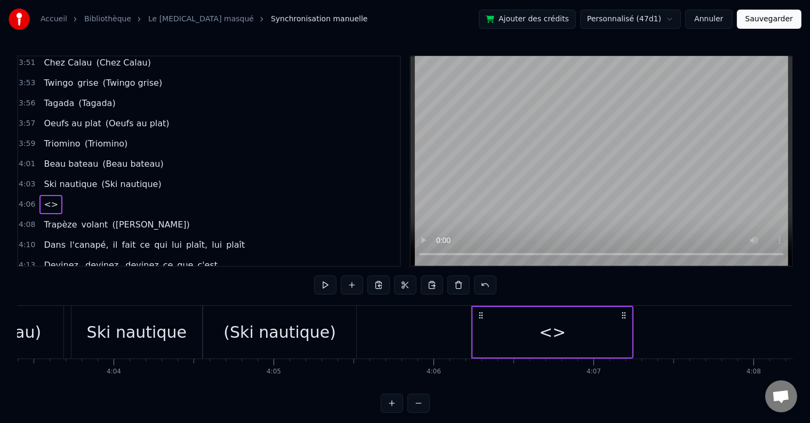
click at [43, 198] on span "<>" at bounding box center [51, 204] width 17 height 12
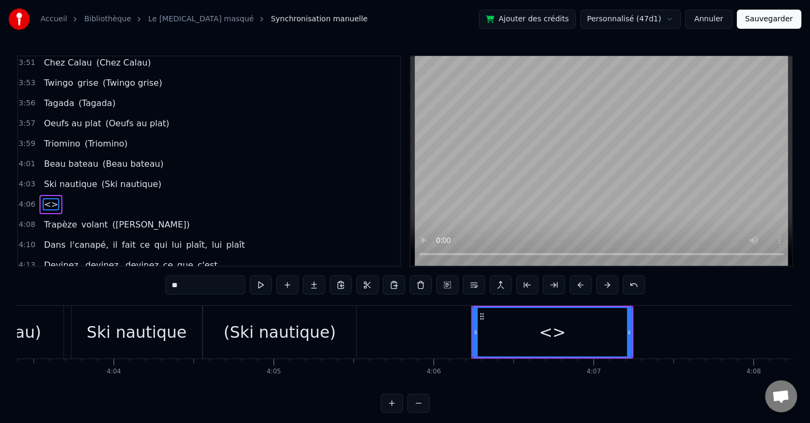
click at [43, 198] on span "<>" at bounding box center [51, 204] width 17 height 12
click at [150, 279] on div "0:03 Oh papy [PERSON_NAME], Oh papy paco, [PERSON_NAME], ohé 0:07 Oh papy paco,…" at bounding box center [405, 234] width 776 height 358
paste input "**********"
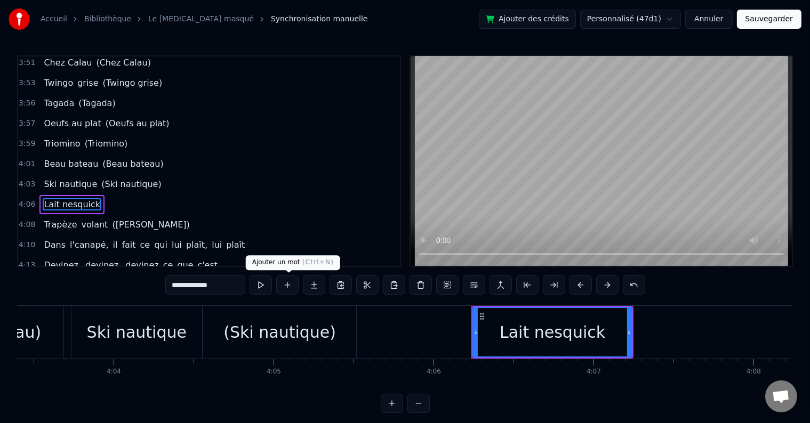
type input "**********"
click at [289, 284] on button at bounding box center [287, 285] width 22 height 19
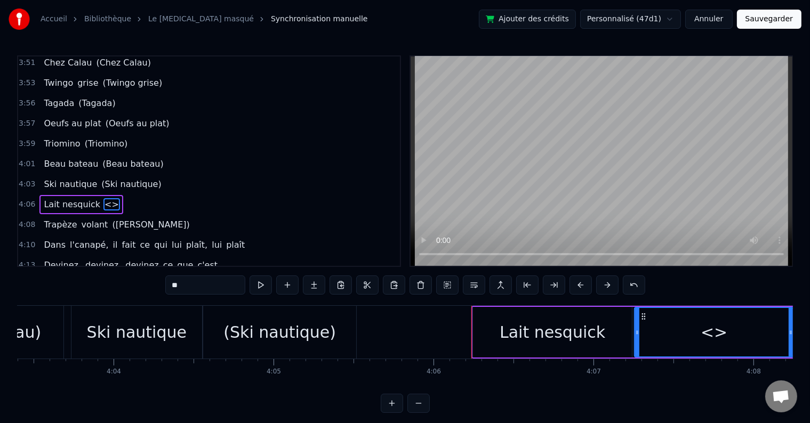
drag, startPoint x: 214, startPoint y: 282, endPoint x: 153, endPoint y: 276, distance: 61.1
click at [153, 276] on div "0:03 Oh papy [PERSON_NAME], Oh papy paco, [PERSON_NAME], ohé 0:07 Oh papy paco,…" at bounding box center [405, 234] width 776 height 358
paste input "**********"
click at [173, 284] on input "**********" at bounding box center [205, 285] width 80 height 19
type input "**********"
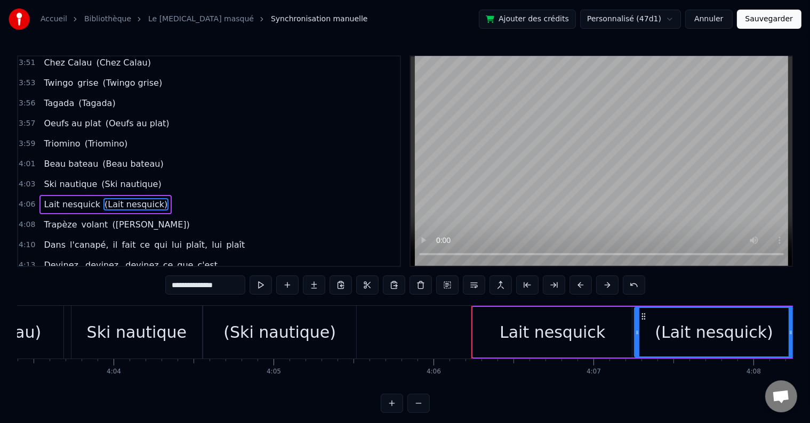
click at [161, 195] on div "4:06 [PERSON_NAME] ([PERSON_NAME])" at bounding box center [209, 205] width 382 height 20
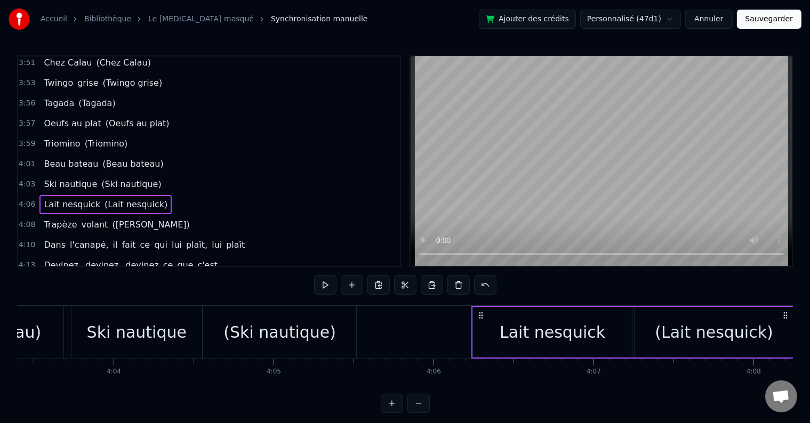
click at [153, 174] on div "4:03 Ski nautique (Ski nautique)" at bounding box center [209, 184] width 382 height 20
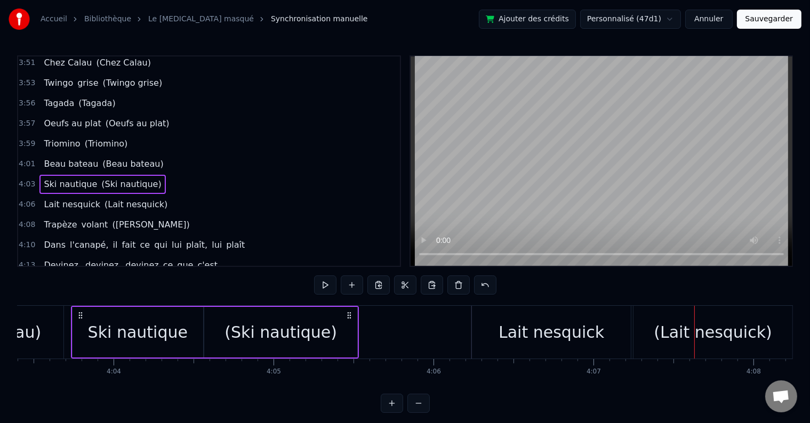
click at [511, 307] on div "Lait nesquick" at bounding box center [551, 332] width 160 height 53
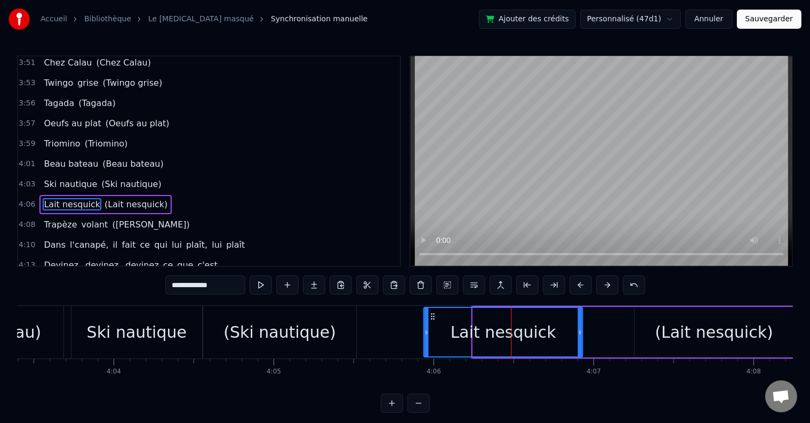
drag, startPoint x: 481, startPoint y: 318, endPoint x: 431, endPoint y: 322, distance: 49.7
click at [431, 322] on div "Lait nesquick" at bounding box center [503, 332] width 158 height 49
click at [642, 319] on div "(Lait nesquick)" at bounding box center [714, 332] width 159 height 51
type input "**********"
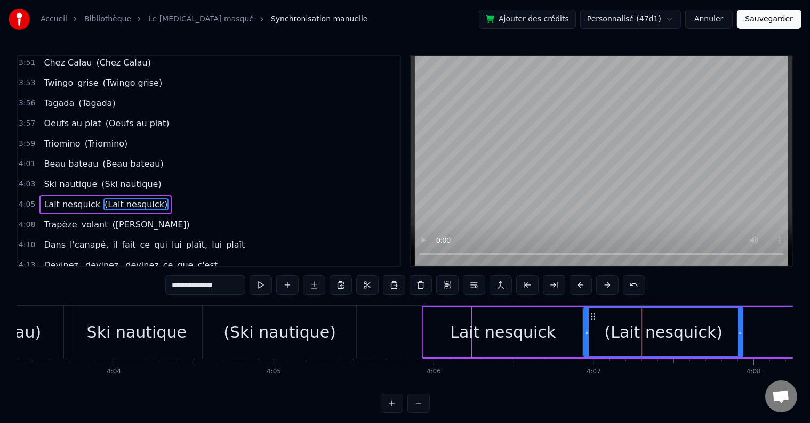
drag, startPoint x: 628, startPoint y: 314, endPoint x: 590, endPoint y: 322, distance: 39.2
click at [590, 322] on div "(Lait nesquick)" at bounding box center [663, 332] width 158 height 49
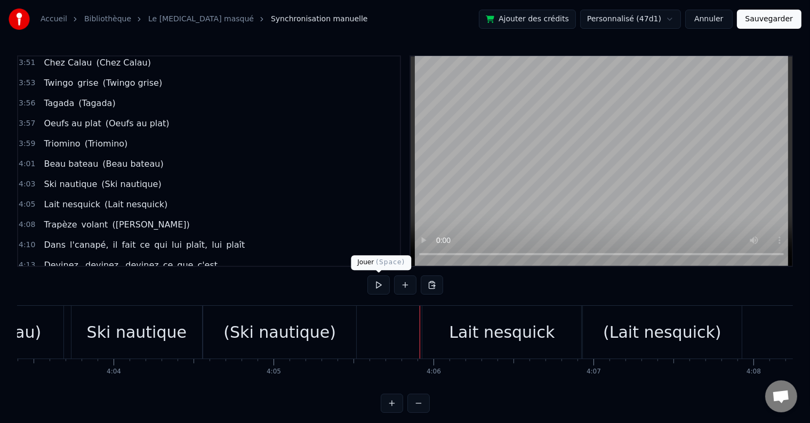
click at [378, 283] on button at bounding box center [378, 285] width 22 height 19
click at [378, 282] on button at bounding box center [378, 285] width 22 height 19
click at [448, 323] on div "Lait nesquick" at bounding box center [501, 332] width 159 height 53
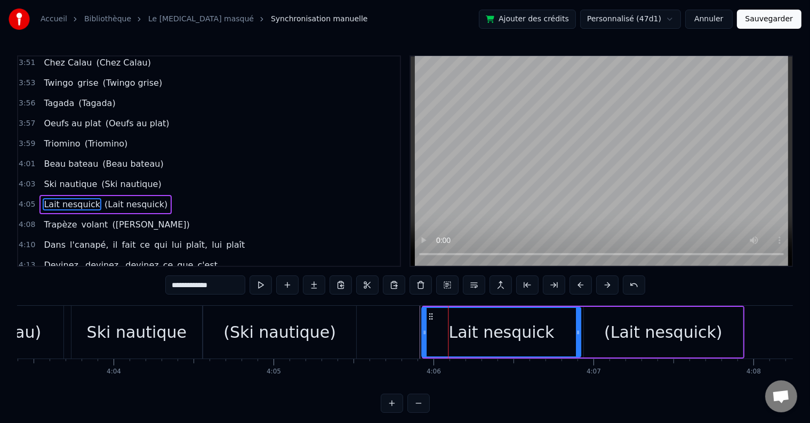
drag, startPoint x: 427, startPoint y: 315, endPoint x: 400, endPoint y: 302, distance: 30.3
click at [427, 316] on icon at bounding box center [431, 316] width 9 height 9
click at [264, 285] on button at bounding box center [261, 285] width 22 height 19
click at [265, 285] on button at bounding box center [261, 285] width 22 height 19
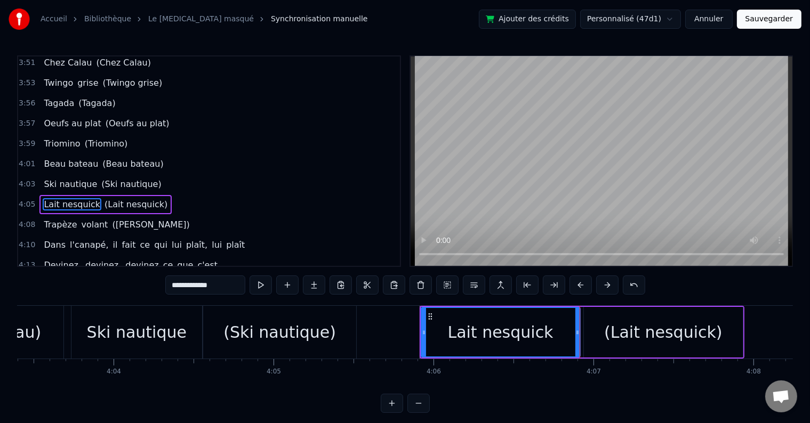
click at [453, 337] on div "Lait nesquick" at bounding box center [501, 332] width 158 height 49
drag, startPoint x: 578, startPoint y: 330, endPoint x: 547, endPoint y: 333, distance: 31.1
click at [547, 333] on icon at bounding box center [546, 332] width 4 height 9
click at [581, 327] on div "Lait nesquick ([PERSON_NAME])" at bounding box center [582, 332] width 325 height 53
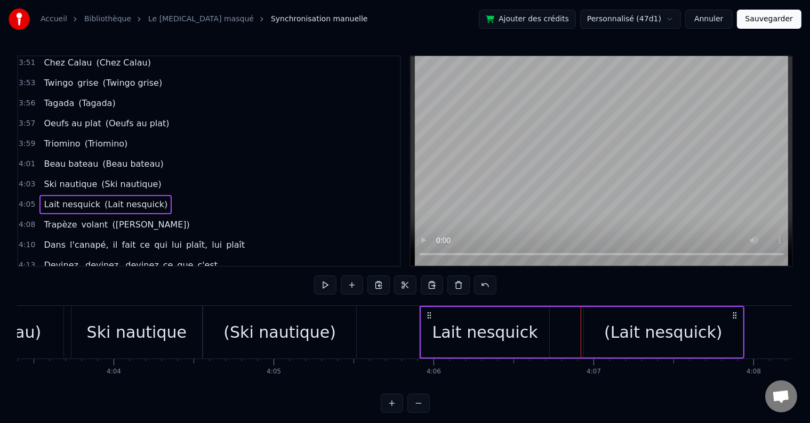
click at [602, 329] on div "(Lait nesquick)" at bounding box center [663, 332] width 159 height 51
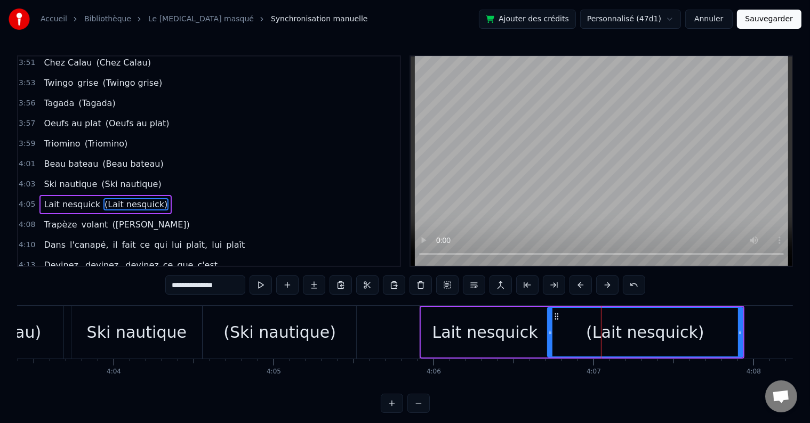
drag, startPoint x: 586, startPoint y: 332, endPoint x: 549, endPoint y: 331, distance: 36.3
click at [549, 331] on icon at bounding box center [550, 332] width 4 height 9
drag, startPoint x: 742, startPoint y: 329, endPoint x: 728, endPoint y: 333, distance: 14.9
click at [705, 331] on div "(Lait nesquick)" at bounding box center [645, 332] width 196 height 51
drag, startPoint x: 739, startPoint y: 334, endPoint x: 695, endPoint y: 331, distance: 43.9
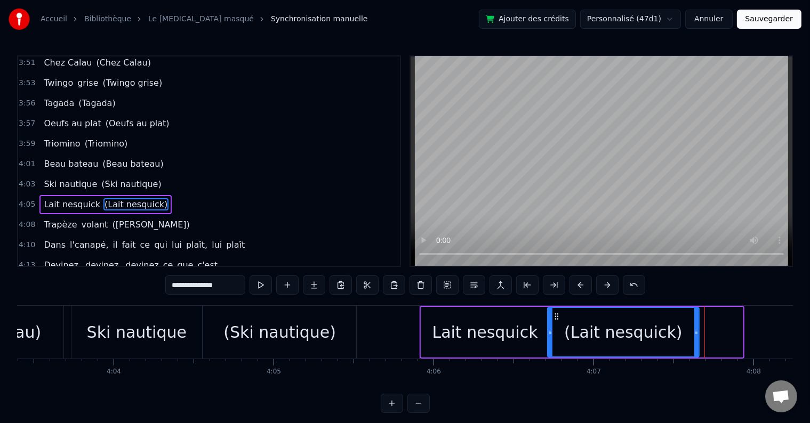
click at [695, 331] on icon at bounding box center [696, 332] width 4 height 9
click at [599, 326] on div "(Lait nesquick)" at bounding box center [623, 332] width 118 height 24
click at [262, 283] on button at bounding box center [261, 285] width 22 height 19
click at [148, 215] on div "4:08 Trapèze volant ([PERSON_NAME])" at bounding box center [209, 225] width 382 height 20
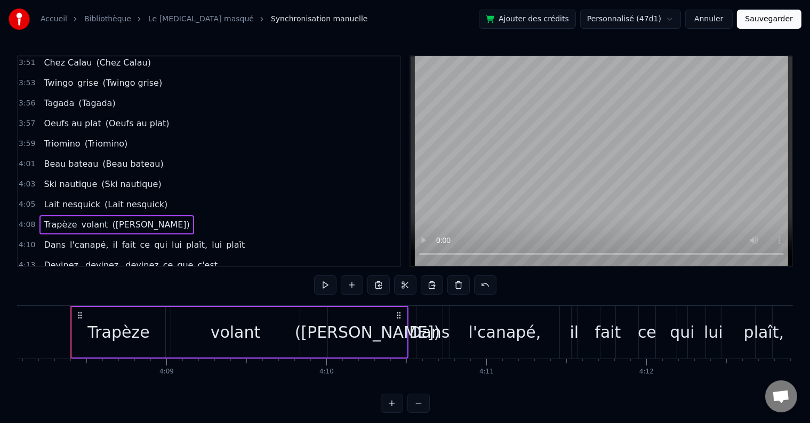
click at [160, 195] on div "4:05 [PERSON_NAME] ([PERSON_NAME])" at bounding box center [209, 205] width 382 height 20
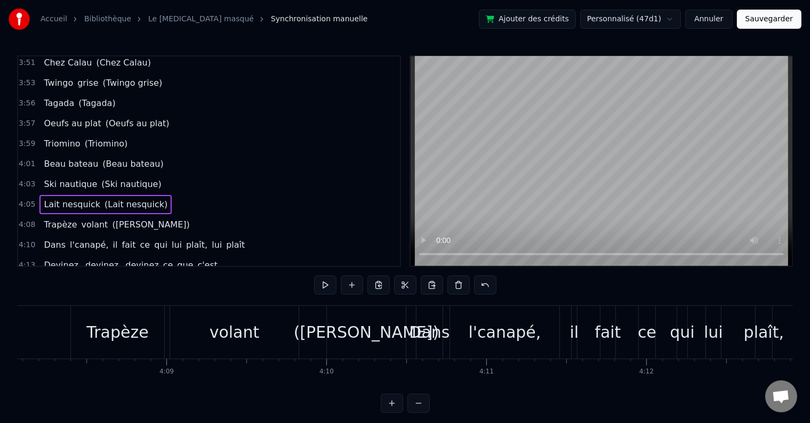
scroll to position [0, 39286]
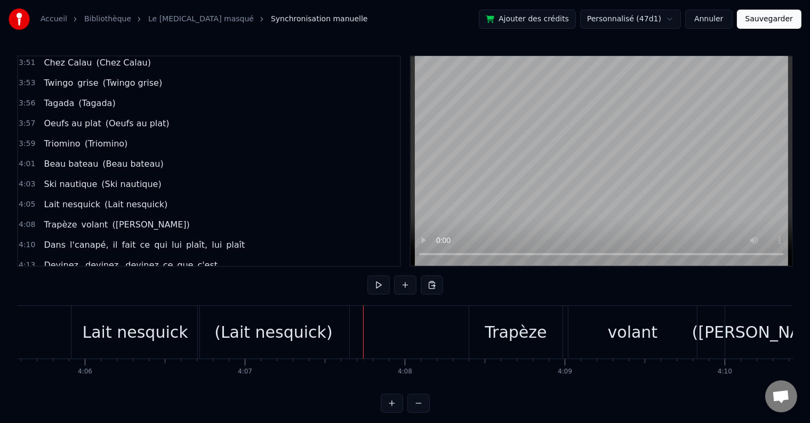
click at [490, 311] on div "Trapèze" at bounding box center [515, 332] width 93 height 53
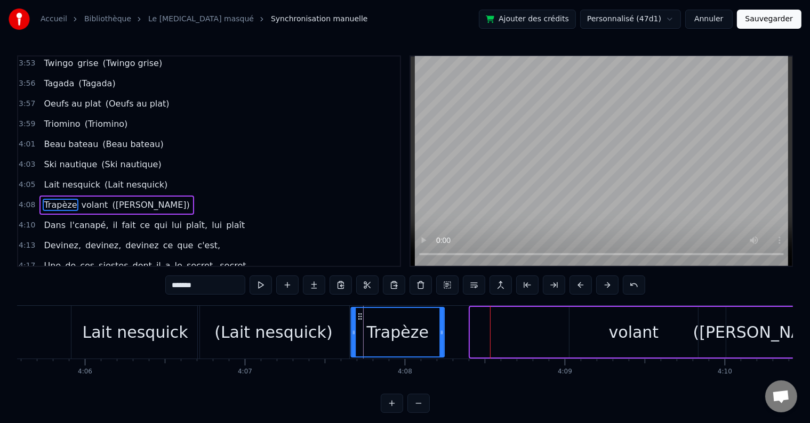
drag, startPoint x: 476, startPoint y: 314, endPoint x: 357, endPoint y: 318, distance: 119.5
click at [357, 318] on icon at bounding box center [360, 316] width 9 height 9
click at [626, 335] on div "volant" at bounding box center [634, 332] width 50 height 24
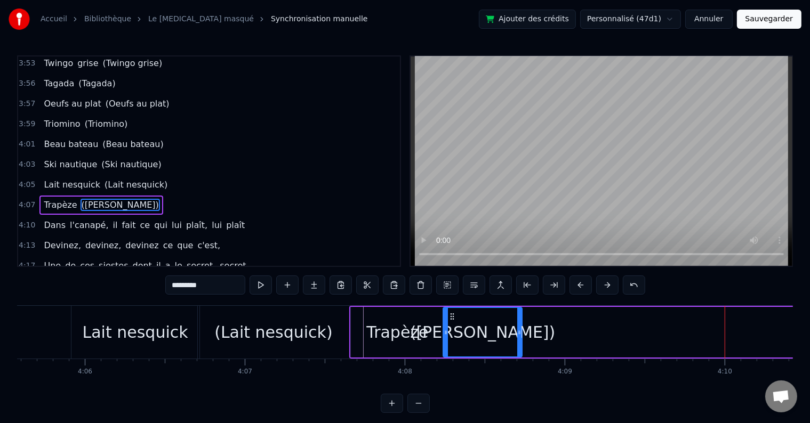
drag, startPoint x: 669, startPoint y: 324, endPoint x: 450, endPoint y: 322, distance: 218.6
click at [450, 322] on div "([PERSON_NAME])" at bounding box center [483, 332] width 78 height 49
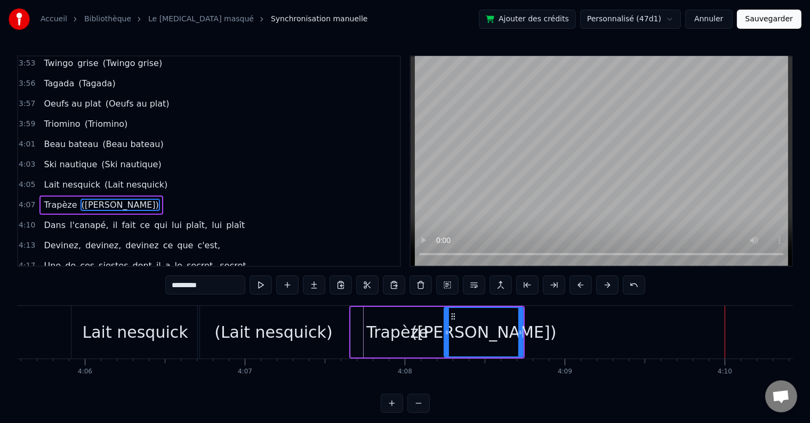
click at [387, 333] on div "Trapèze" at bounding box center [397, 332] width 62 height 24
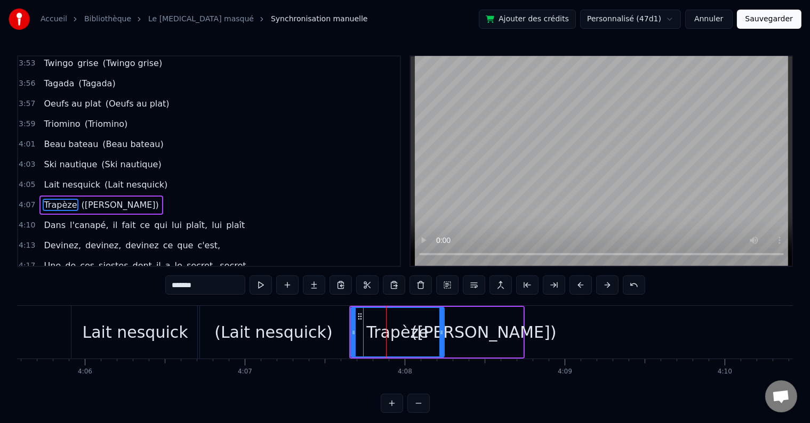
click at [188, 284] on input "*******" at bounding box center [205, 285] width 80 height 19
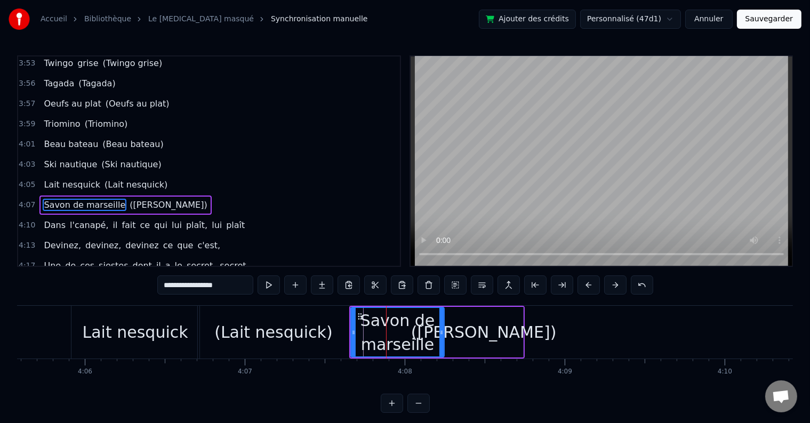
click at [203, 286] on input "**********" at bounding box center [205, 285] width 96 height 19
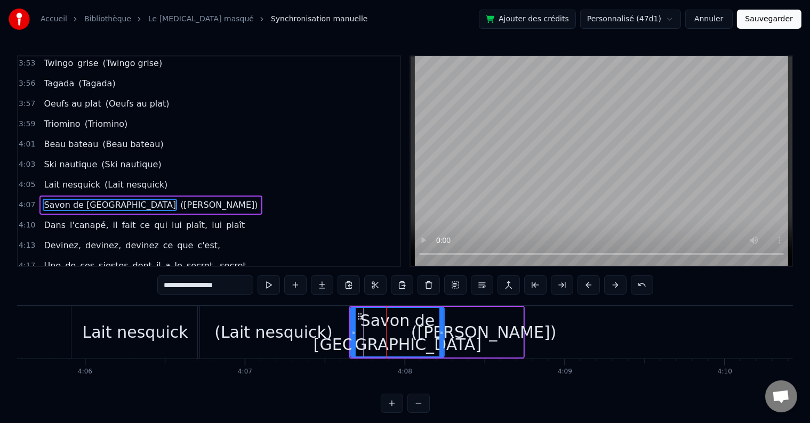
click at [179, 199] on span "([PERSON_NAME])" at bounding box center [218, 205] width 79 height 12
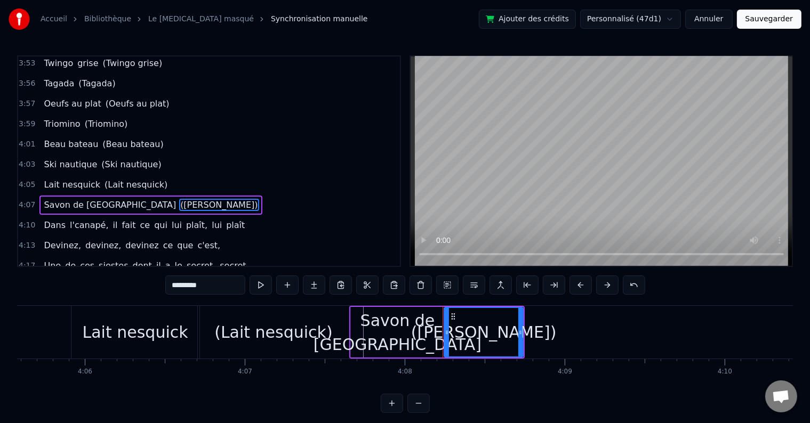
click at [188, 291] on input "*********" at bounding box center [205, 285] width 80 height 19
drag, startPoint x: 179, startPoint y: 285, endPoint x: 201, endPoint y: 286, distance: 21.9
click at [201, 286] on input "*********" at bounding box center [205, 285] width 80 height 19
paste input "**********"
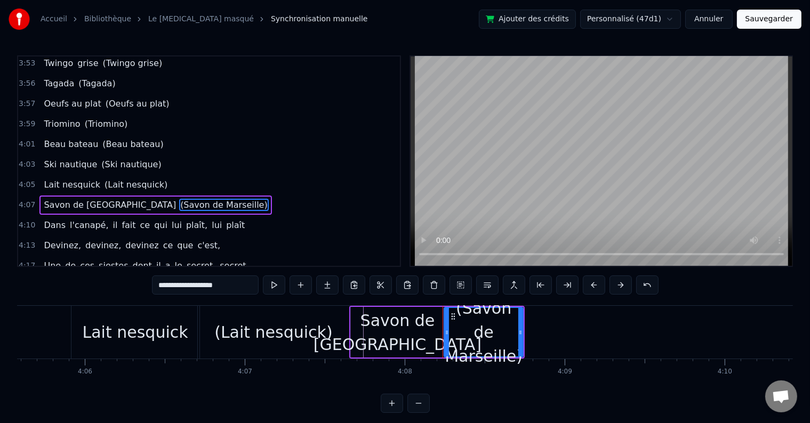
type input "**********"
click at [220, 195] on div "4:07 Savon de Marseille (Savon de [GEOGRAPHIC_DATA])" at bounding box center [209, 205] width 382 height 20
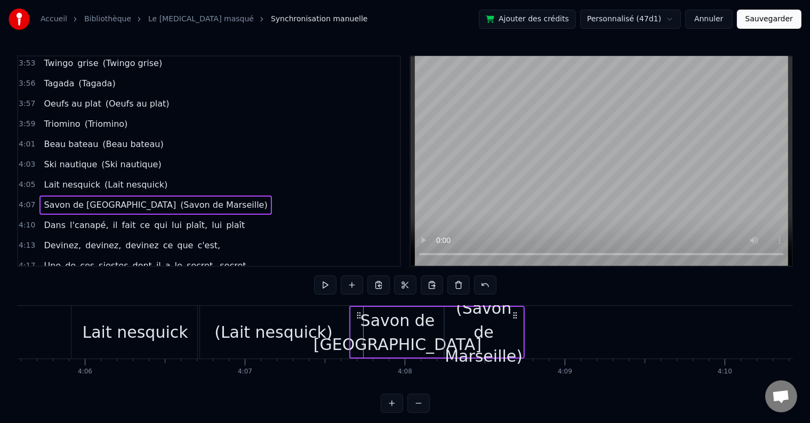
click at [395, 341] on div "Savon de [GEOGRAPHIC_DATA]" at bounding box center [398, 333] width 168 height 48
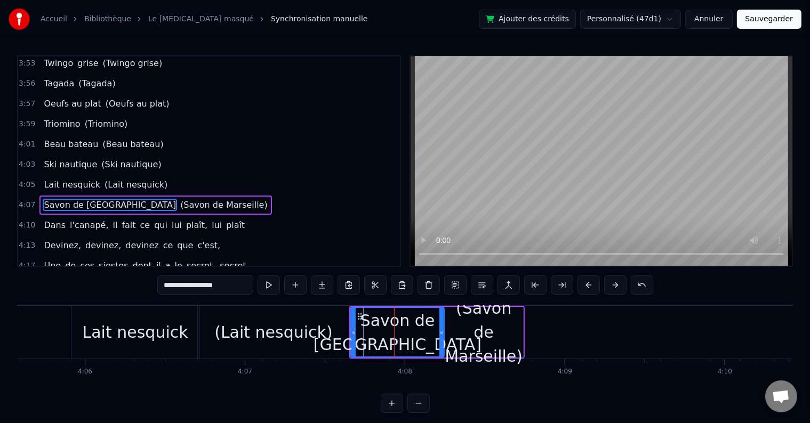
click at [491, 339] on div "(Savon de Marseille)" at bounding box center [483, 332] width 79 height 72
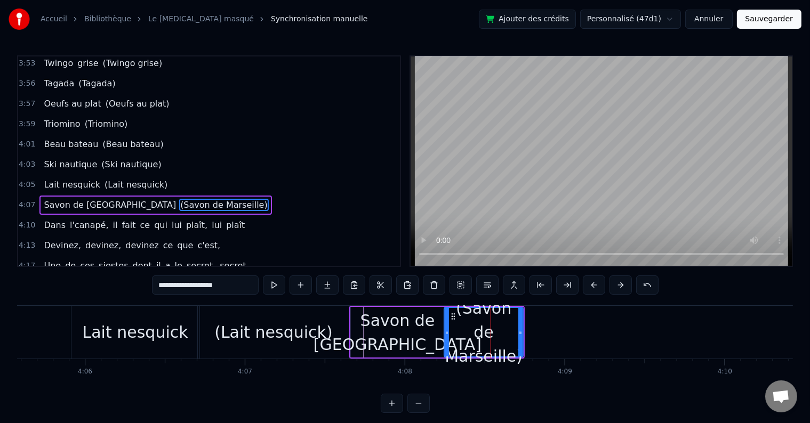
click at [519, 332] on icon at bounding box center [520, 332] width 4 height 9
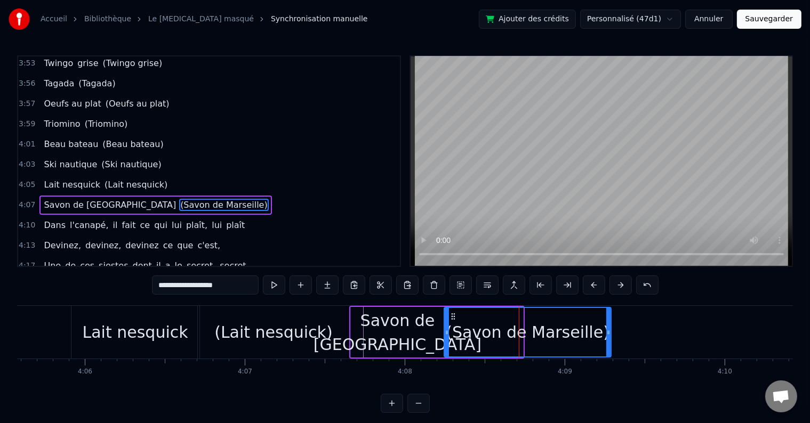
drag, startPoint x: 521, startPoint y: 332, endPoint x: 609, endPoint y: 335, distance: 88.0
click at [609, 335] on icon at bounding box center [608, 332] width 4 height 9
click at [426, 334] on div "Savon de [GEOGRAPHIC_DATA]" at bounding box center [398, 333] width 168 height 48
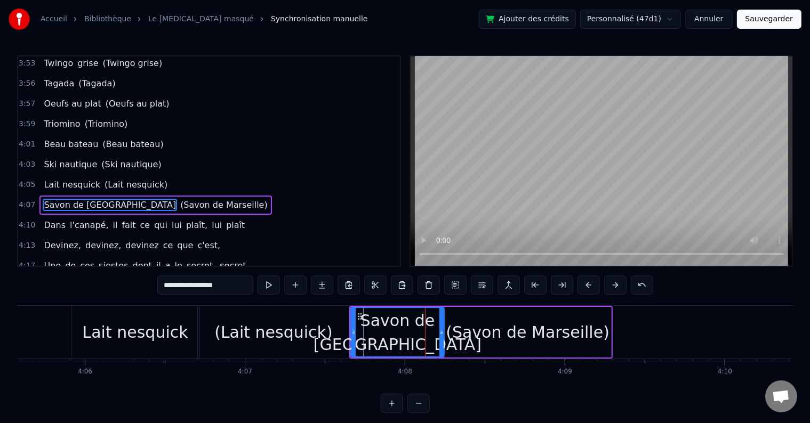
click at [455, 327] on div "(Savon de Marseille)" at bounding box center [527, 332] width 167 height 51
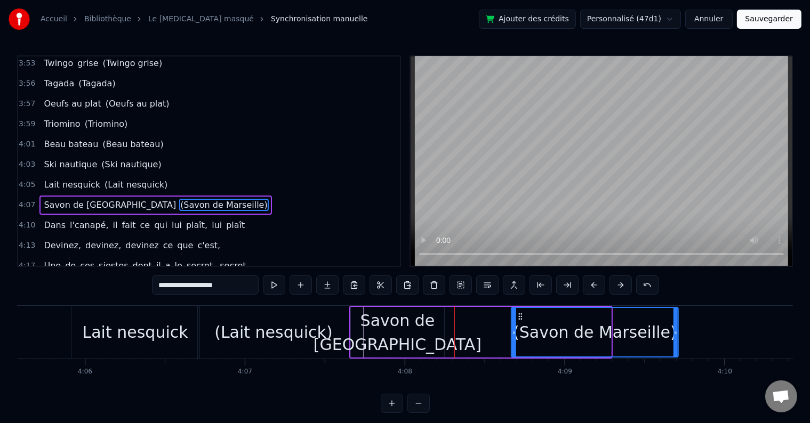
drag, startPoint x: 452, startPoint y: 318, endPoint x: 519, endPoint y: 322, distance: 66.8
click at [519, 322] on div "(Savon de Marseille)" at bounding box center [595, 332] width 166 height 49
drag, startPoint x: 419, startPoint y: 330, endPoint x: 447, endPoint y: 336, distance: 29.1
click at [418, 331] on div "Savon de [GEOGRAPHIC_DATA]" at bounding box center [398, 333] width 168 height 48
type input "**********"
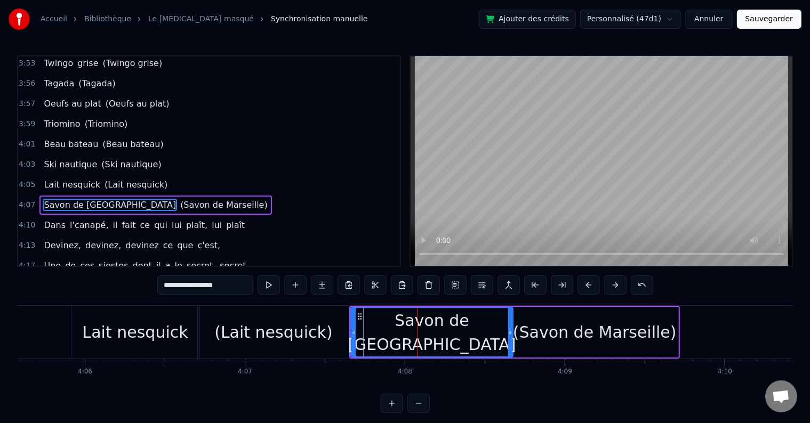
drag, startPoint x: 443, startPoint y: 333, endPoint x: 512, endPoint y: 334, distance: 68.8
click at [512, 334] on icon at bounding box center [510, 332] width 4 height 9
click at [194, 175] on div "4:05 [PERSON_NAME] ([PERSON_NAME])" at bounding box center [209, 185] width 382 height 20
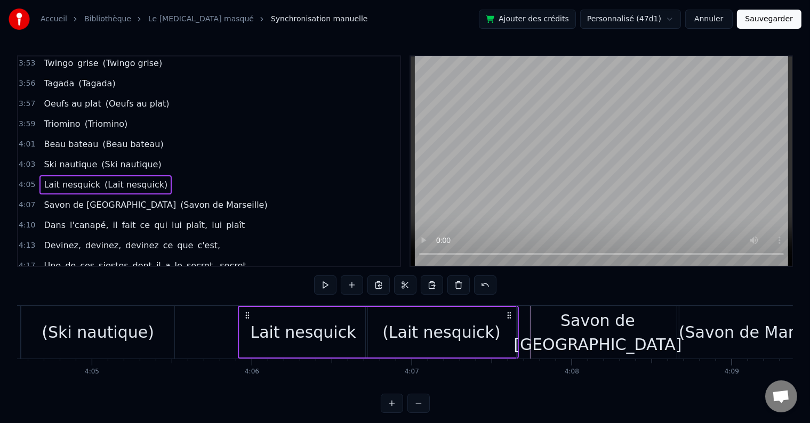
scroll to position [0, 39148]
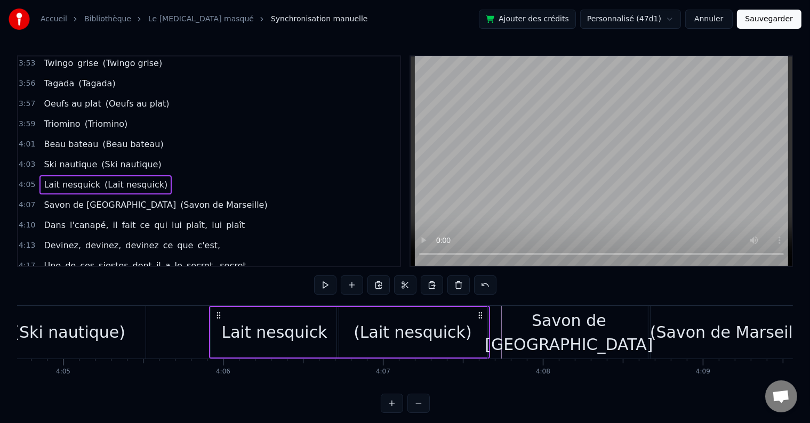
click at [561, 320] on div "Savon de [GEOGRAPHIC_DATA]" at bounding box center [569, 333] width 168 height 48
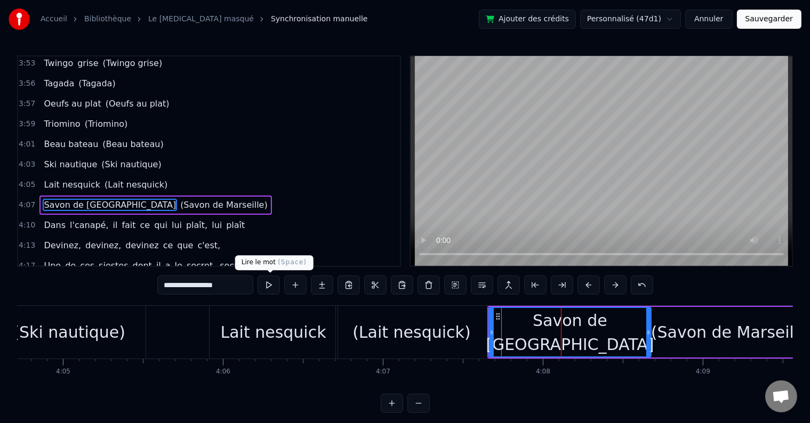
click at [269, 293] on button at bounding box center [269, 285] width 22 height 19
click at [268, 292] on button at bounding box center [269, 285] width 22 height 19
click at [677, 343] on div "(Savon de Marseille)" at bounding box center [733, 332] width 164 height 24
type input "**********"
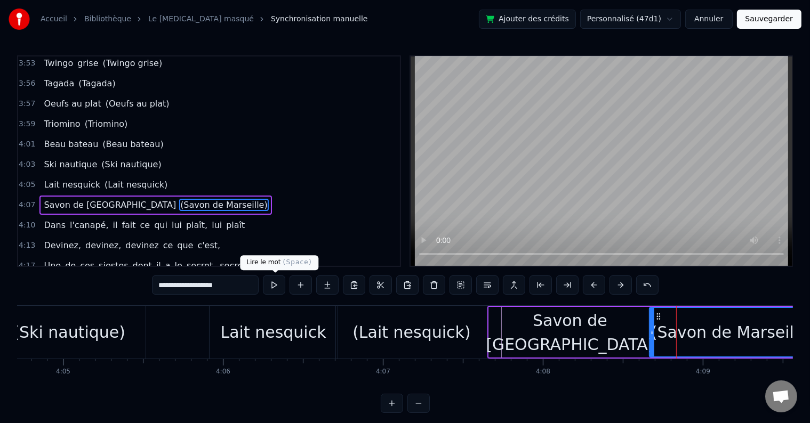
click at [273, 286] on button at bounding box center [274, 285] width 22 height 19
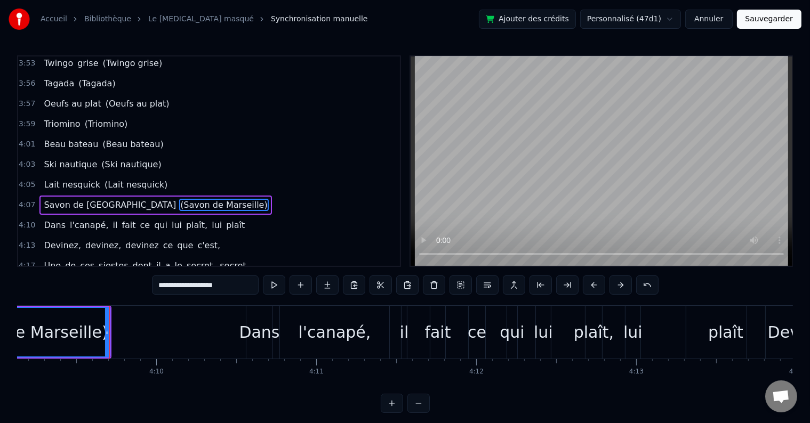
click at [273, 286] on button at bounding box center [274, 285] width 22 height 19
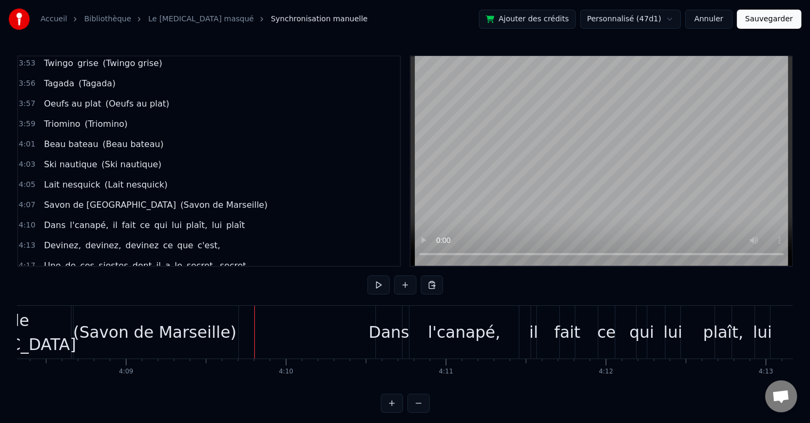
click at [408, 284] on button at bounding box center [405, 285] width 22 height 19
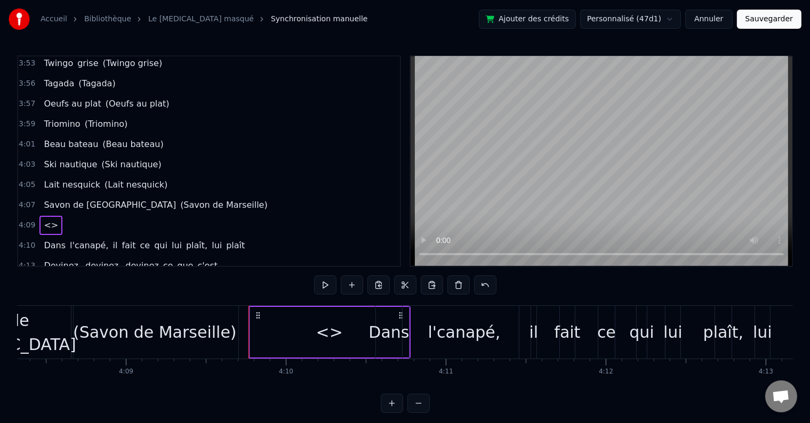
click at [50, 219] on span "<>" at bounding box center [51, 225] width 17 height 12
click at [50, 239] on span "Dans" at bounding box center [55, 245] width 24 height 12
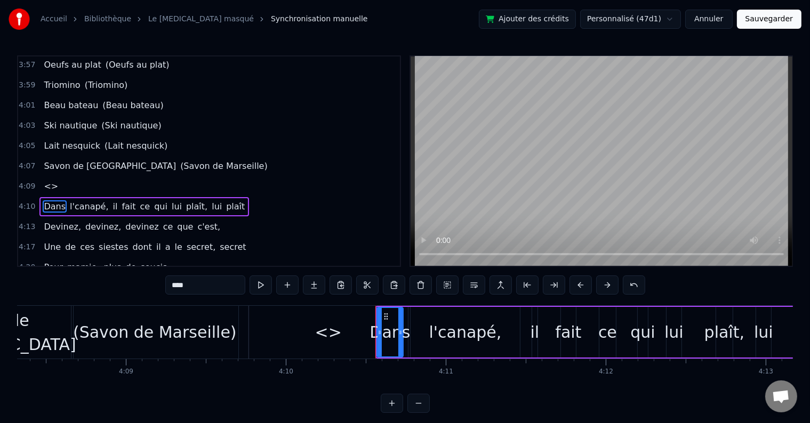
click at [43, 180] on span "<>" at bounding box center [51, 186] width 17 height 12
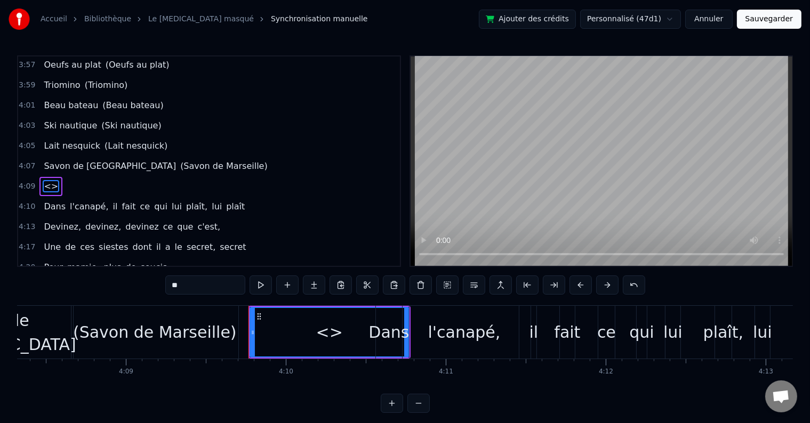
scroll to position [1258, 0]
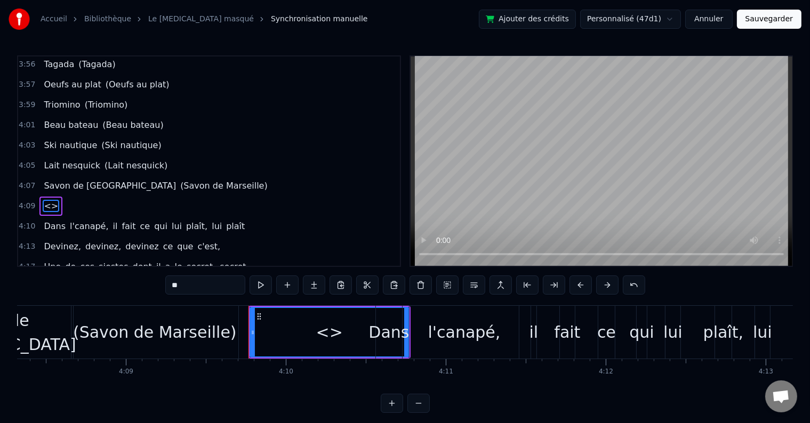
drag, startPoint x: 202, startPoint y: 276, endPoint x: 153, endPoint y: 269, distance: 49.5
click at [153, 269] on div "0:03 Oh papy [PERSON_NAME], Oh papy paco, [PERSON_NAME], ohé 0:07 Oh papy paco,…" at bounding box center [405, 234] width 776 height 358
paste input "**********"
type input "**********"
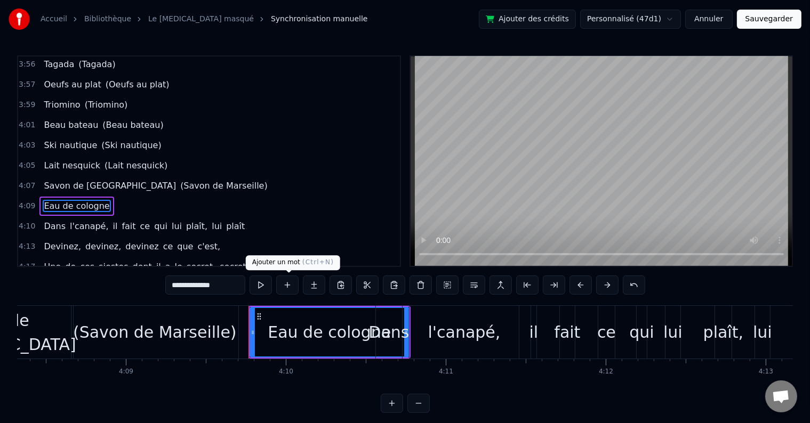
click at [291, 285] on button at bounding box center [287, 285] width 22 height 19
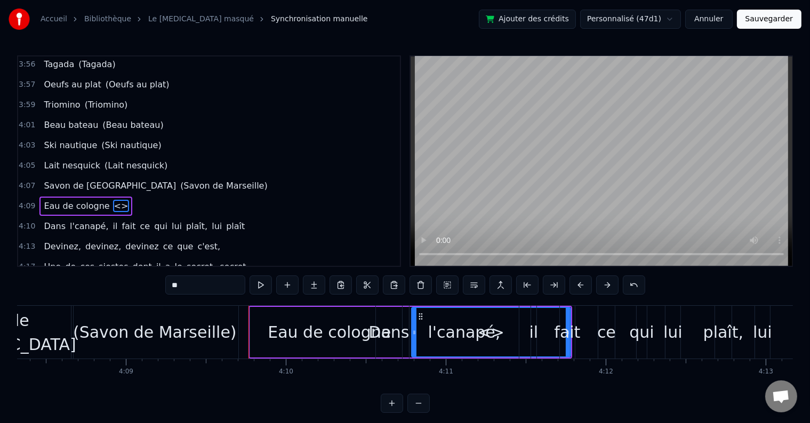
click at [194, 285] on input "**" at bounding box center [205, 285] width 80 height 19
drag, startPoint x: 194, startPoint y: 285, endPoint x: 154, endPoint y: 284, distance: 40.5
click at [154, 284] on div "0:03 Oh papy [PERSON_NAME], Oh papy paco, [PERSON_NAME], ohé 0:07 Oh papy paco,…" at bounding box center [405, 234] width 776 height 358
paste input "**********"
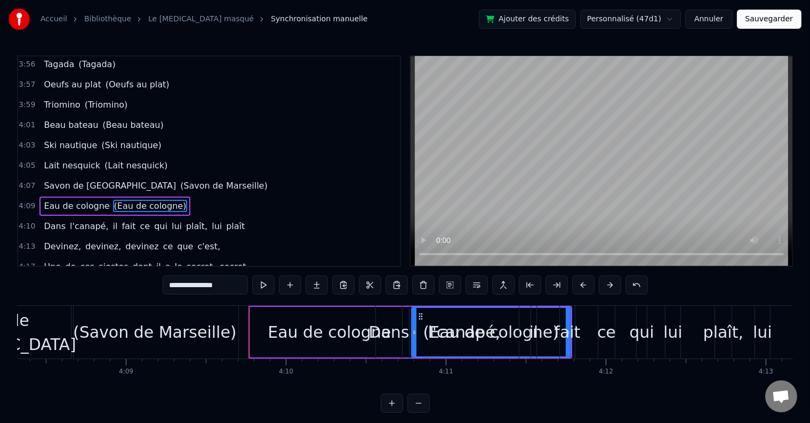
type input "**********"
click at [278, 277] on div "4:20 Pour mamie, plus de soucis" at bounding box center [209, 287] width 382 height 20
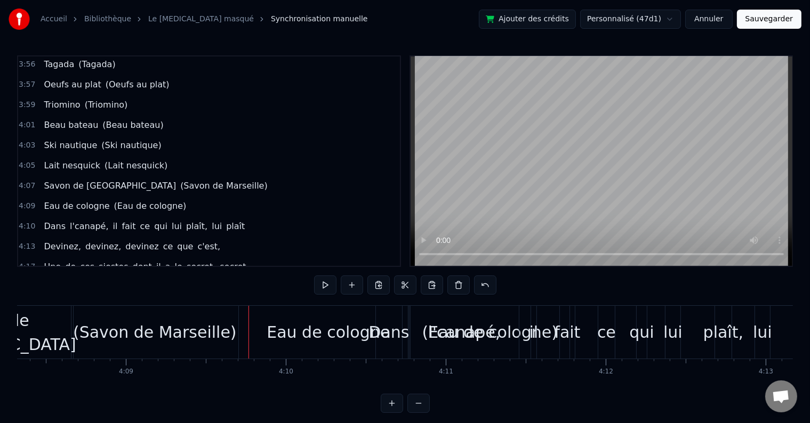
scroll to position [0, 41617]
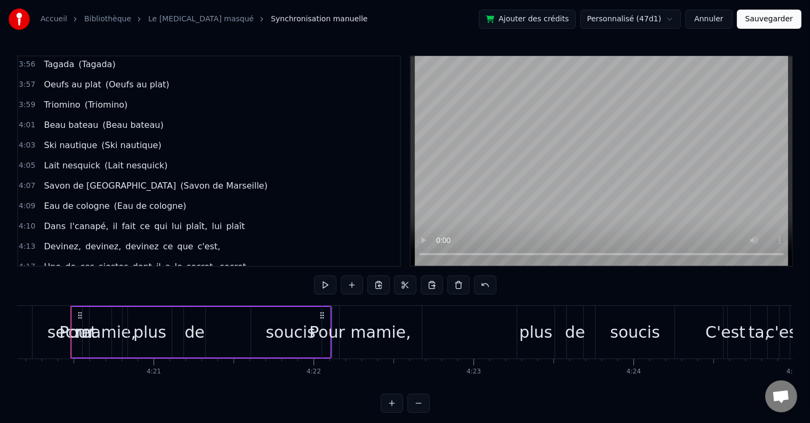
click at [56, 197] on div "Eau de cologne ([GEOGRAPHIC_DATA])" at bounding box center [114, 206] width 151 height 19
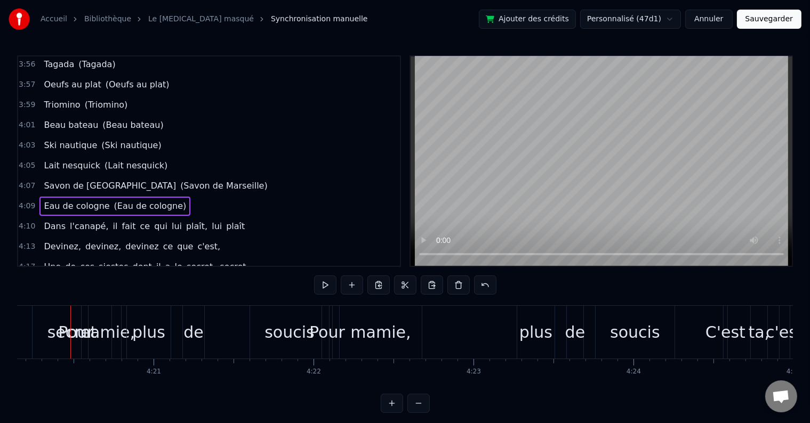
scroll to position [0, 39903]
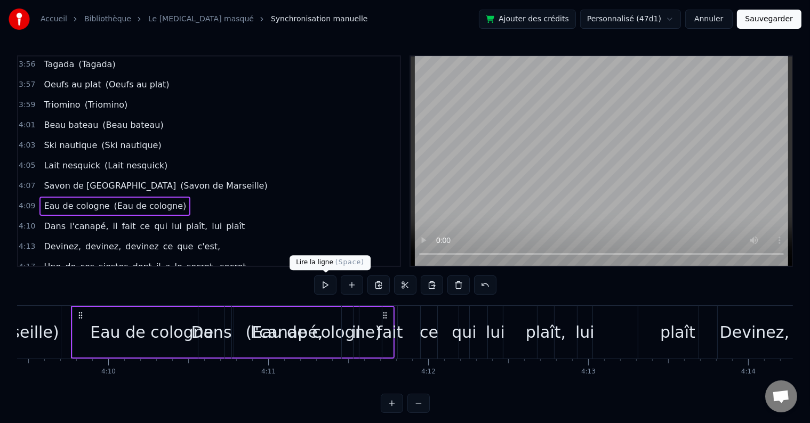
click at [326, 282] on button at bounding box center [325, 285] width 22 height 19
click at [147, 315] on div "Eau de cologne" at bounding box center [152, 332] width 159 height 51
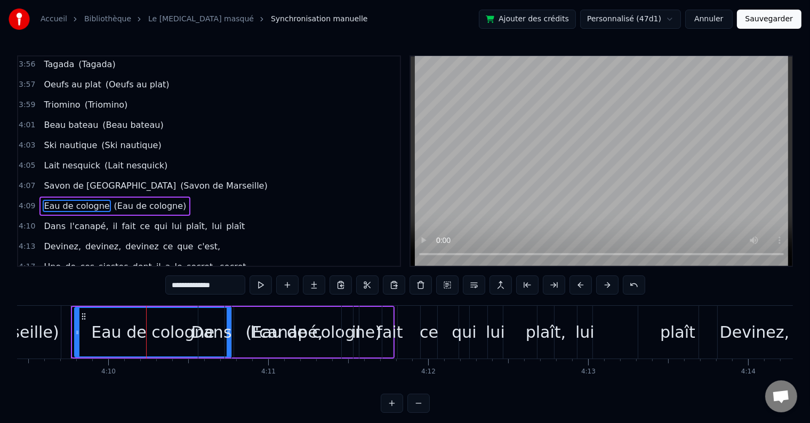
click at [77, 322] on div at bounding box center [77, 332] width 4 height 49
drag, startPoint x: 228, startPoint y: 317, endPoint x: 127, endPoint y: 305, distance: 101.5
click at [128, 305] on div "0:03 Oh papy [PERSON_NAME], Oh papy paco, [PERSON_NAME], ohé 0:07 Oh papy paco,…" at bounding box center [405, 234] width 776 height 358
click at [215, 217] on div "Dans l'canapé, il fait ce qui lui plaît, lui plaît" at bounding box center [144, 226] width 210 height 19
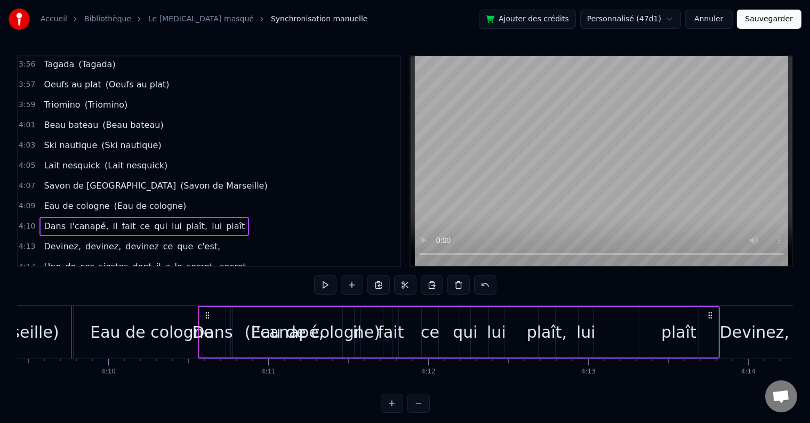
click at [193, 237] on div "[PERSON_NAME], [PERSON_NAME], devinez ce que c'est," at bounding box center [131, 246] width 185 height 19
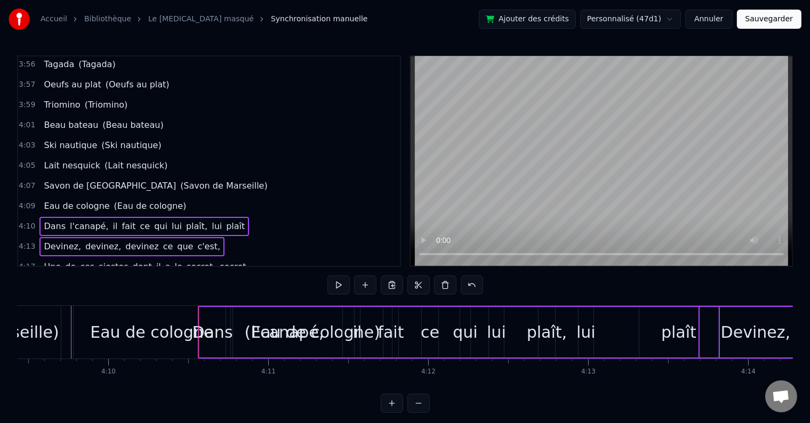
click at [210, 257] on div "4:17 Une de ces siestes dont il a le secret, secret" at bounding box center [209, 267] width 382 height 20
drag, startPoint x: 171, startPoint y: 241, endPoint x: 164, endPoint y: 243, distance: 6.6
click at [169, 277] on div "4:20 Pour mamie, plus de soucis" at bounding box center [209, 287] width 382 height 20
click at [150, 298] on div "Pour mamie, plus de soucis" at bounding box center [105, 307] width 132 height 19
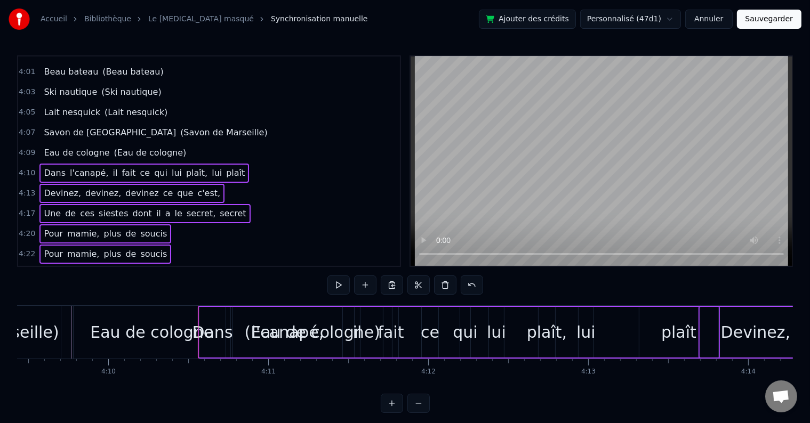
click at [175, 265] on div "C'est ta, c'est ta journée ohé, ohé" at bounding box center [120, 274] width 162 height 19
click at [167, 285] on div "Il faut, il faut, il faut en profiter" at bounding box center [114, 294] width 151 height 19
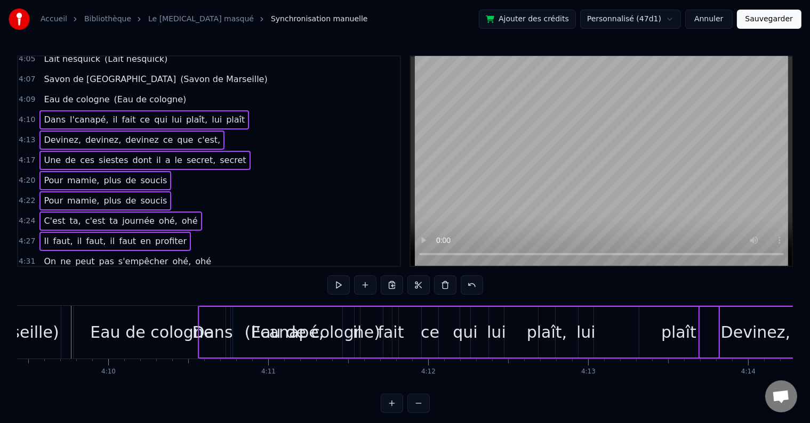
click at [189, 252] on div "On ne peut pas s'empêcher [PERSON_NAME], ohé" at bounding box center [127, 261] width 176 height 19
click at [228, 272] on div "De penser, penser, penser, penser à ces années" at bounding box center [152, 281] width 226 height 19
click at [104, 293] on div "C'est ta journée" at bounding box center [78, 302] width 79 height 19
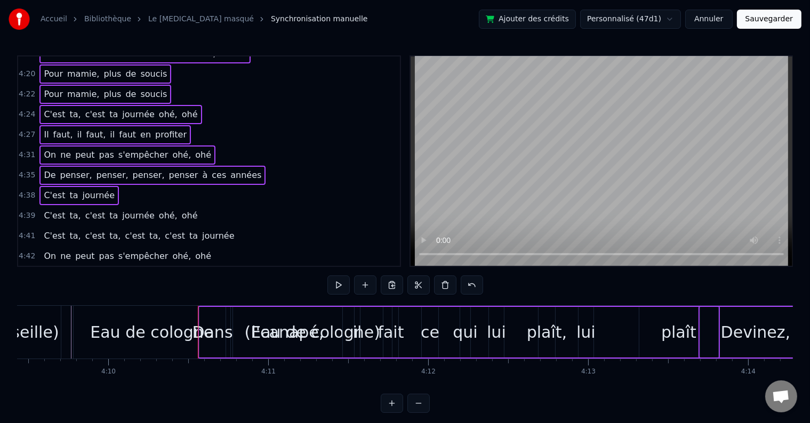
click at [177, 206] on div "C'est ta, c'est ta journée ohé, ohé" at bounding box center [120, 215] width 162 height 19
click at [205, 227] on div "C'est ta, c'est ta, c'est ta, c'est ta journée" at bounding box center [138, 236] width 199 height 19
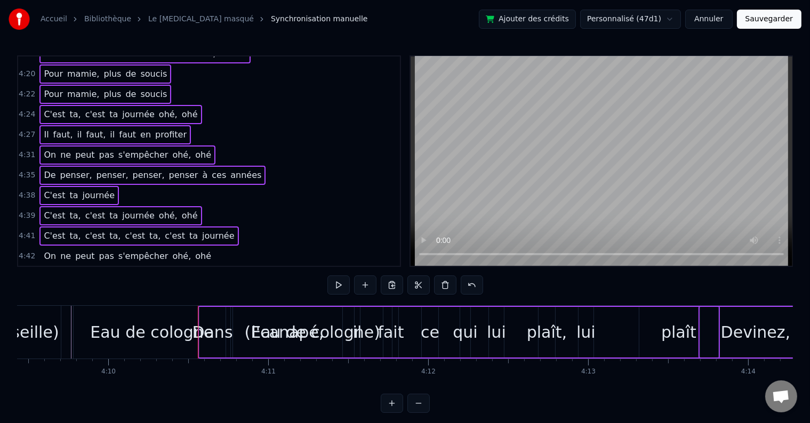
click at [189, 247] on div "On ne peut pas s'empêcher [PERSON_NAME], ohé" at bounding box center [127, 256] width 176 height 19
click at [177, 267] on div "D'y penser, penser, penser, penser" at bounding box center [121, 276] width 165 height 19
click at [199, 287] on div "Oh papy [PERSON_NAME], Oh papy [PERSON_NAME], [PERSON_NAME], ohé" at bounding box center [182, 296] width 286 height 19
click at [199, 308] on div "Oh papy [PERSON_NAME], Oh papy [PERSON_NAME], [PERSON_NAME], ohé" at bounding box center [182, 317] width 286 height 19
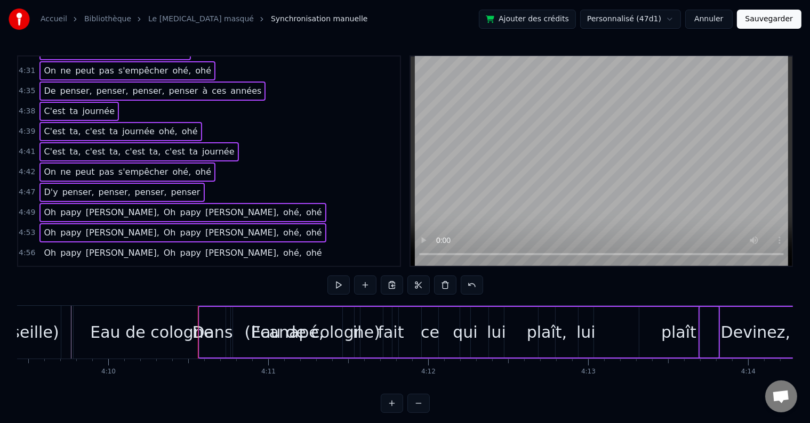
click at [199, 244] on div "Oh papy [PERSON_NAME], Oh papy [PERSON_NAME], [PERSON_NAME], ohé" at bounding box center [182, 253] width 286 height 19
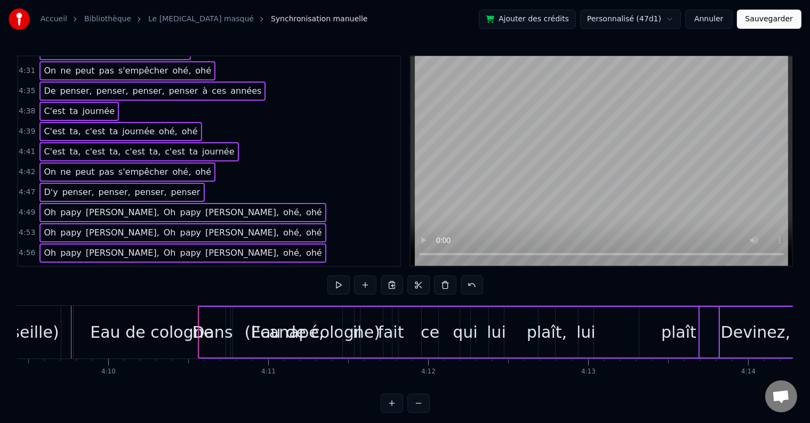
click at [201, 264] on div "Oh papy [PERSON_NAME], Oh papy [PERSON_NAME], [PERSON_NAME], ohé" at bounding box center [182, 273] width 286 height 19
click at [201, 284] on div "Oh papy [PERSON_NAME], Oh papy [PERSON_NAME], [PERSON_NAME], ohé" at bounding box center [182, 293] width 286 height 19
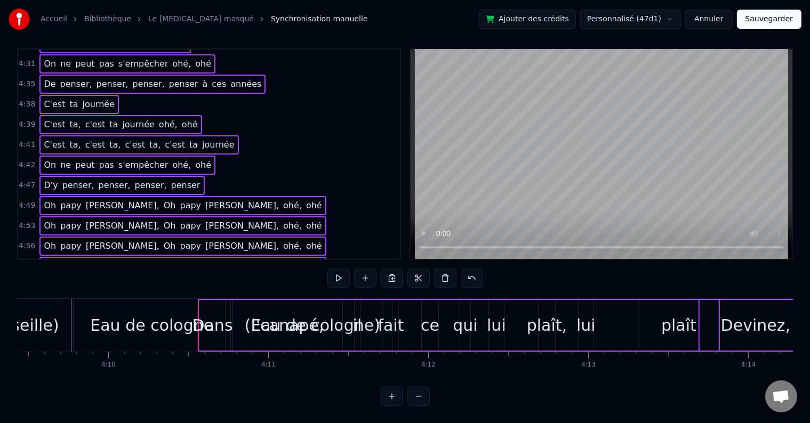
click at [199, 298] on div "Oh papy [PERSON_NAME], Oh papy [PERSON_NAME], [PERSON_NAME], ohé" at bounding box center [182, 307] width 286 height 19
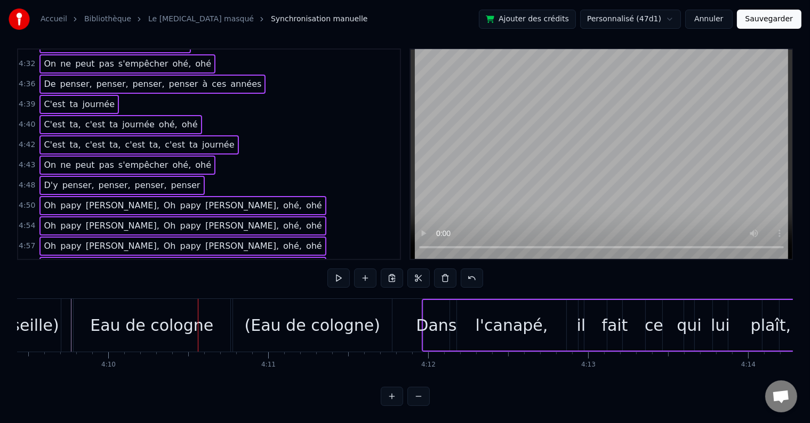
click at [136, 320] on div "Eau de cologne" at bounding box center [151, 326] width 123 height 24
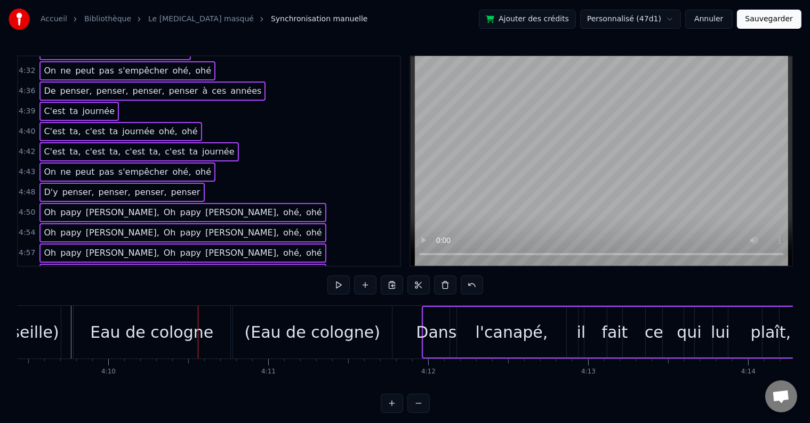
scroll to position [1258, 0]
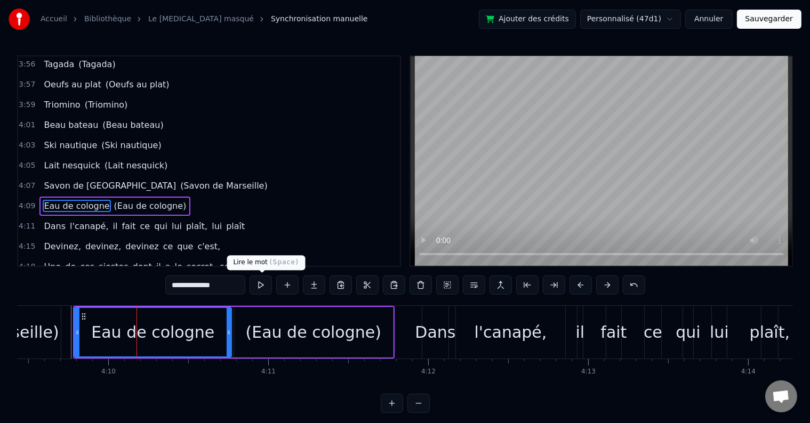
click at [263, 286] on button at bounding box center [261, 285] width 22 height 19
click at [271, 336] on div "(Eau de cologne)" at bounding box center [313, 332] width 135 height 24
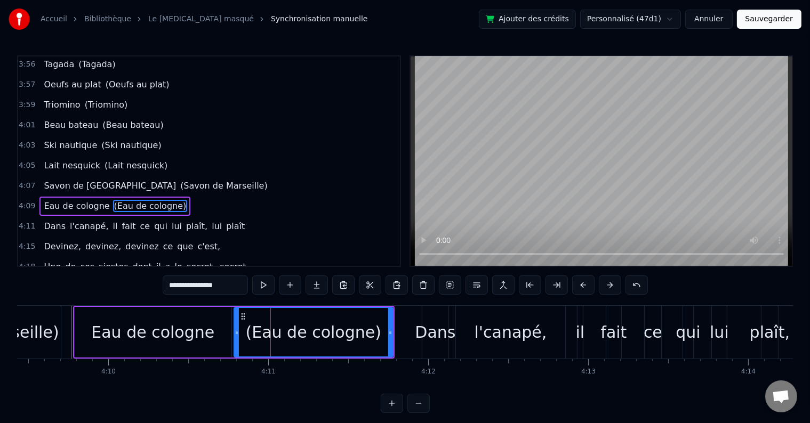
click at [267, 293] on button at bounding box center [263, 285] width 22 height 19
click at [425, 311] on div "Dans" at bounding box center [435, 332] width 26 height 53
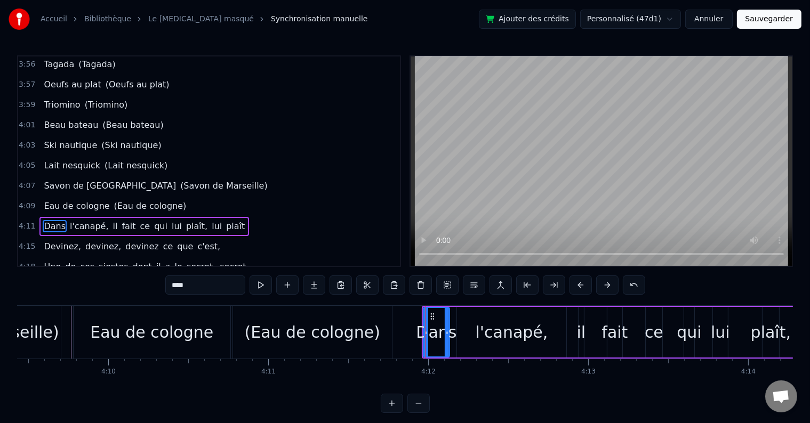
scroll to position [1278, 0]
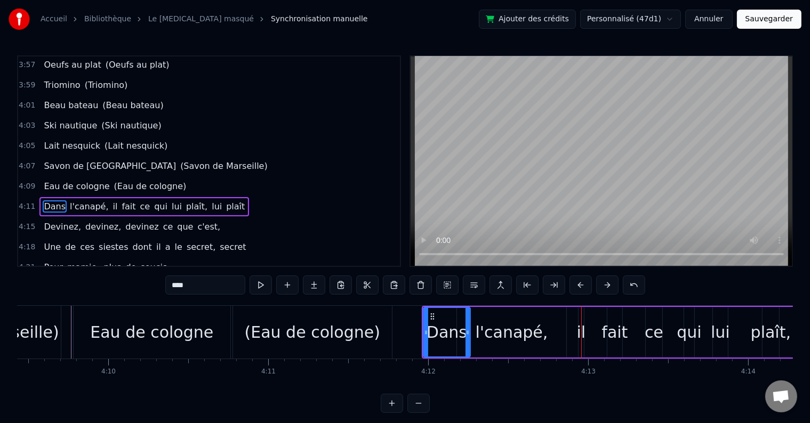
drag, startPoint x: 447, startPoint y: 327, endPoint x: 468, endPoint y: 326, distance: 20.8
click at [468, 326] on div at bounding box center [468, 332] width 4 height 49
click at [495, 316] on div "l'canapé," at bounding box center [511, 332] width 109 height 51
type input "*********"
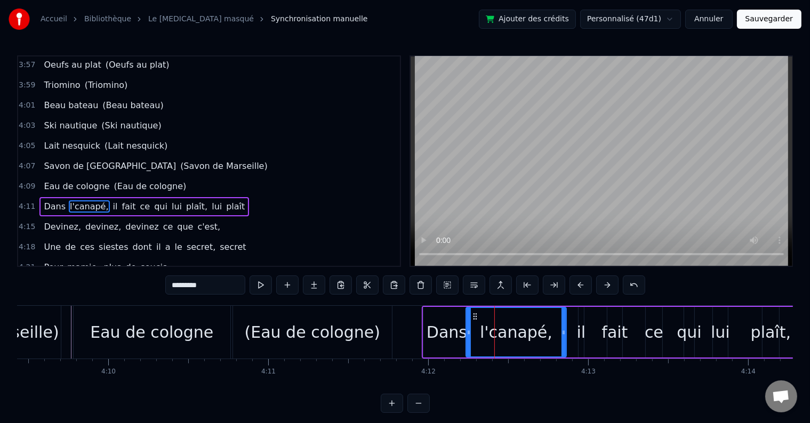
drag, startPoint x: 459, startPoint y: 331, endPoint x: 468, endPoint y: 333, distance: 9.3
click at [468, 333] on icon at bounding box center [469, 332] width 4 height 9
drag, startPoint x: 562, startPoint y: 326, endPoint x: 576, endPoint y: 325, distance: 13.9
click at [576, 325] on div at bounding box center [577, 332] width 4 height 49
click at [227, 197] on div "4:11 Dans l'canapé, il fait ce qui lui plaît, lui plaît" at bounding box center [209, 207] width 382 height 20
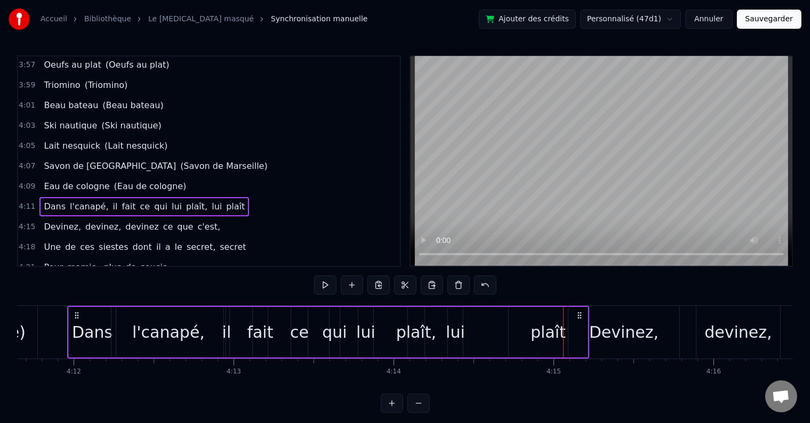
scroll to position [0, 40201]
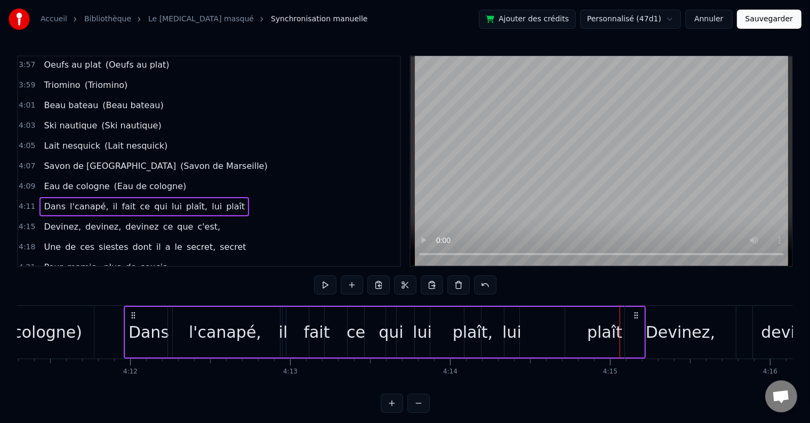
click at [284, 335] on div "il" at bounding box center [283, 332] width 9 height 24
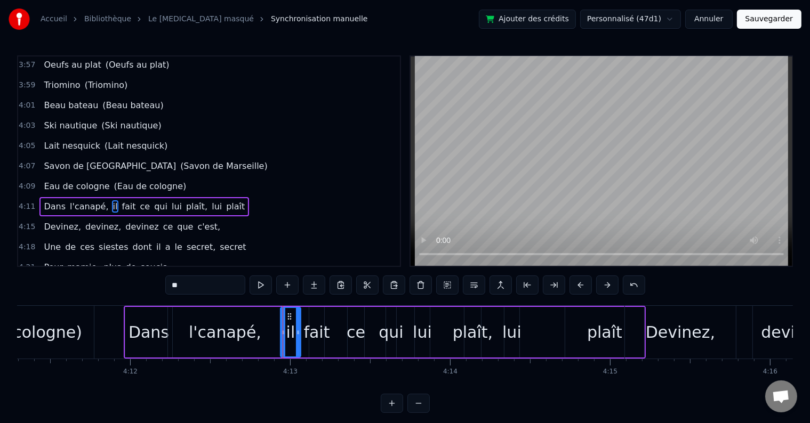
drag, startPoint x: 284, startPoint y: 335, endPoint x: 299, endPoint y: 331, distance: 15.5
click at [299, 331] on icon at bounding box center [298, 332] width 4 height 9
click at [261, 335] on div "l'canapé," at bounding box center [225, 332] width 114 height 51
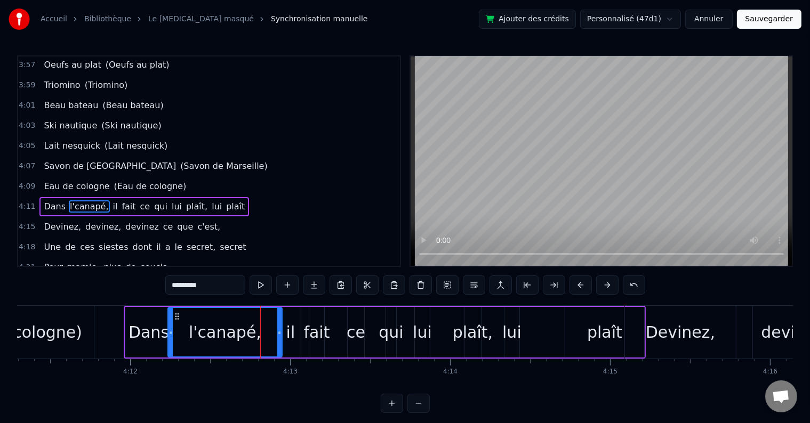
click at [290, 333] on div "il" at bounding box center [290, 332] width 9 height 24
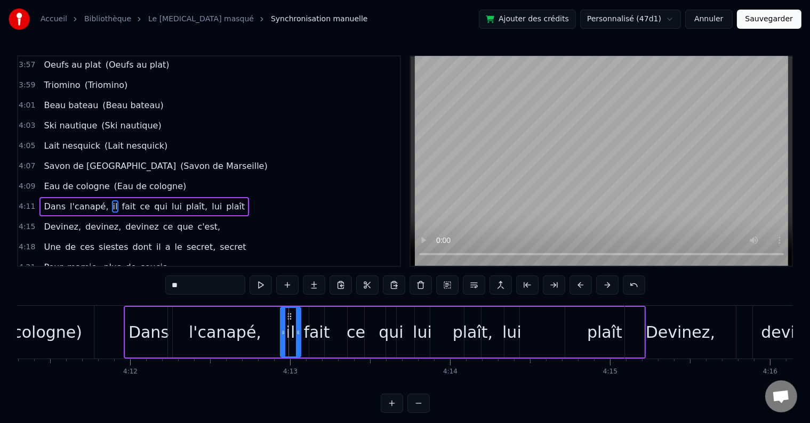
click at [315, 332] on div "fait" at bounding box center [316, 332] width 26 height 24
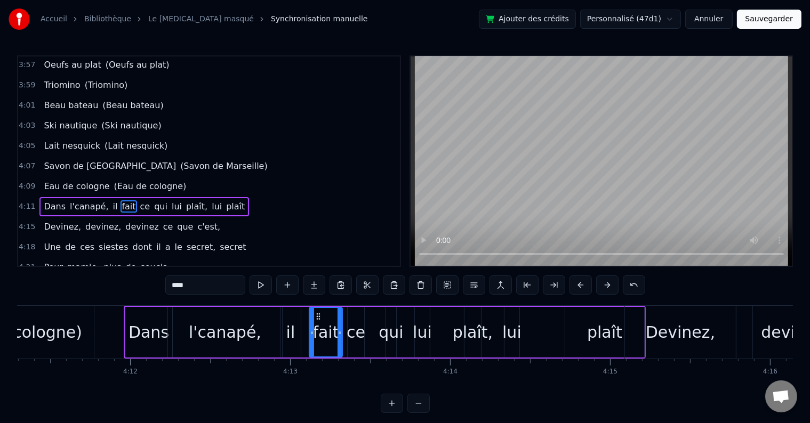
drag, startPoint x: 315, startPoint y: 332, endPoint x: 341, endPoint y: 334, distance: 26.7
click at [341, 334] on icon at bounding box center [340, 332] width 4 height 9
drag, startPoint x: 317, startPoint y: 317, endPoint x: 309, endPoint y: 319, distance: 7.9
click at [309, 319] on icon at bounding box center [311, 316] width 9 height 9
click at [352, 331] on div "ce" at bounding box center [356, 332] width 19 height 24
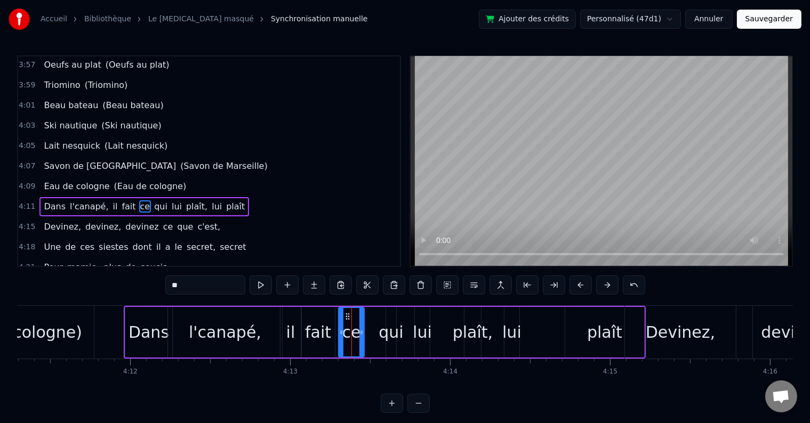
drag, startPoint x: 349, startPoint y: 333, endPoint x: 340, endPoint y: 333, distance: 9.1
click at [340, 333] on icon at bounding box center [341, 332] width 4 height 9
click at [344, 317] on icon at bounding box center [344, 316] width 9 height 9
click at [388, 328] on div "qui" at bounding box center [391, 332] width 25 height 24
type input "***"
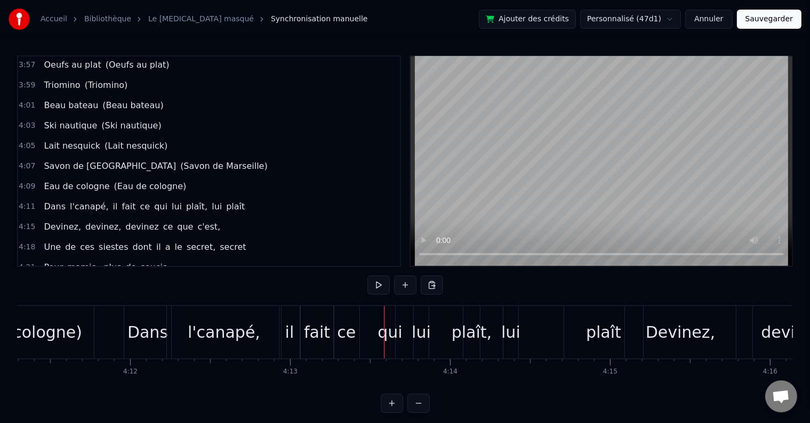
click at [387, 334] on div "qui" at bounding box center [390, 332] width 25 height 24
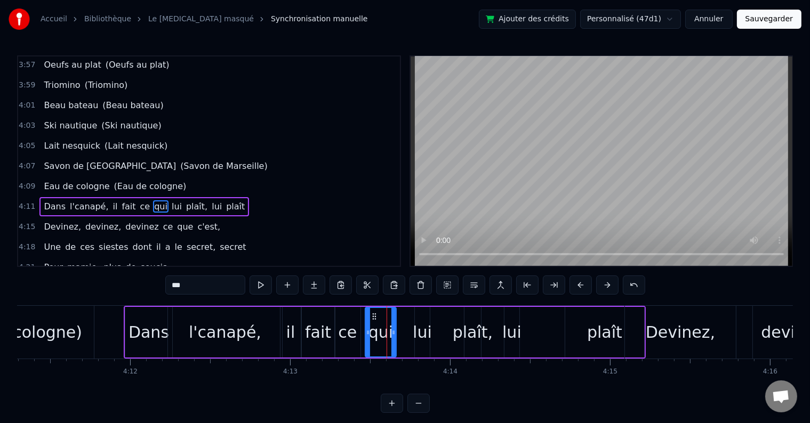
drag, startPoint x: 388, startPoint y: 332, endPoint x: 367, endPoint y: 335, distance: 21.0
click at [367, 335] on icon at bounding box center [368, 332] width 4 height 9
click at [368, 317] on icon at bounding box center [370, 316] width 9 height 9
click at [416, 331] on div "lui" at bounding box center [422, 332] width 19 height 24
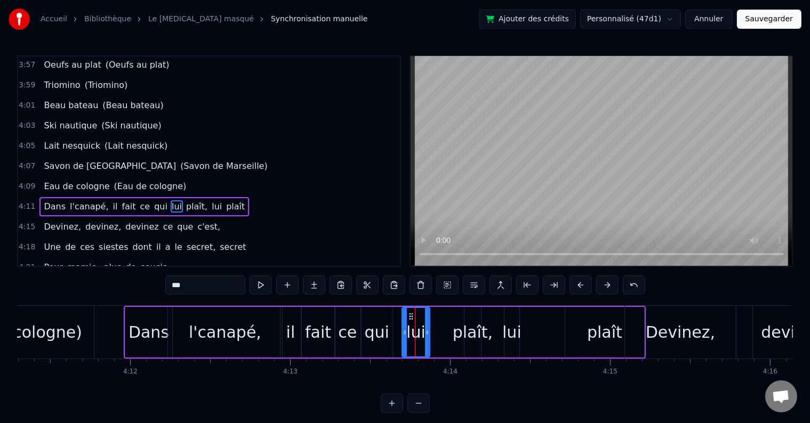
drag, startPoint x: 416, startPoint y: 333, endPoint x: 403, endPoint y: 335, distance: 12.9
click at [403, 335] on icon at bounding box center [405, 332] width 4 height 9
drag, startPoint x: 411, startPoint y: 316, endPoint x: 402, endPoint y: 317, distance: 9.1
click at [462, 338] on div "plaît," at bounding box center [473, 332] width 40 height 24
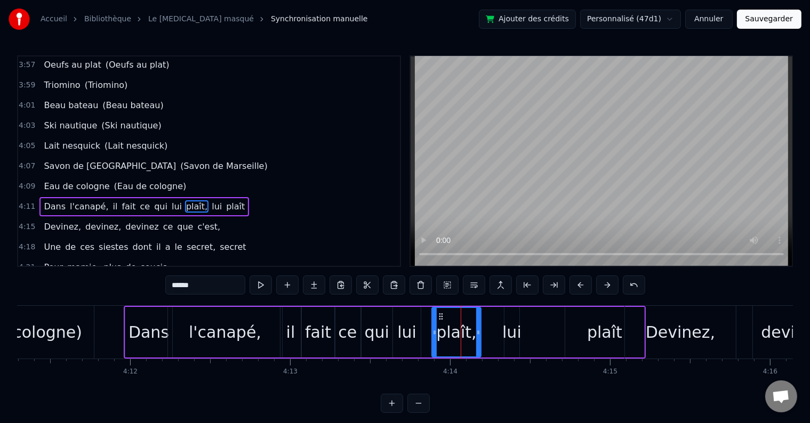
drag, startPoint x: 466, startPoint y: 331, endPoint x: 433, endPoint y: 334, distance: 32.7
click at [433, 334] on icon at bounding box center [434, 332] width 4 height 9
drag, startPoint x: 442, startPoint y: 314, endPoint x: 429, endPoint y: 317, distance: 13.3
click at [429, 317] on icon at bounding box center [428, 316] width 9 height 9
click at [507, 331] on div "lui" at bounding box center [511, 332] width 19 height 24
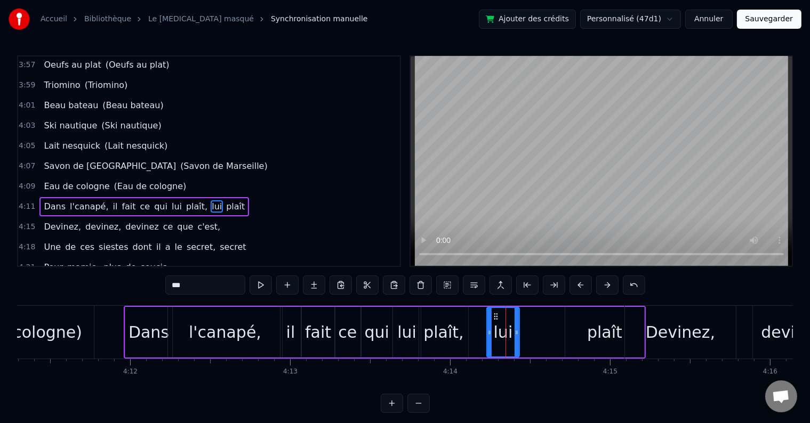
drag, startPoint x: 504, startPoint y: 331, endPoint x: 486, endPoint y: 329, distance: 17.7
click at [486, 329] on div "lui" at bounding box center [503, 332] width 34 height 51
drag, startPoint x: 495, startPoint y: 313, endPoint x: 478, endPoint y: 319, distance: 18.0
click at [478, 319] on icon at bounding box center [479, 316] width 9 height 9
click at [596, 339] on div "plaît" at bounding box center [604, 332] width 35 height 24
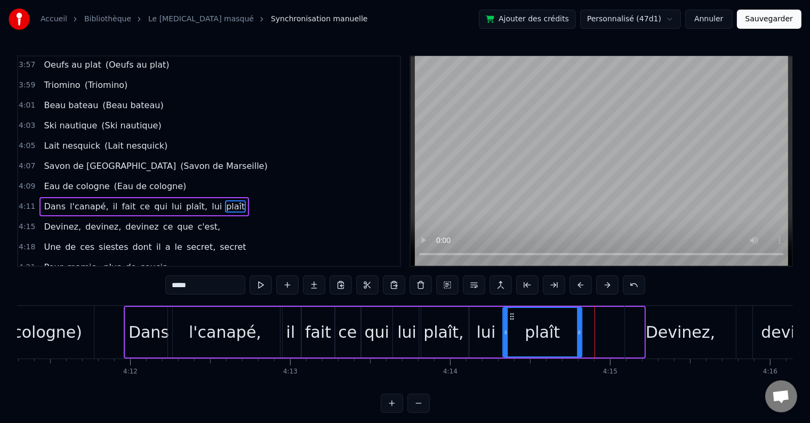
drag, startPoint x: 572, startPoint y: 315, endPoint x: 509, endPoint y: 316, distance: 62.4
click at [509, 316] on icon at bounding box center [512, 316] width 9 height 9
click at [148, 335] on div "Dans" at bounding box center [149, 332] width 41 height 24
type input "****"
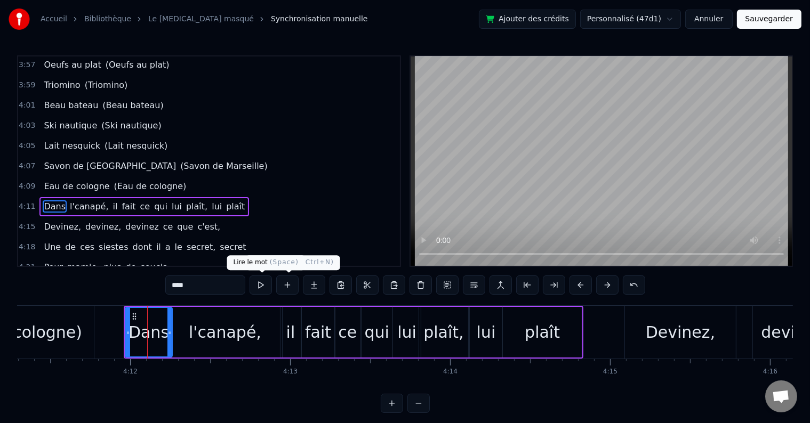
click at [262, 288] on button at bounding box center [261, 285] width 22 height 19
click at [231, 197] on div "4:11 Dans l'canapé, il fait ce qui lui plaît, lui plaît" at bounding box center [209, 207] width 382 height 20
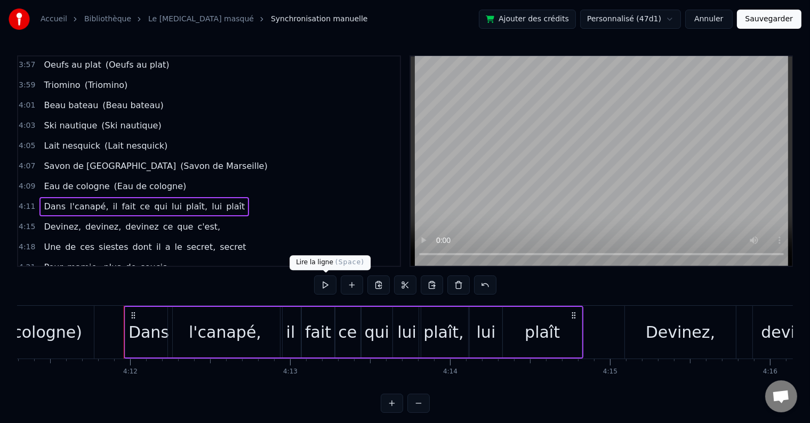
click at [324, 285] on button at bounding box center [325, 285] width 22 height 19
click at [293, 332] on div "il" at bounding box center [290, 332] width 9 height 24
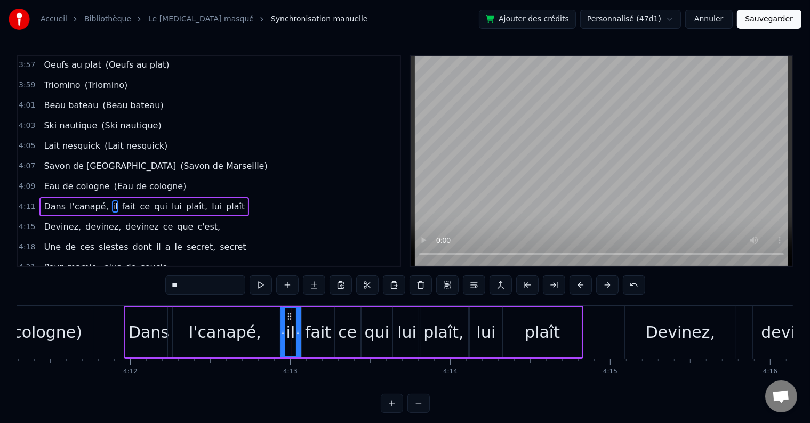
click at [317, 332] on div "fait" at bounding box center [318, 332] width 26 height 24
click at [346, 322] on div "ce" at bounding box center [347, 332] width 19 height 24
type input "**"
click at [367, 318] on div "qui" at bounding box center [377, 332] width 31 height 51
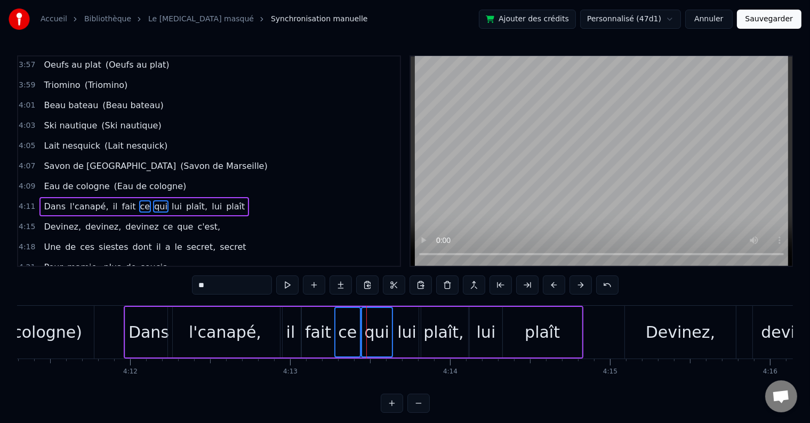
click at [407, 320] on div "lui" at bounding box center [406, 332] width 19 height 24
click at [448, 324] on div "plaît," at bounding box center [443, 332] width 40 height 24
click at [500, 328] on div "lui" at bounding box center [486, 332] width 33 height 51
click at [547, 325] on div "plaît" at bounding box center [542, 332] width 35 height 24
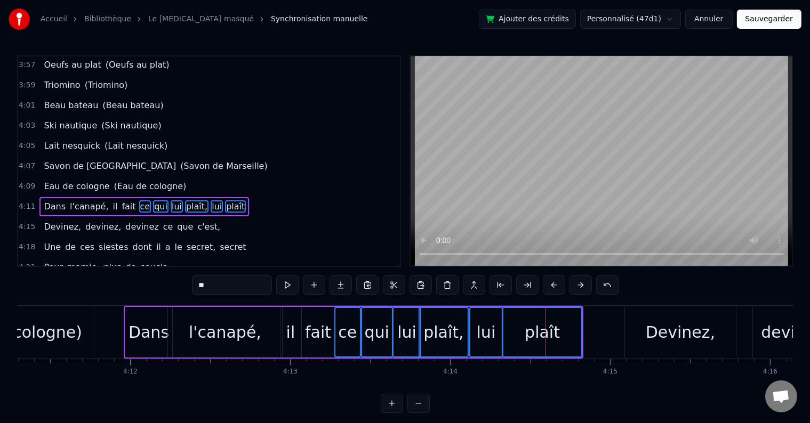
scroll to position [0, 40222]
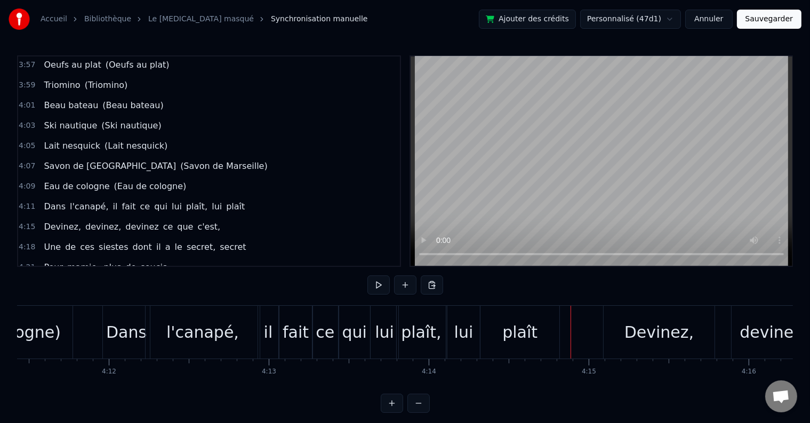
click at [299, 332] on div "fait" at bounding box center [296, 332] width 26 height 24
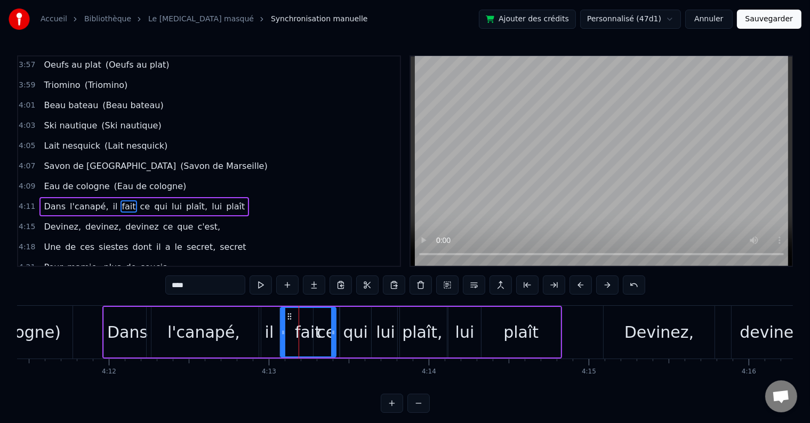
drag, startPoint x: 311, startPoint y: 332, endPoint x: 334, endPoint y: 332, distance: 22.4
click at [334, 332] on icon at bounding box center [333, 332] width 4 height 9
click at [504, 325] on div "plaît" at bounding box center [521, 332] width 79 height 51
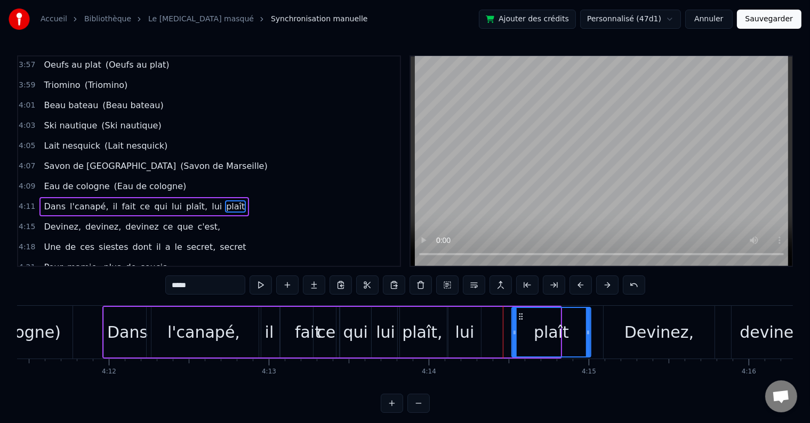
drag, startPoint x: 488, startPoint y: 314, endPoint x: 519, endPoint y: 319, distance: 30.8
click at [519, 319] on icon at bounding box center [521, 316] width 9 height 9
click at [456, 326] on div "lui" at bounding box center [464, 332] width 19 height 24
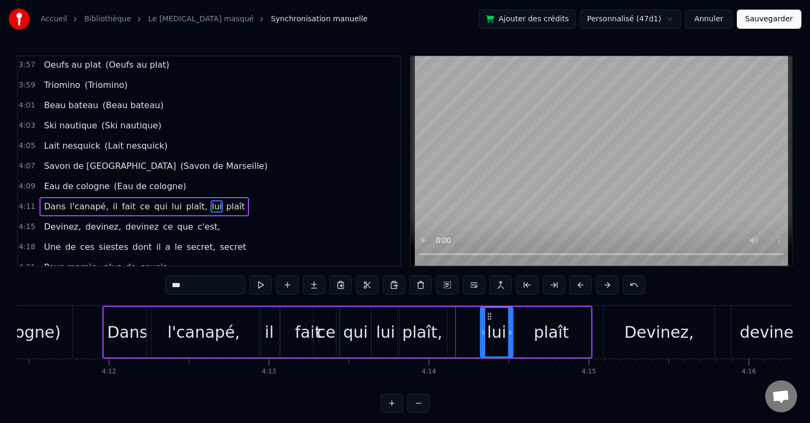
drag, startPoint x: 455, startPoint y: 314, endPoint x: 487, endPoint y: 318, distance: 32.3
click at [487, 318] on icon at bounding box center [489, 316] width 9 height 9
click at [433, 328] on div "plaît," at bounding box center [422, 332] width 40 height 24
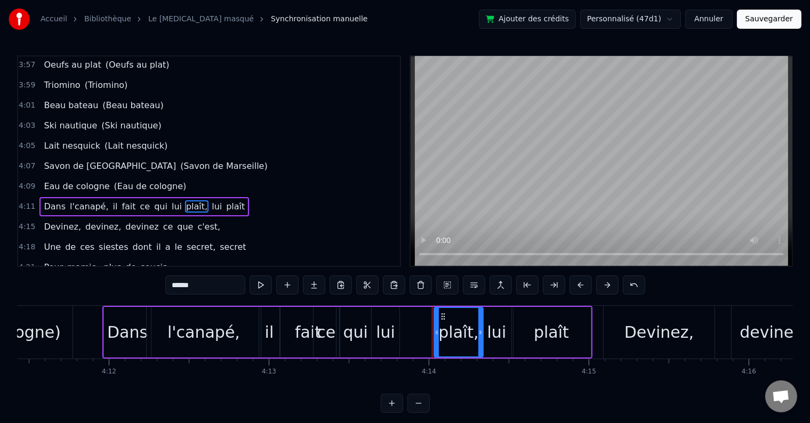
drag, startPoint x: 405, startPoint y: 315, endPoint x: 414, endPoint y: 322, distance: 11.3
click at [442, 317] on icon at bounding box center [443, 316] width 9 height 9
click at [388, 324] on div "lui" at bounding box center [385, 332] width 19 height 24
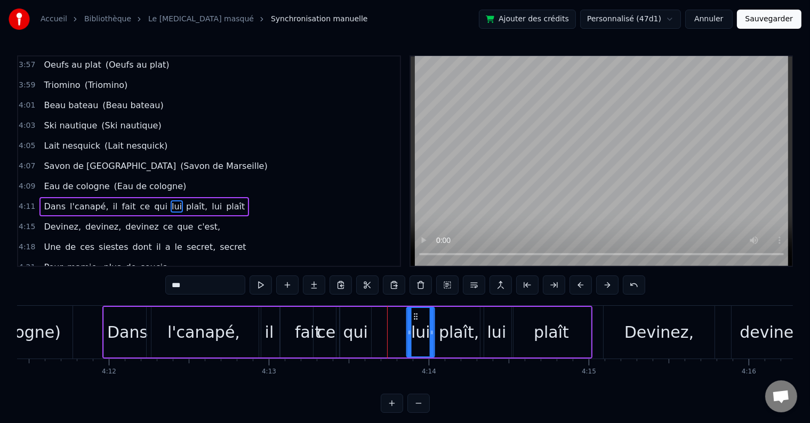
drag, startPoint x: 381, startPoint y: 316, endPoint x: 416, endPoint y: 316, distance: 35.2
click at [416, 316] on circle at bounding box center [416, 316] width 1 height 1
click at [363, 318] on div "qui" at bounding box center [355, 332] width 31 height 51
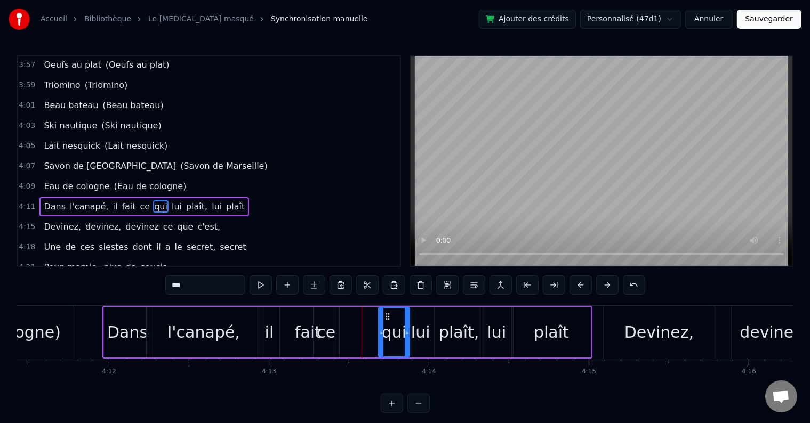
drag, startPoint x: 350, startPoint y: 317, endPoint x: 388, endPoint y: 318, distance: 38.4
click at [388, 318] on icon at bounding box center [387, 316] width 9 height 9
click at [322, 332] on div "ce" at bounding box center [326, 332] width 19 height 24
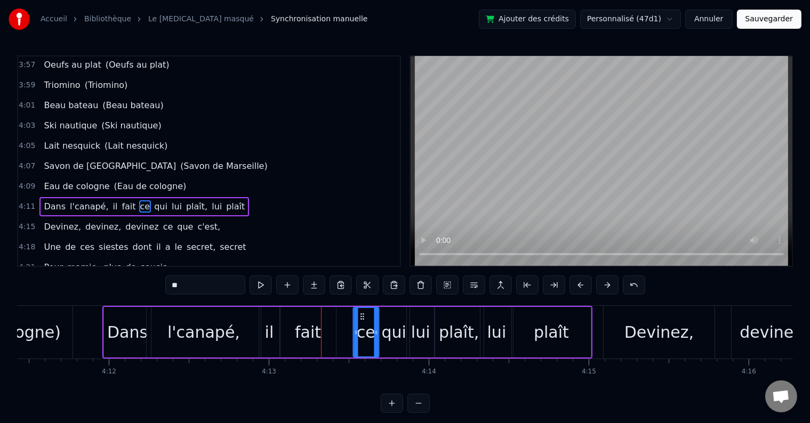
drag, startPoint x: 324, startPoint y: 314, endPoint x: 363, endPoint y: 312, distance: 39.5
click at [363, 312] on icon at bounding box center [362, 316] width 9 height 9
click at [313, 328] on div "fait" at bounding box center [308, 332] width 26 height 24
type input "****"
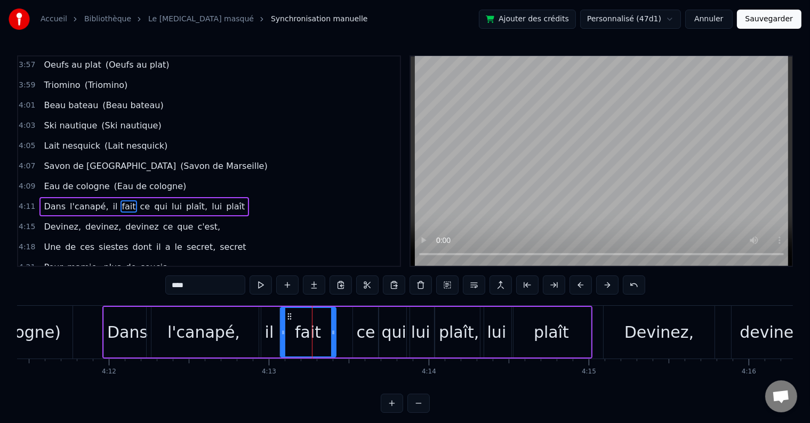
click at [261, 295] on div "****" at bounding box center [405, 286] width 480 height 21
click at [231, 197] on div "4:11 Dans l'canapé, il fait ce qui lui plaît, lui plaît" at bounding box center [209, 207] width 382 height 20
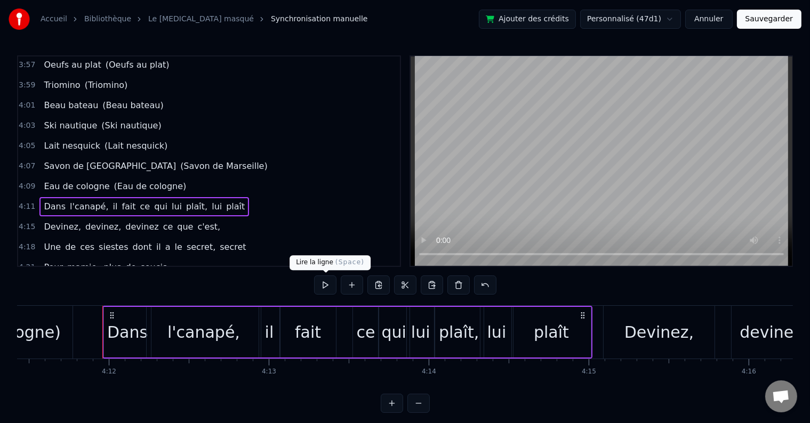
click at [317, 285] on button at bounding box center [325, 285] width 22 height 19
click at [320, 322] on div "fait" at bounding box center [307, 332] width 55 height 51
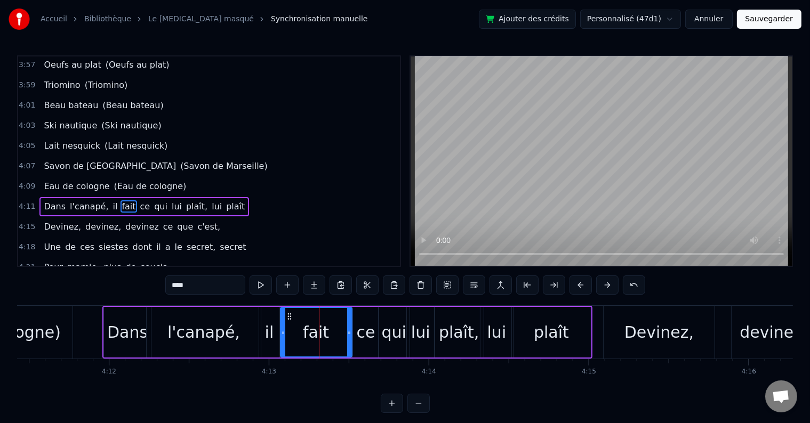
drag, startPoint x: 334, startPoint y: 326, endPoint x: 350, endPoint y: 325, distance: 16.1
click at [350, 325] on div at bounding box center [349, 332] width 4 height 49
click at [453, 333] on div "plaît," at bounding box center [459, 332] width 40 height 24
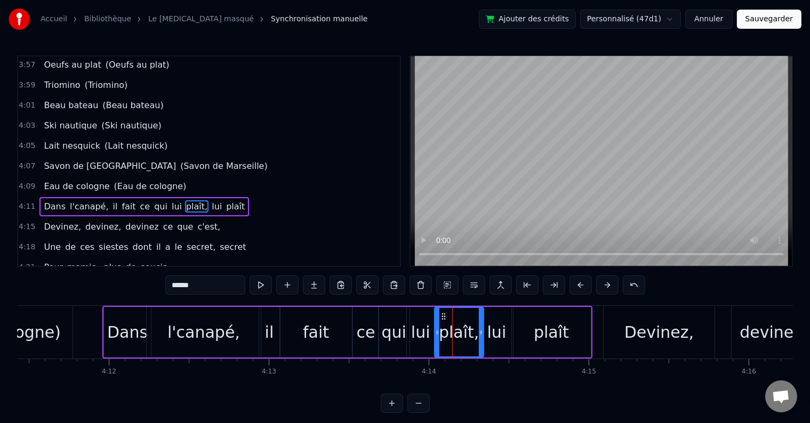
click at [499, 328] on div "lui" at bounding box center [496, 332] width 19 height 24
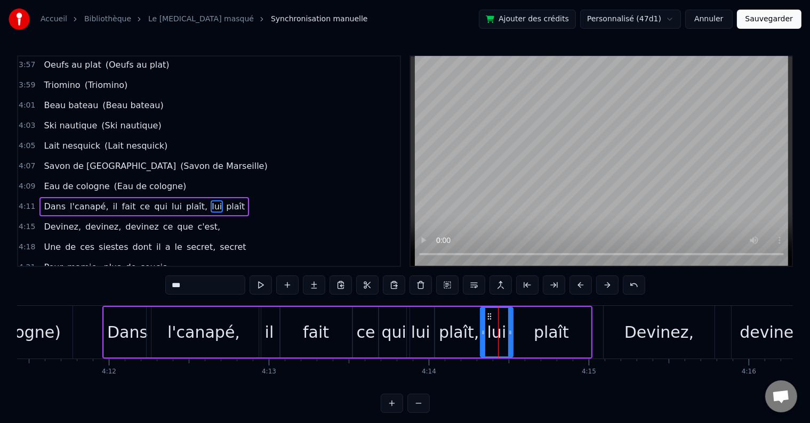
click at [466, 329] on div "plaît," at bounding box center [459, 332] width 40 height 24
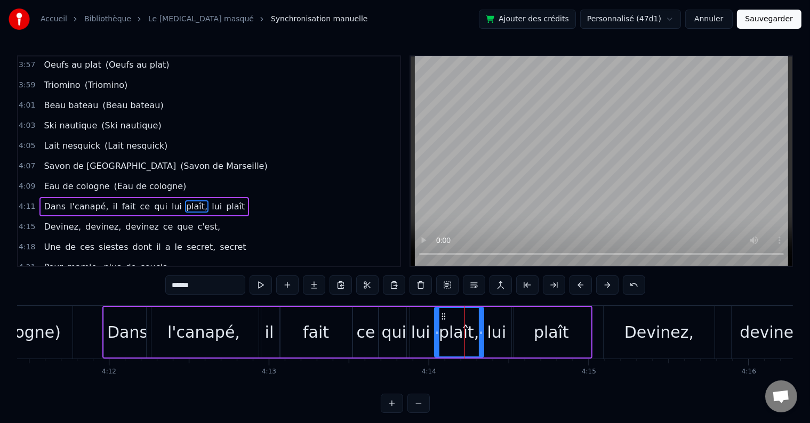
click at [540, 331] on div "plaît" at bounding box center [551, 332] width 35 height 24
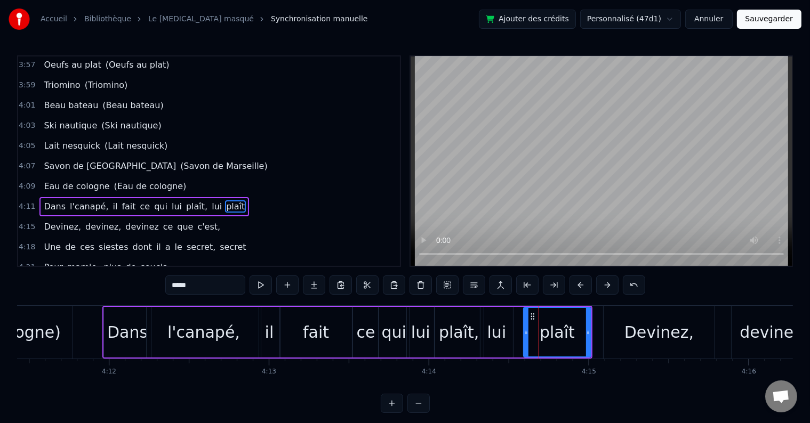
drag, startPoint x: 513, startPoint y: 332, endPoint x: 525, endPoint y: 333, distance: 11.7
click at [525, 333] on icon at bounding box center [526, 332] width 4 height 9
click at [498, 339] on div "lui" at bounding box center [496, 332] width 19 height 24
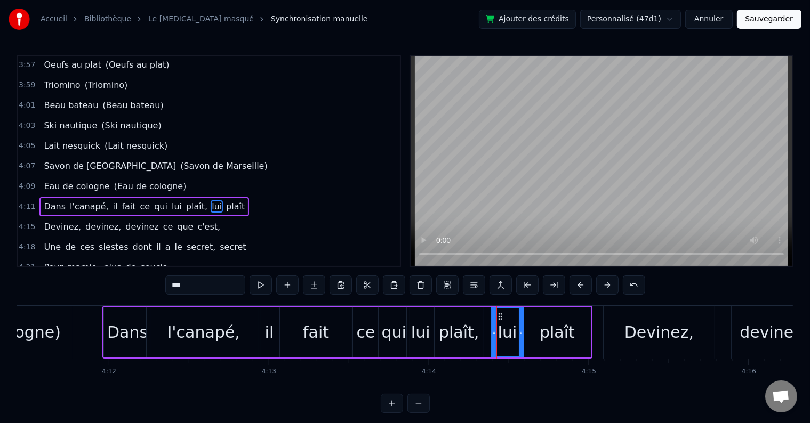
click at [499, 316] on circle at bounding box center [499, 316] width 1 height 1
click at [469, 326] on div "plaît," at bounding box center [459, 332] width 40 height 24
type input "******"
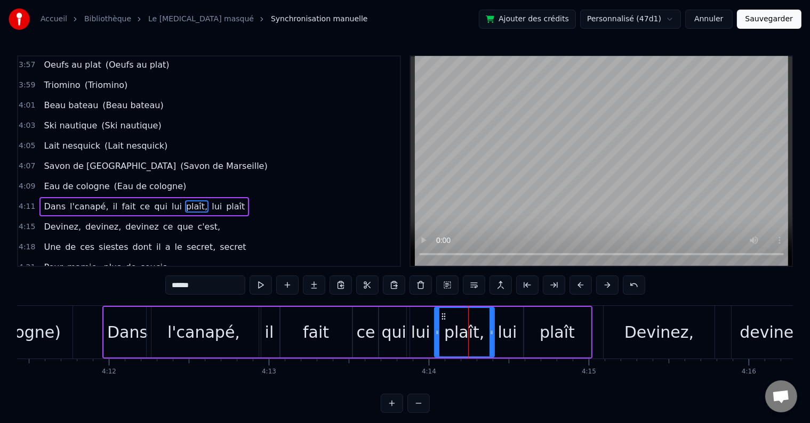
drag, startPoint x: 480, startPoint y: 328, endPoint x: 491, endPoint y: 328, distance: 10.7
click at [491, 328] on icon at bounding box center [492, 332] width 4 height 9
click at [231, 197] on div "4:11 Dans l'canapé, il fait ce qui lui plaît, lui plaît" at bounding box center [209, 207] width 382 height 20
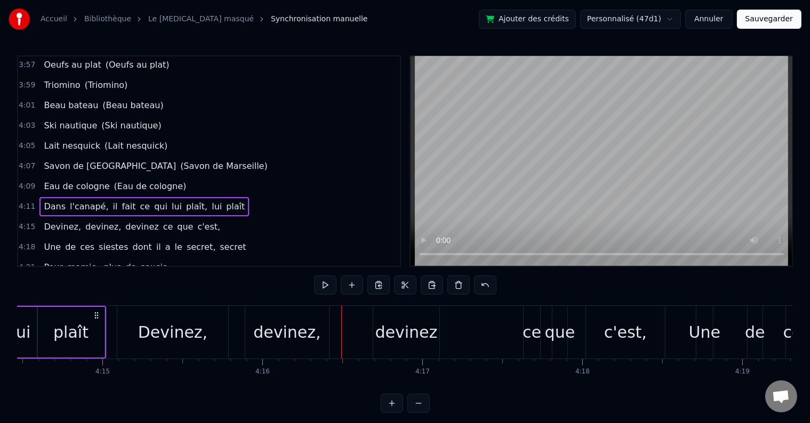
scroll to position [0, 40596]
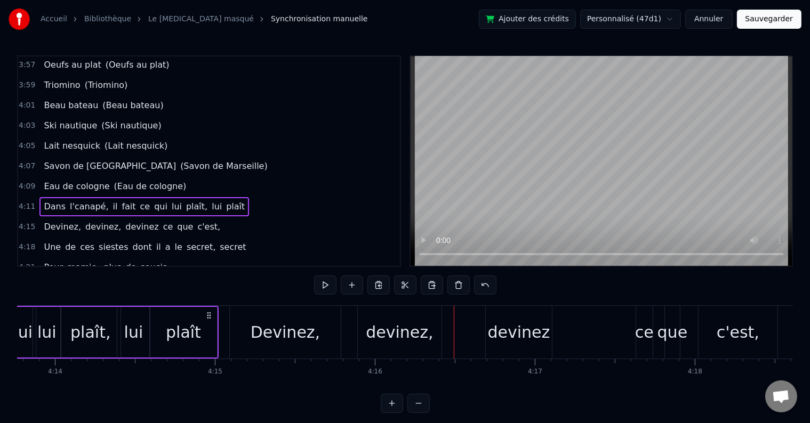
click at [411, 337] on div "devinez," at bounding box center [399, 332] width 67 height 24
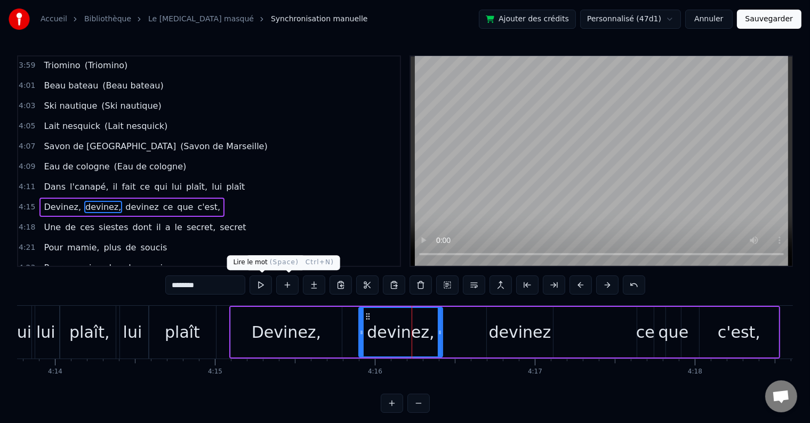
click at [270, 280] on button at bounding box center [261, 285] width 22 height 19
click at [242, 320] on div "Devinez," at bounding box center [286, 332] width 111 height 51
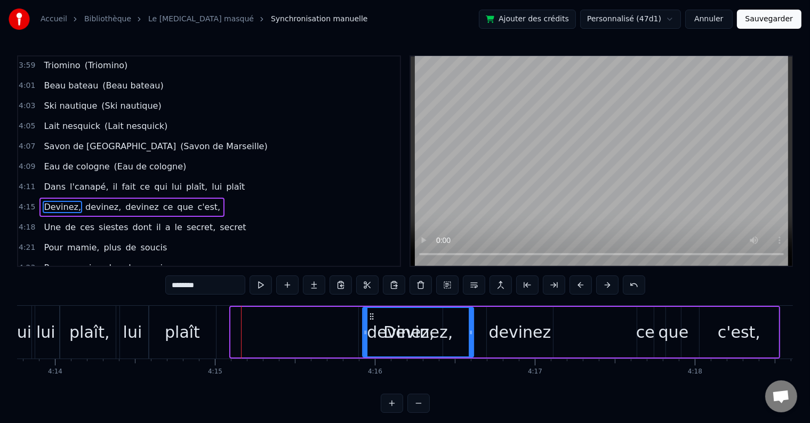
drag, startPoint x: 239, startPoint y: 314, endPoint x: 371, endPoint y: 322, distance: 132.5
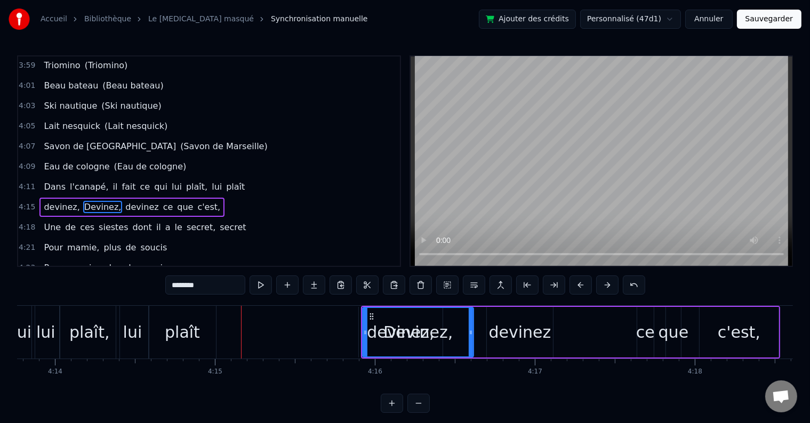
click at [59, 201] on span "devinez," at bounding box center [62, 207] width 38 height 12
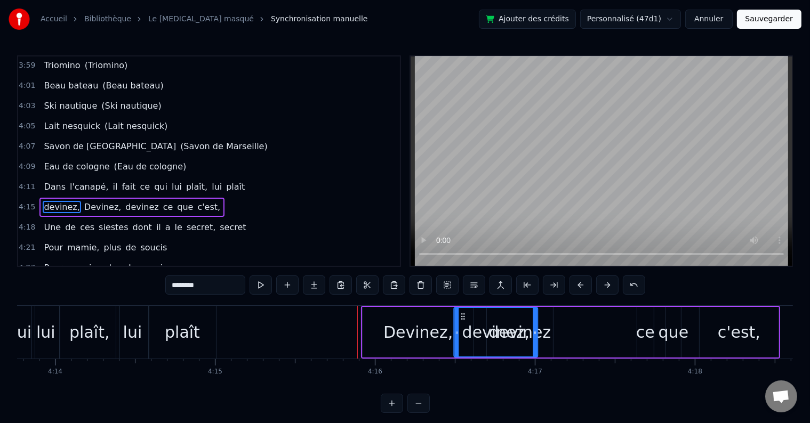
drag, startPoint x: 368, startPoint y: 313, endPoint x: 463, endPoint y: 316, distance: 95.0
click at [391, 318] on div "Devinez," at bounding box center [418, 332] width 111 height 51
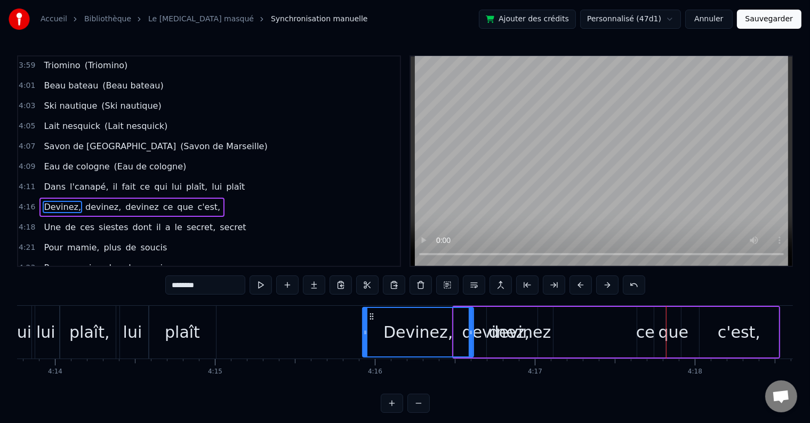
click at [124, 201] on span "devinez" at bounding box center [141, 207] width 35 height 12
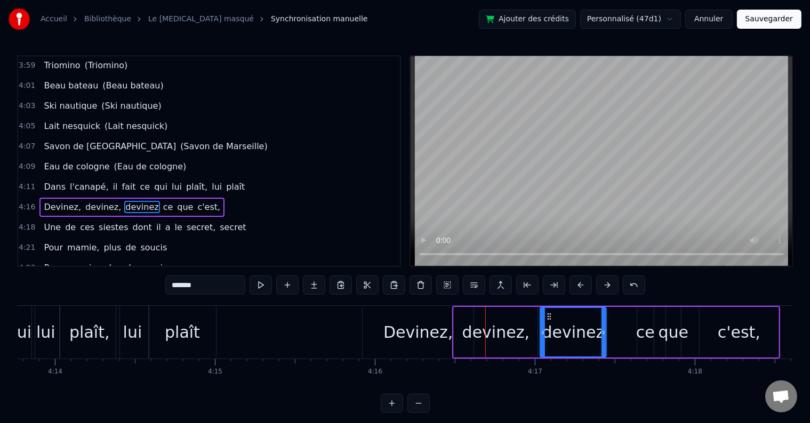
drag, startPoint x: 495, startPoint y: 314, endPoint x: 549, endPoint y: 318, distance: 53.5
click at [549, 318] on icon at bounding box center [549, 316] width 9 height 9
click at [492, 327] on div "devinez," at bounding box center [495, 332] width 67 height 24
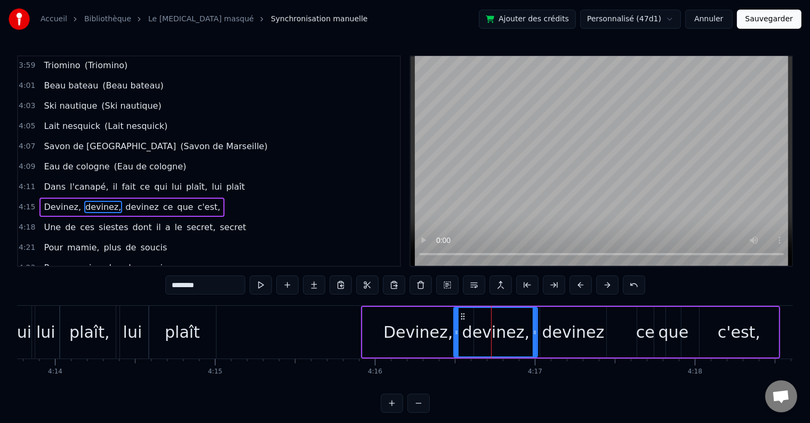
click at [406, 328] on div "Devinez," at bounding box center [417, 332] width 69 height 24
type input "********"
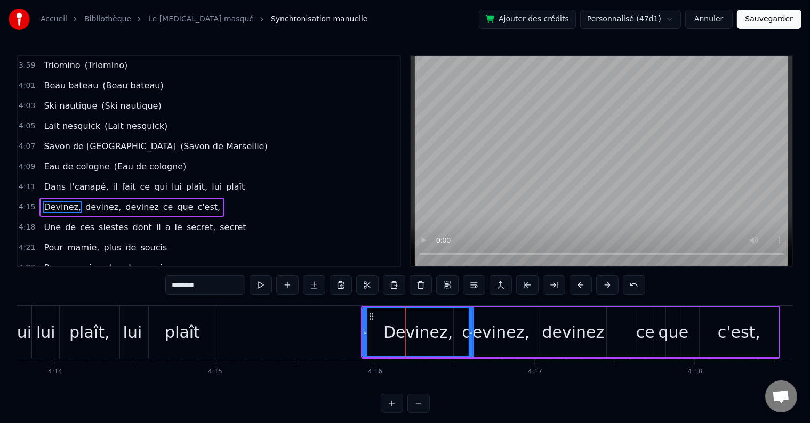
click at [468, 320] on div "Devinez," at bounding box center [418, 332] width 110 height 49
drag, startPoint x: 470, startPoint y: 326, endPoint x: 460, endPoint y: 330, distance: 11.3
click at [460, 330] on div at bounding box center [462, 332] width 4 height 49
click at [207, 197] on div "4:15 [PERSON_NAME], [PERSON_NAME], devinez ce que c'est," at bounding box center [209, 207] width 382 height 20
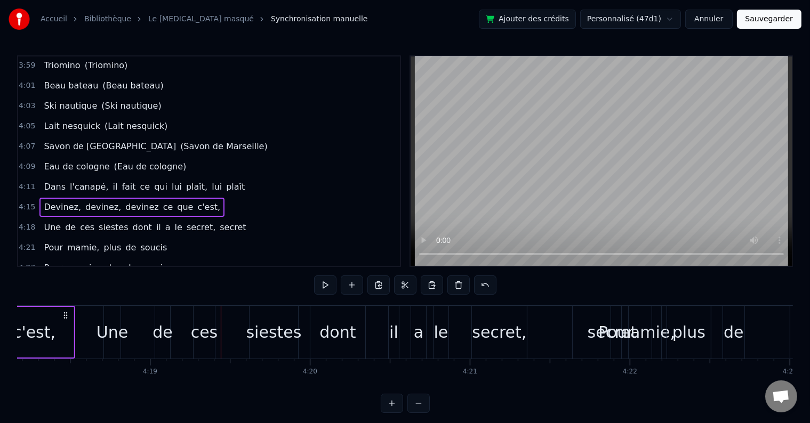
scroll to position [0, 40622]
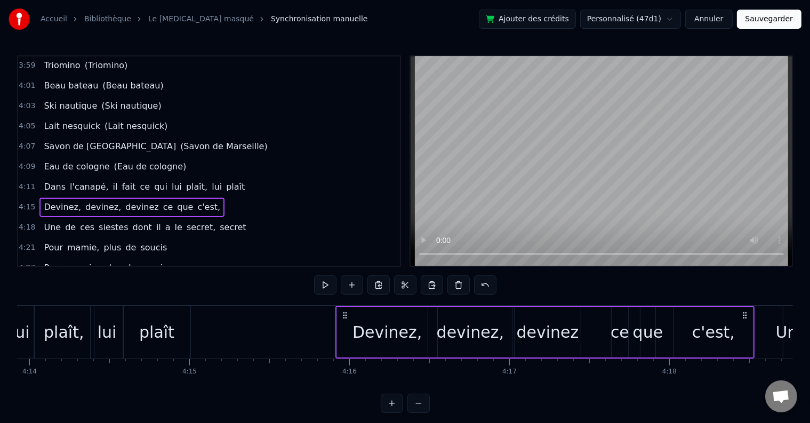
click at [568, 327] on div "devinez" at bounding box center [548, 332] width 62 height 24
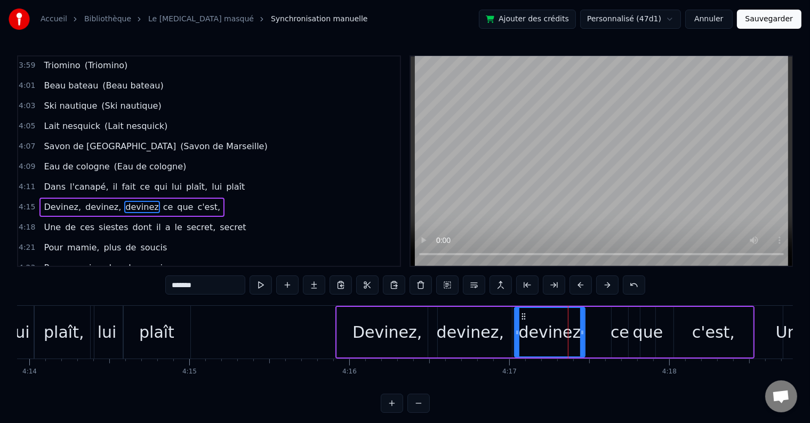
drag, startPoint x: 578, startPoint y: 327, endPoint x: 606, endPoint y: 332, distance: 28.6
click at [584, 327] on div at bounding box center [582, 332] width 4 height 49
click at [611, 332] on div "ce" at bounding box center [620, 332] width 18 height 51
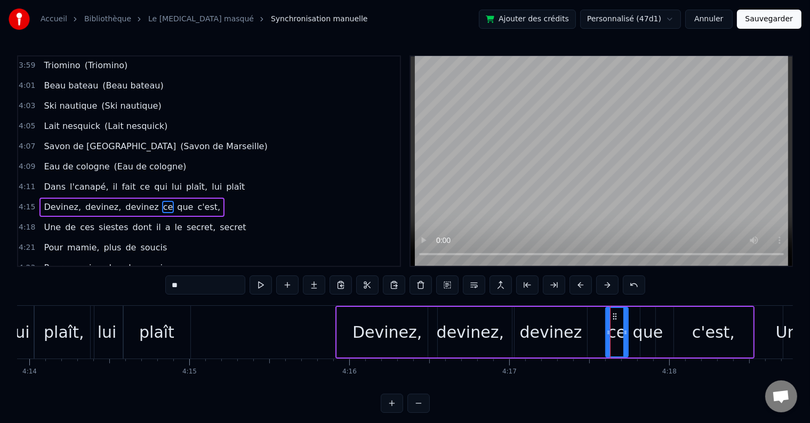
drag, startPoint x: 613, startPoint y: 331, endPoint x: 605, endPoint y: 334, distance: 8.3
click at [606, 334] on icon at bounding box center [608, 332] width 4 height 9
click at [643, 340] on div "que" at bounding box center [648, 332] width 30 height 24
drag, startPoint x: 641, startPoint y: 333, endPoint x: 630, endPoint y: 335, distance: 11.3
click at [630, 335] on icon at bounding box center [632, 332] width 4 height 9
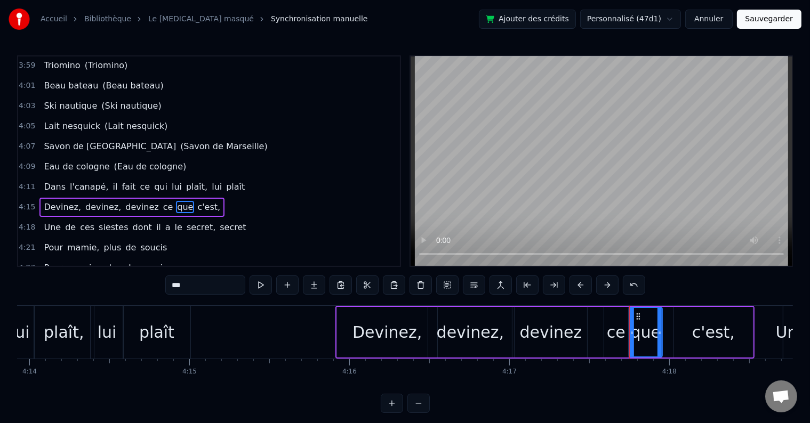
drag, startPoint x: 653, startPoint y: 331, endPoint x: 660, endPoint y: 331, distance: 7.0
click at [660, 331] on icon at bounding box center [660, 332] width 4 height 9
click at [678, 328] on div "c'est," at bounding box center [713, 332] width 79 height 51
type input "******"
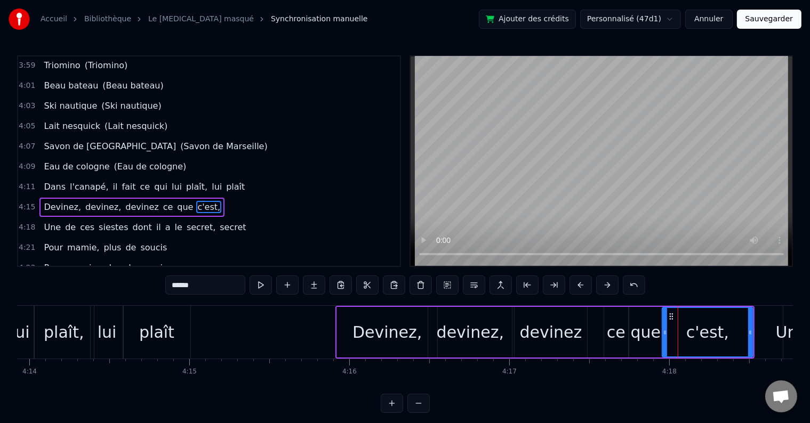
drag, startPoint x: 674, startPoint y: 333, endPoint x: 662, endPoint y: 334, distance: 11.8
click at [663, 334] on icon at bounding box center [665, 332] width 4 height 9
click at [237, 197] on div "4:15 [PERSON_NAME], [PERSON_NAME], devinez ce que c'est," at bounding box center [209, 207] width 382 height 20
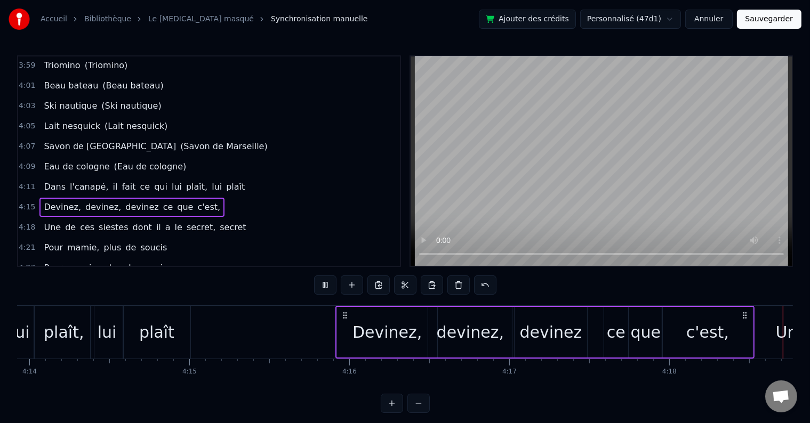
scroll to position [0, 41336]
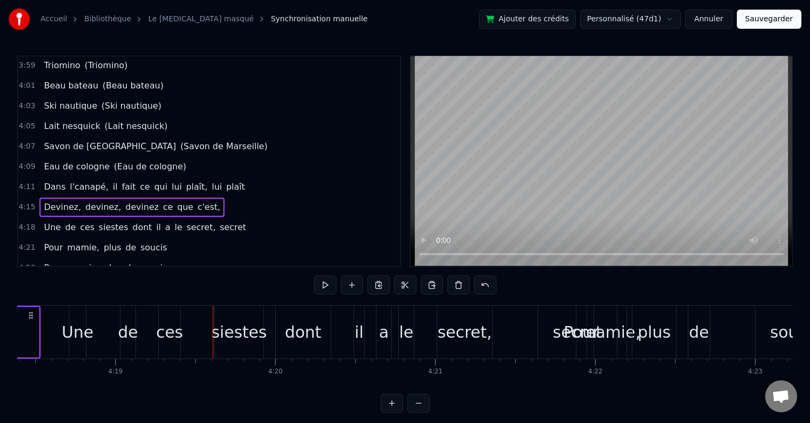
click at [124, 304] on div "0:03 Oh papy [PERSON_NAME], Oh papy paco, [PERSON_NAME], ohé 0:07 Oh papy paco,…" at bounding box center [405, 234] width 776 height 358
click at [116, 311] on div "Une de ces siestes dont il a le secret, secret" at bounding box center [344, 332] width 551 height 53
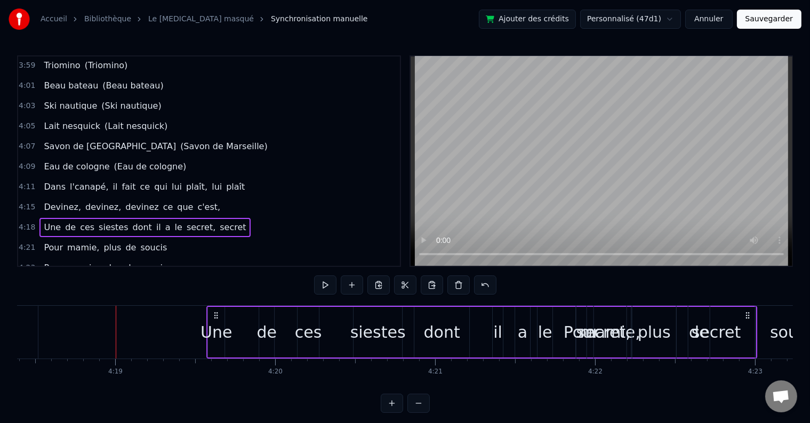
drag, startPoint x: 79, startPoint y: 314, endPoint x: 217, endPoint y: 315, distance: 137.6
click at [217, 315] on icon at bounding box center [216, 315] width 9 height 9
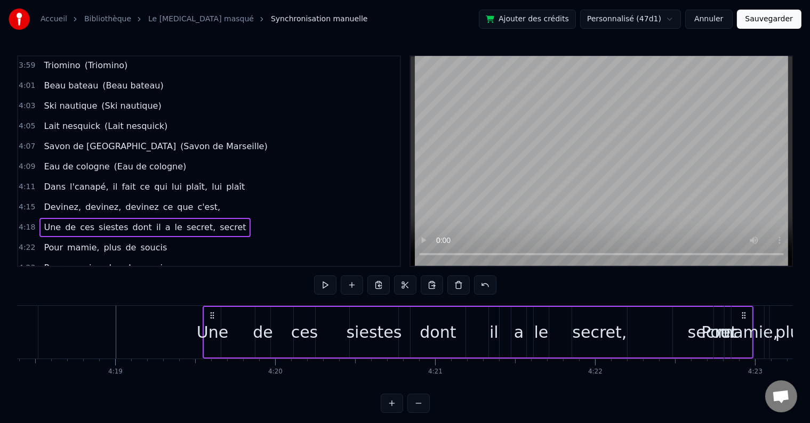
drag, startPoint x: 78, startPoint y: 314, endPoint x: 212, endPoint y: 318, distance: 133.9
click at [212, 318] on icon at bounding box center [212, 315] width 9 height 9
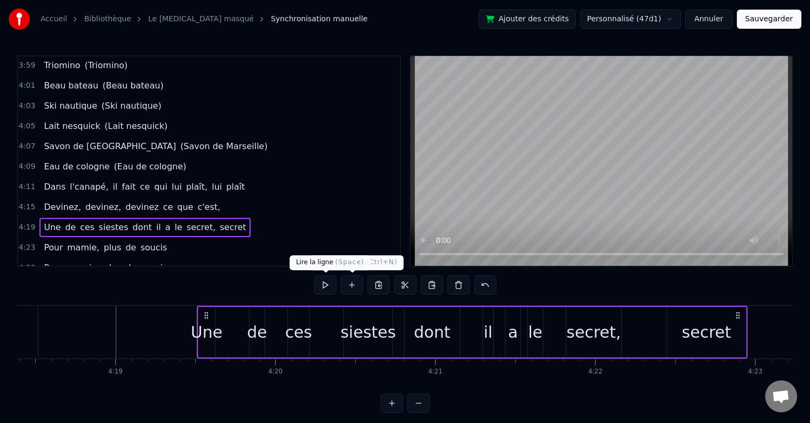
click at [323, 288] on button at bounding box center [325, 285] width 22 height 19
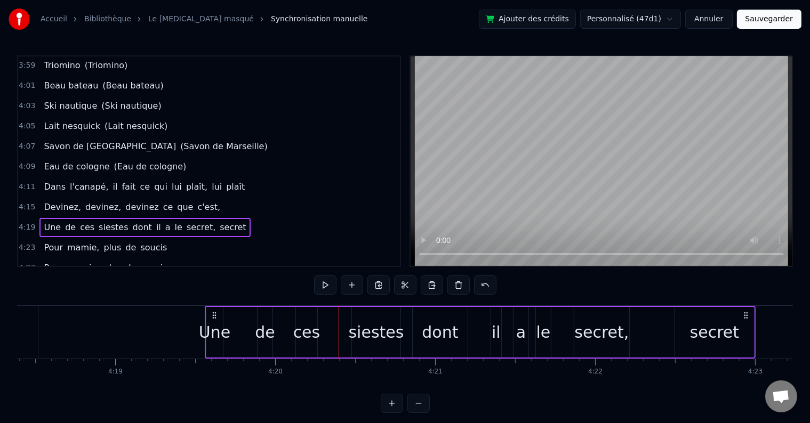
click at [219, 318] on div "Une" at bounding box center [214, 332] width 17 height 51
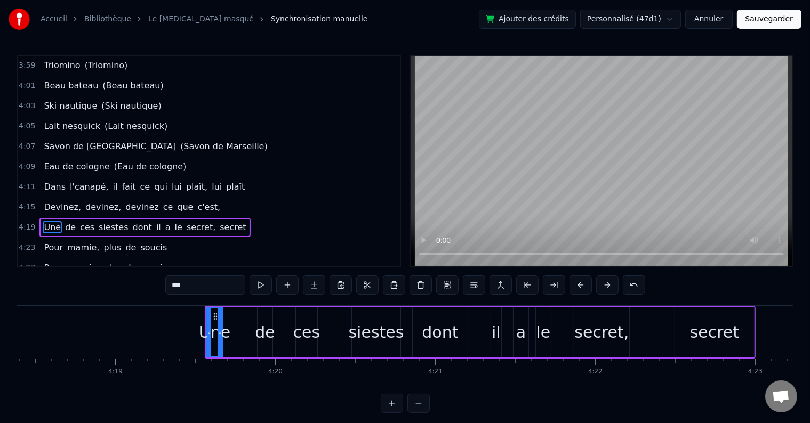
scroll to position [1318, 0]
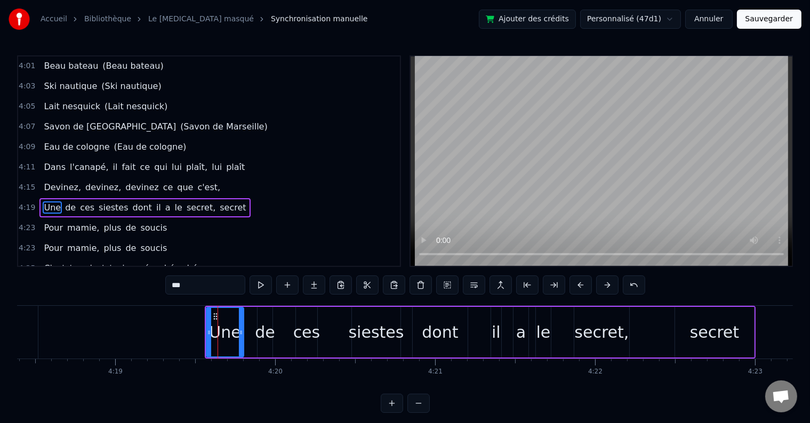
drag, startPoint x: 219, startPoint y: 331, endPoint x: 239, endPoint y: 331, distance: 20.8
click at [239, 331] on icon at bounding box center [241, 332] width 4 height 9
drag, startPoint x: 215, startPoint y: 315, endPoint x: 207, endPoint y: 315, distance: 7.5
click at [207, 315] on icon at bounding box center [208, 316] width 9 height 9
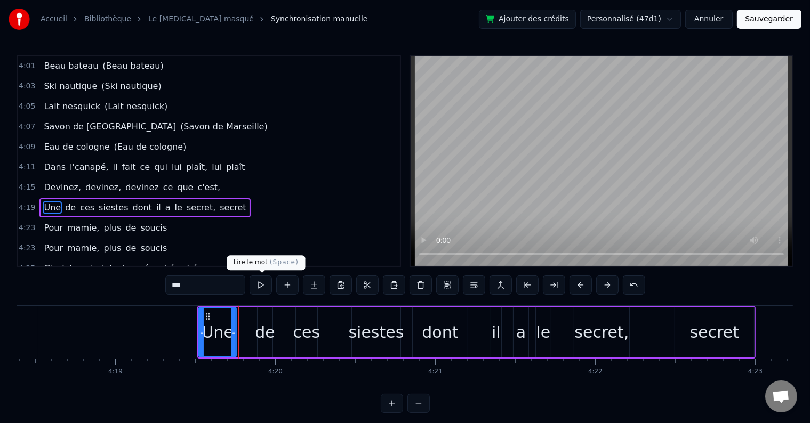
click at [268, 288] on button at bounding box center [261, 285] width 22 height 19
click at [257, 332] on div "de" at bounding box center [265, 332] width 20 height 24
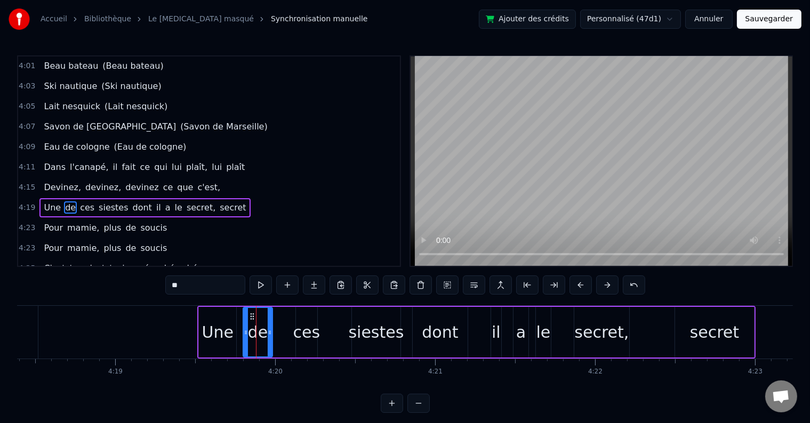
drag, startPoint x: 259, startPoint y: 336, endPoint x: 244, endPoint y: 340, distance: 14.9
click at [244, 340] on div at bounding box center [246, 332] width 4 height 49
drag, startPoint x: 253, startPoint y: 316, endPoint x: 244, endPoint y: 320, distance: 9.8
click at [244, 320] on div "de" at bounding box center [249, 332] width 28 height 49
click at [309, 328] on div "ces" at bounding box center [306, 332] width 27 height 24
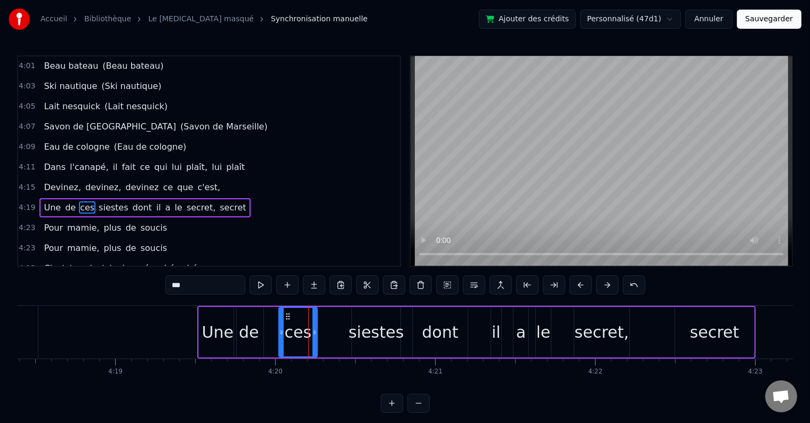
drag, startPoint x: 299, startPoint y: 330, endPoint x: 282, endPoint y: 332, distance: 17.3
click at [282, 332] on icon at bounding box center [281, 332] width 4 height 9
drag, startPoint x: 288, startPoint y: 319, endPoint x: 271, endPoint y: 320, distance: 17.1
click at [271, 320] on div "ces" at bounding box center [280, 332] width 37 height 49
click at [354, 329] on div "siestes" at bounding box center [376, 332] width 55 height 24
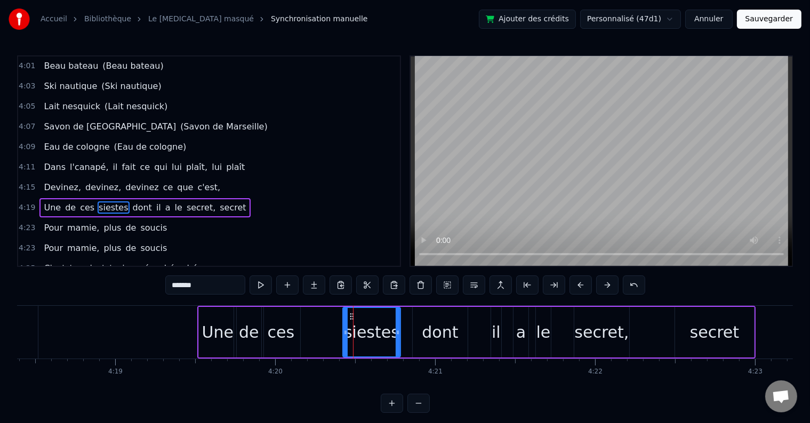
drag, startPoint x: 352, startPoint y: 322, endPoint x: 343, endPoint y: 324, distance: 9.4
click at [343, 324] on div at bounding box center [345, 332] width 4 height 49
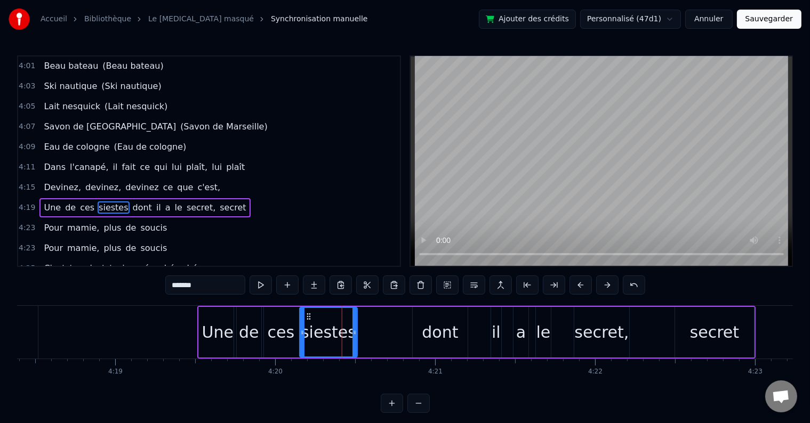
drag, startPoint x: 352, startPoint y: 318, endPoint x: 309, endPoint y: 322, distance: 43.3
click at [309, 322] on div "siestes" at bounding box center [328, 332] width 57 height 49
click at [434, 333] on div "dont" at bounding box center [440, 332] width 36 height 24
type input "****"
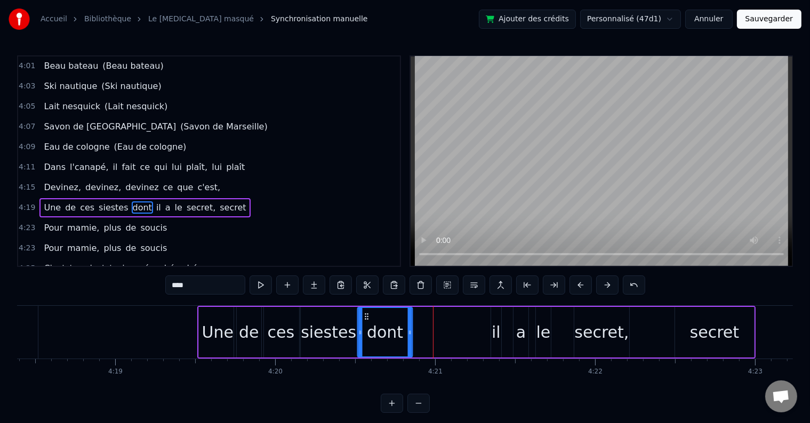
click at [367, 316] on icon at bounding box center [367, 316] width 9 height 9
click at [501, 331] on div "Une de ces siestes dont il a le secret, secret" at bounding box center [476, 332] width 558 height 53
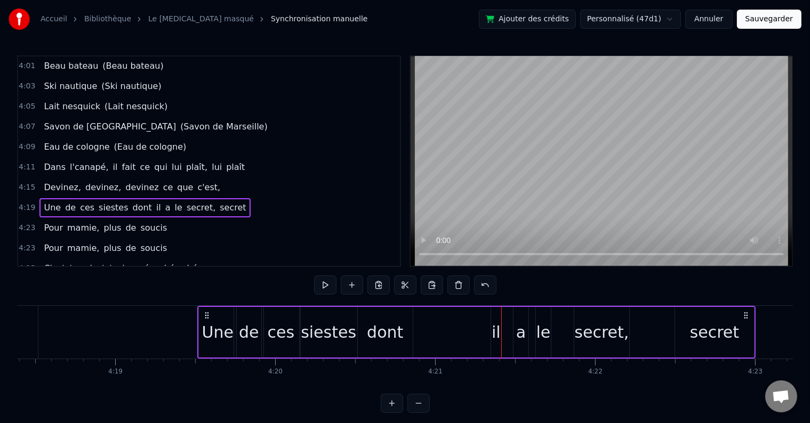
click at [500, 331] on div "il" at bounding box center [496, 332] width 10 height 51
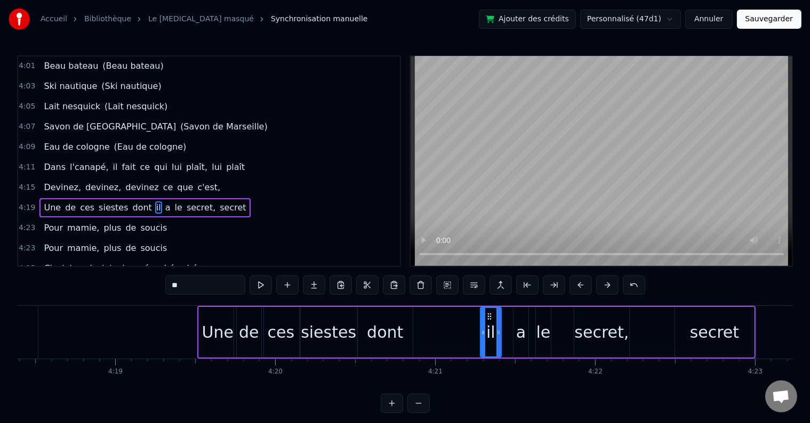
drag, startPoint x: 494, startPoint y: 331, endPoint x: 483, endPoint y: 332, distance: 10.8
click at [483, 332] on icon at bounding box center [483, 332] width 4 height 9
drag, startPoint x: 487, startPoint y: 318, endPoint x: 417, endPoint y: 308, distance: 71.0
click at [417, 308] on div "il" at bounding box center [421, 332] width 20 height 49
click at [515, 328] on div "a" at bounding box center [521, 332] width 15 height 51
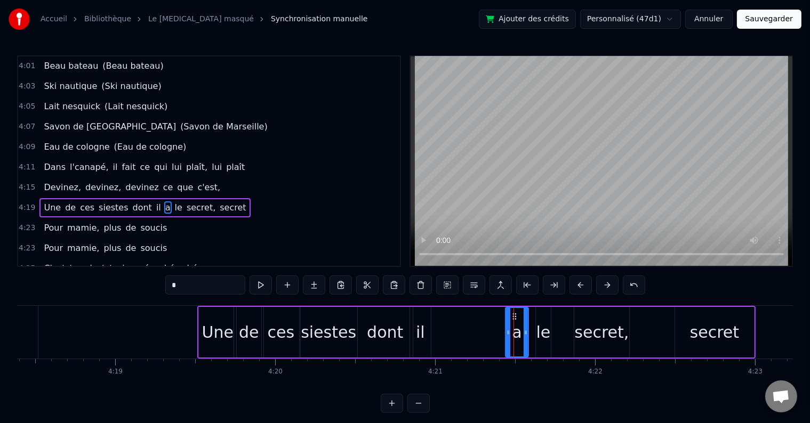
drag, startPoint x: 517, startPoint y: 323, endPoint x: 509, endPoint y: 324, distance: 8.1
click at [509, 324] on div at bounding box center [508, 332] width 4 height 49
drag, startPoint x: 513, startPoint y: 316, endPoint x: 438, endPoint y: 322, distance: 74.9
click at [438, 322] on div "a" at bounding box center [442, 332] width 22 height 49
click at [540, 327] on div "le" at bounding box center [543, 332] width 14 height 24
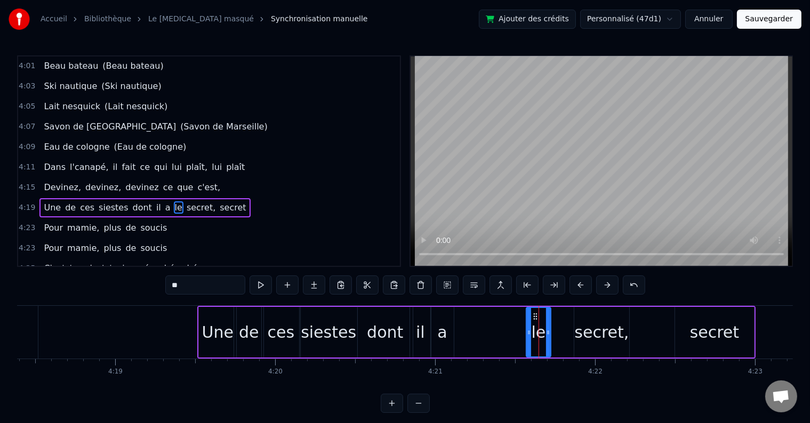
drag, startPoint x: 536, startPoint y: 322, endPoint x: 526, endPoint y: 322, distance: 9.6
click at [527, 322] on div at bounding box center [529, 332] width 4 height 49
drag, startPoint x: 534, startPoint y: 316, endPoint x: 461, endPoint y: 322, distance: 73.3
click at [461, 322] on div "le" at bounding box center [465, 332] width 23 height 49
click at [576, 332] on div "secret," at bounding box center [601, 332] width 55 height 51
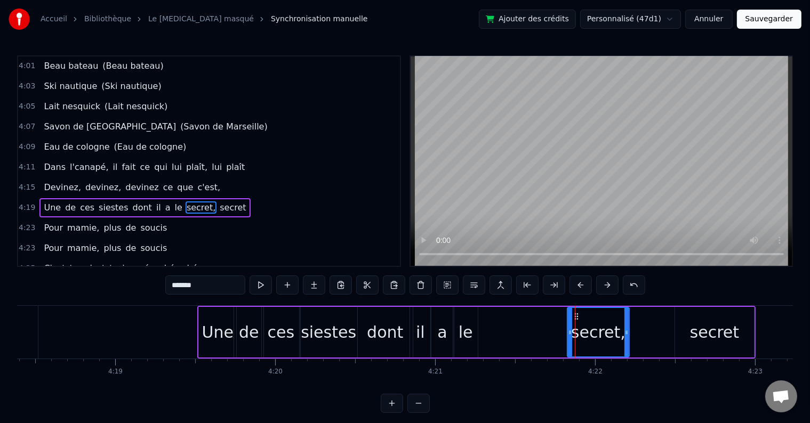
drag, startPoint x: 576, startPoint y: 325, endPoint x: 570, endPoint y: 324, distance: 7.0
click at [570, 324] on div at bounding box center [570, 332] width 4 height 49
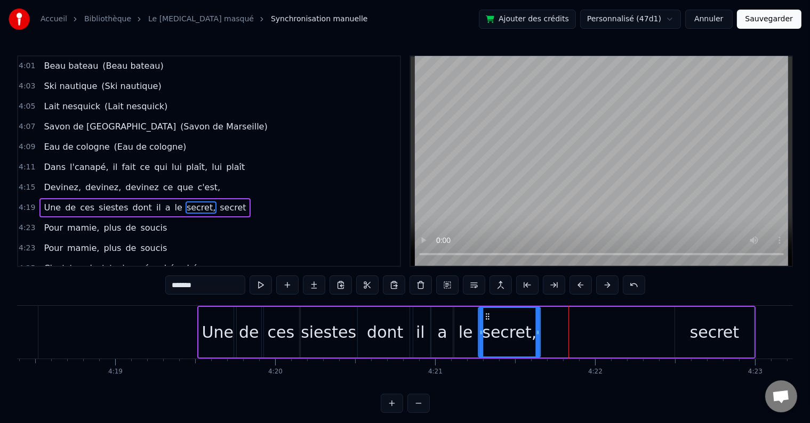
drag, startPoint x: 574, startPoint y: 316, endPoint x: 485, endPoint y: 316, distance: 89.1
click at [485, 316] on icon at bounding box center [488, 316] width 9 height 9
click at [711, 335] on div "secret" at bounding box center [714, 332] width 49 height 24
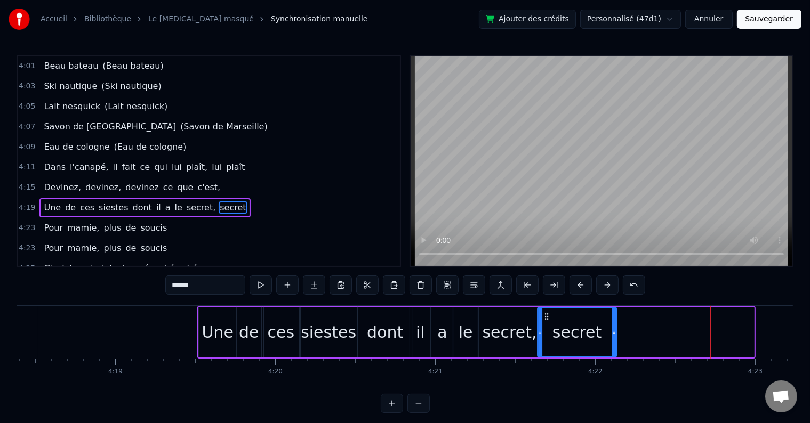
drag, startPoint x: 683, startPoint y: 314, endPoint x: 546, endPoint y: 322, distance: 137.3
click at [546, 322] on div "secret" at bounding box center [577, 332] width 78 height 49
click at [236, 322] on div "de" at bounding box center [248, 332] width 29 height 51
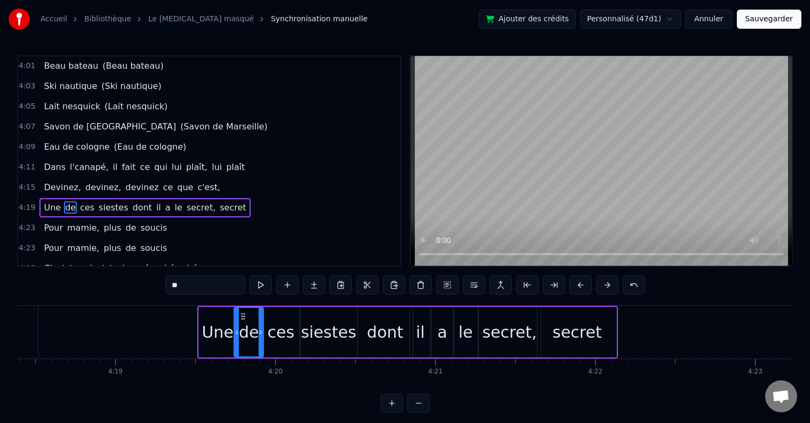
click at [216, 324] on div "Une" at bounding box center [217, 332] width 31 height 24
type input "***"
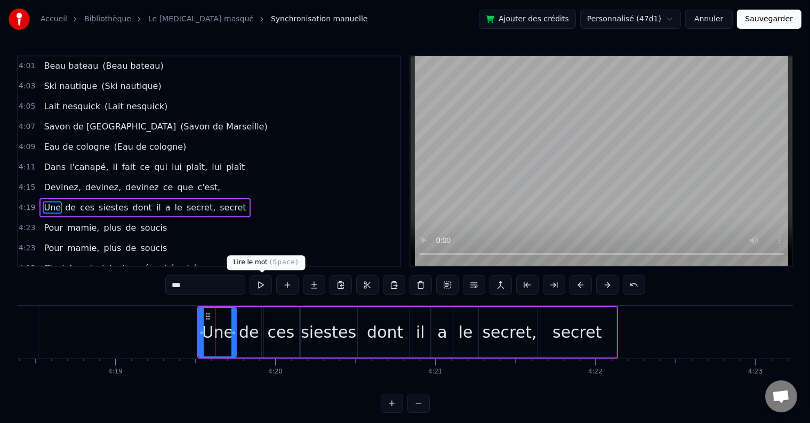
click at [255, 285] on button at bounding box center [261, 285] width 22 height 19
click at [234, 198] on div "4:19 Une de ces siestes dont il a le secret, secret" at bounding box center [209, 208] width 382 height 20
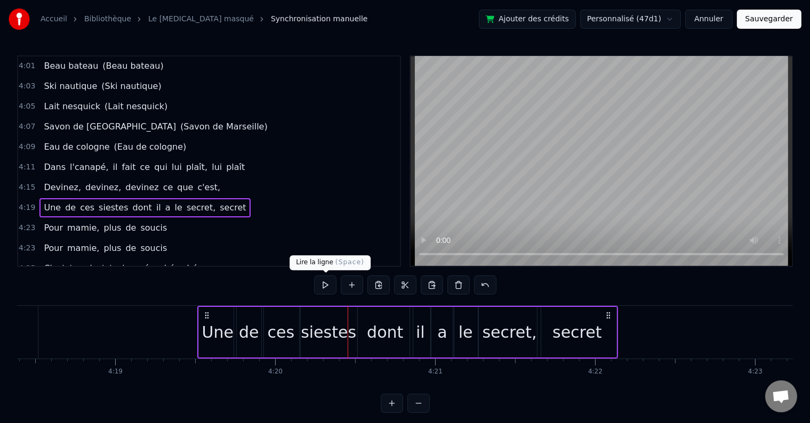
click at [328, 287] on button at bounding box center [325, 285] width 22 height 19
click at [373, 325] on div "dont" at bounding box center [385, 332] width 36 height 24
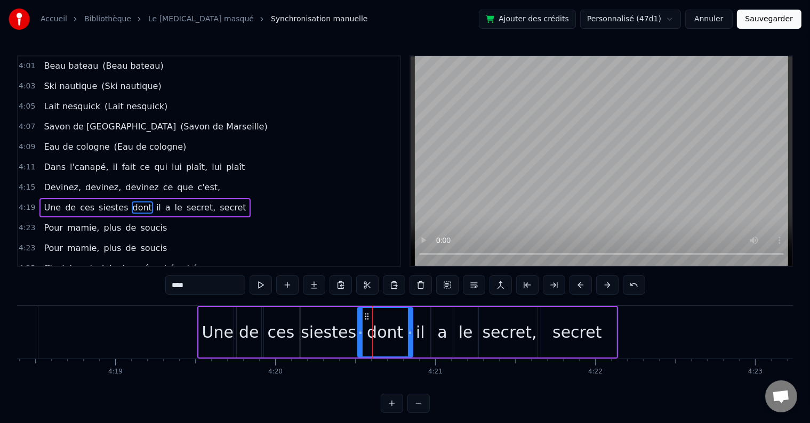
click at [596, 320] on div "secret" at bounding box center [576, 332] width 49 height 24
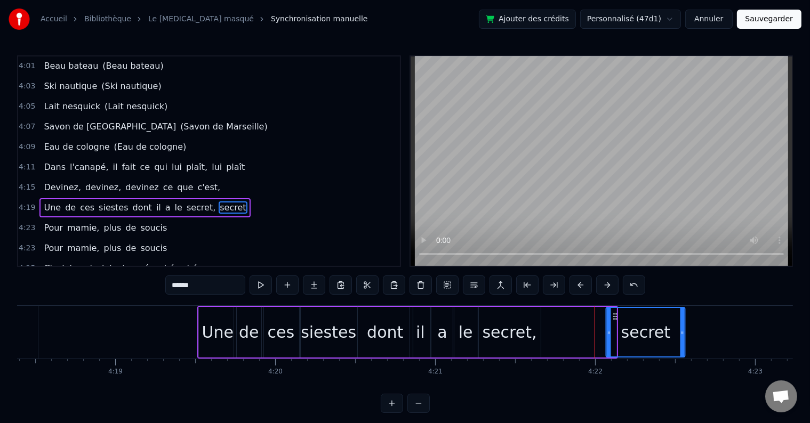
drag, startPoint x: 548, startPoint y: 315, endPoint x: 552, endPoint y: 337, distance: 22.9
click at [617, 324] on div "secret" at bounding box center [646, 332] width 78 height 49
click at [511, 327] on div "secret," at bounding box center [510, 332] width 54 height 24
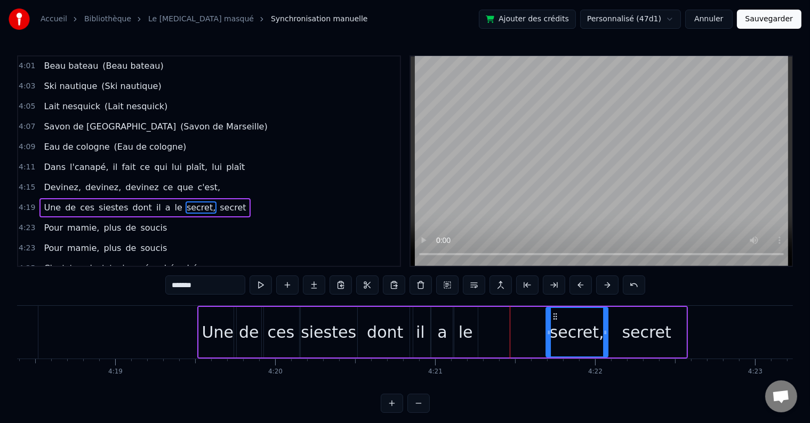
drag, startPoint x: 533, startPoint y: 319, endPoint x: 554, endPoint y: 318, distance: 20.3
click at [554, 318] on icon at bounding box center [555, 316] width 9 height 9
click at [472, 326] on div "le" at bounding box center [465, 332] width 25 height 51
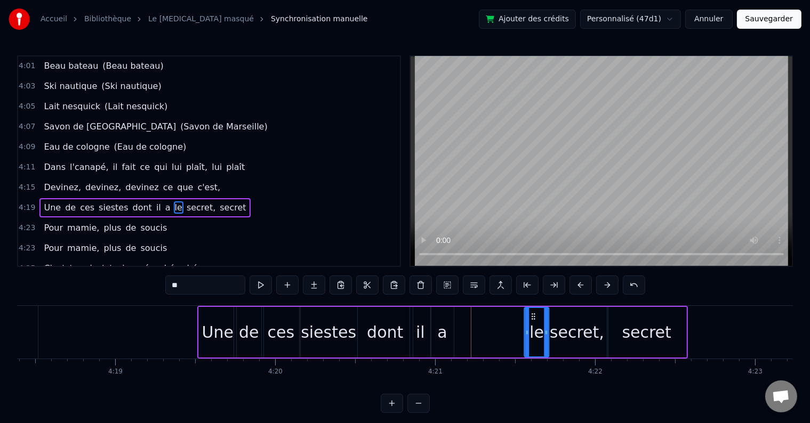
drag, startPoint x: 460, startPoint y: 314, endPoint x: 531, endPoint y: 315, distance: 71.5
click at [531, 315] on icon at bounding box center [534, 316] width 9 height 9
click at [443, 324] on div "a" at bounding box center [442, 332] width 10 height 24
drag, startPoint x: 437, startPoint y: 312, endPoint x: 508, endPoint y: 317, distance: 70.5
click at [508, 317] on icon at bounding box center [510, 316] width 9 height 9
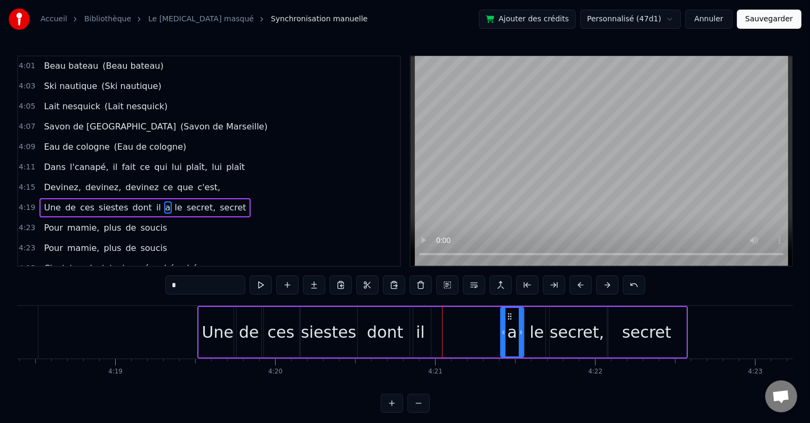
click at [426, 324] on div "il" at bounding box center [420, 332] width 21 height 51
drag, startPoint x: 415, startPoint y: 314, endPoint x: 484, endPoint y: 316, distance: 69.4
click at [484, 316] on icon at bounding box center [488, 316] width 9 height 9
click at [392, 331] on div "dont" at bounding box center [385, 332] width 36 height 24
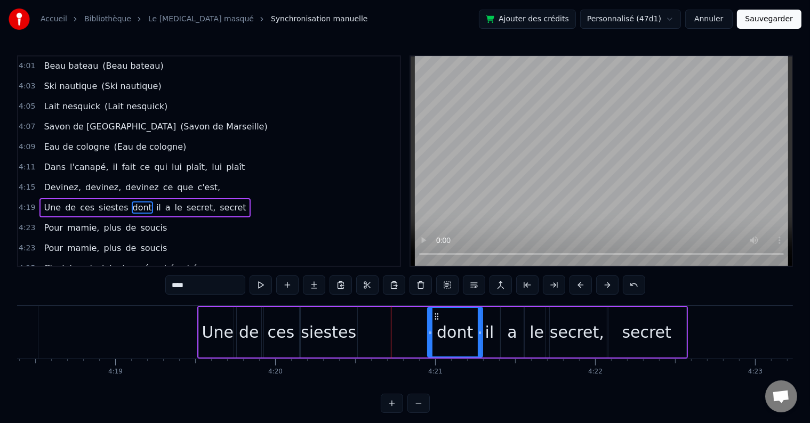
drag, startPoint x: 368, startPoint y: 314, endPoint x: 438, endPoint y: 324, distance: 70.7
click at [438, 324] on div "dont" at bounding box center [455, 332] width 54 height 49
click at [334, 326] on div "siestes" at bounding box center [328, 332] width 55 height 24
type input "*******"
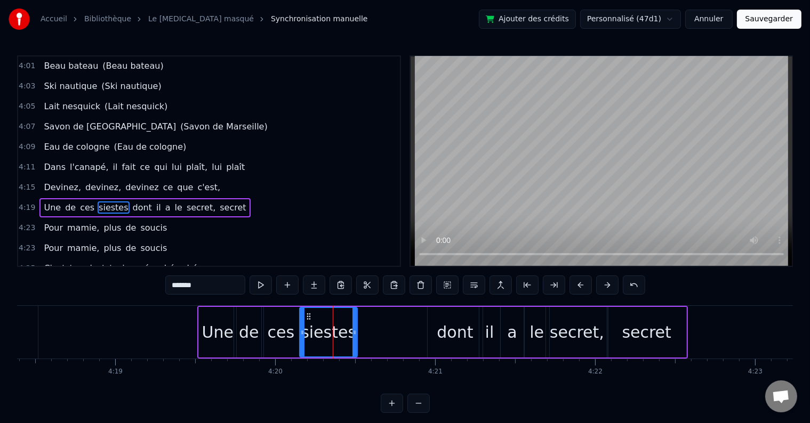
drag, startPoint x: 357, startPoint y: 331, endPoint x: 403, endPoint y: 330, distance: 46.4
click at [403, 330] on div "Une de ces siestes dont il a le secret, secret" at bounding box center [442, 332] width 490 height 53
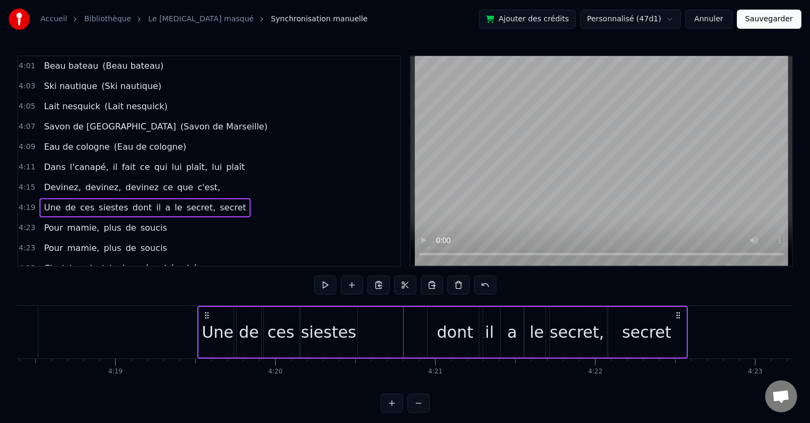
click at [344, 333] on div "siestes" at bounding box center [328, 332] width 55 height 24
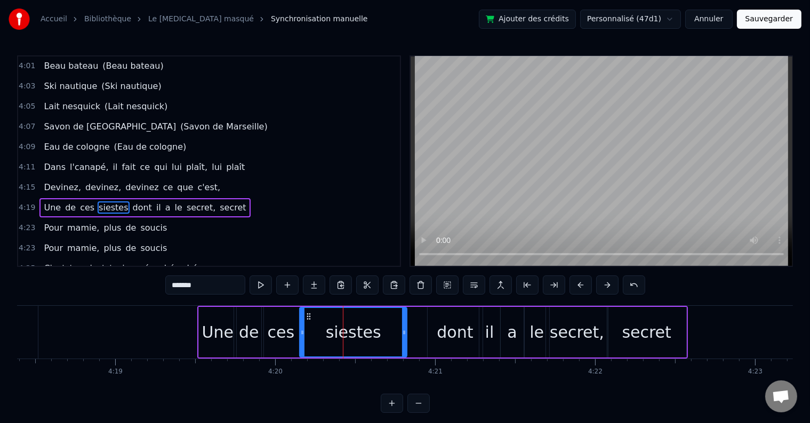
drag, startPoint x: 354, startPoint y: 331, endPoint x: 404, endPoint y: 334, distance: 49.7
click at [404, 334] on icon at bounding box center [404, 332] width 4 height 9
click at [251, 198] on div "4:19 Une de ces siestes dont il a le secret, secret" at bounding box center [209, 208] width 382 height 20
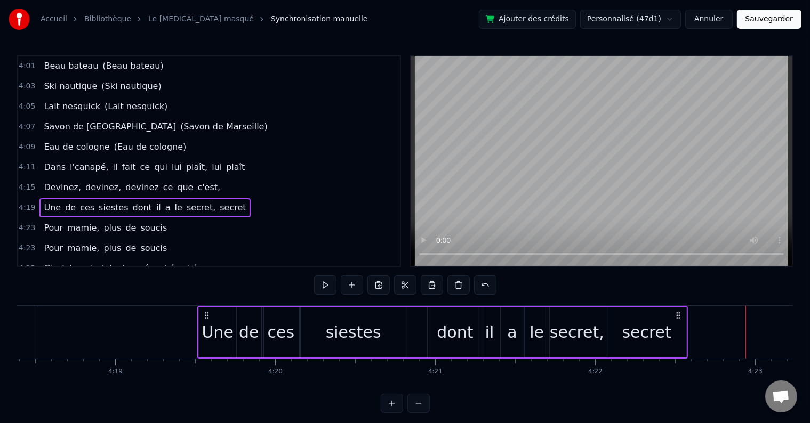
scroll to position [0, 42010]
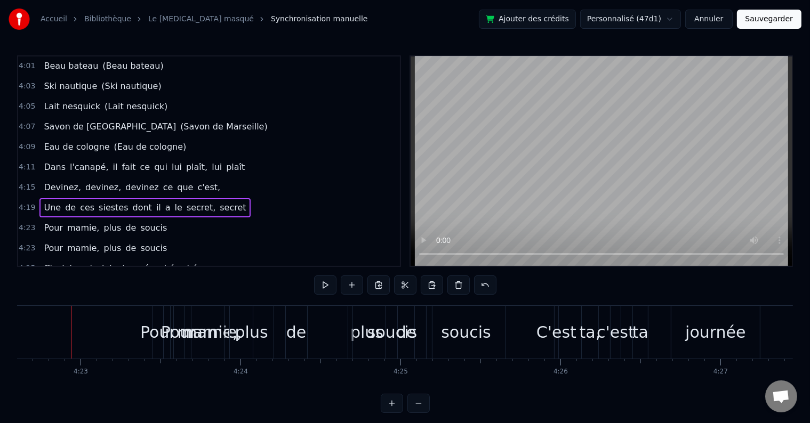
click at [226, 198] on div "4:19 Une de ces siestes dont il a le secret, secret" at bounding box center [209, 208] width 382 height 20
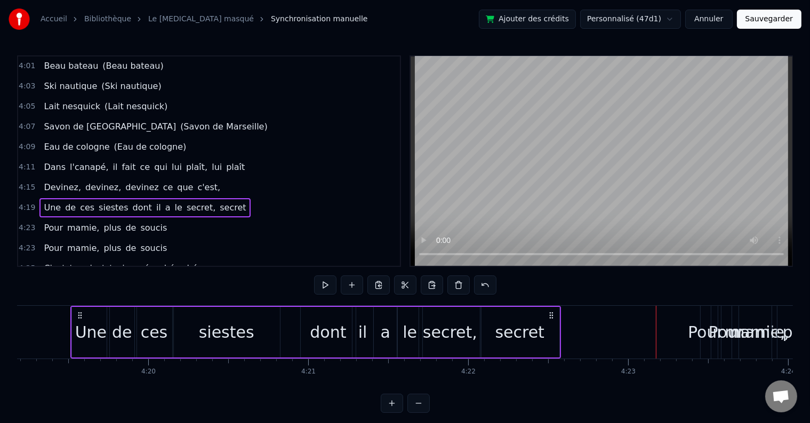
click at [517, 324] on div "secret" at bounding box center [519, 332] width 49 height 24
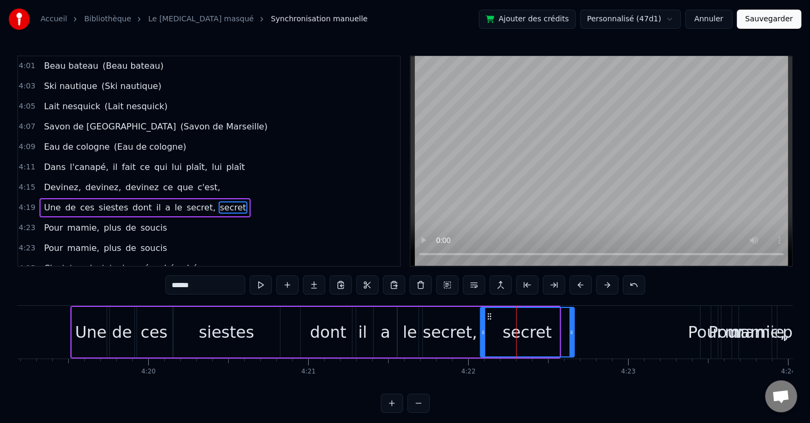
drag, startPoint x: 557, startPoint y: 335, endPoint x: 572, endPoint y: 335, distance: 14.9
click at [572, 335] on icon at bounding box center [572, 332] width 4 height 9
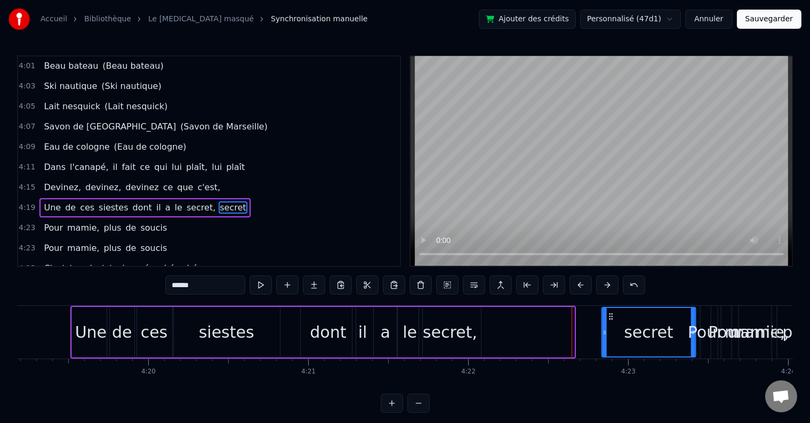
drag, startPoint x: 491, startPoint y: 316, endPoint x: 613, endPoint y: 320, distance: 121.7
click at [613, 320] on icon at bounding box center [611, 316] width 9 height 9
click at [468, 330] on div "secret," at bounding box center [450, 332] width 54 height 24
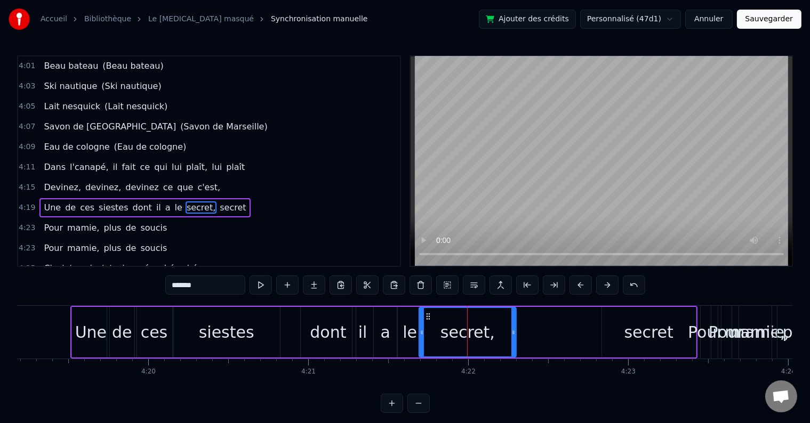
drag, startPoint x: 478, startPoint y: 328, endPoint x: 513, endPoint y: 328, distance: 35.2
click at [513, 328] on icon at bounding box center [513, 332] width 4 height 9
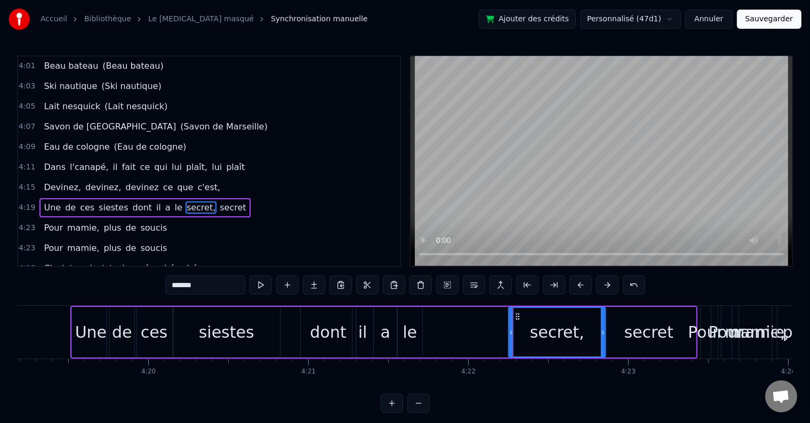
drag, startPoint x: 426, startPoint y: 317, endPoint x: 516, endPoint y: 318, distance: 89.6
click at [516, 318] on icon at bounding box center [518, 316] width 9 height 9
click at [410, 331] on div "le" at bounding box center [410, 332] width 14 height 24
type input "**"
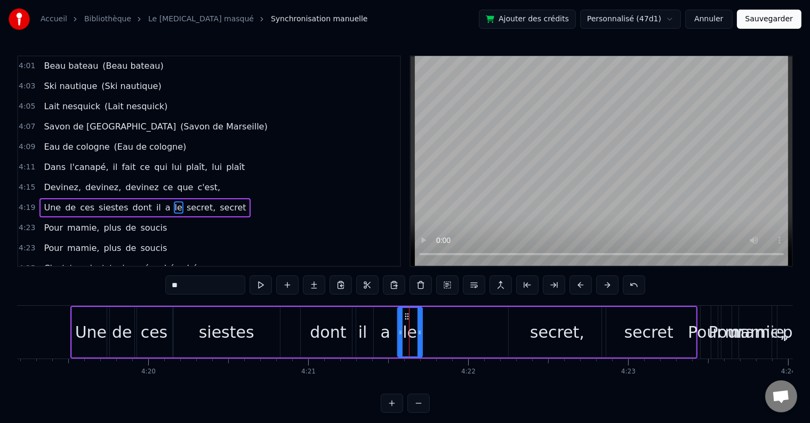
drag, startPoint x: 405, startPoint y: 311, endPoint x: 500, endPoint y: 318, distance: 95.7
click at [500, 318] on div "Une de ces siestes dont il a le secret, secret" at bounding box center [383, 332] width 627 height 53
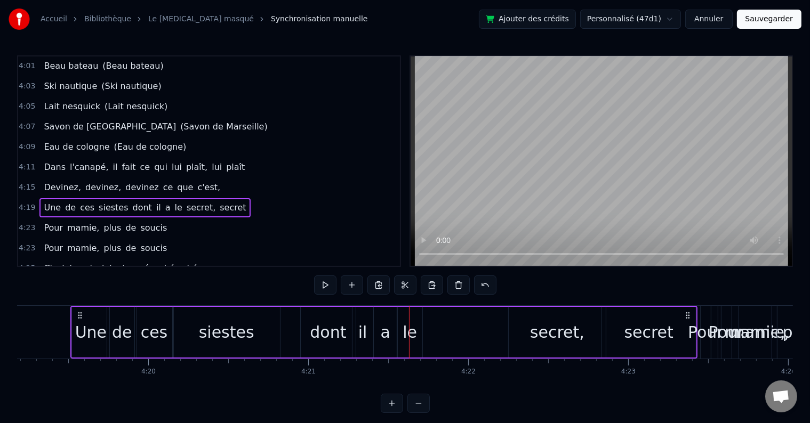
click at [412, 328] on div "le" at bounding box center [410, 332] width 14 height 24
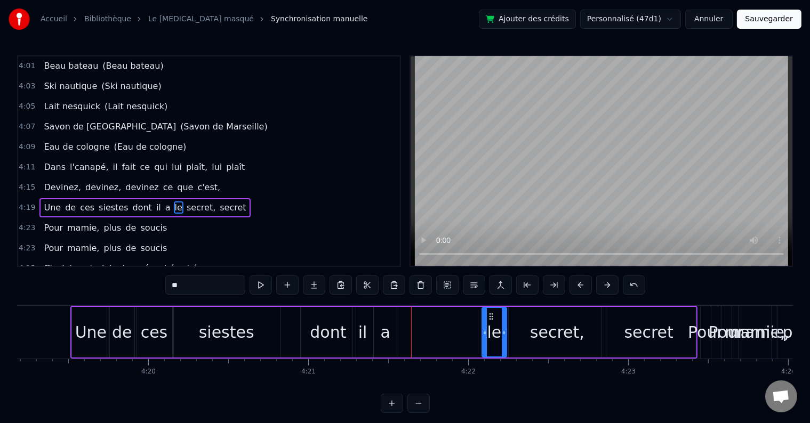
drag, startPoint x: 405, startPoint y: 315, endPoint x: 490, endPoint y: 321, distance: 84.5
click at [490, 321] on div "le" at bounding box center [494, 332] width 23 height 49
click at [389, 328] on div "a" at bounding box center [385, 332] width 23 height 51
drag, startPoint x: 381, startPoint y: 312, endPoint x: 463, endPoint y: 322, distance: 83.3
click at [463, 322] on div "a" at bounding box center [468, 332] width 22 height 49
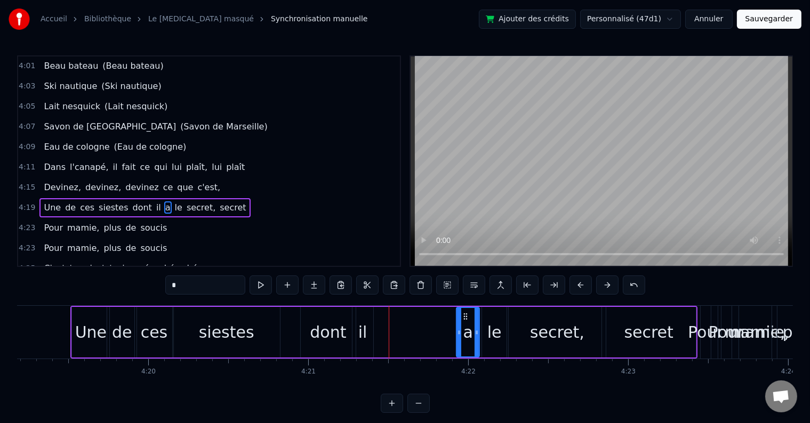
click at [360, 325] on div "il" at bounding box center [362, 332] width 9 height 24
drag, startPoint x: 410, startPoint y: 324, endPoint x: 448, endPoint y: 323, distance: 38.4
click at [448, 323] on div "il" at bounding box center [450, 332] width 20 height 49
click at [346, 324] on div "dont" at bounding box center [328, 332] width 55 height 51
type input "****"
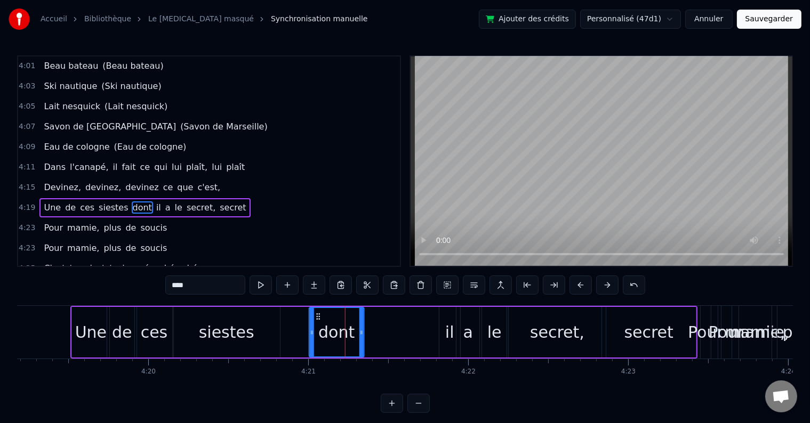
drag, startPoint x: 311, startPoint y: 314, endPoint x: 320, endPoint y: 320, distance: 10.7
click at [320, 320] on div "dont" at bounding box center [337, 332] width 54 height 49
drag, startPoint x: 224, startPoint y: 154, endPoint x: 235, endPoint y: 172, distance: 21.0
click at [224, 198] on div "4:19 Une de ces siestes dont il a le secret, secret" at bounding box center [209, 208] width 382 height 20
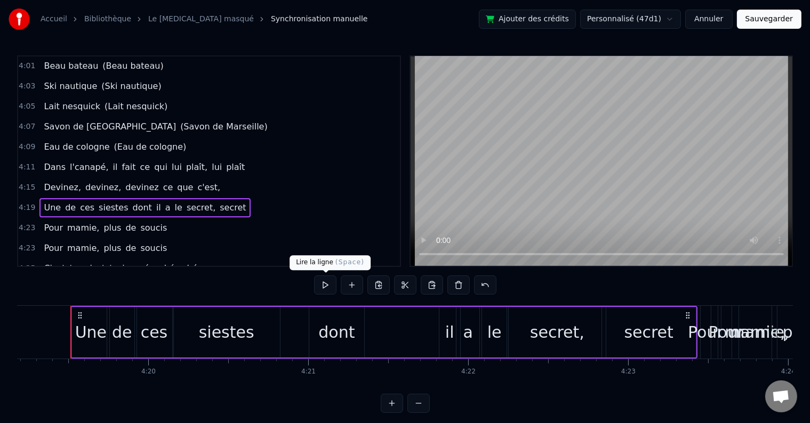
click at [322, 284] on button at bounding box center [325, 285] width 22 height 19
click at [330, 326] on div "dont" at bounding box center [336, 332] width 36 height 24
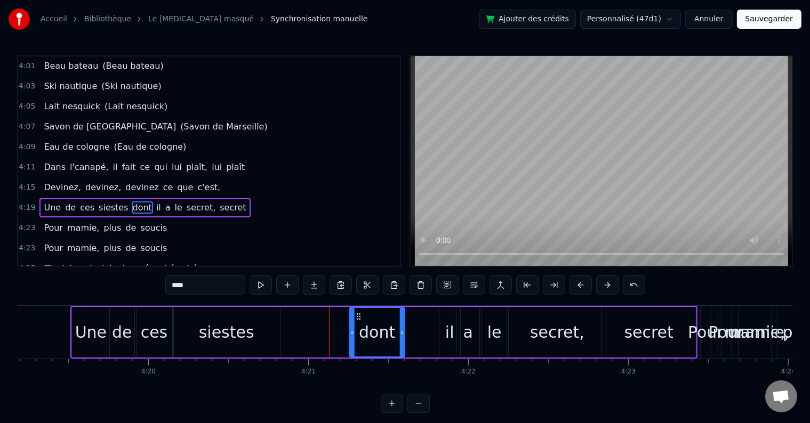
drag, startPoint x: 352, startPoint y: 316, endPoint x: 357, endPoint y: 324, distance: 9.8
click at [357, 324] on div "dont" at bounding box center [377, 332] width 54 height 49
drag, startPoint x: 403, startPoint y: 332, endPoint x: 436, endPoint y: 331, distance: 33.1
click at [436, 331] on icon at bounding box center [435, 332] width 4 height 9
click at [250, 324] on div "siestes" at bounding box center [226, 332] width 107 height 51
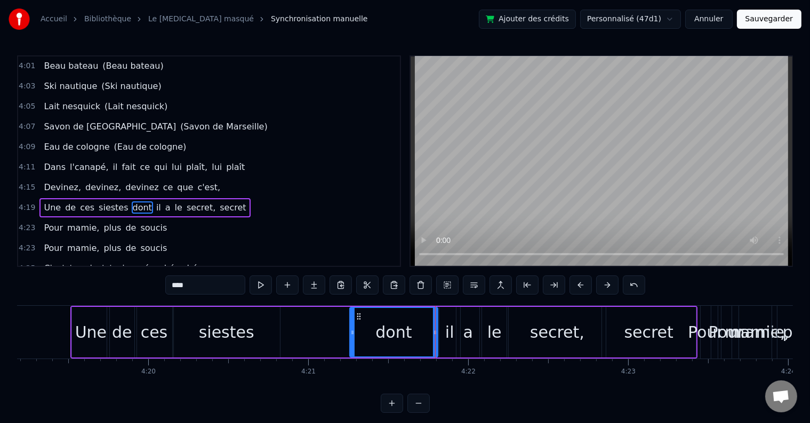
type input "*******"
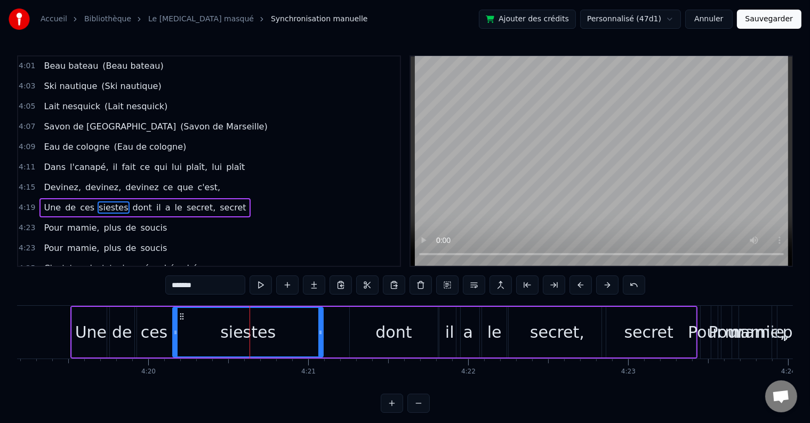
drag, startPoint x: 279, startPoint y: 333, endPoint x: 322, endPoint y: 333, distance: 43.2
click at [322, 333] on div "siestes" at bounding box center [247, 332] width 151 height 51
click at [220, 198] on div "4:19 Une de ces siestes dont il a le secret, secret" at bounding box center [209, 208] width 382 height 20
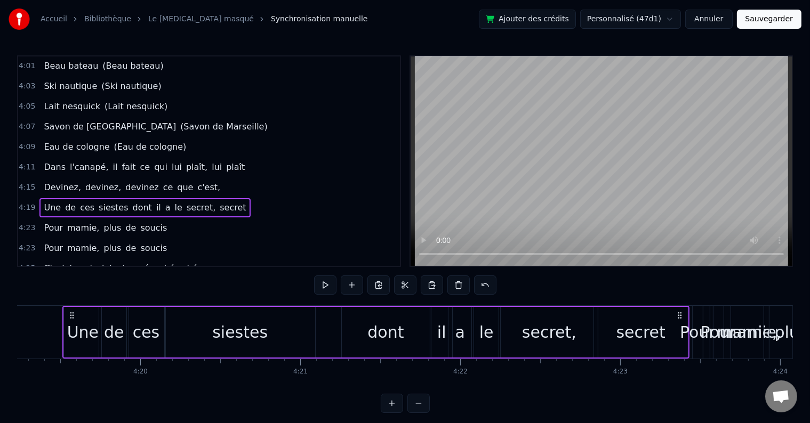
scroll to position [0, 41499]
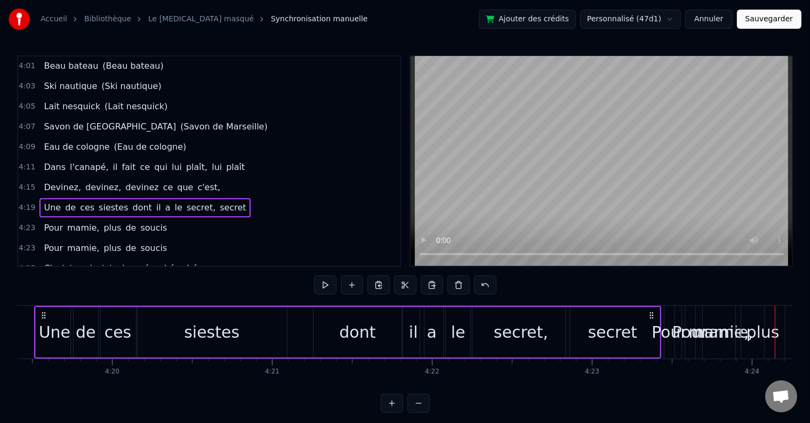
click at [527, 333] on div "secret," at bounding box center [521, 332] width 54 height 24
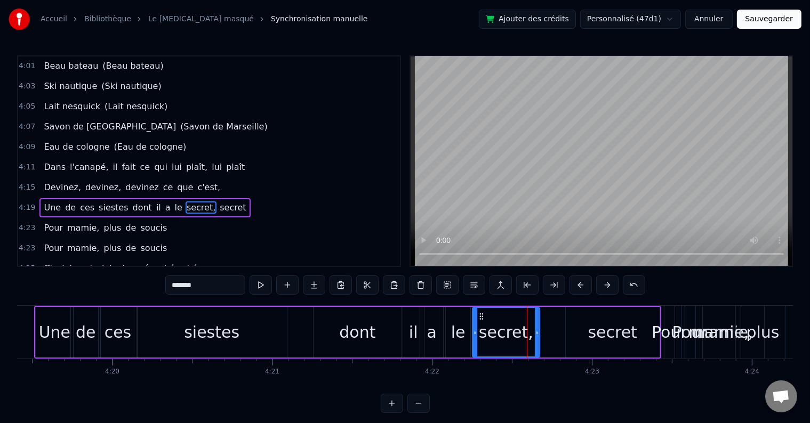
drag, startPoint x: 566, startPoint y: 329, endPoint x: 536, endPoint y: 333, distance: 30.1
click at [536, 333] on icon at bounding box center [537, 332] width 4 height 9
click at [591, 335] on div "secret" at bounding box center [612, 332] width 49 height 24
type input "******"
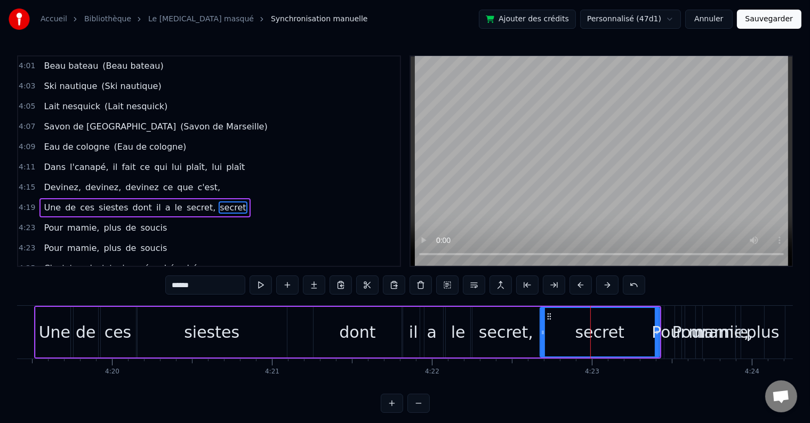
drag, startPoint x: 568, startPoint y: 333, endPoint x: 542, endPoint y: 334, distance: 26.2
click at [542, 334] on icon at bounding box center [543, 332] width 4 height 9
click at [255, 198] on div "4:19 Une de ces siestes dont il a le secret, secret" at bounding box center [209, 208] width 382 height 20
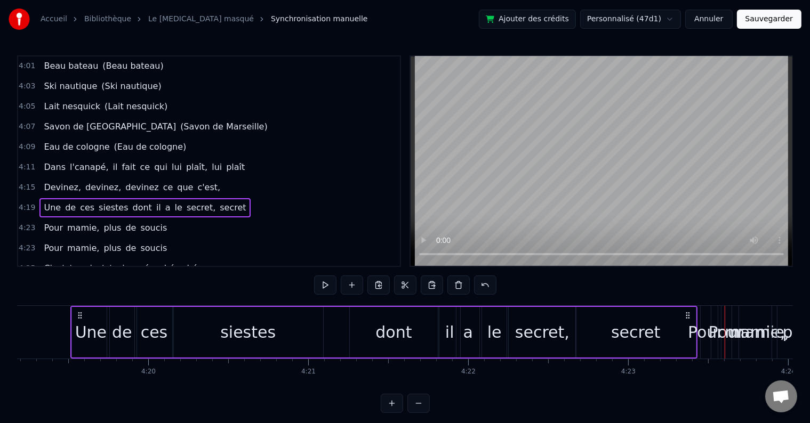
click at [291, 326] on div "siestes" at bounding box center [248, 332] width 150 height 51
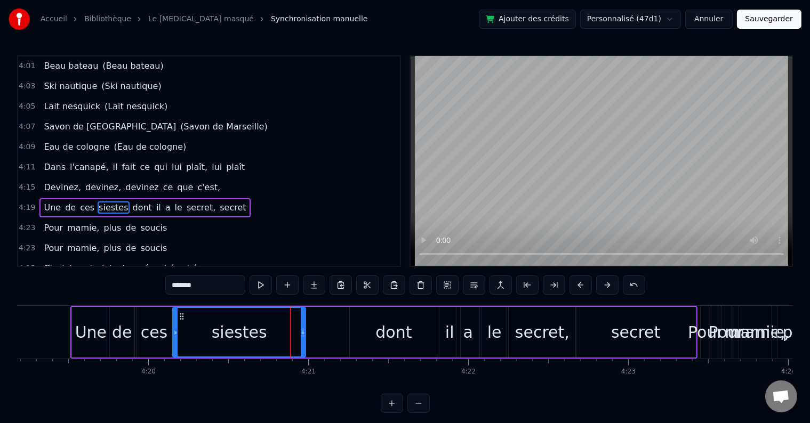
drag, startPoint x: 319, startPoint y: 338, endPoint x: 338, endPoint y: 336, distance: 18.8
click at [301, 339] on div at bounding box center [303, 332] width 4 height 49
click at [382, 331] on div "dont" at bounding box center [393, 332] width 36 height 24
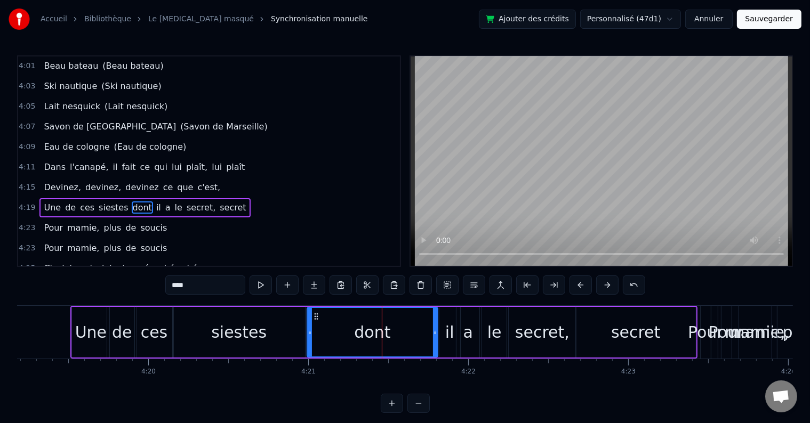
drag, startPoint x: 354, startPoint y: 329, endPoint x: 433, endPoint y: 333, distance: 79.5
click at [308, 328] on icon at bounding box center [310, 332] width 4 height 9
drag, startPoint x: 434, startPoint y: 333, endPoint x: 406, endPoint y: 328, distance: 28.6
click at [406, 328] on icon at bounding box center [407, 332] width 4 height 9
click at [446, 331] on div "il" at bounding box center [449, 332] width 9 height 24
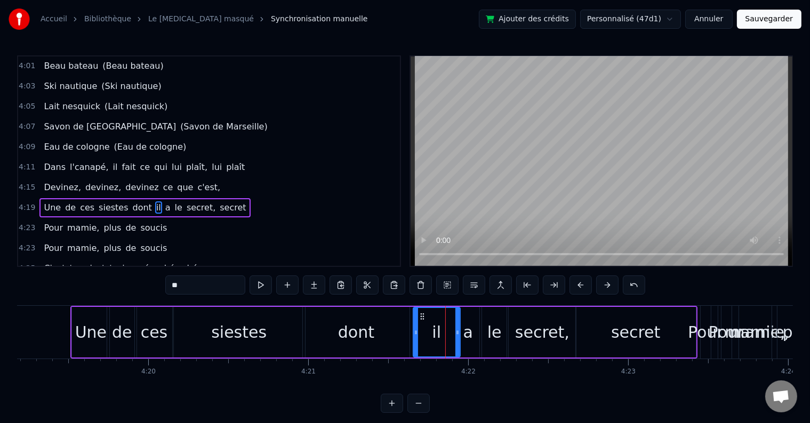
drag, startPoint x: 440, startPoint y: 335, endPoint x: 451, endPoint y: 337, distance: 10.4
click at [414, 333] on icon at bounding box center [416, 332] width 4 height 9
click at [479, 337] on div "a" at bounding box center [468, 332] width 24 height 51
drag, startPoint x: 460, startPoint y: 334, endPoint x: 447, endPoint y: 332, distance: 13.0
click at [447, 332] on icon at bounding box center [446, 332] width 4 height 9
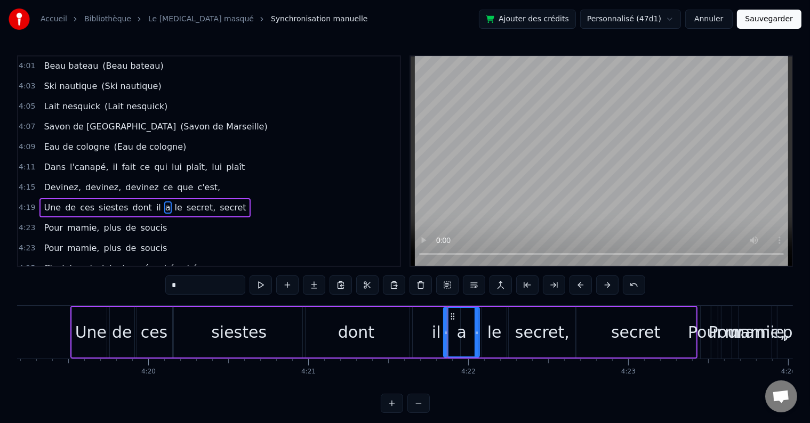
click at [423, 331] on div "il" at bounding box center [436, 332] width 47 height 51
type input "**"
drag, startPoint x: 457, startPoint y: 332, endPoint x: 335, endPoint y: 255, distance: 143.8
click at [443, 329] on icon at bounding box center [445, 332] width 4 height 9
click at [246, 198] on div "4:19 Une de ces siestes dont il a le secret, secret" at bounding box center [209, 208] width 382 height 20
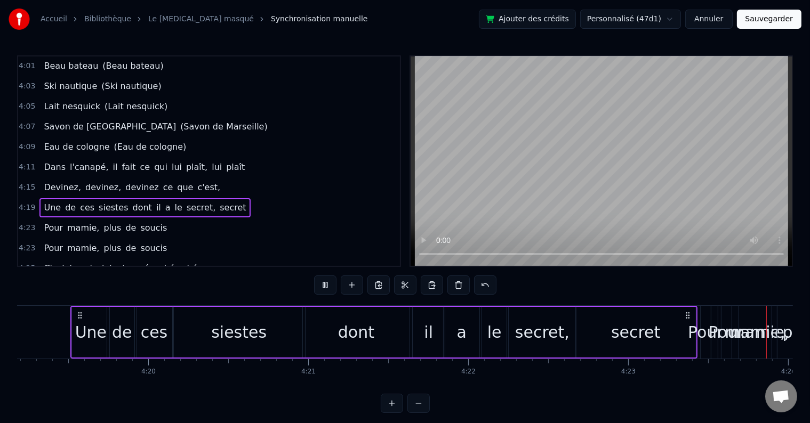
scroll to position [0, 42146]
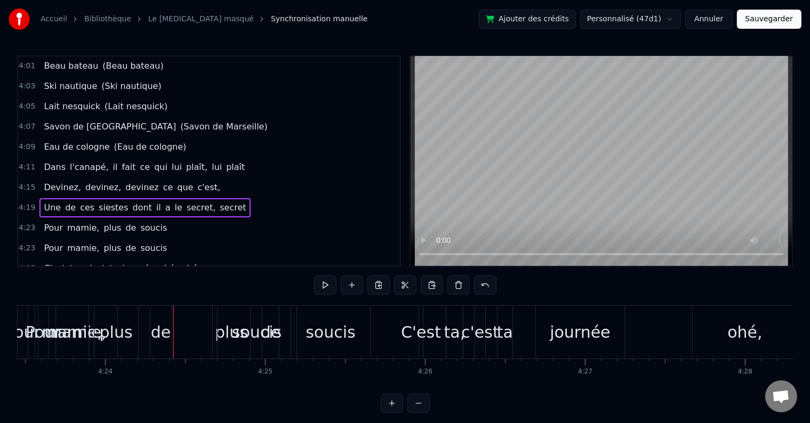
click at [154, 218] on div "4:23 Pour mamie, plus de soucis" at bounding box center [209, 228] width 382 height 20
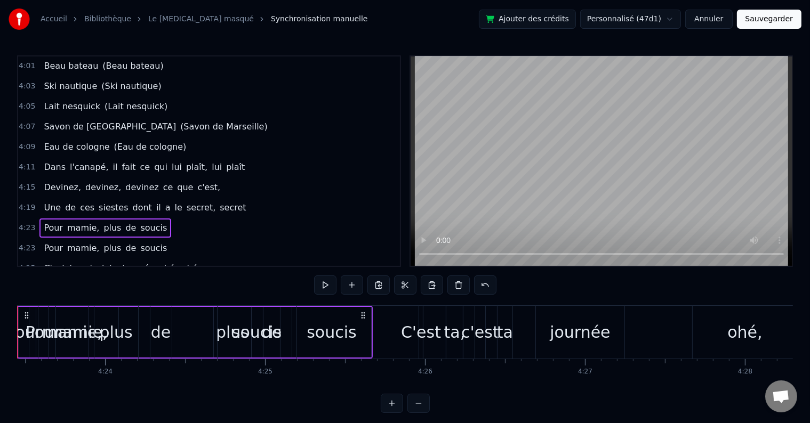
scroll to position [0, 42092]
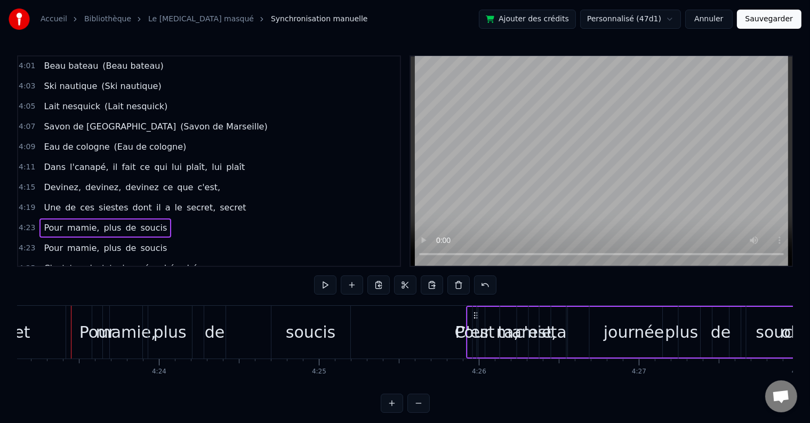
drag, startPoint x: 80, startPoint y: 311, endPoint x: 476, endPoint y: 339, distance: 396.6
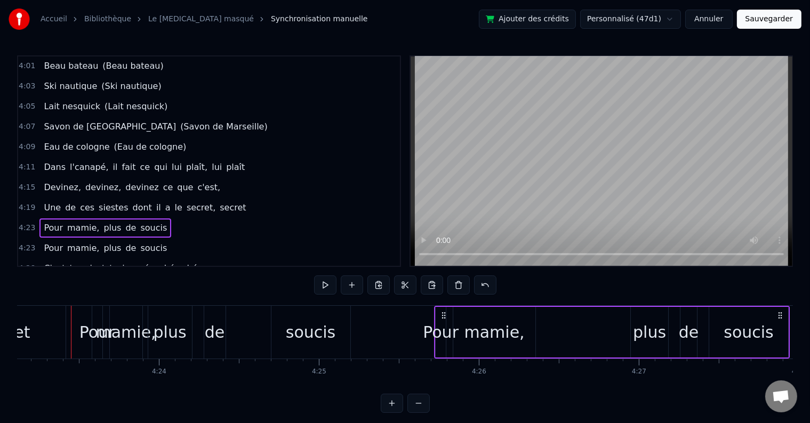
drag, startPoint x: 410, startPoint y: 328, endPoint x: 446, endPoint y: 326, distance: 36.9
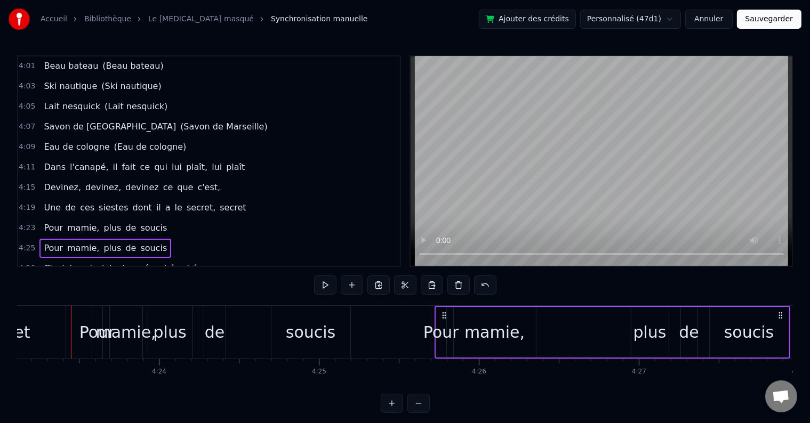
click at [124, 324] on div "mamie," at bounding box center [126, 332] width 60 height 24
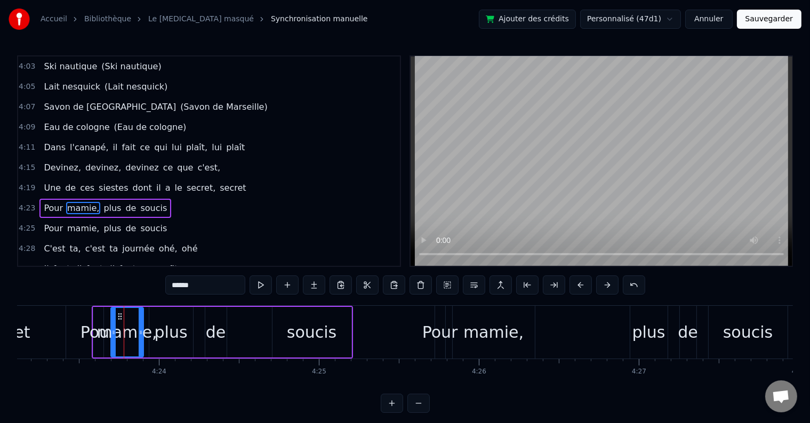
click at [87, 320] on div "Pour" at bounding box center [99, 332] width 36 height 24
type input "****"
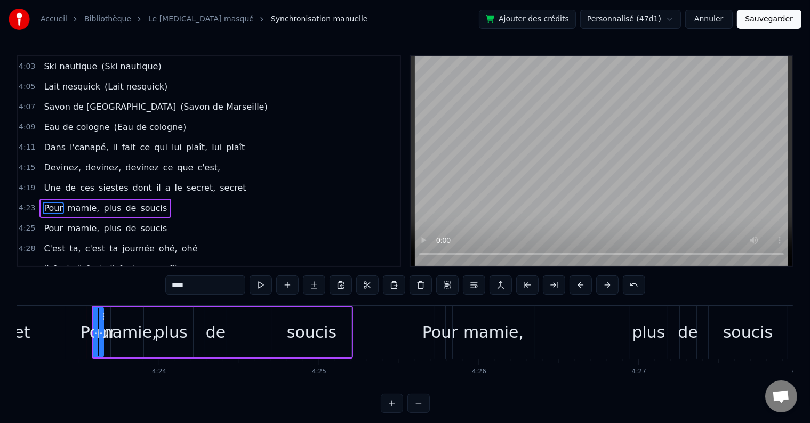
click at [344, 358] on div "Pour mamie, plus de soucis" at bounding box center [222, 332] width 261 height 53
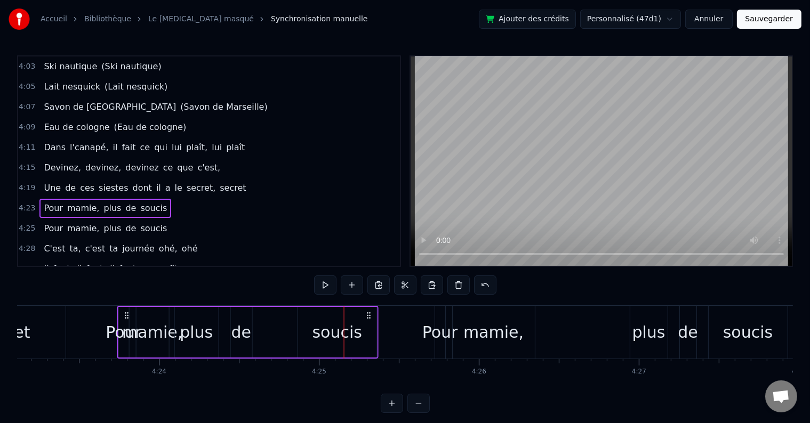
drag, startPoint x: 341, startPoint y: 314, endPoint x: 367, endPoint y: 322, distance: 26.8
click at [367, 322] on div "Pour mamie, plus de soucis" at bounding box center [247, 332] width 261 height 53
click at [124, 330] on div "Pour" at bounding box center [124, 332] width 36 height 24
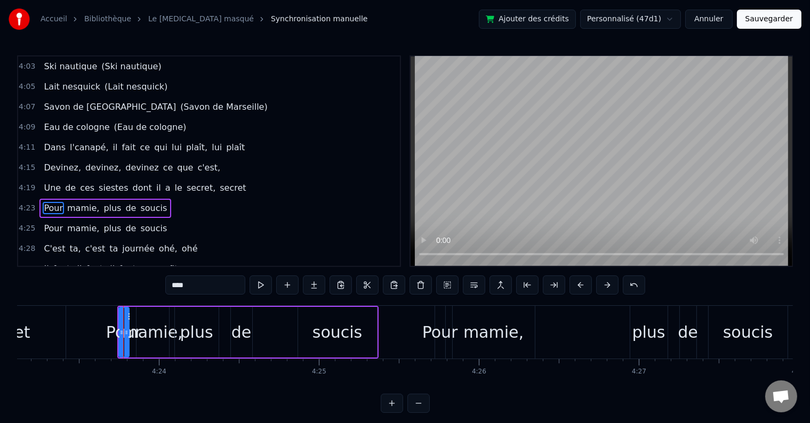
drag, startPoint x: 128, startPoint y: 333, endPoint x: 161, endPoint y: 334, distance: 32.6
click at [161, 334] on div "Pour mamie, plus de soucis" at bounding box center [247, 332] width 261 height 53
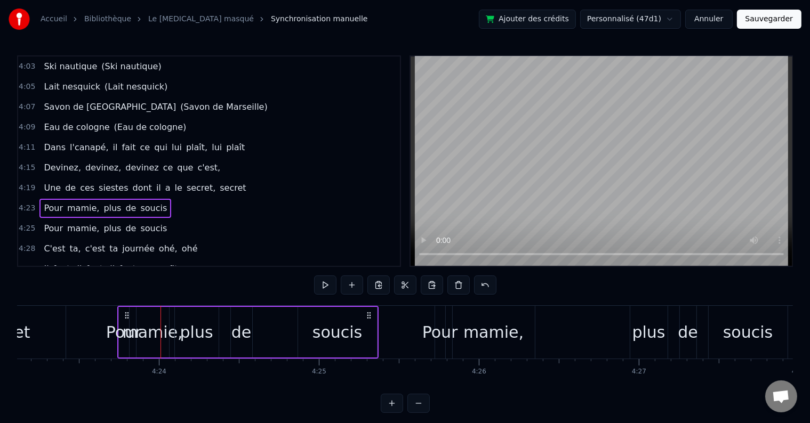
click at [376, 335] on div "soucis" at bounding box center [338, 332] width 80 height 51
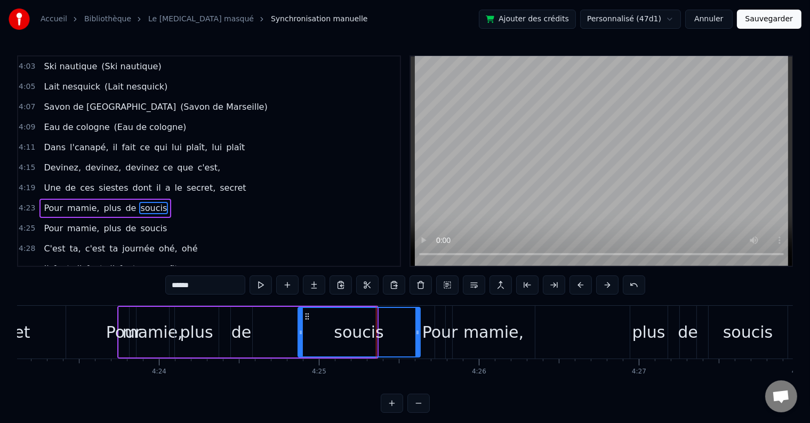
drag, startPoint x: 373, startPoint y: 332, endPoint x: 416, endPoint y: 333, distance: 43.2
click at [416, 333] on icon at bounding box center [417, 332] width 4 height 9
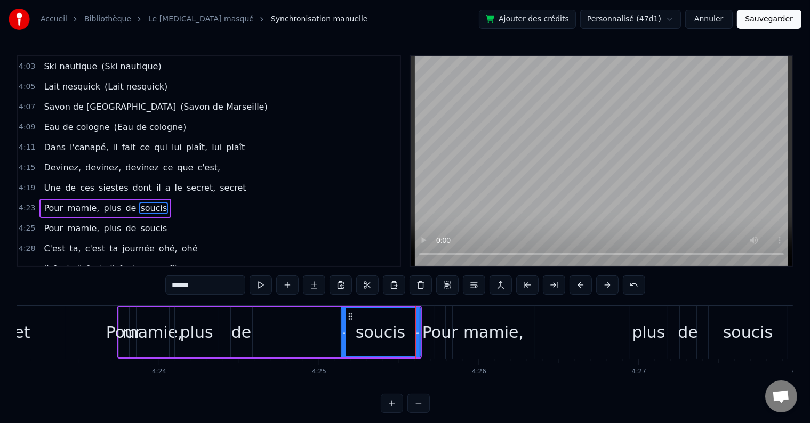
drag, startPoint x: 301, startPoint y: 329, endPoint x: 344, endPoint y: 331, distance: 43.8
click at [344, 331] on icon at bounding box center [344, 332] width 4 height 9
click at [227, 324] on div "Pour mamie, plus de soucis" at bounding box center [269, 332] width 304 height 53
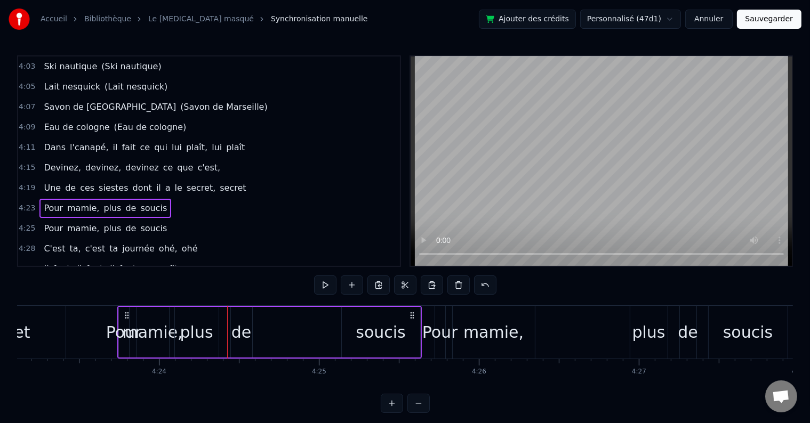
click at [233, 320] on div "de" at bounding box center [241, 332] width 20 height 24
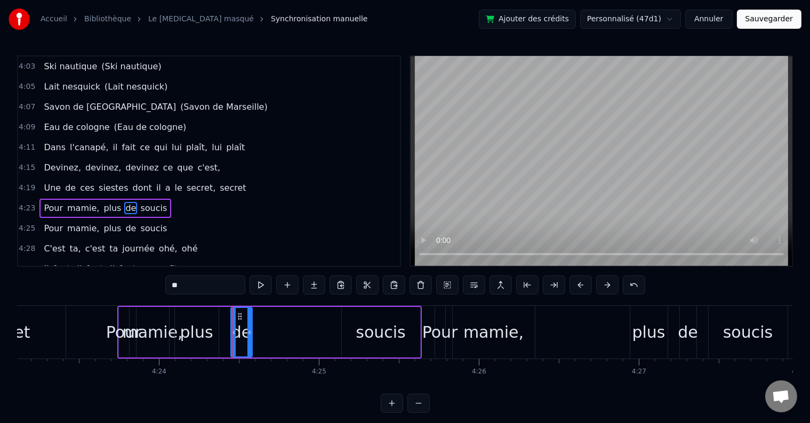
click at [237, 313] on icon at bounding box center [240, 316] width 9 height 9
drag, startPoint x: 248, startPoint y: 325, endPoint x: 259, endPoint y: 324, distance: 11.2
click at [259, 324] on div at bounding box center [261, 332] width 4 height 49
drag, startPoint x: 239, startPoint y: 316, endPoint x: 318, endPoint y: 316, distance: 78.9
click at [318, 316] on icon at bounding box center [319, 316] width 9 height 9
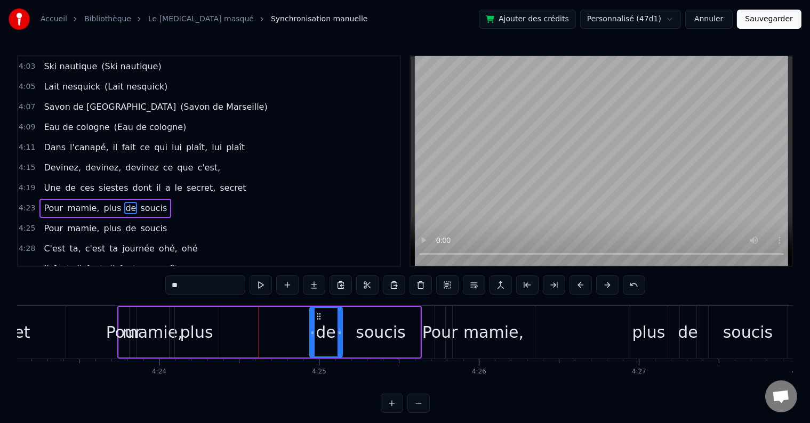
click at [197, 337] on div "plus" at bounding box center [196, 332] width 33 height 24
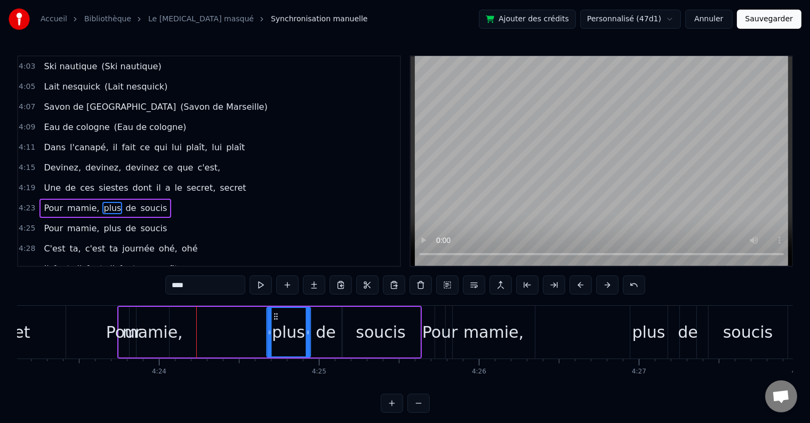
drag, startPoint x: 182, startPoint y: 314, endPoint x: 274, endPoint y: 322, distance: 92.6
click at [274, 322] on div "plus" at bounding box center [288, 332] width 43 height 49
click at [164, 335] on div "mamie," at bounding box center [153, 332] width 60 height 24
type input "******"
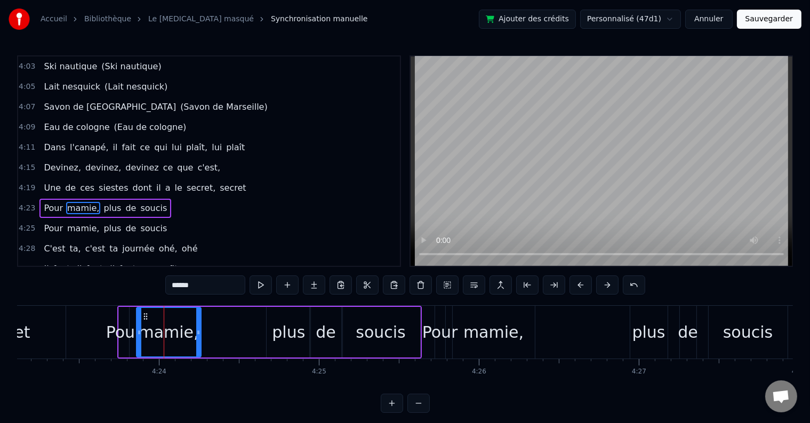
drag, startPoint x: 166, startPoint y: 331, endPoint x: 198, endPoint y: 332, distance: 32.0
click at [198, 332] on icon at bounding box center [198, 332] width 4 height 9
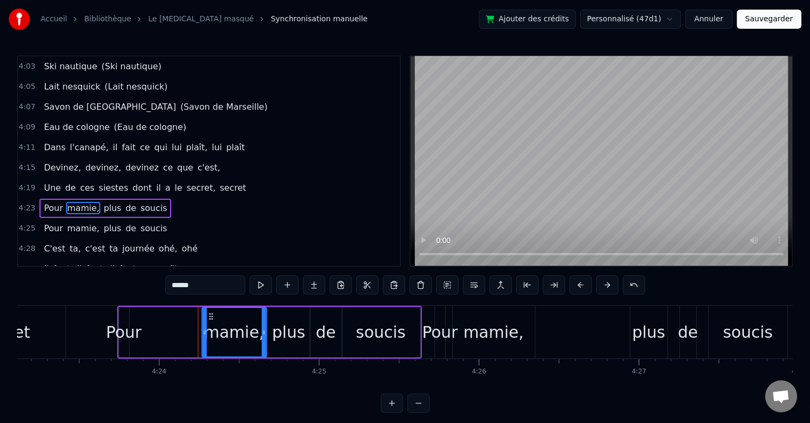
drag, startPoint x: 142, startPoint y: 314, endPoint x: 143, endPoint y: 332, distance: 18.2
click at [208, 325] on div "mamie," at bounding box center [234, 332] width 63 height 49
click at [140, 332] on div "Pour mamie, plus de soucis" at bounding box center [269, 332] width 304 height 53
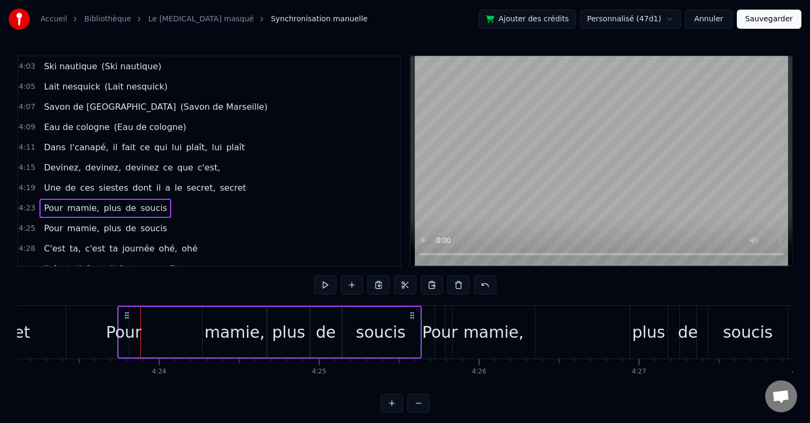
click at [138, 333] on div "Pour" at bounding box center [124, 332] width 36 height 24
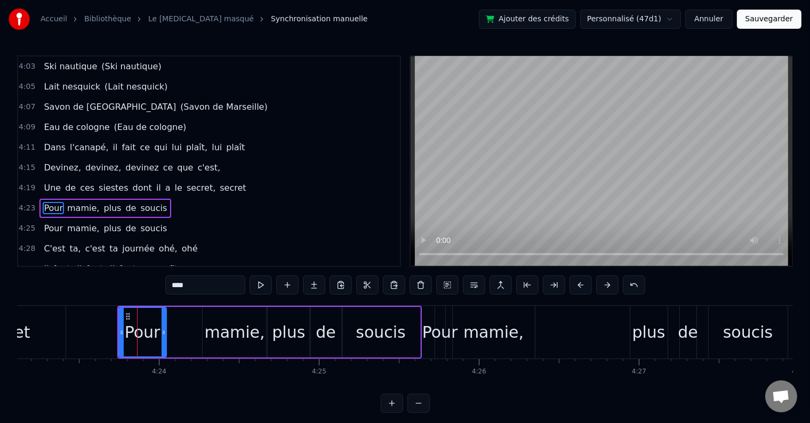
drag, startPoint x: 126, startPoint y: 333, endPoint x: 163, endPoint y: 334, distance: 37.3
click at [163, 334] on icon at bounding box center [164, 332] width 4 height 9
click at [175, 198] on div "4:23 Pour mamie, plus de soucis" at bounding box center [209, 208] width 382 height 20
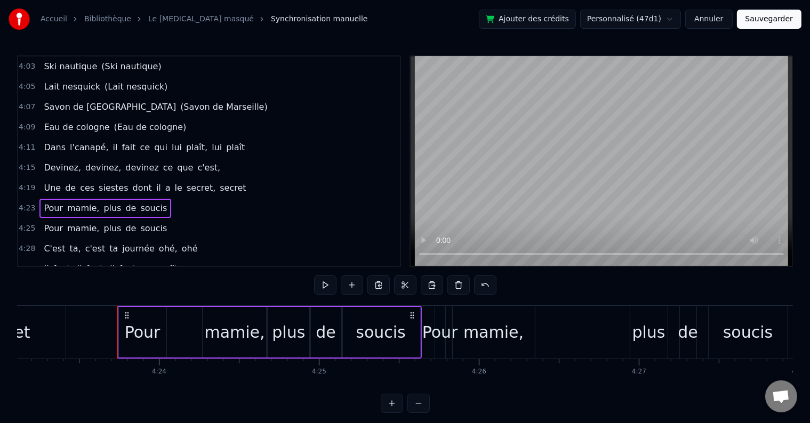
click at [322, 284] on button at bounding box center [325, 285] width 22 height 19
click at [166, 315] on div "Pour" at bounding box center [142, 332] width 49 height 51
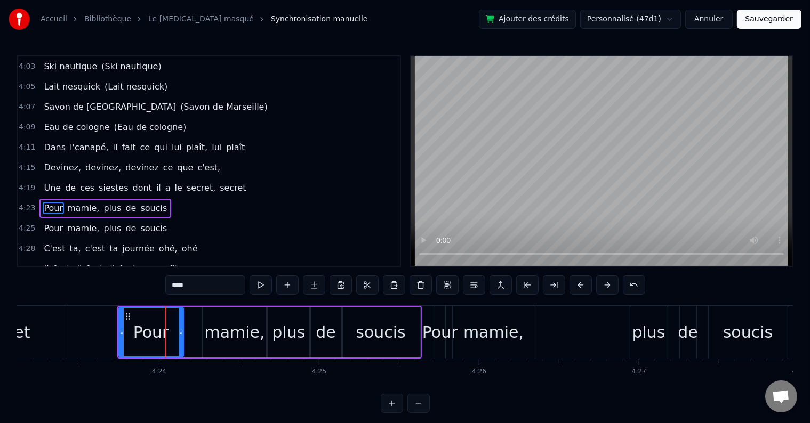
drag, startPoint x: 162, startPoint y: 335, endPoint x: 179, endPoint y: 335, distance: 17.1
click at [179, 335] on icon at bounding box center [181, 332] width 4 height 9
click at [205, 333] on div "mamie," at bounding box center [235, 332] width 65 height 51
type input "******"
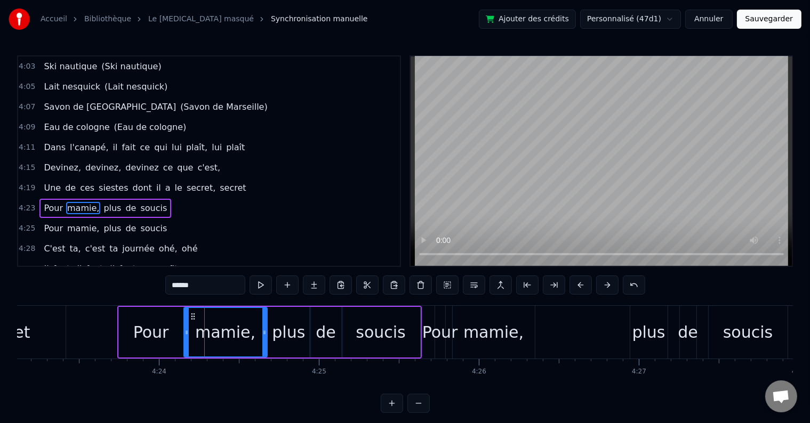
drag, startPoint x: 203, startPoint y: 335, endPoint x: 185, endPoint y: 335, distance: 18.7
click at [185, 335] on icon at bounding box center [187, 332] width 4 height 9
click at [177, 198] on div "4:23 Pour mamie, plus de soucis" at bounding box center [209, 208] width 382 height 20
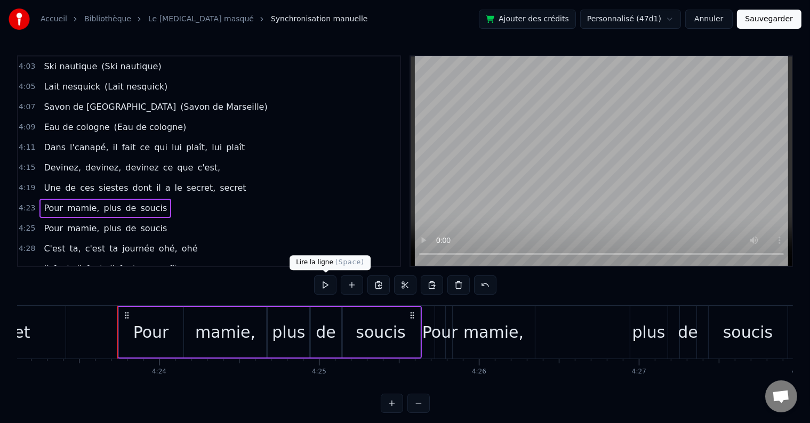
click at [322, 283] on button at bounding box center [325, 285] width 22 height 19
click at [428, 320] on div "Pour" at bounding box center [440, 332] width 36 height 24
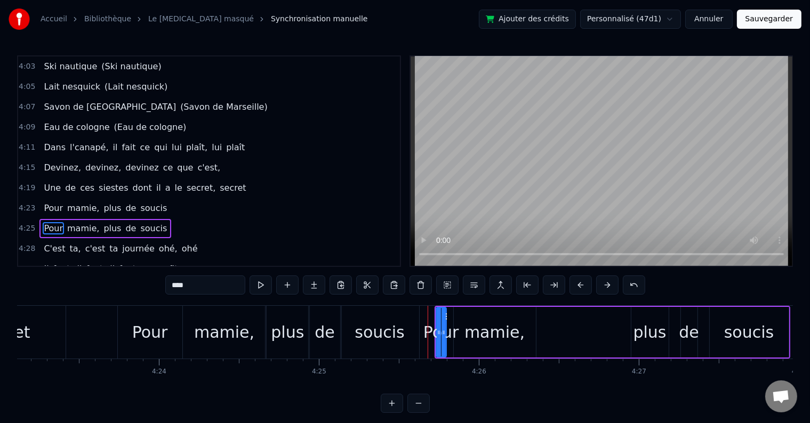
scroll to position [1357, 0]
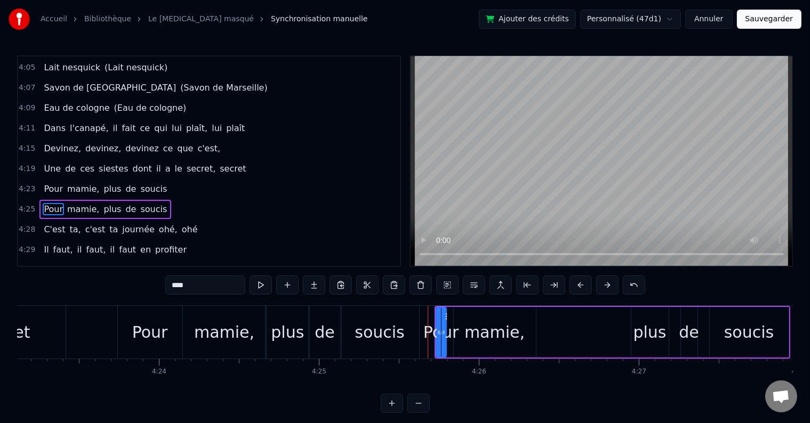
drag, startPoint x: 456, startPoint y: 306, endPoint x: 488, endPoint y: 302, distance: 31.6
click at [488, 302] on div "0:03 Oh papy [PERSON_NAME], Oh papy paco, [PERSON_NAME], ohé 0:07 Oh papy paco,…" at bounding box center [405, 234] width 776 height 358
drag, startPoint x: 444, startPoint y: 332, endPoint x: 467, endPoint y: 331, distance: 23.5
click at [467, 331] on icon at bounding box center [467, 332] width 4 height 9
drag, startPoint x: 443, startPoint y: 313, endPoint x: 444, endPoint y: 319, distance: 6.6
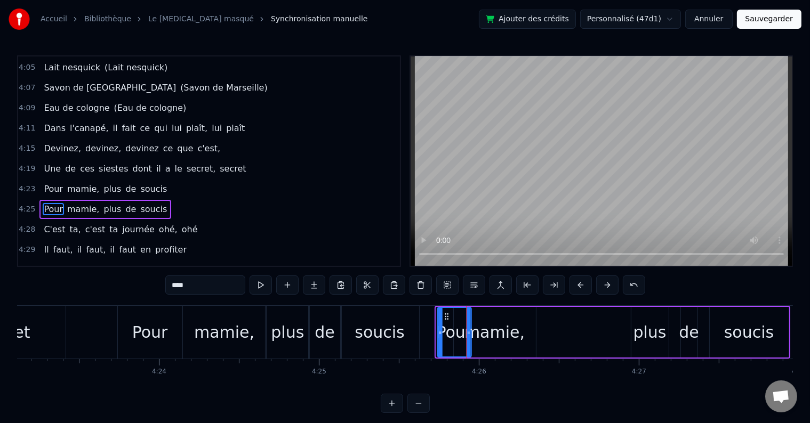
click at [444, 319] on icon at bounding box center [447, 316] width 9 height 9
drag, startPoint x: 486, startPoint y: 307, endPoint x: 493, endPoint y: 303, distance: 7.4
click at [493, 303] on div "0:03 Oh papy [PERSON_NAME], Oh papy paco, [PERSON_NAME], ohé 0:07 Oh papy paco,…" at bounding box center [405, 234] width 776 height 358
click at [603, 288] on button at bounding box center [607, 285] width 22 height 19
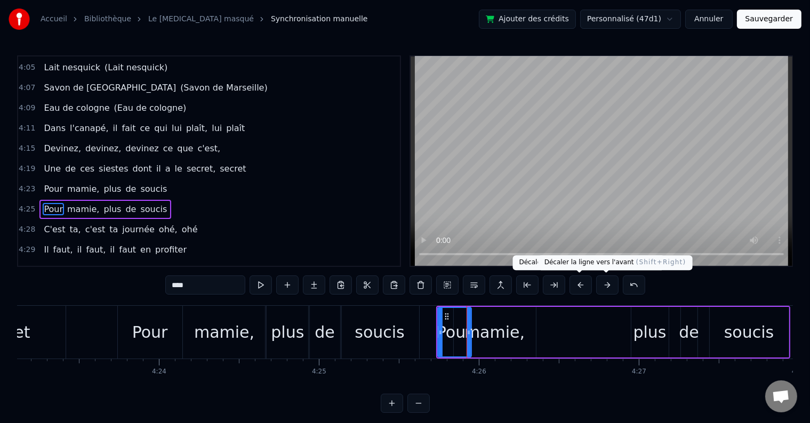
click at [603, 288] on button at bounding box center [607, 285] width 22 height 19
click at [604, 288] on button at bounding box center [607, 285] width 22 height 19
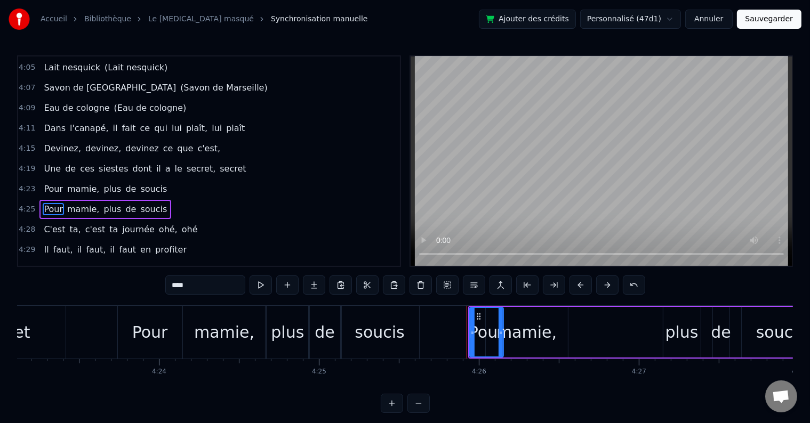
click at [605, 288] on button at bounding box center [607, 285] width 22 height 19
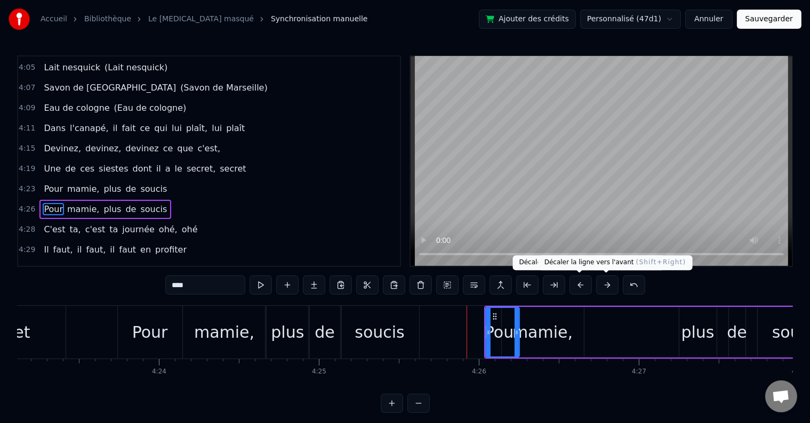
click at [608, 287] on button at bounding box center [607, 285] width 22 height 19
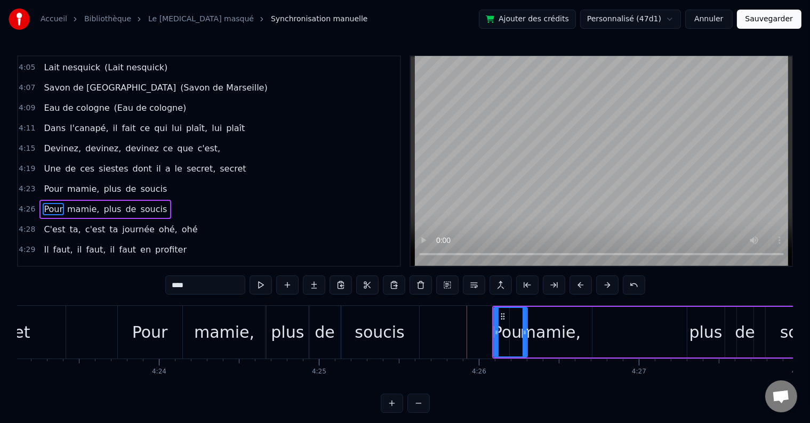
click at [608, 287] on button at bounding box center [607, 285] width 22 height 19
click at [156, 335] on div "Pour" at bounding box center [150, 332] width 36 height 24
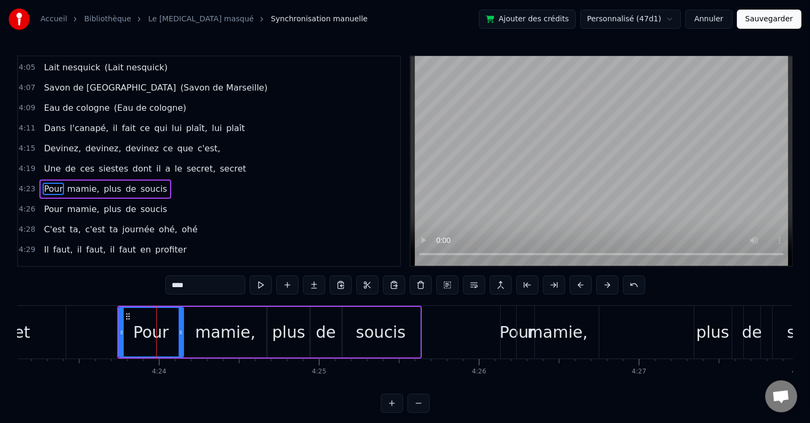
scroll to position [1337, 0]
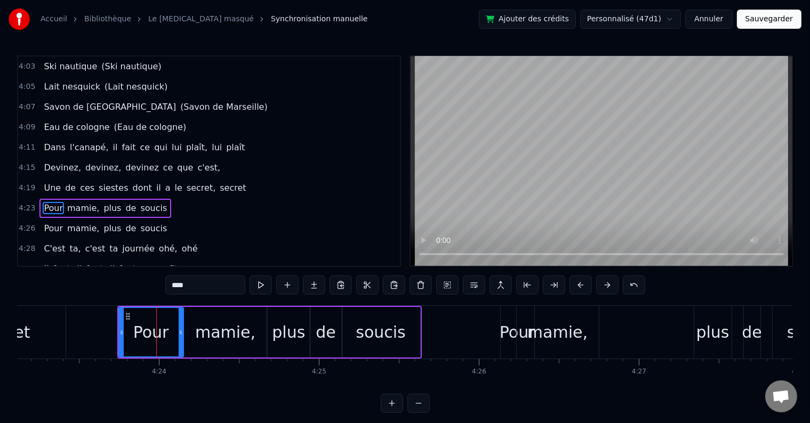
click at [174, 198] on div "4:23 Pour mamie, plus de soucis" at bounding box center [209, 208] width 382 height 20
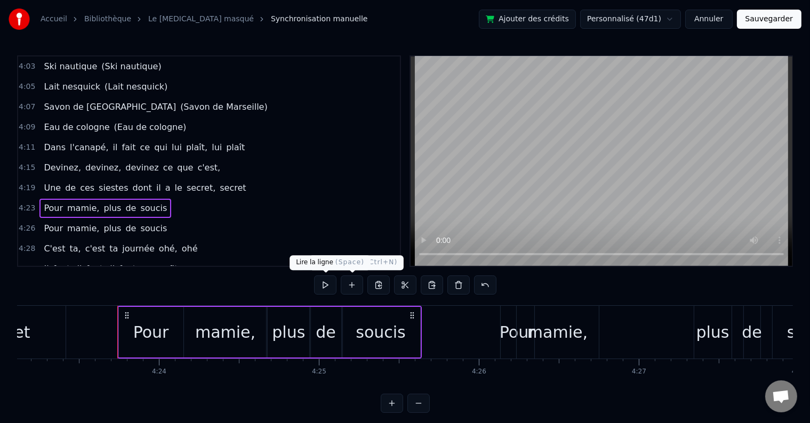
click at [320, 283] on button at bounding box center [325, 285] width 22 height 19
click at [300, 342] on div "plus" at bounding box center [288, 332] width 33 height 24
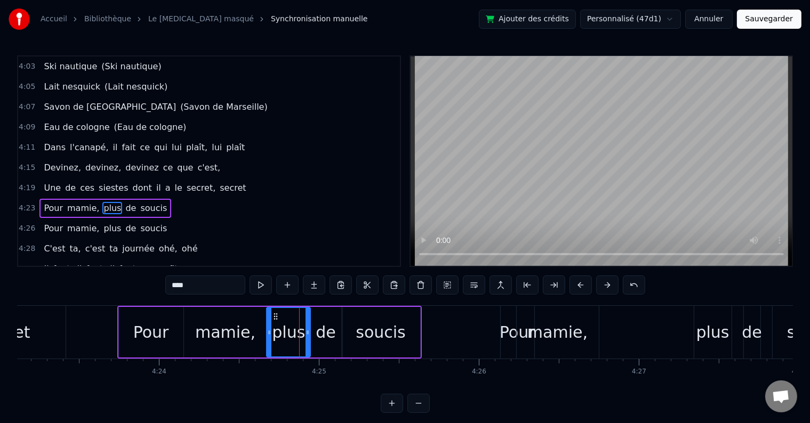
click at [392, 327] on div "soucis" at bounding box center [381, 332] width 50 height 24
type input "******"
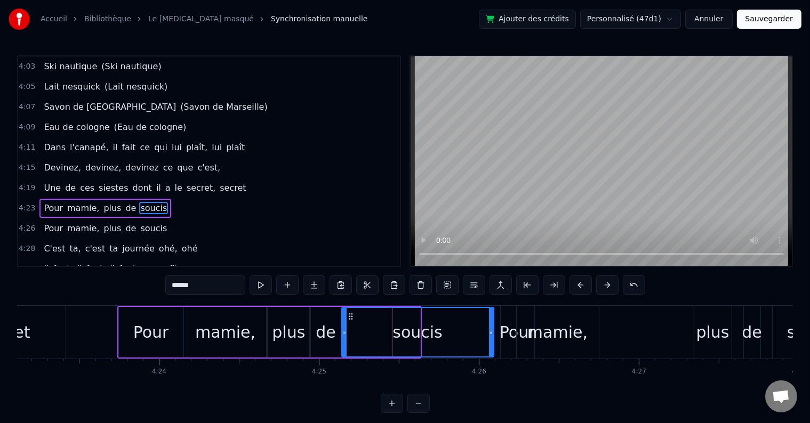
drag, startPoint x: 418, startPoint y: 333, endPoint x: 474, endPoint y: 329, distance: 56.1
click at [492, 330] on icon at bounding box center [491, 332] width 4 height 9
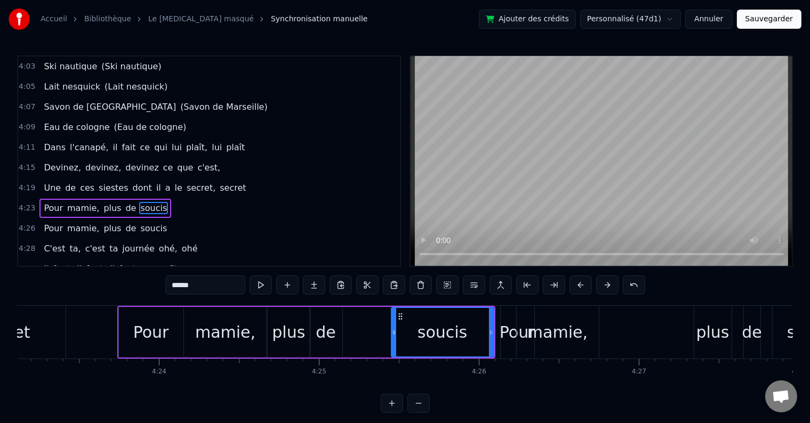
drag, startPoint x: 343, startPoint y: 333, endPoint x: 394, endPoint y: 331, distance: 50.7
click at [394, 331] on icon at bounding box center [394, 332] width 4 height 9
click at [341, 331] on div "Pour mamie, plus de soucis" at bounding box center [306, 332] width 378 height 53
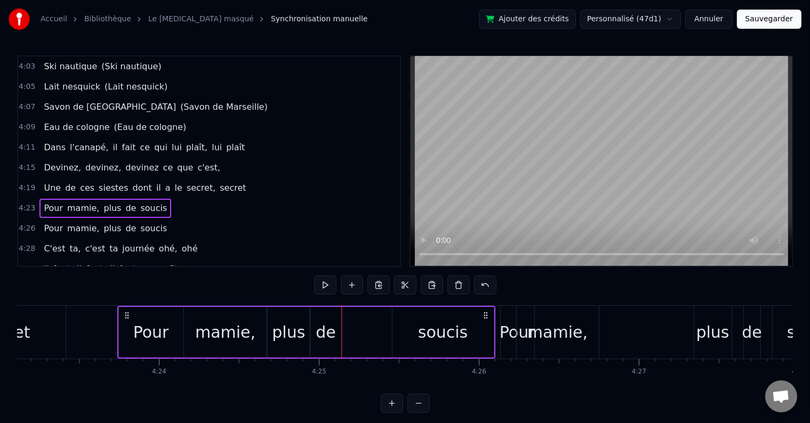
click at [319, 323] on div "de" at bounding box center [326, 332] width 20 height 24
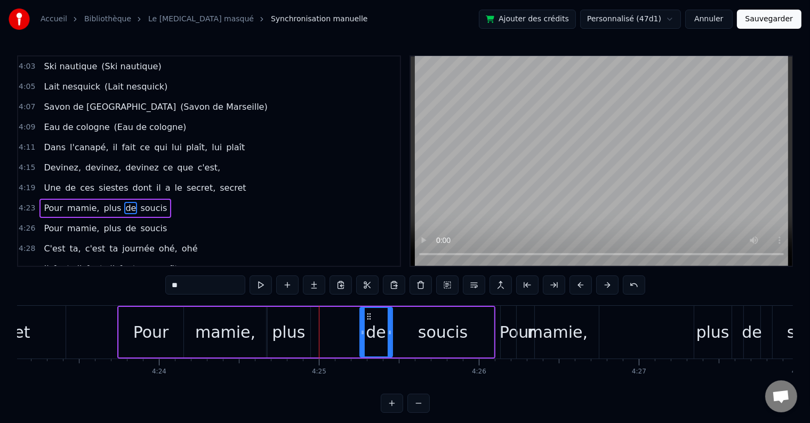
click at [369, 318] on icon at bounding box center [369, 316] width 9 height 9
click at [292, 317] on div "plus" at bounding box center [289, 332] width 44 height 51
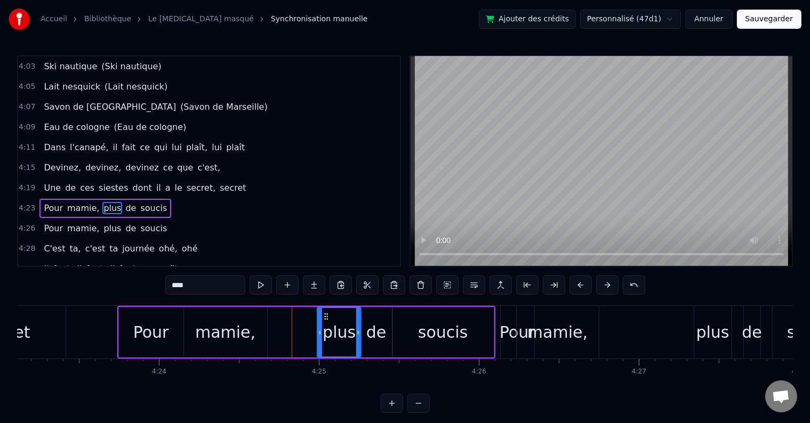
drag, startPoint x: 346, startPoint y: 323, endPoint x: 328, endPoint y: 322, distance: 18.1
click at [328, 322] on div "plus" at bounding box center [339, 332] width 43 height 49
click at [230, 324] on div "mamie," at bounding box center [225, 332] width 60 height 24
type input "******"
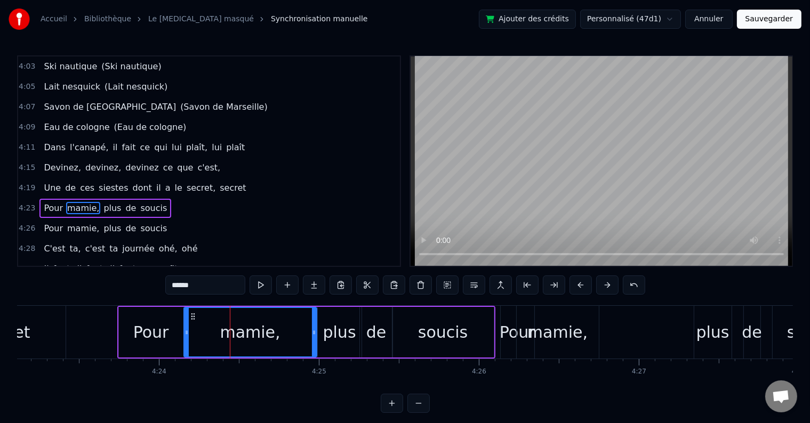
drag, startPoint x: 264, startPoint y: 329, endPoint x: 299, endPoint y: 310, distance: 39.6
click at [315, 328] on icon at bounding box center [314, 332] width 4 height 9
click at [181, 198] on div "4:23 Pour mamie, plus de soucis" at bounding box center [209, 208] width 382 height 20
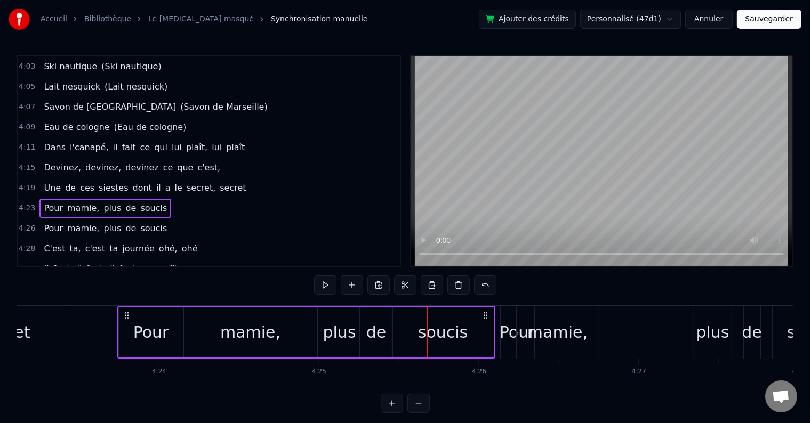
click at [321, 315] on div "plus" at bounding box center [340, 332] width 44 height 51
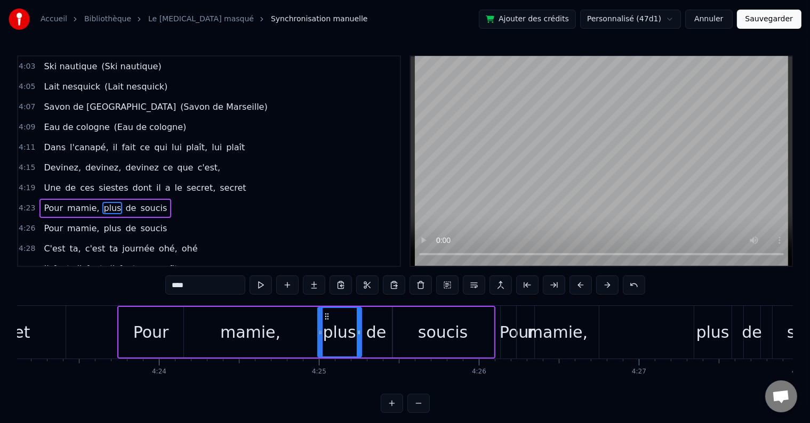
click at [304, 319] on div "mamie," at bounding box center [250, 332] width 133 height 51
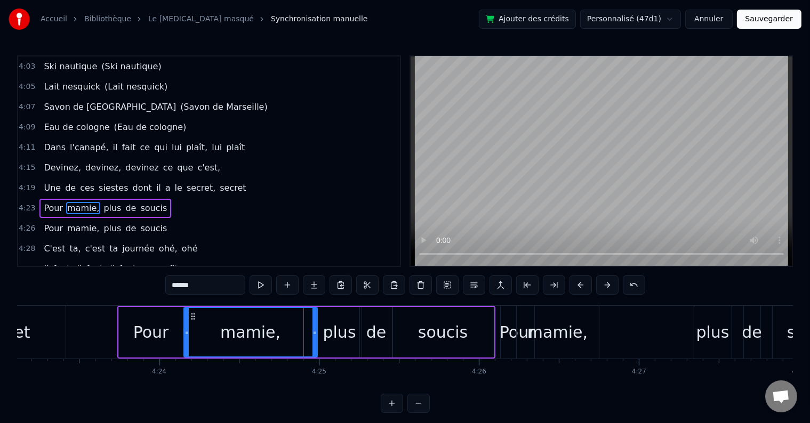
click at [316, 328] on div "mamie," at bounding box center [250, 332] width 134 height 51
drag, startPoint x: 314, startPoint y: 327, endPoint x: 357, endPoint y: 324, distance: 43.8
click at [357, 324] on div at bounding box center [358, 332] width 4 height 49
click at [324, 324] on div "mamie," at bounding box center [273, 332] width 176 height 49
click at [341, 336] on div "mamie," at bounding box center [273, 332] width 176 height 49
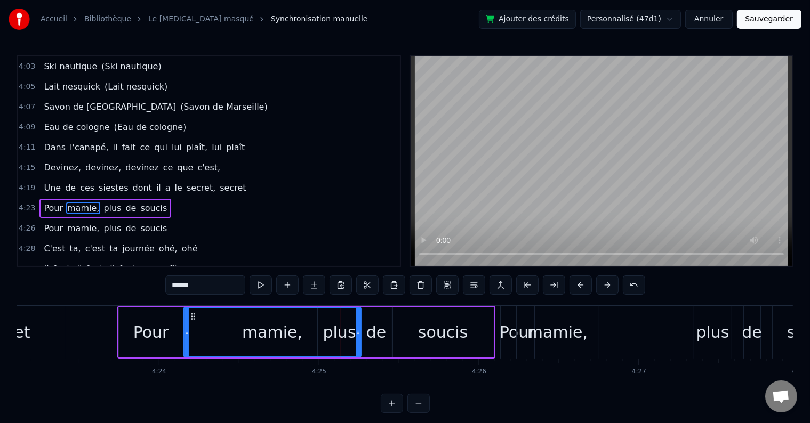
click at [406, 343] on div "soucis" at bounding box center [442, 332] width 101 height 51
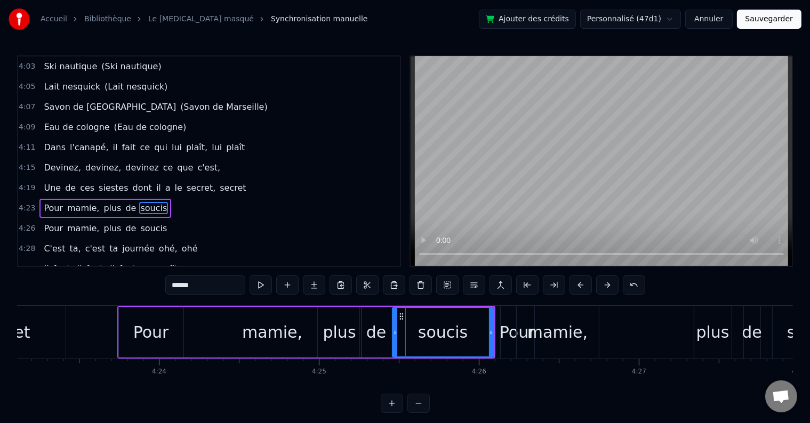
click at [103, 202] on span "plus" at bounding box center [112, 208] width 20 height 12
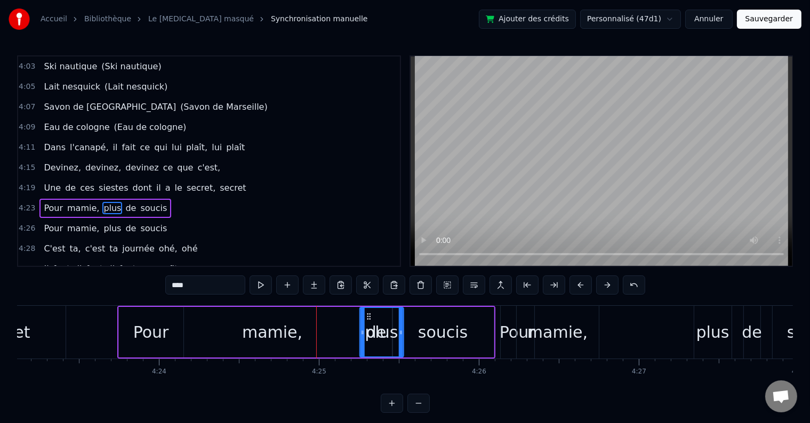
drag, startPoint x: 337, startPoint y: 317, endPoint x: 366, endPoint y: 324, distance: 29.6
click at [366, 324] on div "plus" at bounding box center [381, 332] width 43 height 49
click at [124, 202] on span "de" at bounding box center [130, 208] width 13 height 12
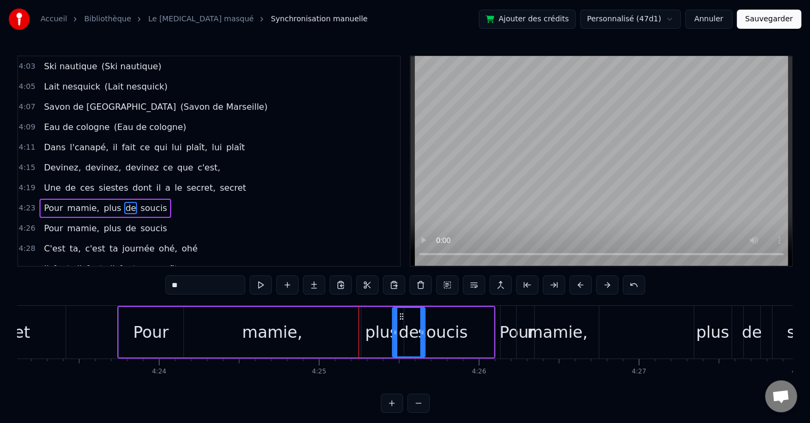
drag, startPoint x: 372, startPoint y: 317, endPoint x: 399, endPoint y: 324, distance: 27.5
click at [399, 324] on div "de" at bounding box center [409, 332] width 31 height 49
click at [439, 326] on div "soucis" at bounding box center [443, 332] width 50 height 24
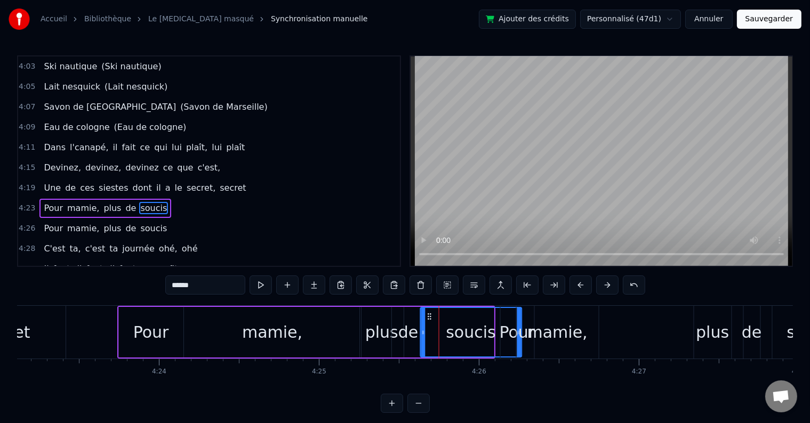
drag, startPoint x: 402, startPoint y: 316, endPoint x: 430, endPoint y: 318, distance: 28.3
click at [430, 318] on icon at bounding box center [429, 316] width 9 height 9
click at [403, 322] on div "de" at bounding box center [408, 332] width 20 height 24
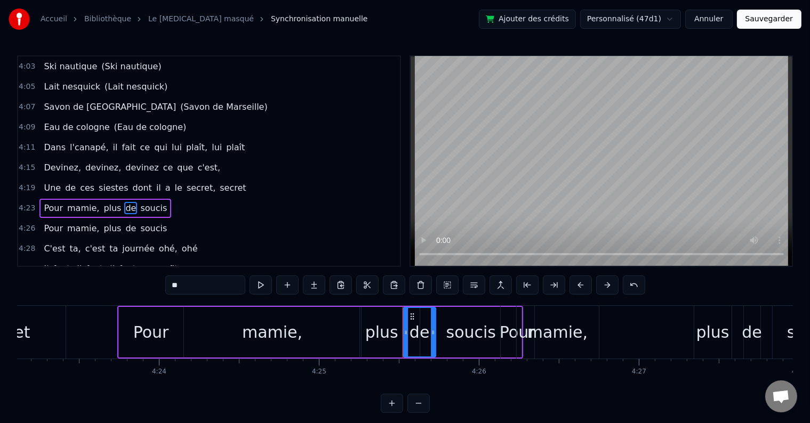
drag, startPoint x: 427, startPoint y: 312, endPoint x: 411, endPoint y: 317, distance: 16.7
click at [411, 317] on icon at bounding box center [412, 316] width 9 height 9
click at [452, 323] on div "soucis" at bounding box center [471, 332] width 50 height 24
type input "******"
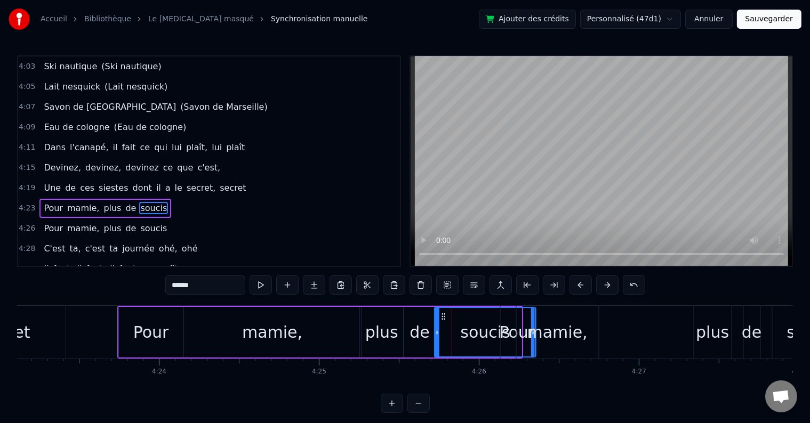
drag, startPoint x: 429, startPoint y: 316, endPoint x: 443, endPoint y: 317, distance: 14.5
click at [443, 317] on icon at bounding box center [444, 316] width 9 height 9
click at [153, 219] on div "4:26 Pour mamie, plus de soucis" at bounding box center [209, 229] width 382 height 20
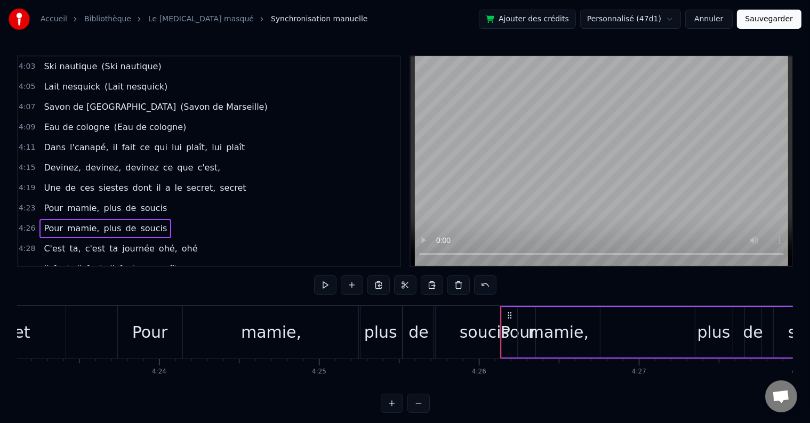
click at [508, 328] on div "Pour" at bounding box center [519, 332] width 36 height 24
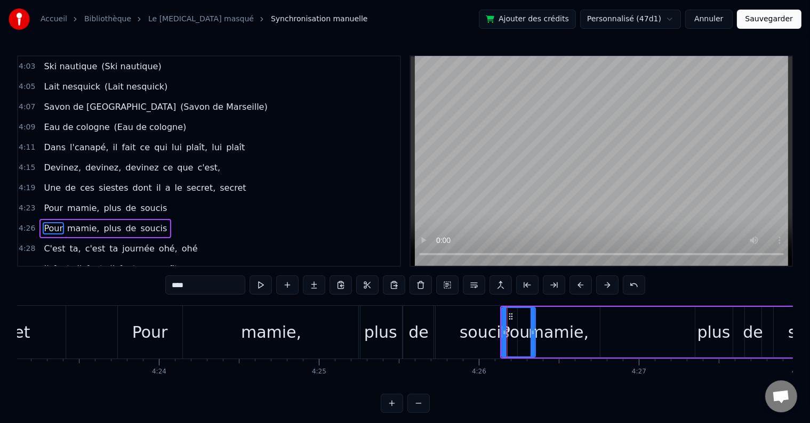
scroll to position [1357, 0]
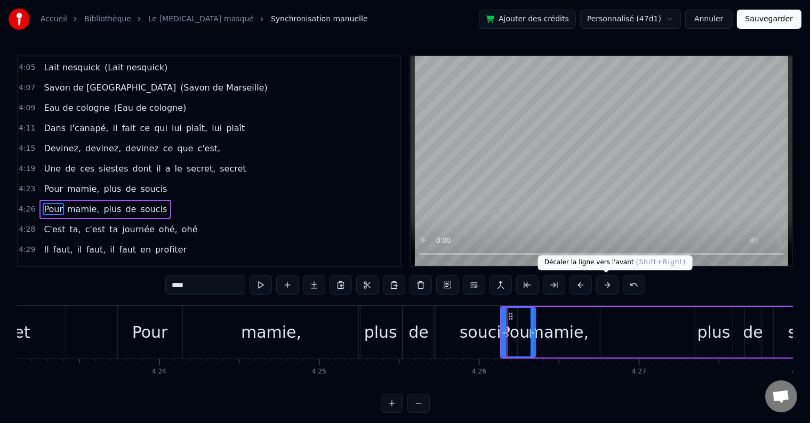
click at [606, 292] on button at bounding box center [607, 285] width 22 height 19
click at [608, 292] on button at bounding box center [607, 285] width 22 height 19
click at [609, 293] on button at bounding box center [607, 285] width 22 height 19
click at [610, 293] on button at bounding box center [607, 285] width 22 height 19
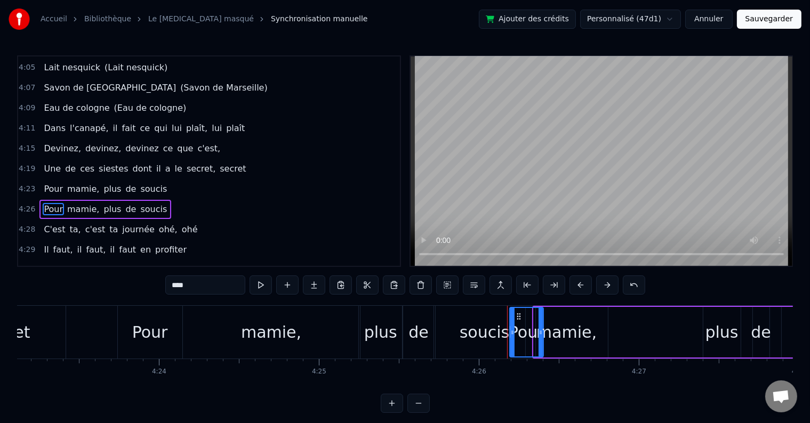
click at [610, 293] on button at bounding box center [607, 285] width 22 height 19
click at [610, 294] on button at bounding box center [607, 285] width 22 height 19
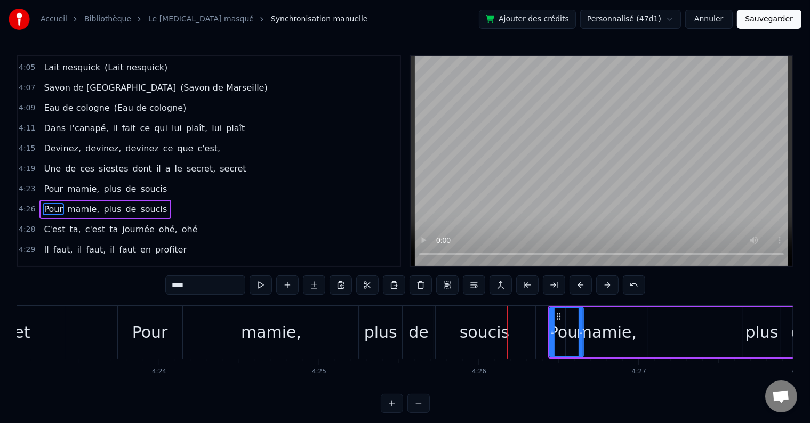
click at [134, 313] on div "Pour" at bounding box center [150, 332] width 65 height 53
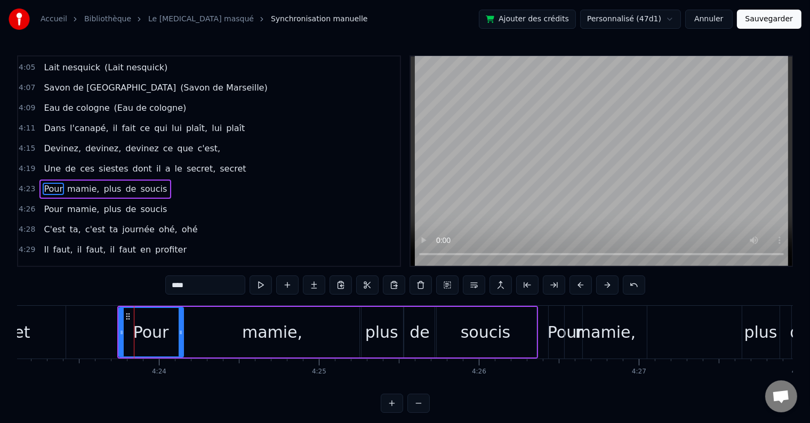
scroll to position [1337, 0]
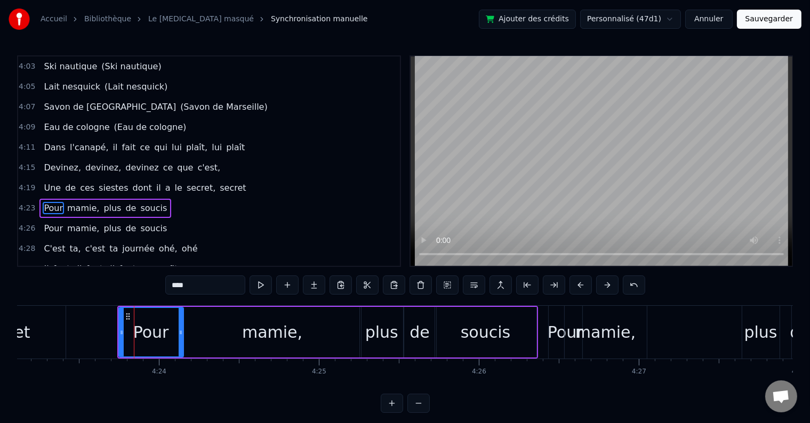
click at [165, 198] on div "4:23 Pour mamie, plus de soucis" at bounding box center [209, 208] width 382 height 20
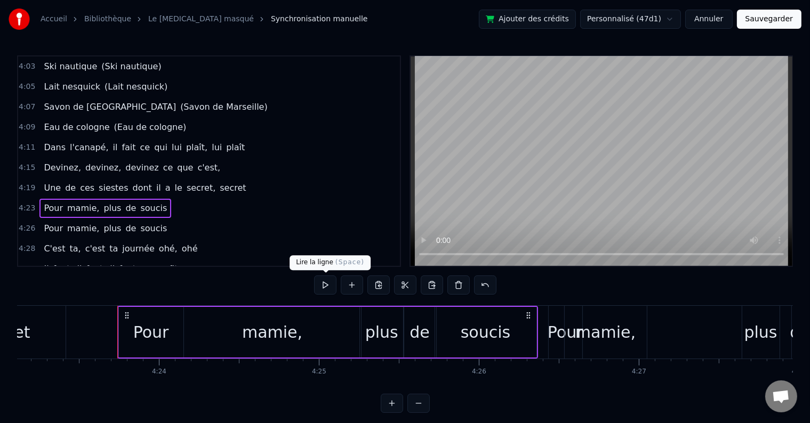
click at [330, 290] on button at bounding box center [325, 285] width 22 height 19
click at [549, 324] on div "Pour" at bounding box center [566, 332] width 36 height 24
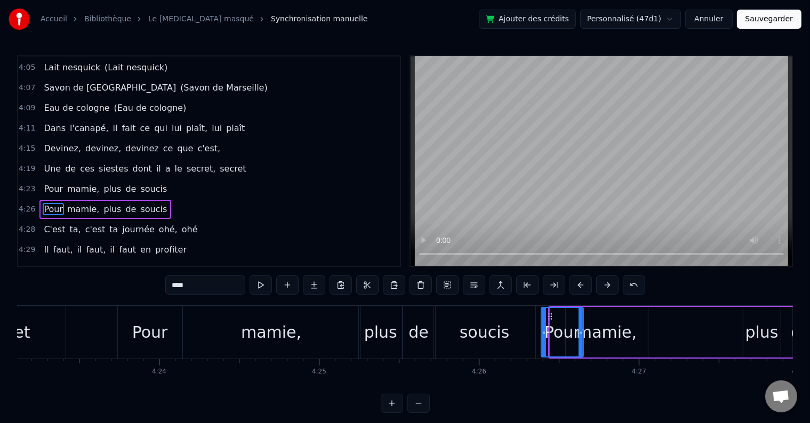
drag, startPoint x: 554, startPoint y: 335, endPoint x: 545, endPoint y: 337, distance: 8.8
click at [545, 337] on div at bounding box center [544, 332] width 4 height 49
click at [587, 331] on div "Pour" at bounding box center [564, 332] width 47 height 51
click at [611, 333] on div "mamie," at bounding box center [606, 332] width 60 height 24
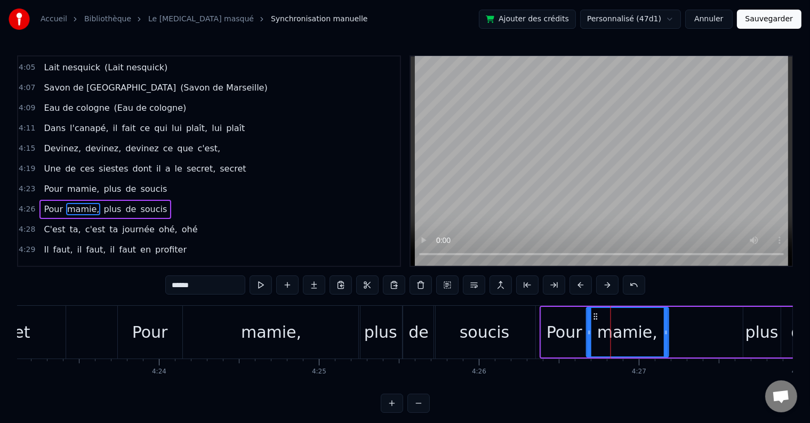
click at [595, 318] on icon at bounding box center [595, 316] width 9 height 9
click at [571, 334] on div "Pour" at bounding box center [565, 332] width 36 height 24
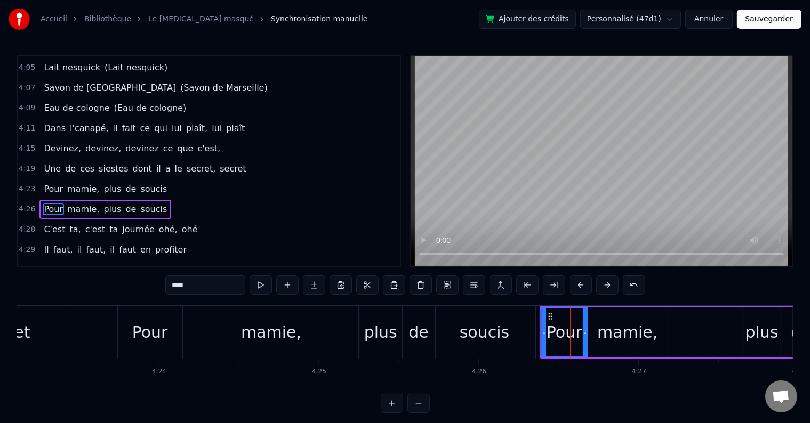
drag, startPoint x: 647, startPoint y: 331, endPoint x: 654, endPoint y: 335, distance: 7.7
click at [647, 331] on div "mamie," at bounding box center [627, 332] width 60 height 24
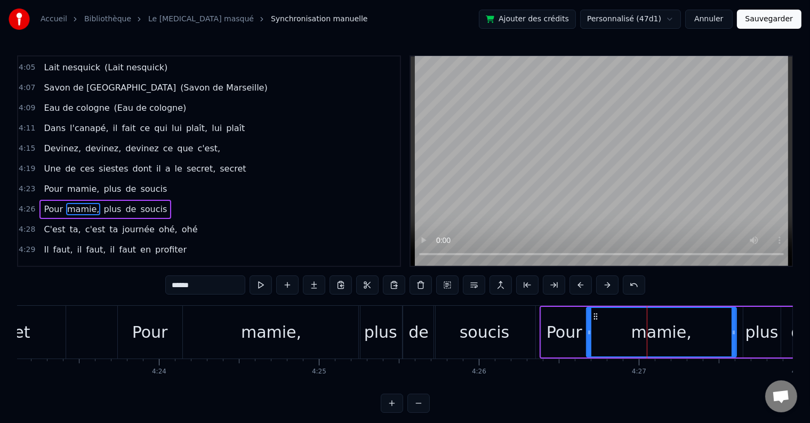
drag, startPoint x: 666, startPoint y: 335, endPoint x: 734, endPoint y: 333, distance: 67.7
click at [734, 333] on icon at bounding box center [734, 332] width 4 height 9
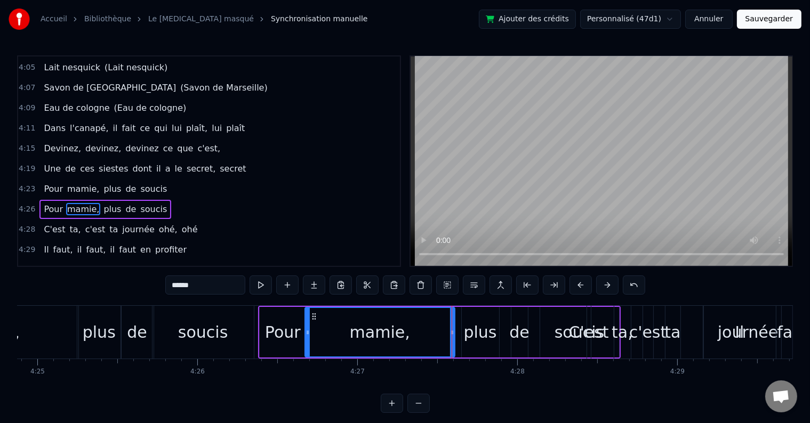
scroll to position [0, 42345]
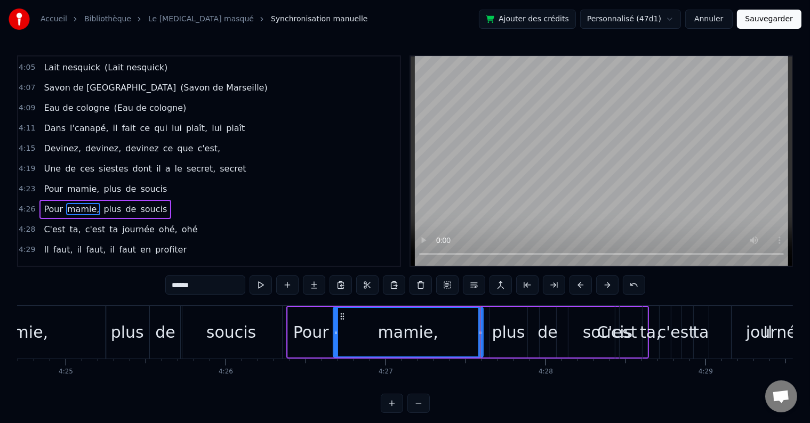
click at [291, 334] on div "Pour" at bounding box center [311, 332] width 46 height 51
type input "****"
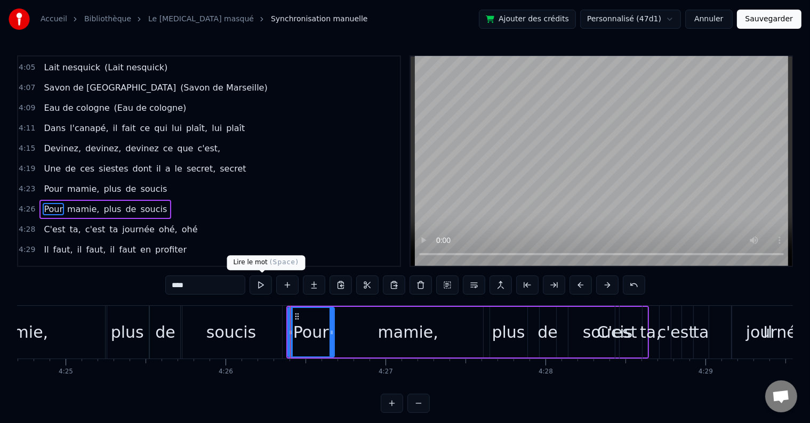
click at [270, 284] on button at bounding box center [261, 285] width 22 height 19
click at [159, 199] on div "4:26 Pour mamie, plus de soucis" at bounding box center [209, 209] width 382 height 20
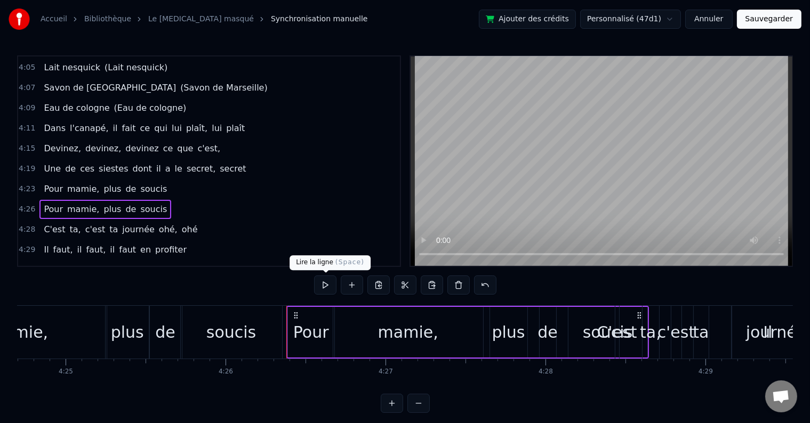
click at [323, 284] on button at bounding box center [325, 285] width 22 height 19
click at [321, 280] on button at bounding box center [325, 285] width 22 height 19
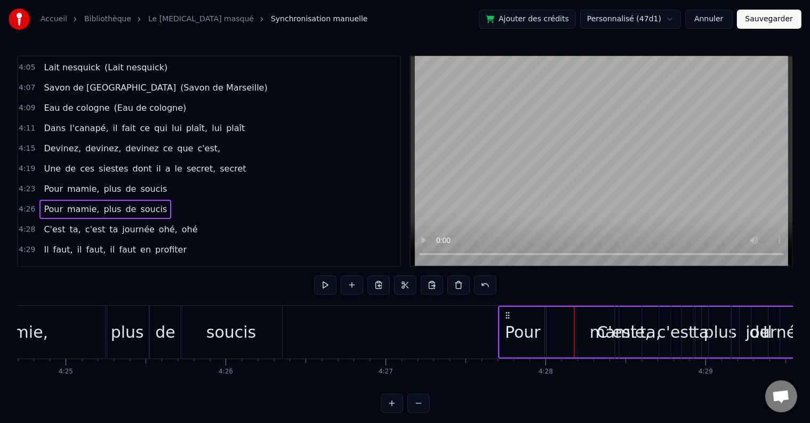
drag, startPoint x: 311, startPoint y: 317, endPoint x: 504, endPoint y: 324, distance: 192.6
click at [504, 324] on div "Pour mamie, plus de soucis" at bounding box center [679, 332] width 363 height 53
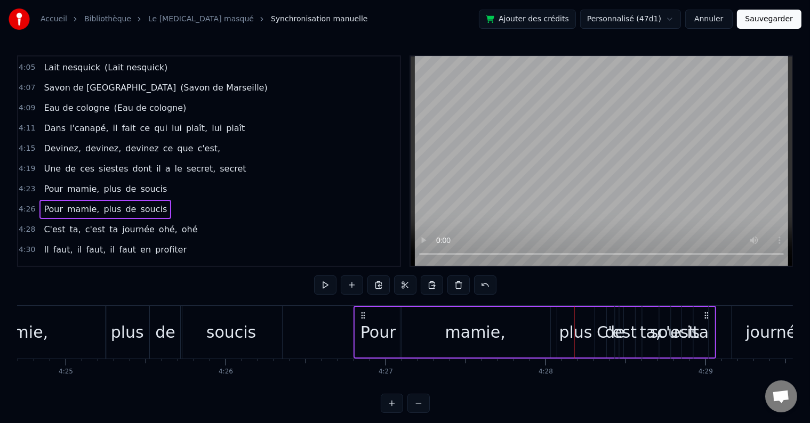
drag, startPoint x: 292, startPoint y: 314, endPoint x: 371, endPoint y: 319, distance: 79.7
click at [371, 319] on div "Pour mamie, plus de soucis" at bounding box center [535, 332] width 363 height 53
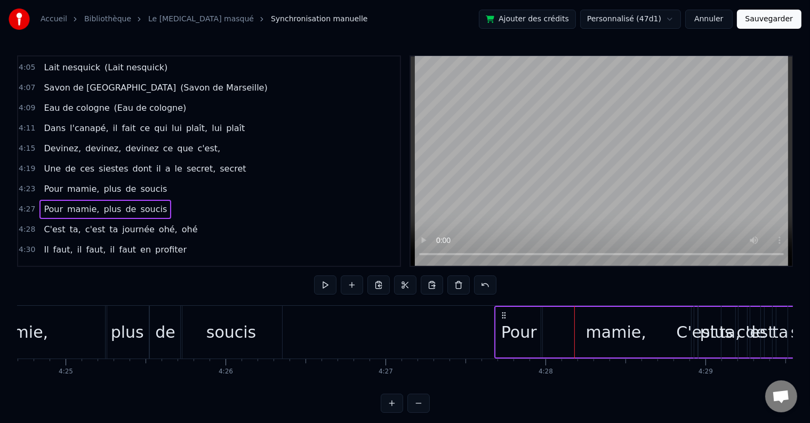
click at [32, 323] on div "mamie," at bounding box center [18, 332] width 60 height 24
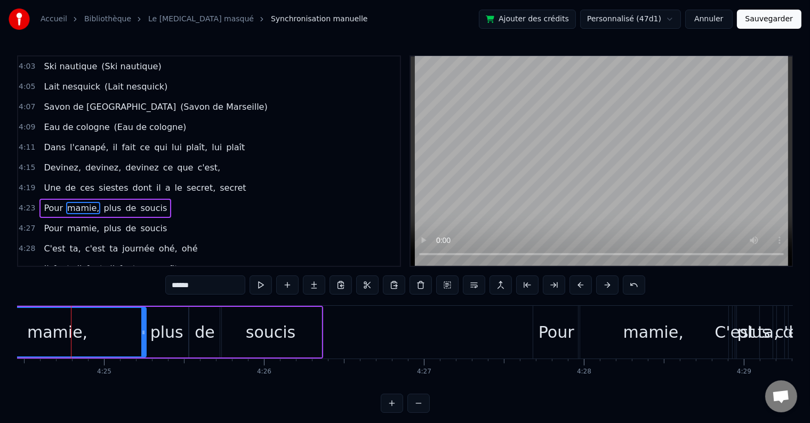
click at [186, 198] on div "4:23 Pour mamie, plus de soucis" at bounding box center [209, 208] width 382 height 20
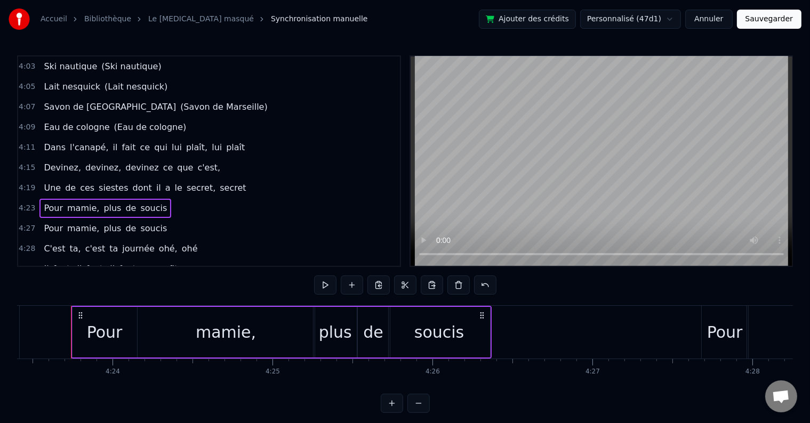
click at [335, 276] on button at bounding box center [325, 285] width 22 height 19
click at [424, 335] on div "soucis" at bounding box center [439, 332] width 50 height 24
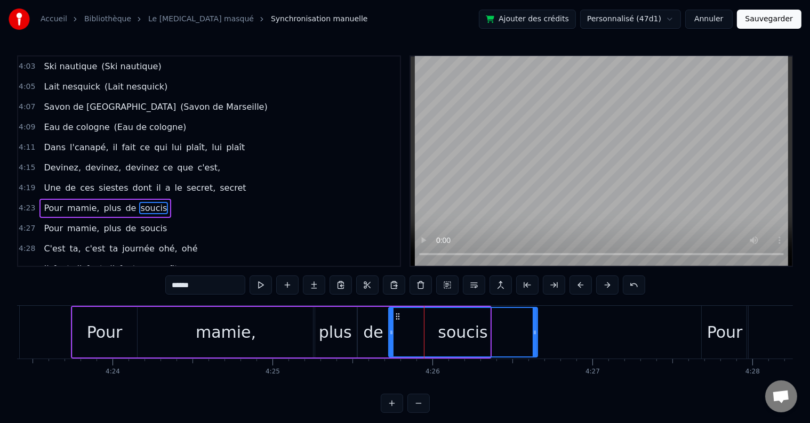
drag, startPoint x: 488, startPoint y: 334, endPoint x: 533, endPoint y: 340, distance: 45.2
click at [537, 343] on div at bounding box center [535, 332] width 4 height 49
click at [247, 178] on div "4:19 Une de ces siestes dont il a le secret, secret" at bounding box center [209, 188] width 382 height 20
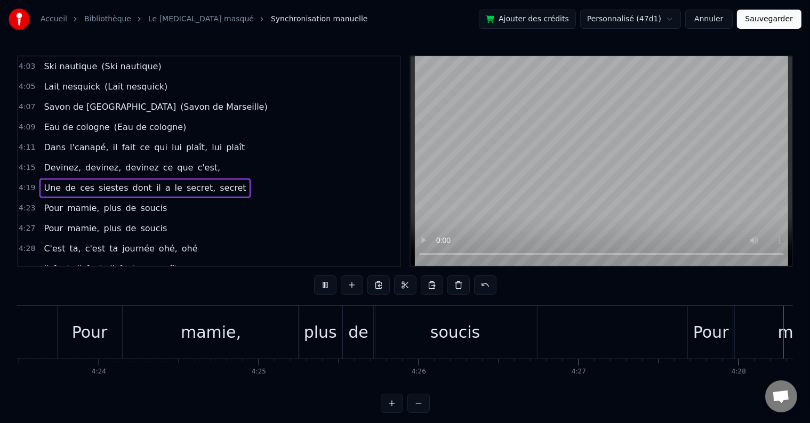
scroll to position [0, 42844]
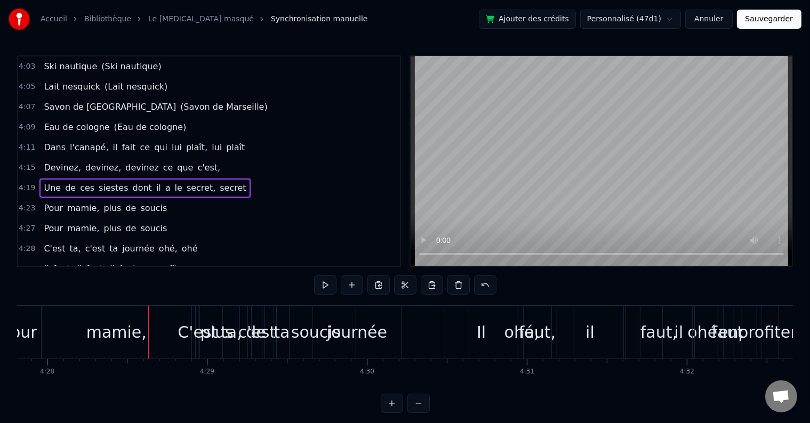
click at [151, 320] on div "mamie," at bounding box center [117, 332] width 150 height 53
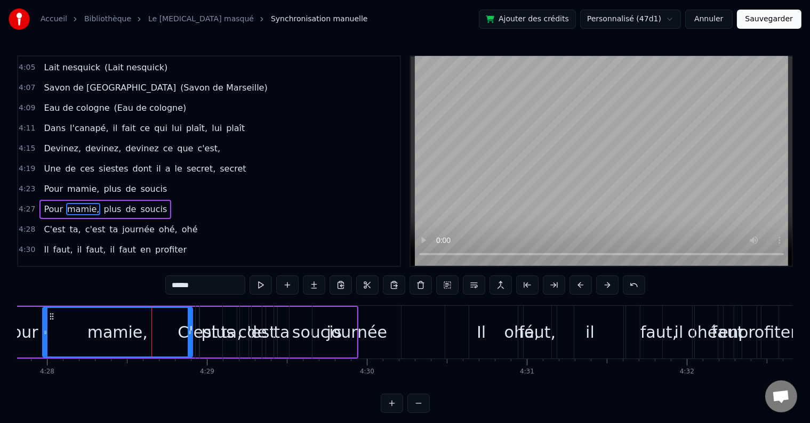
click at [177, 220] on div "C'est ta, c'est ta journée ohé, ohé" at bounding box center [120, 229] width 162 height 19
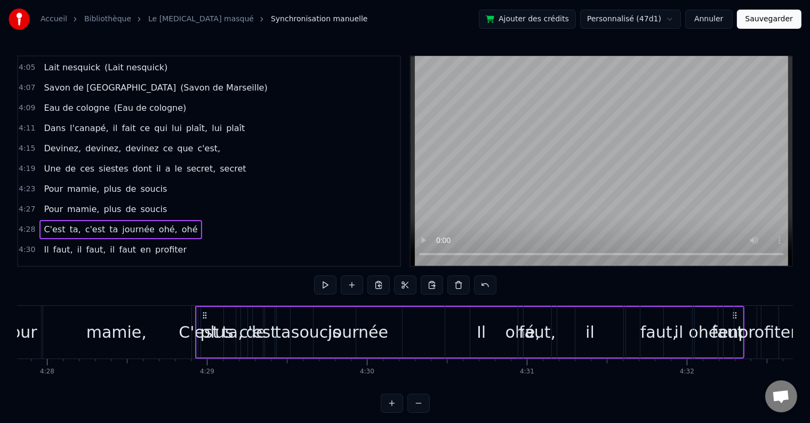
click at [167, 240] on div "Il faut, il faut, il faut en profiter" at bounding box center [114, 249] width 151 height 19
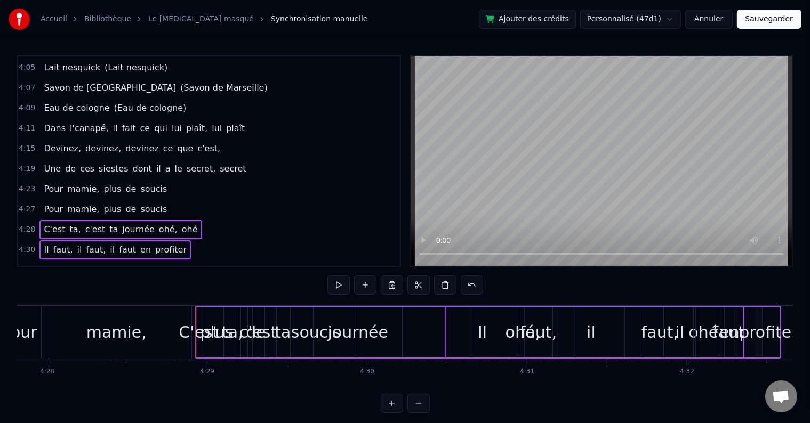
click at [190, 261] on div "On ne peut pas s'empêcher [PERSON_NAME], ohé" at bounding box center [127, 270] width 176 height 19
click at [187, 280] on div "4:36 De penser, penser, penser, penser à ces années" at bounding box center [209, 290] width 382 height 20
click at [105, 301] on div "C'est ta journée" at bounding box center [78, 310] width 79 height 19
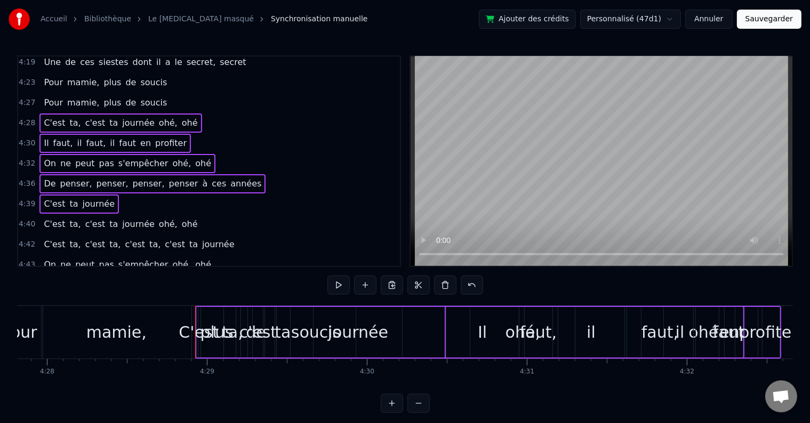
scroll to position [1517, 0]
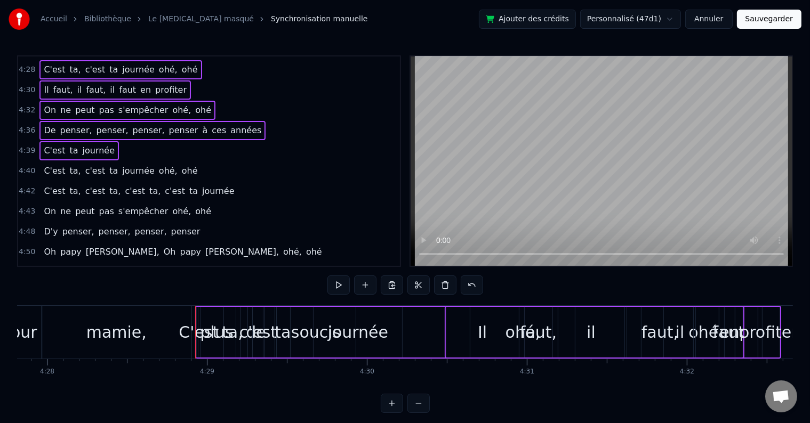
click at [176, 162] on div "C'est ta, c'est ta journée ohé, ohé" at bounding box center [120, 171] width 162 height 19
click at [192, 182] on div "C'est ta, c'est ta, c'est ta, c'est ta journée" at bounding box center [138, 191] width 199 height 19
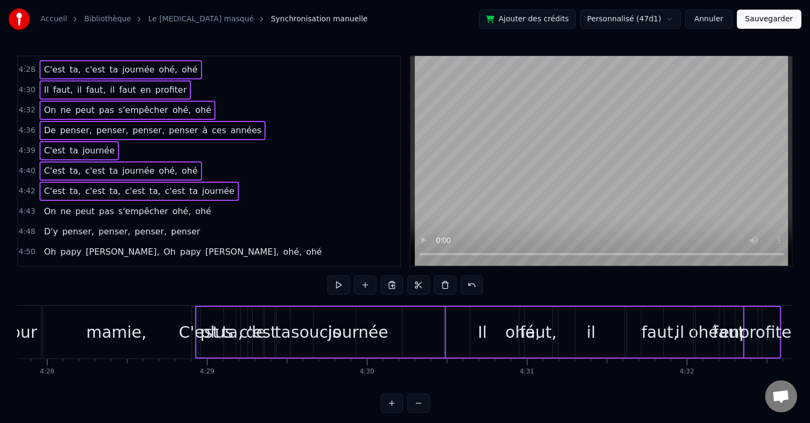
click at [188, 202] on div "On ne peut pas s'empêcher [PERSON_NAME], ohé" at bounding box center [127, 211] width 176 height 19
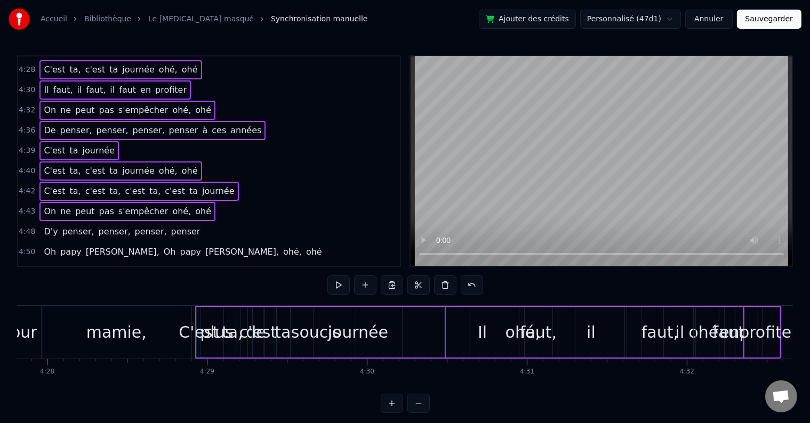
click at [177, 222] on div "D'y penser, penser, penser, penser" at bounding box center [121, 231] width 165 height 19
click at [179, 243] on div "Oh papy [PERSON_NAME], Oh papy [PERSON_NAME], [PERSON_NAME], ohé" at bounding box center [182, 252] width 286 height 19
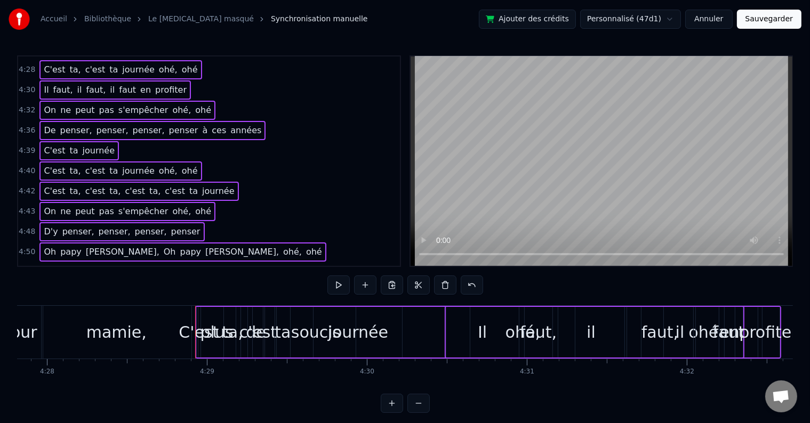
click at [186, 263] on div "Oh papy [PERSON_NAME], Oh papy [PERSON_NAME], [PERSON_NAME], ohé" at bounding box center [182, 272] width 286 height 19
click at [190, 283] on div "Oh papy [PERSON_NAME], Oh papy [PERSON_NAME], [PERSON_NAME], ohé" at bounding box center [182, 292] width 286 height 19
click at [192, 303] on div "Oh papy [PERSON_NAME], Oh papy [PERSON_NAME], [PERSON_NAME], ohé" at bounding box center [182, 312] width 286 height 19
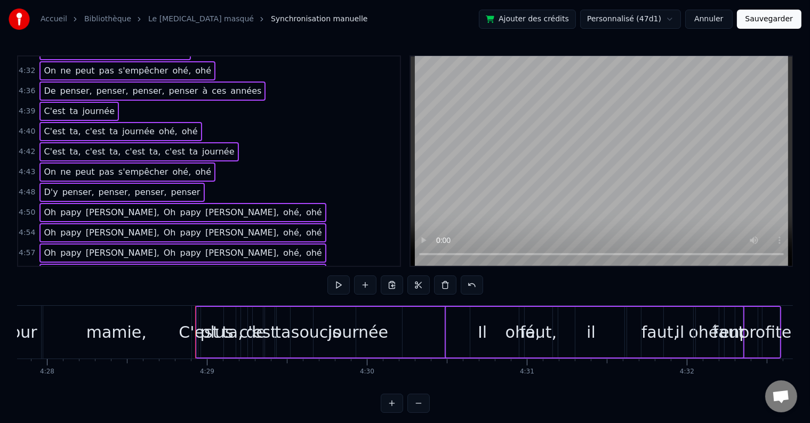
click at [173, 284] on div "Oh papy [PERSON_NAME], Oh papy [PERSON_NAME], [PERSON_NAME], ohé" at bounding box center [182, 293] width 286 height 19
click at [282, 308] on span "ohé," at bounding box center [292, 314] width 21 height 12
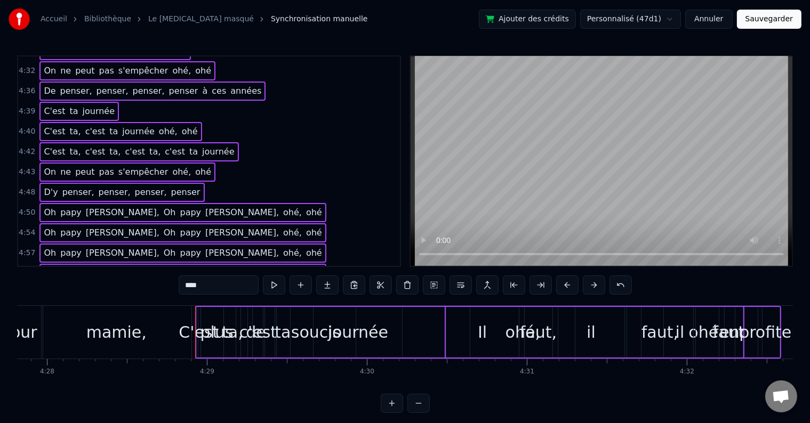
scroll to position [16, 0]
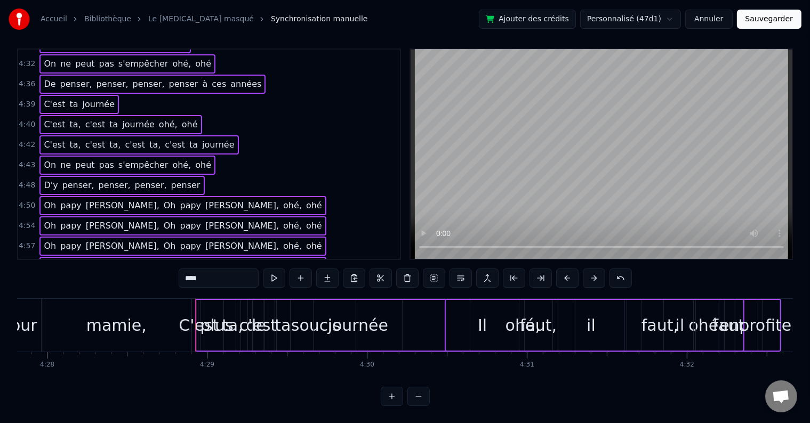
click at [282, 301] on span "ohé," at bounding box center [292, 307] width 21 height 12
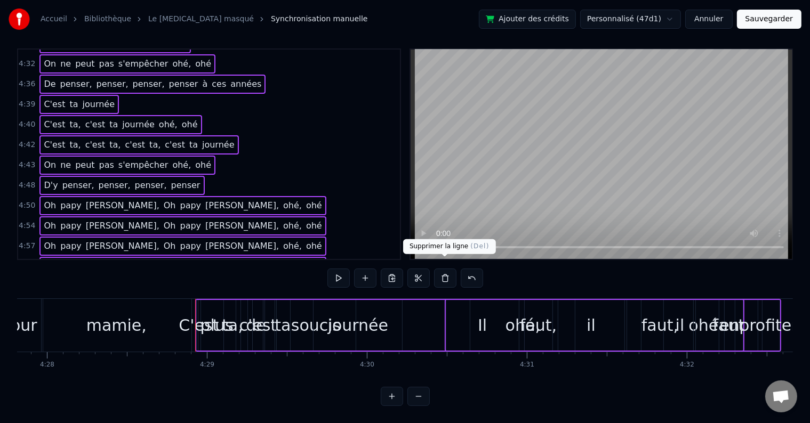
click at [442, 271] on button at bounding box center [445, 278] width 22 height 19
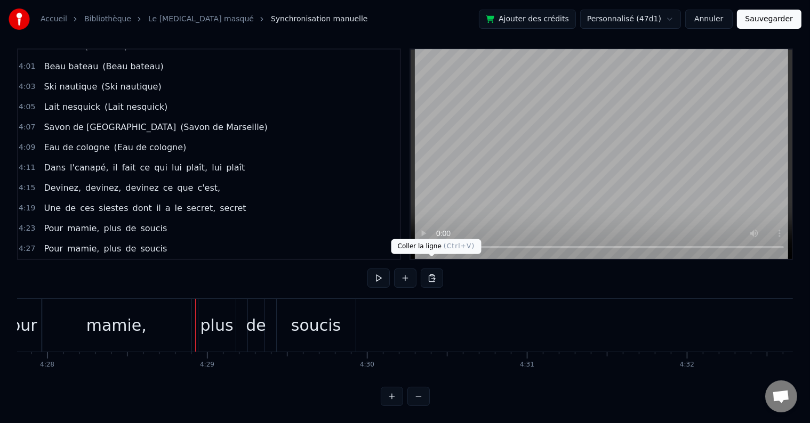
scroll to position [1262, 0]
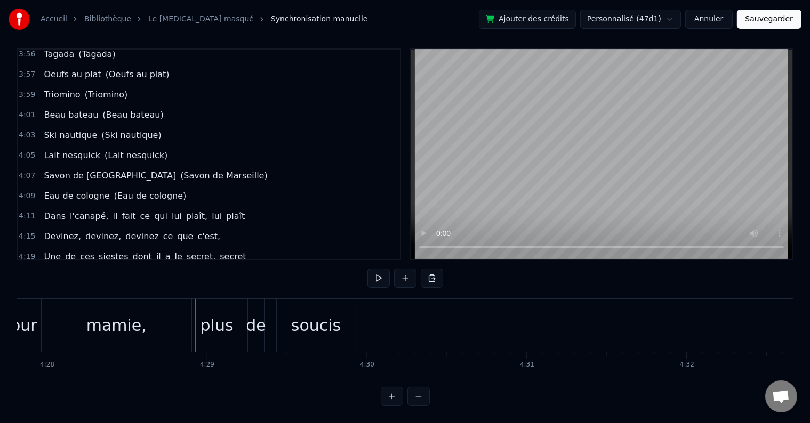
click at [119, 299] on div "mamie," at bounding box center [117, 325] width 150 height 53
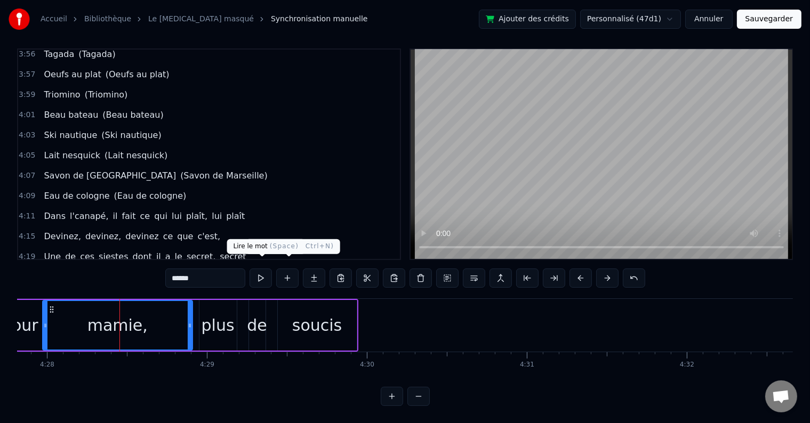
click at [261, 269] on button at bounding box center [261, 278] width 22 height 19
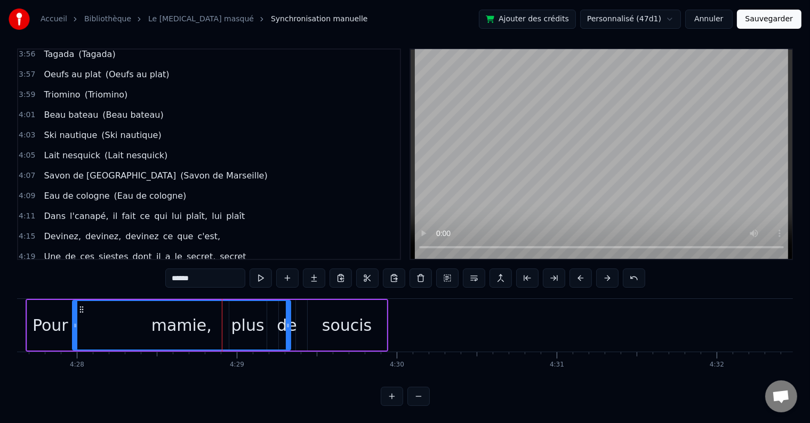
drag, startPoint x: 218, startPoint y: 310, endPoint x: 286, endPoint y: 311, distance: 68.3
click at [286, 311] on div at bounding box center [288, 325] width 4 height 49
click at [257, 308] on div "mamie," at bounding box center [181, 325] width 217 height 49
click at [359, 320] on div "soucis" at bounding box center [347, 326] width 50 height 24
type input "******"
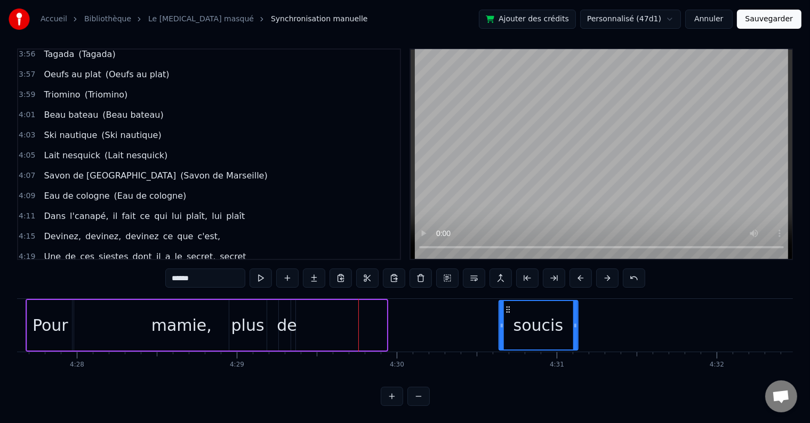
drag, startPoint x: 317, startPoint y: 299, endPoint x: 509, endPoint y: 311, distance: 191.8
click at [509, 311] on div "soucis" at bounding box center [538, 325] width 78 height 49
click at [300, 310] on div "Pour mamie, plus de soucis" at bounding box center [303, 325] width 554 height 53
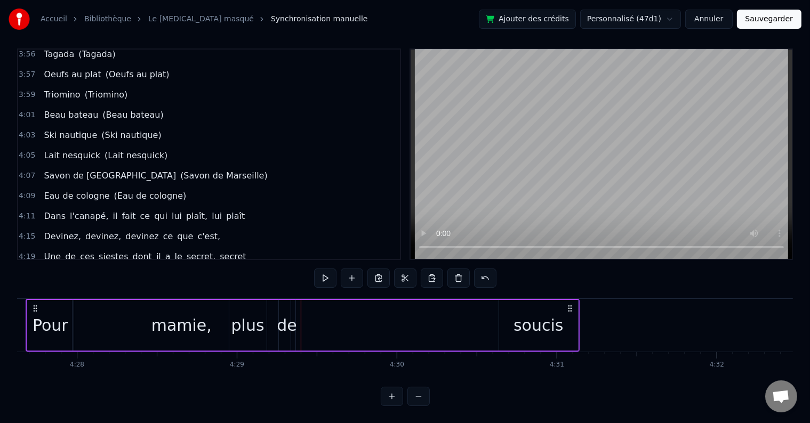
click at [287, 314] on div "de" at bounding box center [287, 326] width 20 height 24
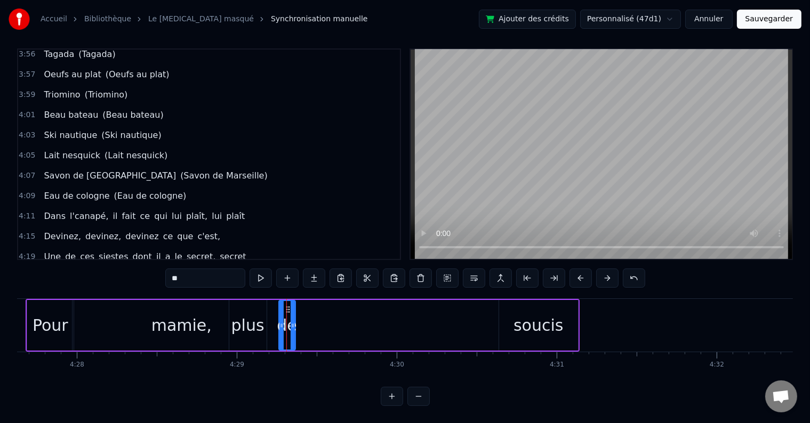
drag, startPoint x: 288, startPoint y: 299, endPoint x: 492, endPoint y: 310, distance: 204.0
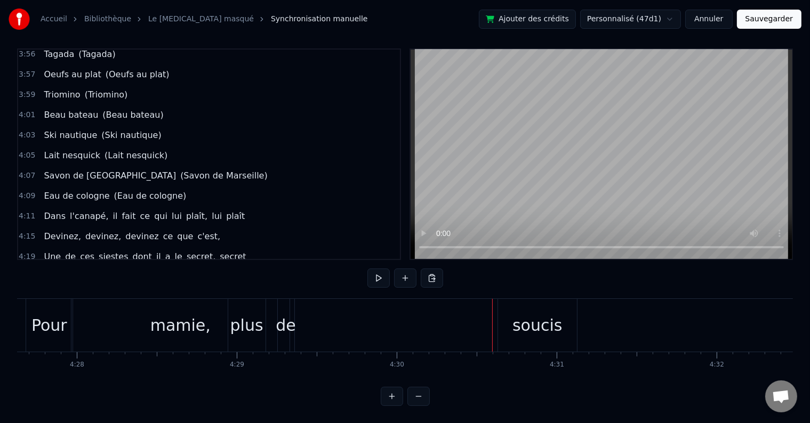
click at [286, 315] on div "de" at bounding box center [286, 326] width 20 height 24
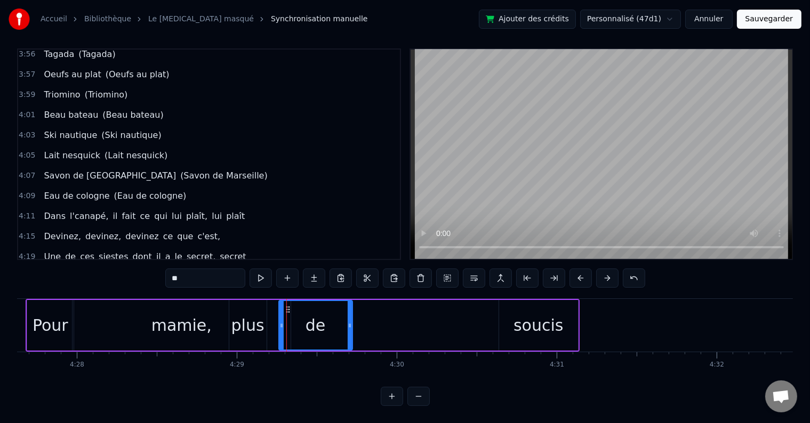
drag, startPoint x: 308, startPoint y: 308, endPoint x: 356, endPoint y: 311, distance: 48.1
click at [352, 311] on div at bounding box center [350, 325] width 4 height 49
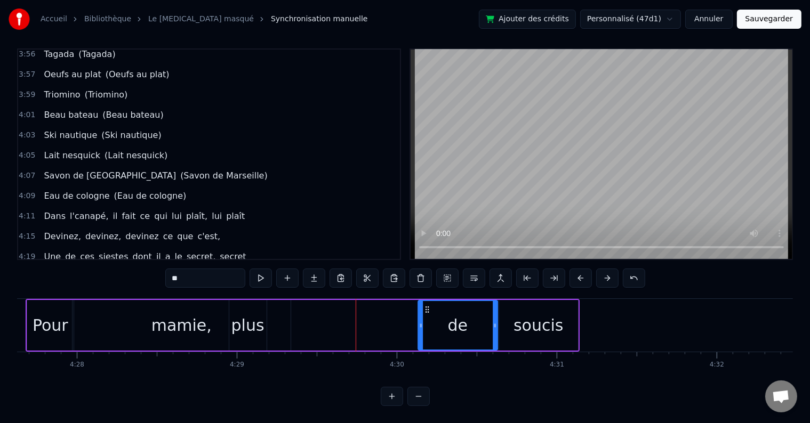
drag, startPoint x: 285, startPoint y: 300, endPoint x: 424, endPoint y: 311, distance: 139.6
click at [424, 311] on div "de" at bounding box center [457, 325] width 78 height 49
click at [218, 315] on div "mamie," at bounding box center [182, 325] width 218 height 51
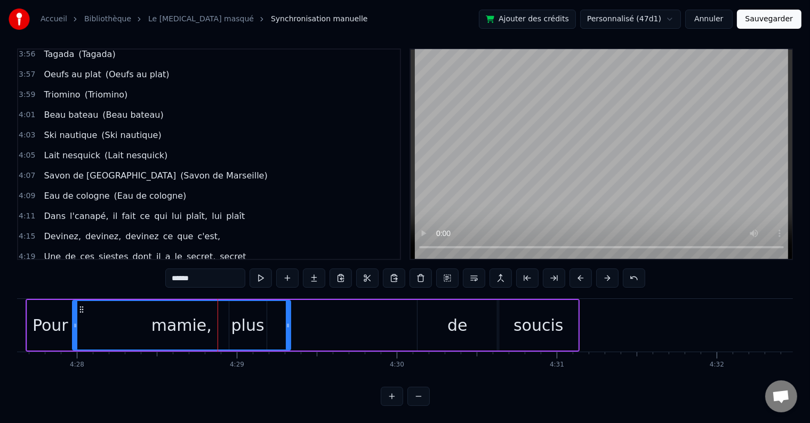
click at [265, 314] on div "mamie," at bounding box center [181, 325] width 217 height 49
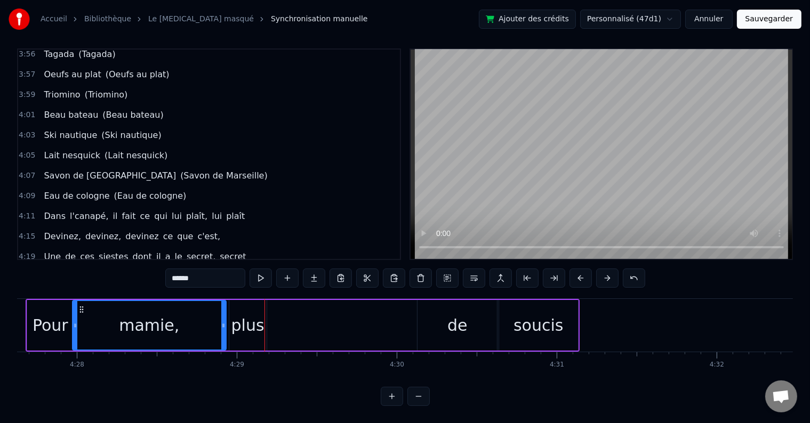
drag, startPoint x: 285, startPoint y: 317, endPoint x: 221, endPoint y: 313, distance: 64.7
click at [221, 322] on icon at bounding box center [223, 326] width 4 height 9
click at [246, 314] on div "plus" at bounding box center [247, 326] width 33 height 24
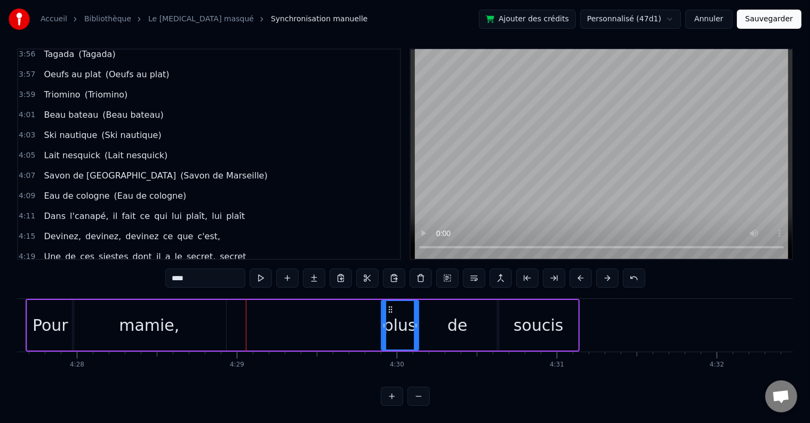
drag, startPoint x: 238, startPoint y: 297, endPoint x: 215, endPoint y: 309, distance: 26.0
click at [390, 311] on div "plus" at bounding box center [399, 325] width 36 height 49
click at [178, 311] on div "mamie," at bounding box center [150, 325] width 154 height 51
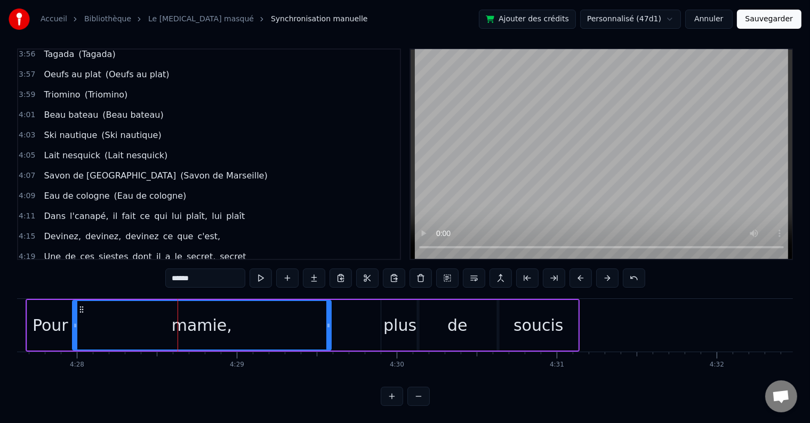
drag, startPoint x: 224, startPoint y: 311, endPoint x: 329, endPoint y: 316, distance: 105.2
click at [329, 316] on div at bounding box center [328, 325] width 4 height 49
click at [266, 273] on button at bounding box center [261, 278] width 22 height 19
drag, startPoint x: 326, startPoint y: 316, endPoint x: 311, endPoint y: 317, distance: 15.5
click at [311, 322] on icon at bounding box center [313, 326] width 4 height 9
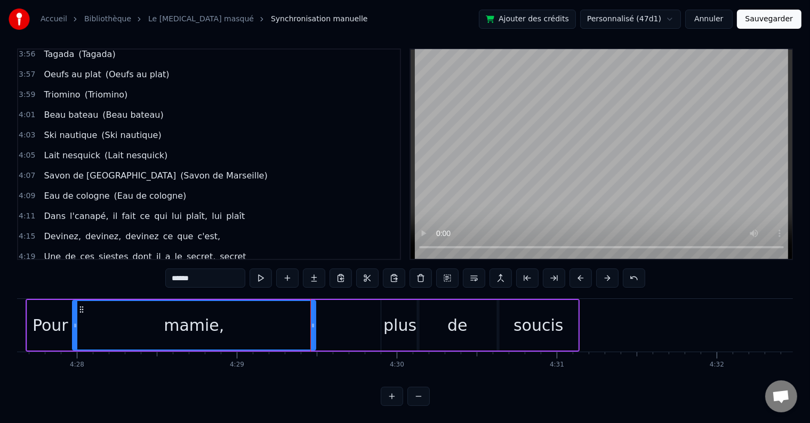
click at [391, 324] on div "plus" at bounding box center [399, 326] width 33 height 24
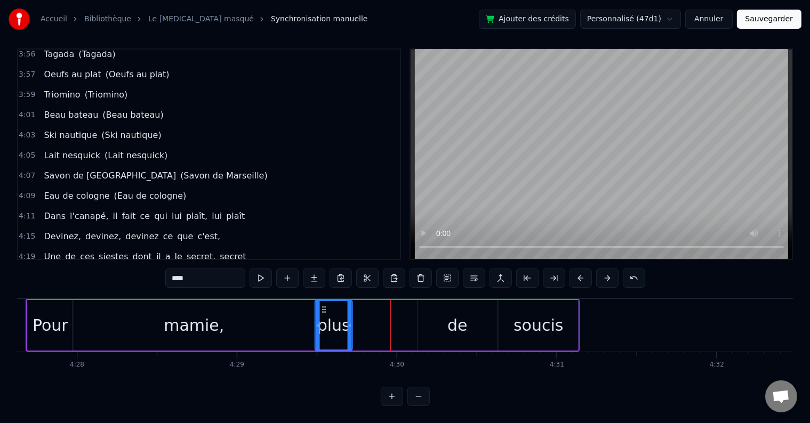
drag, startPoint x: 388, startPoint y: 301, endPoint x: 321, endPoint y: 303, distance: 66.7
click at [321, 306] on icon at bounding box center [323, 310] width 9 height 9
drag, startPoint x: 350, startPoint y: 314, endPoint x: 356, endPoint y: 314, distance: 6.4
click at [356, 322] on icon at bounding box center [356, 326] width 4 height 9
click at [431, 314] on div "de" at bounding box center [457, 325] width 79 height 51
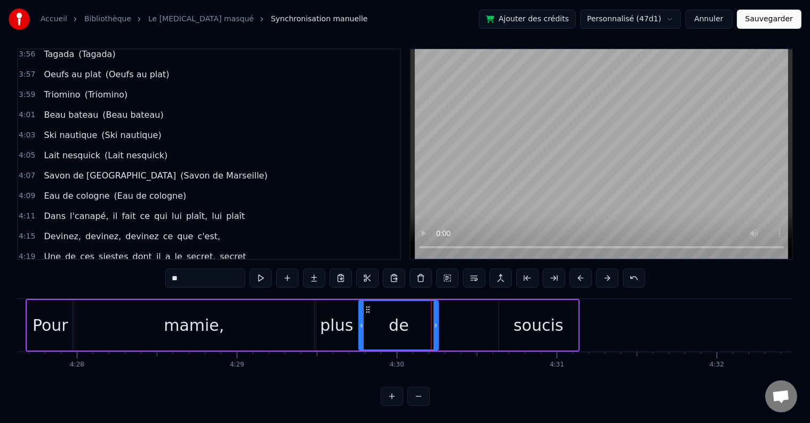
drag, startPoint x: 425, startPoint y: 300, endPoint x: 366, endPoint y: 302, distance: 58.7
click at [366, 306] on icon at bounding box center [368, 310] width 9 height 9
drag, startPoint x: 527, startPoint y: 305, endPoint x: 514, endPoint y: 305, distance: 13.3
click at [526, 314] on div "soucis" at bounding box center [539, 326] width 50 height 24
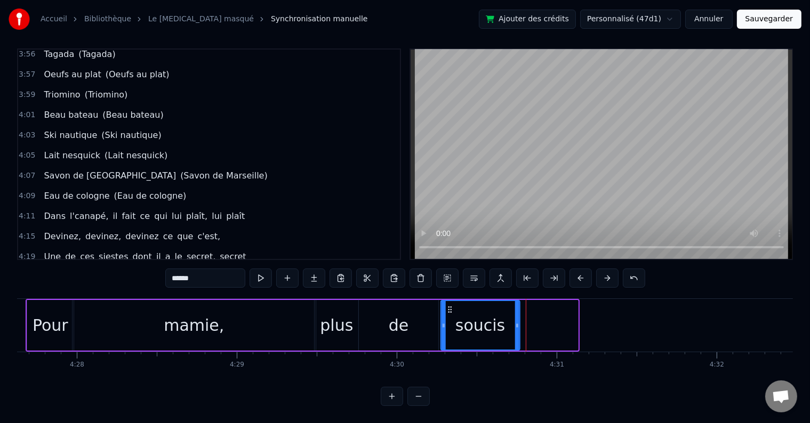
drag, startPoint x: 504, startPoint y: 301, endPoint x: 446, endPoint y: 298, distance: 58.2
click at [446, 306] on icon at bounding box center [449, 310] width 9 height 9
click at [411, 307] on div "de" at bounding box center [398, 325] width 79 height 51
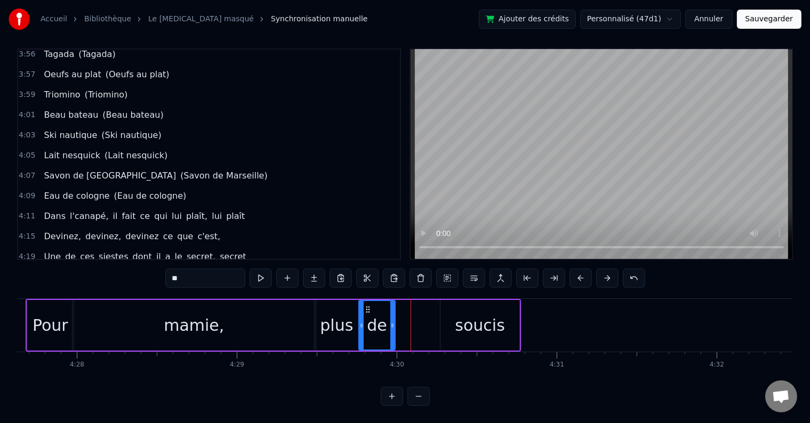
drag, startPoint x: 433, startPoint y: 314, endPoint x: 390, endPoint y: 315, distance: 43.2
click at [390, 322] on icon at bounding box center [392, 326] width 4 height 9
click at [444, 300] on div "soucis" at bounding box center [479, 325] width 79 height 51
type input "******"
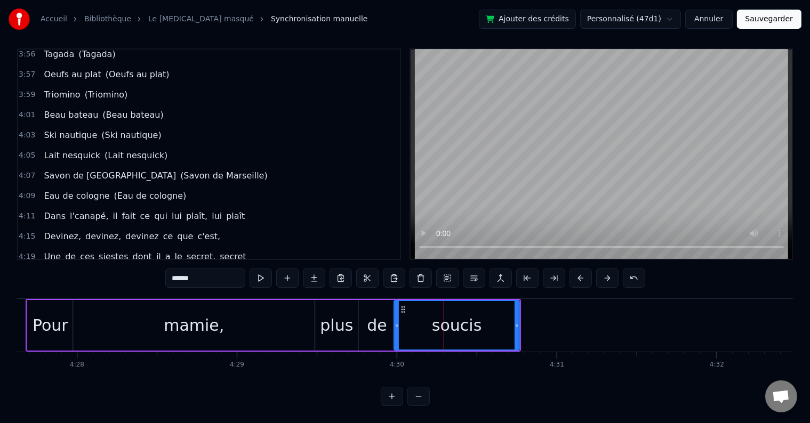
drag, startPoint x: 442, startPoint y: 309, endPoint x: 396, endPoint y: 313, distance: 46.6
click at [396, 313] on div at bounding box center [397, 325] width 4 height 49
click at [166, 287] on div "4:27 Pour mamie, plus de soucis" at bounding box center [209, 297] width 382 height 20
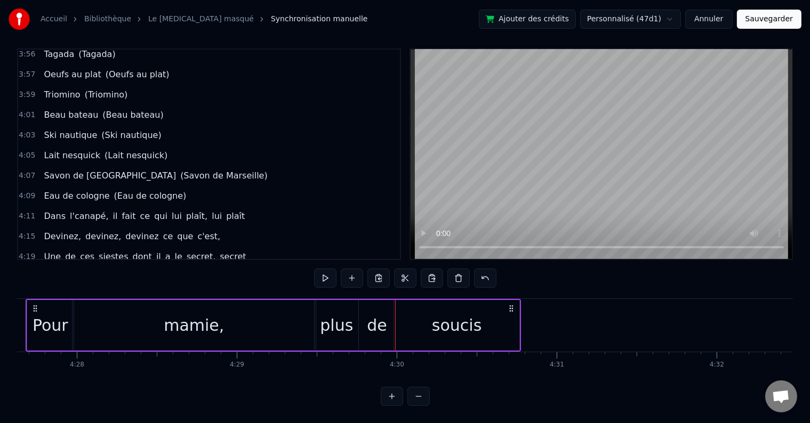
scroll to position [0, 42769]
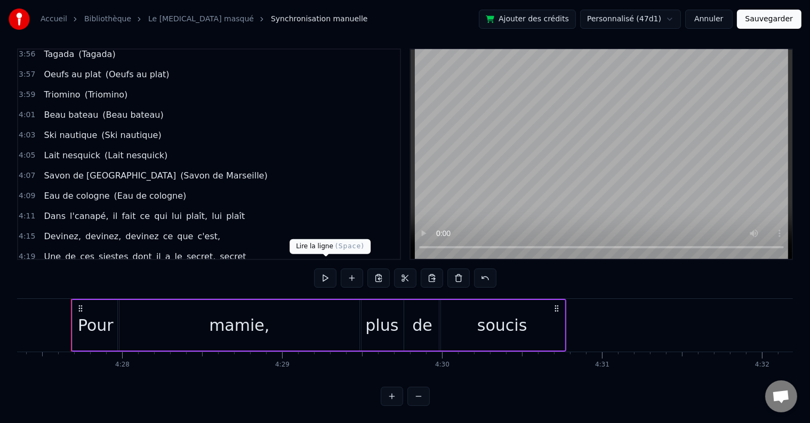
click at [328, 271] on button at bounding box center [325, 278] width 22 height 19
click at [516, 326] on div "soucis" at bounding box center [502, 326] width 50 height 24
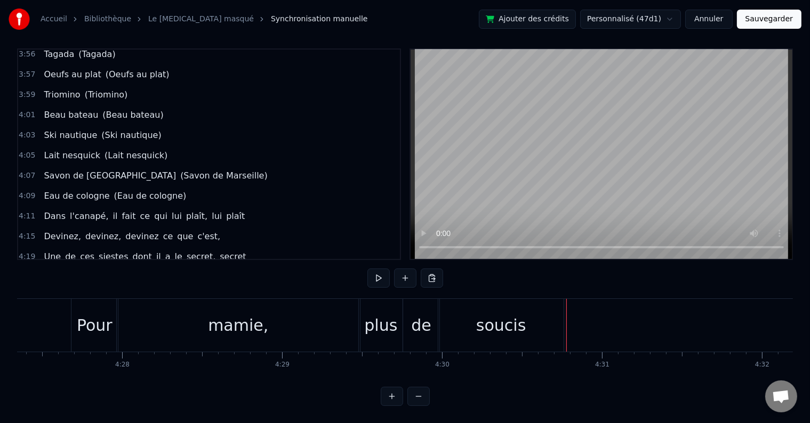
click at [555, 319] on div "soucis" at bounding box center [500, 325] width 125 height 53
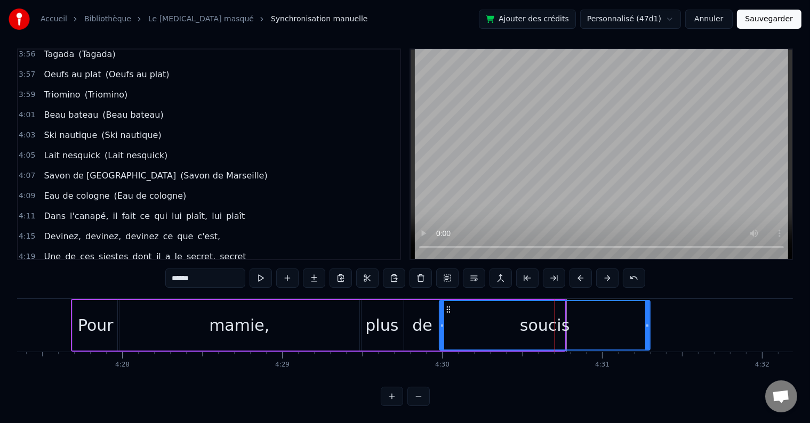
drag, startPoint x: 563, startPoint y: 316, endPoint x: 646, endPoint y: 317, distance: 83.2
click at [648, 322] on icon at bounding box center [647, 326] width 4 height 9
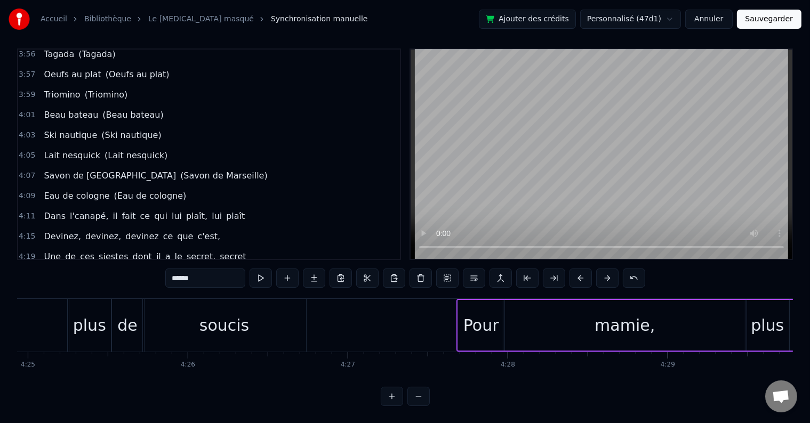
scroll to position [0, 42801]
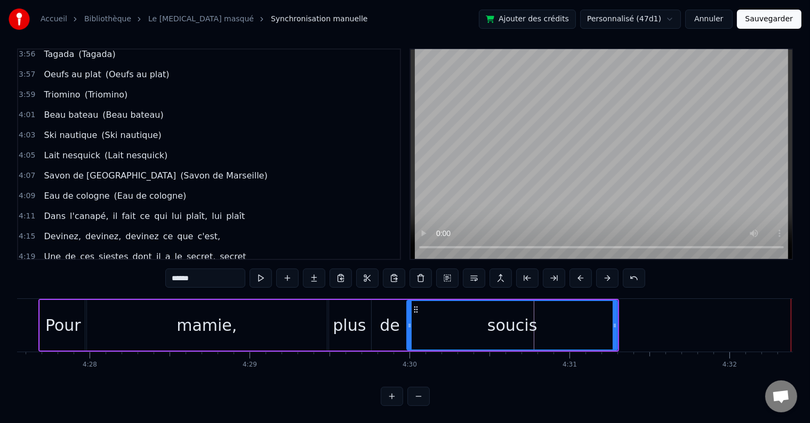
click at [521, 320] on div "soucis" at bounding box center [512, 326] width 50 height 24
drag, startPoint x: 614, startPoint y: 317, endPoint x: 648, endPoint y: 319, distance: 34.2
click at [648, 322] on icon at bounding box center [649, 326] width 4 height 9
click at [185, 267] on div "4:23 Pour mamie, plus de soucis" at bounding box center [209, 277] width 382 height 20
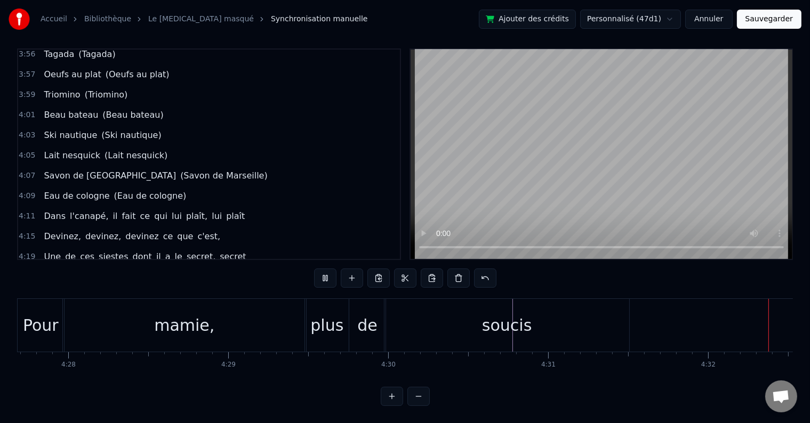
scroll to position [0, 43507]
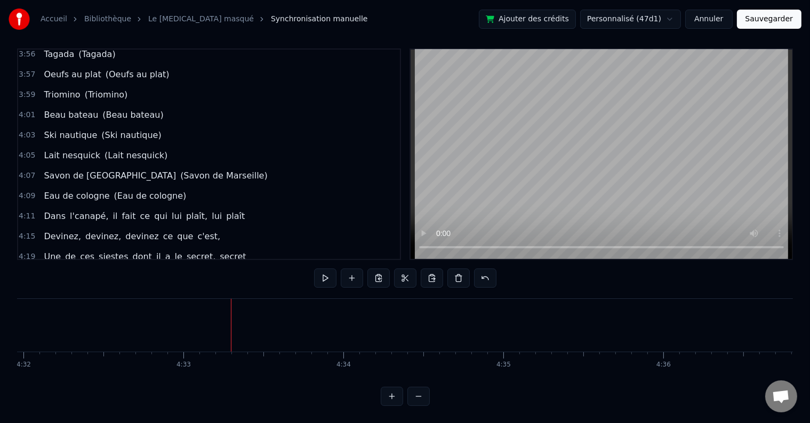
click at [791, 23] on button "Sauvegarder" at bounding box center [769, 19] width 65 height 19
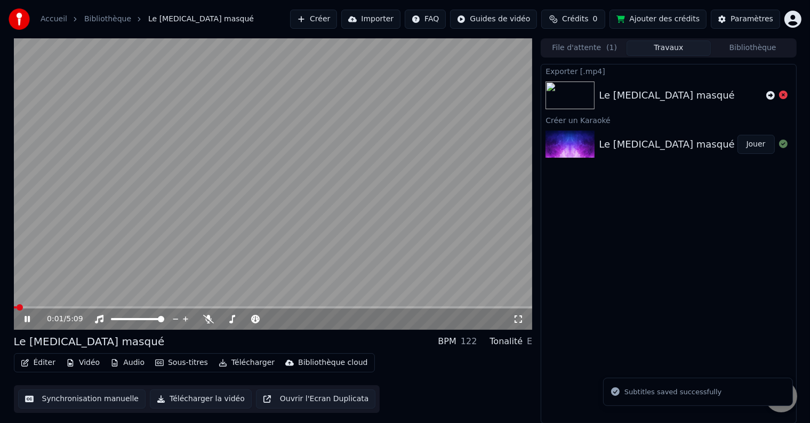
click at [28, 318] on icon at bounding box center [27, 319] width 5 height 6
